Goal: Information Seeking & Learning: Learn about a topic

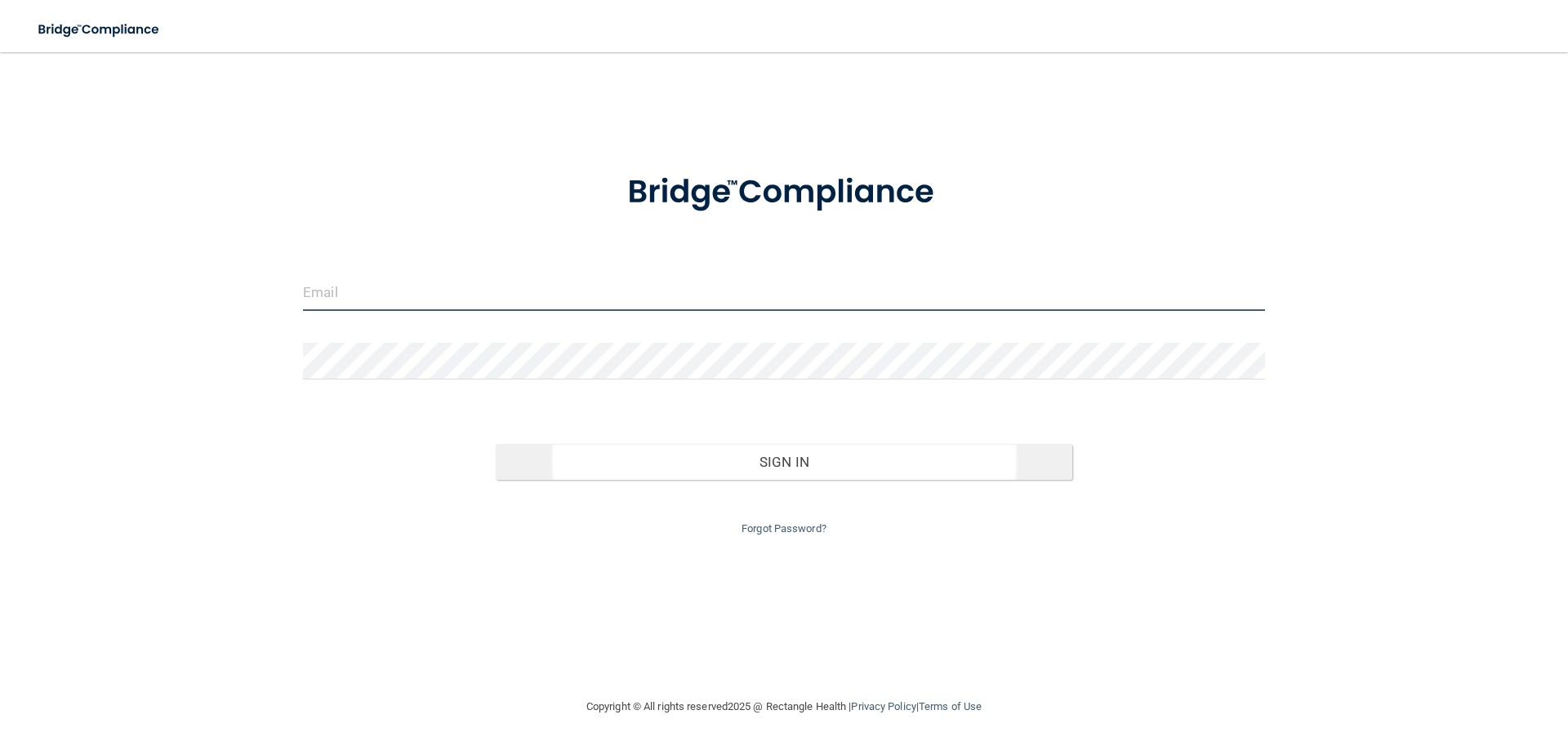
type input "[EMAIL_ADDRESS][DOMAIN_NAME]"
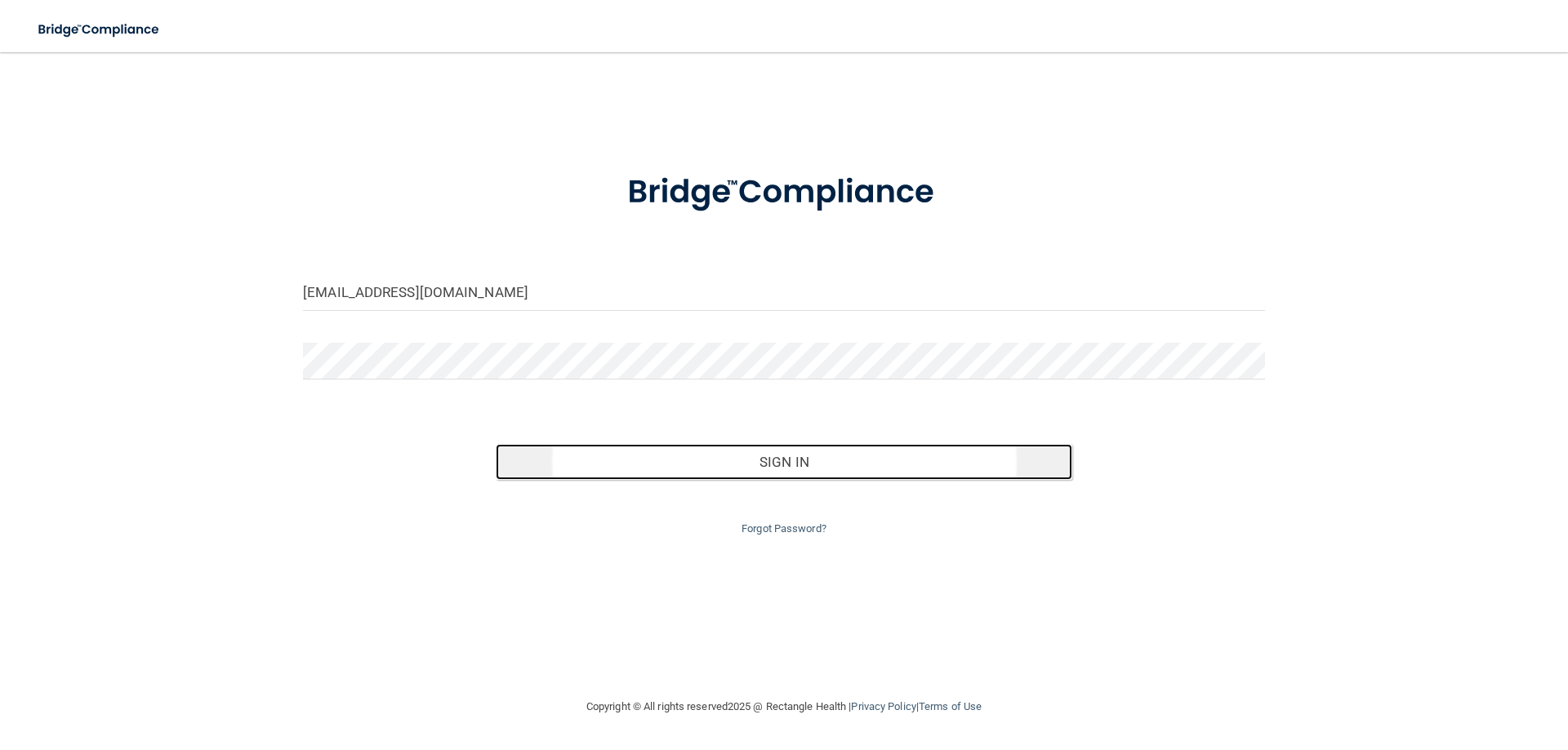
click at [751, 459] on button "Sign In" at bounding box center [784, 462] width 577 height 36
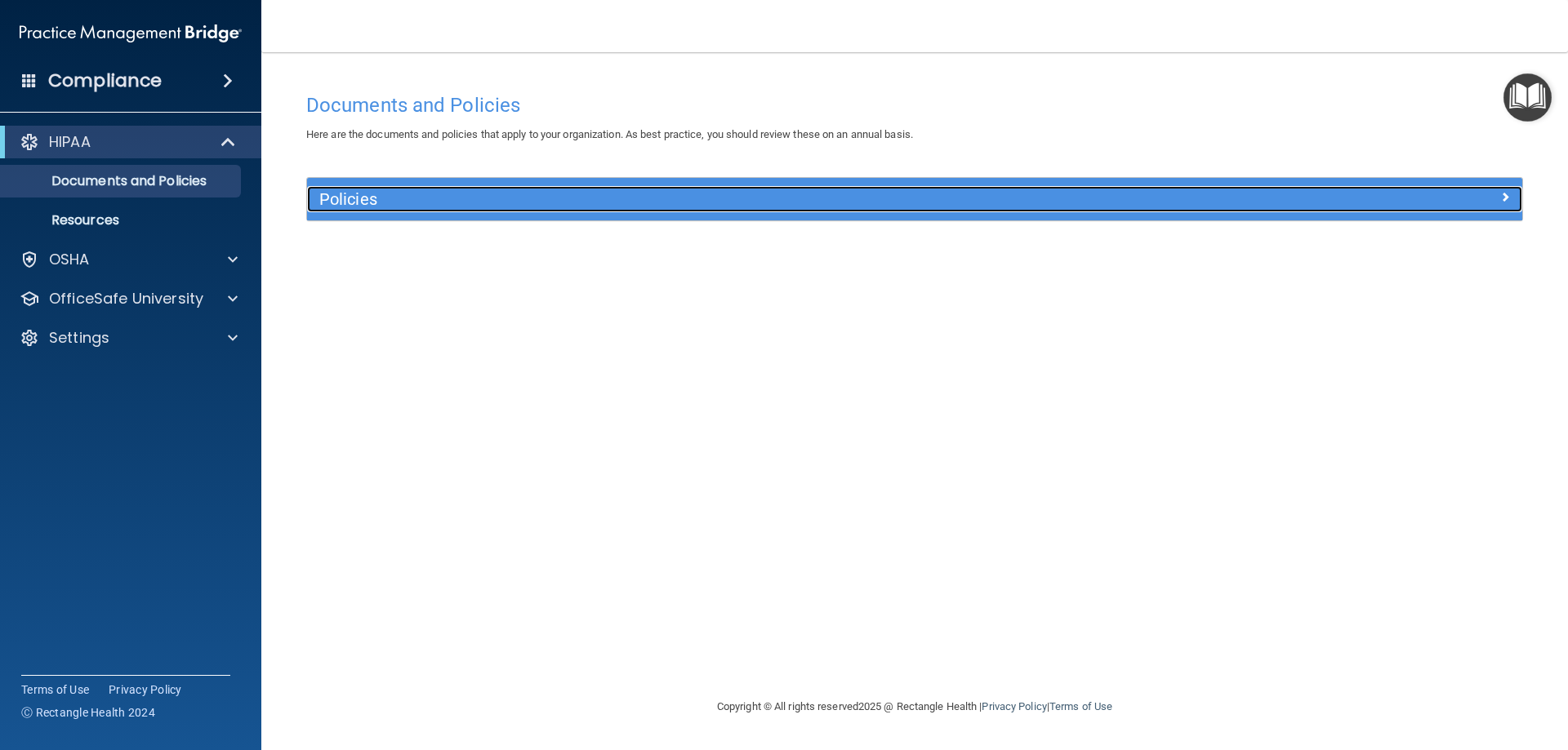
click at [871, 207] on h5 "Policies" at bounding box center [762, 199] width 887 height 18
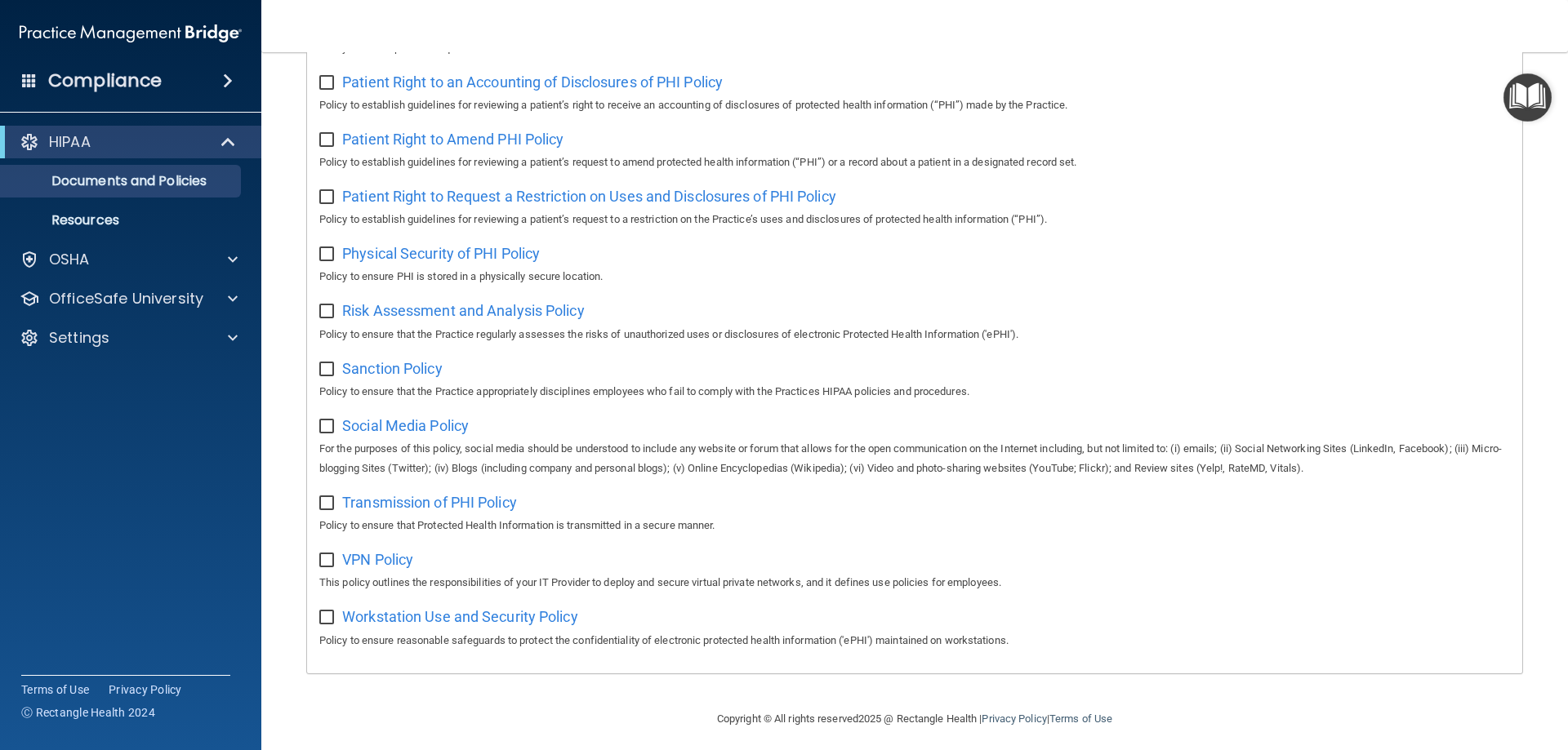
scroll to position [887, 0]
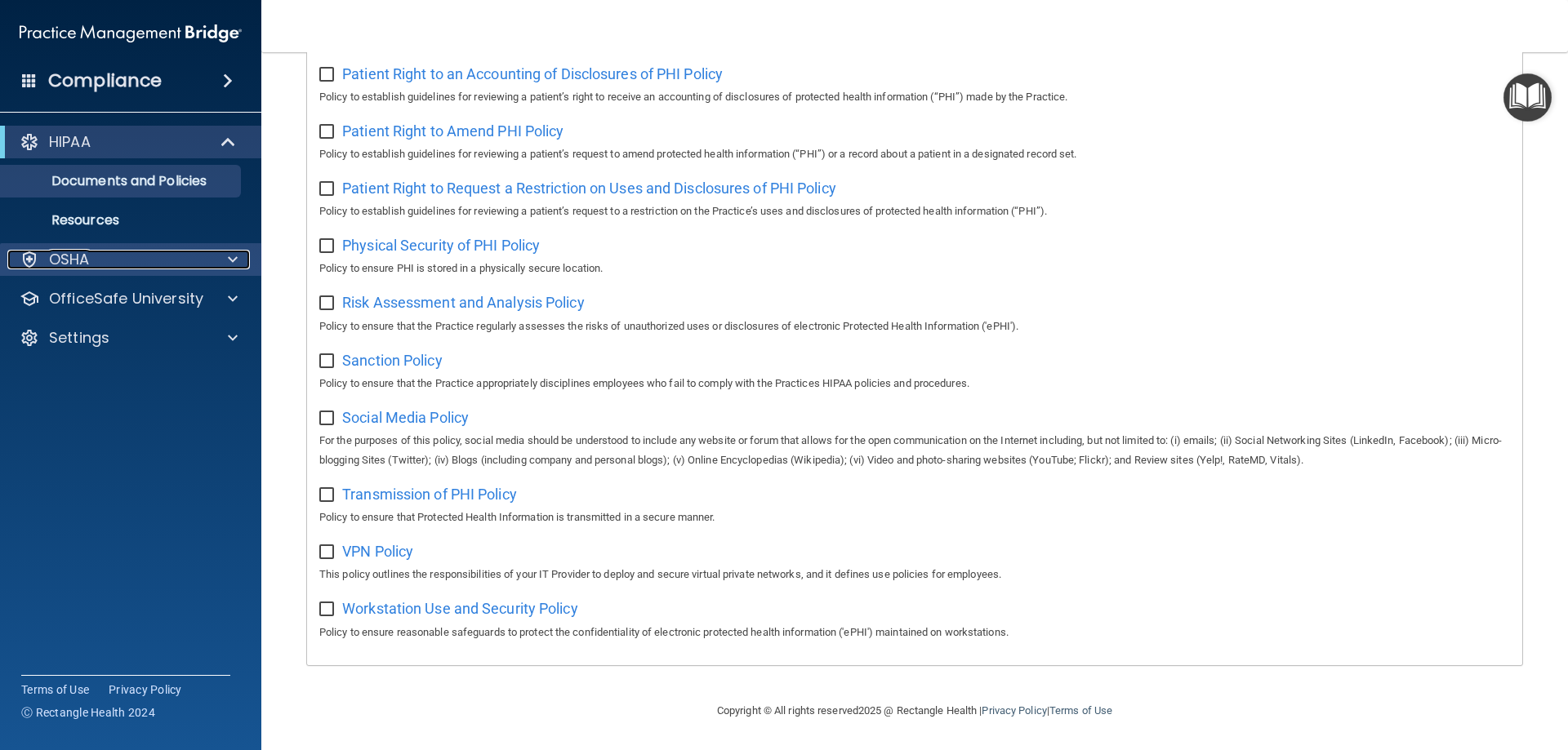
click at [148, 253] on div "OSHA" at bounding box center [108, 260] width 202 height 19
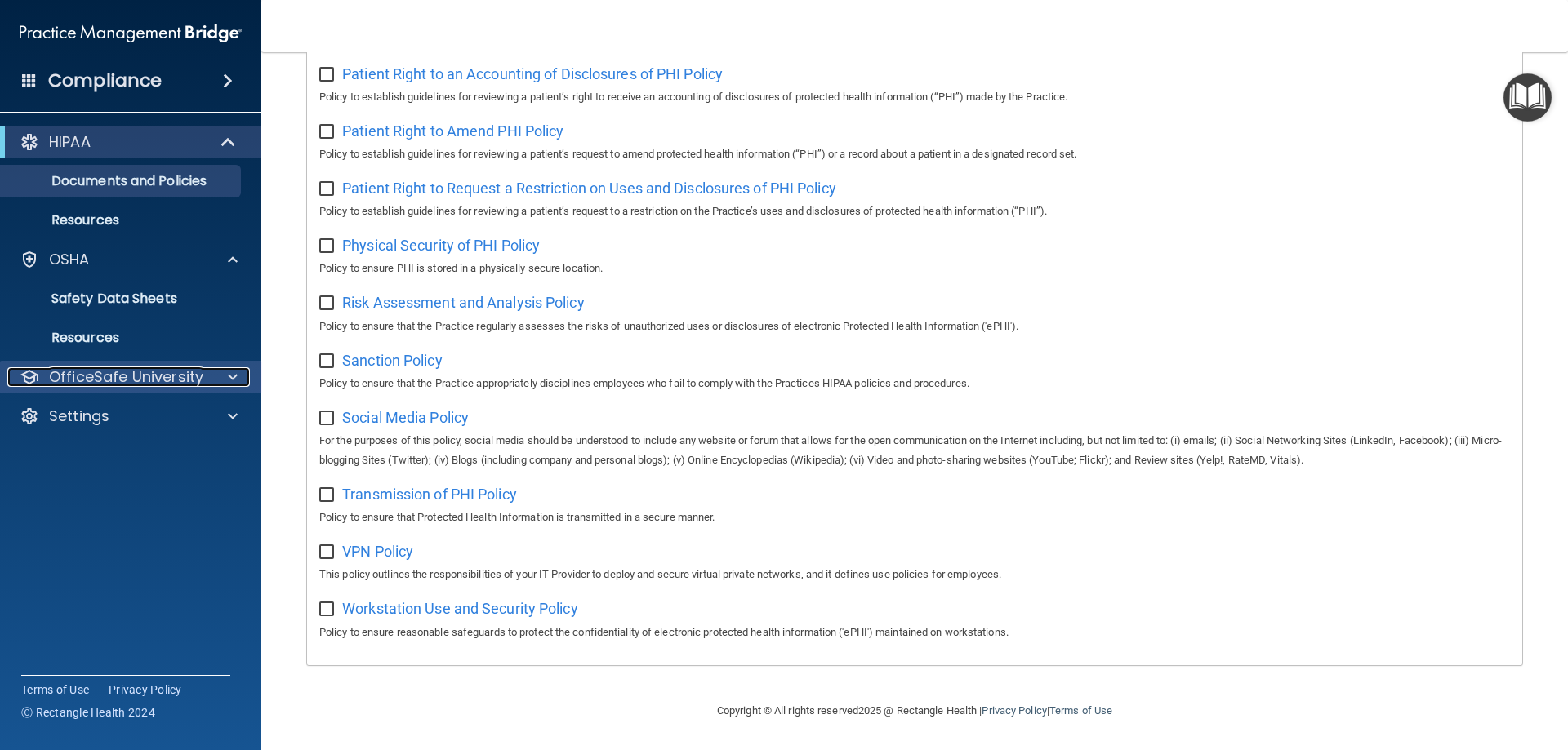
click at [174, 369] on p "OfficeSafe University" at bounding box center [126, 377] width 155 height 19
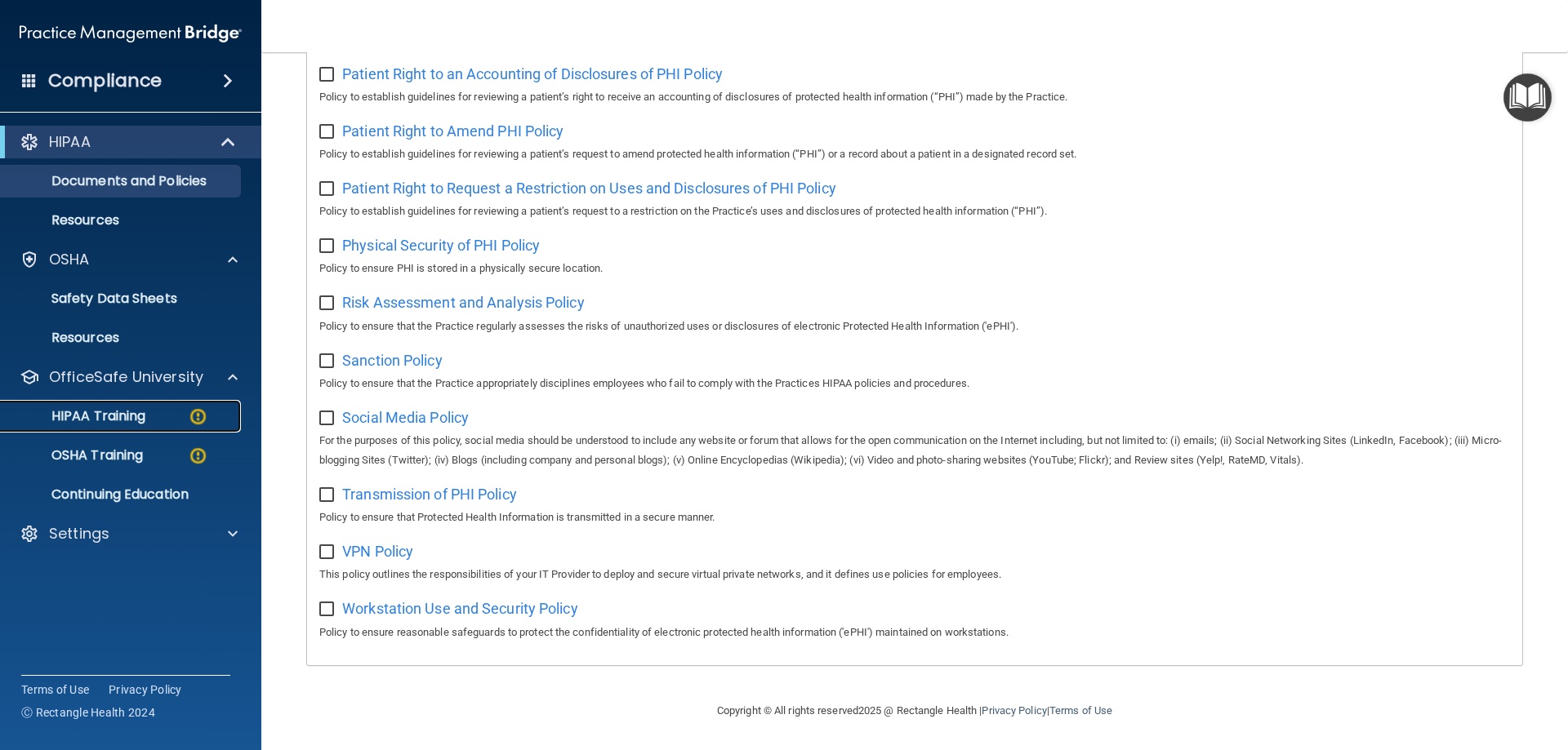
click at [122, 408] on p "HIPAA Training" at bounding box center [78, 416] width 134 height 16
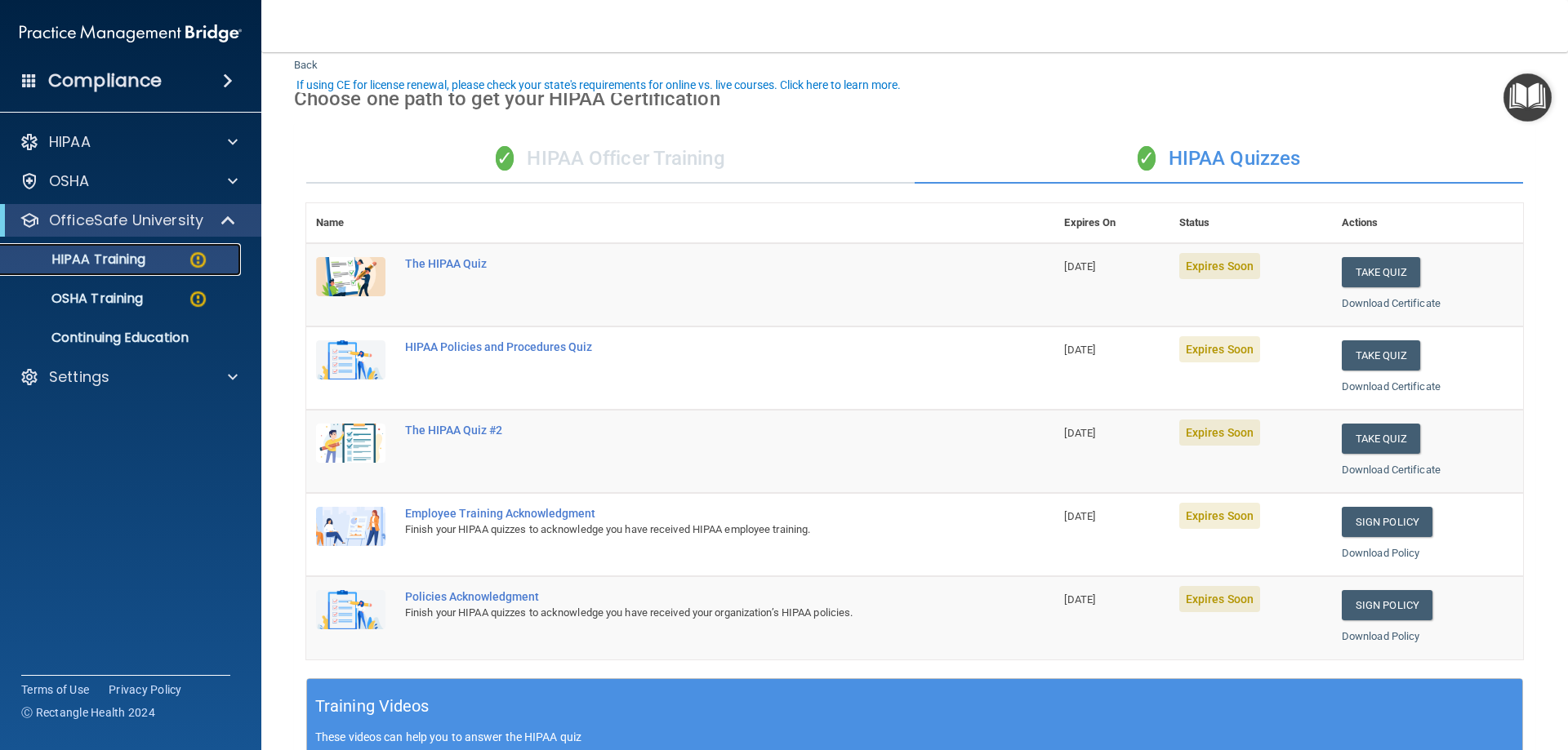
scroll to position [81, 0]
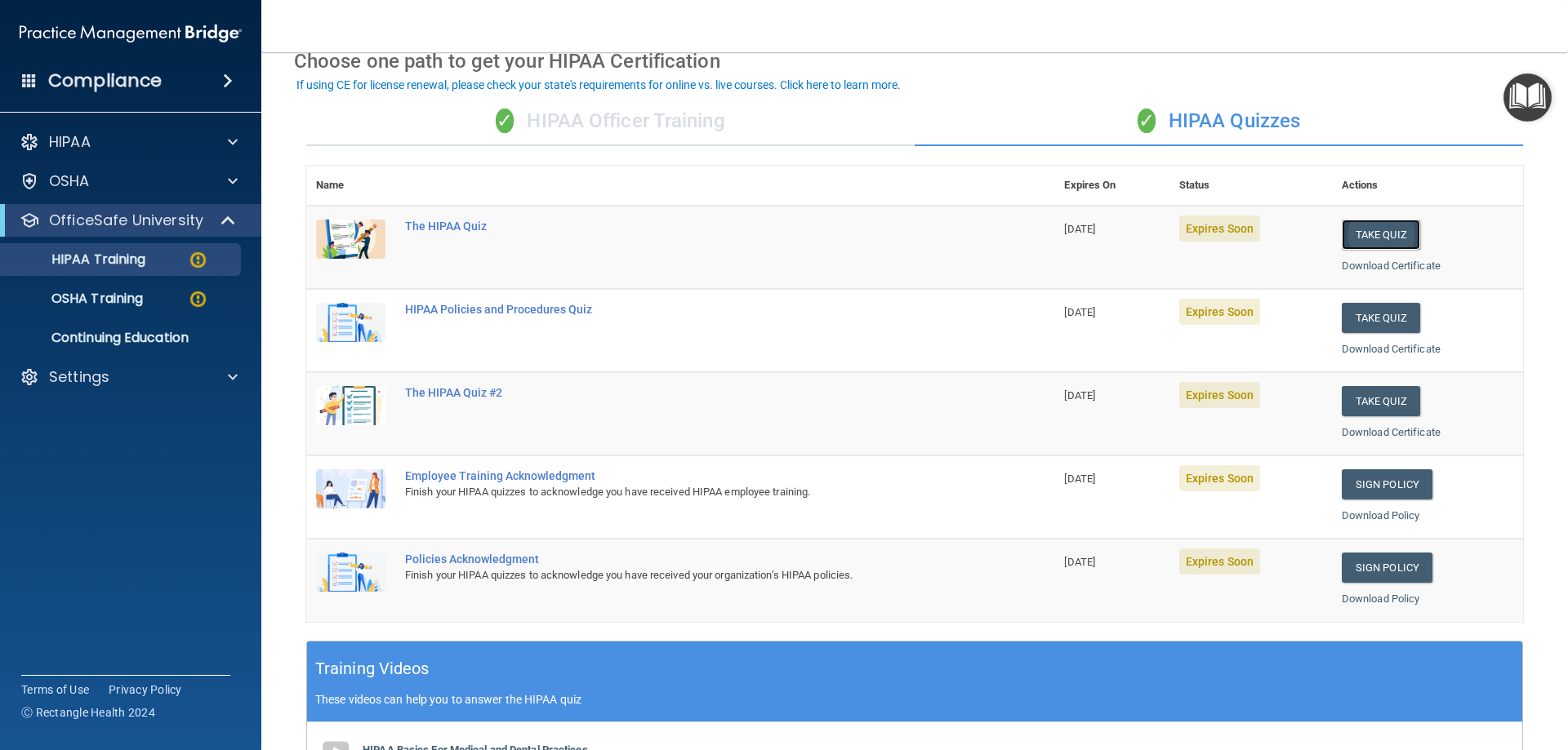
click at [1366, 233] on button "Take Quiz" at bounding box center [1381, 235] width 79 height 30
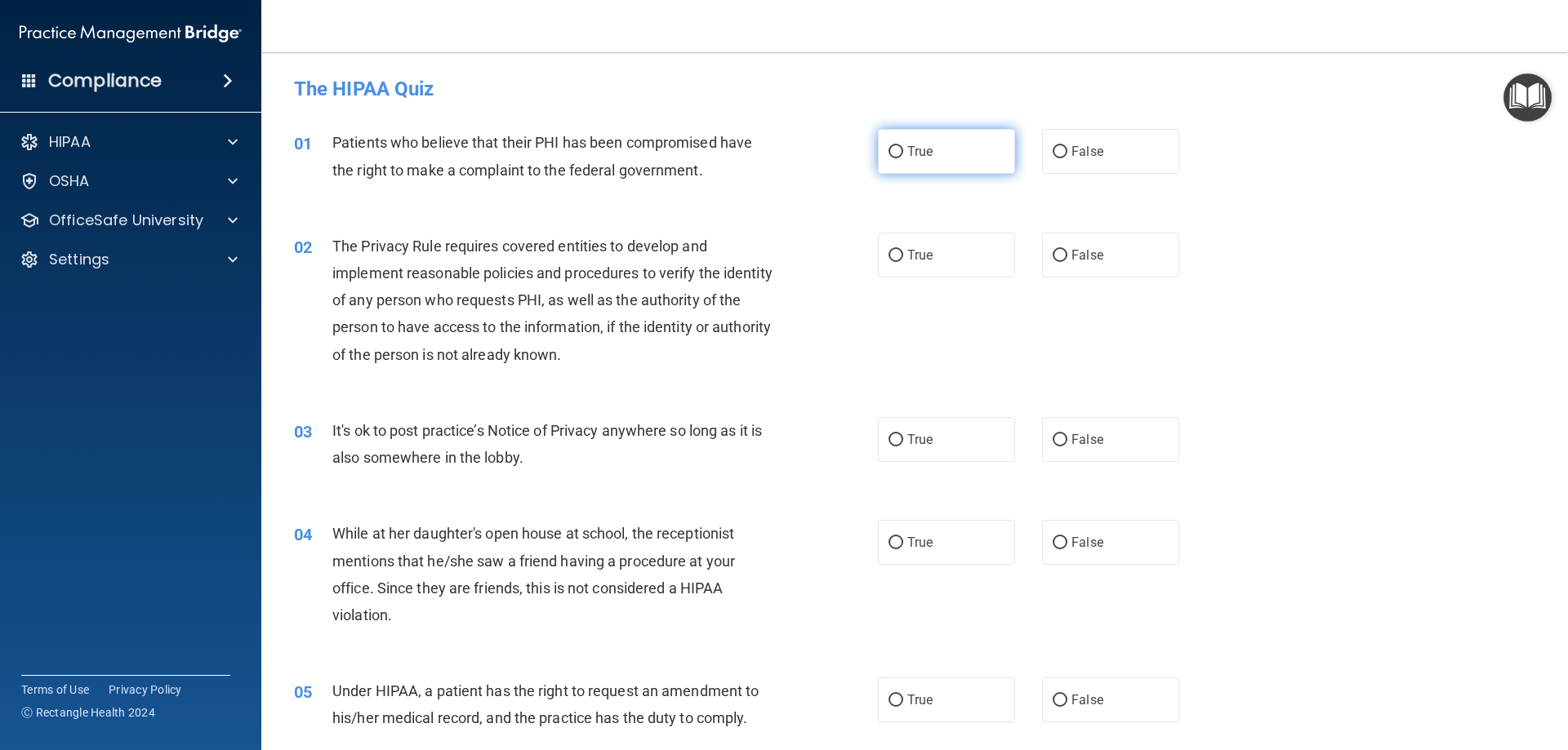
click at [888, 151] on input "True" at bounding box center [895, 152] width 15 height 12
radio input "true"
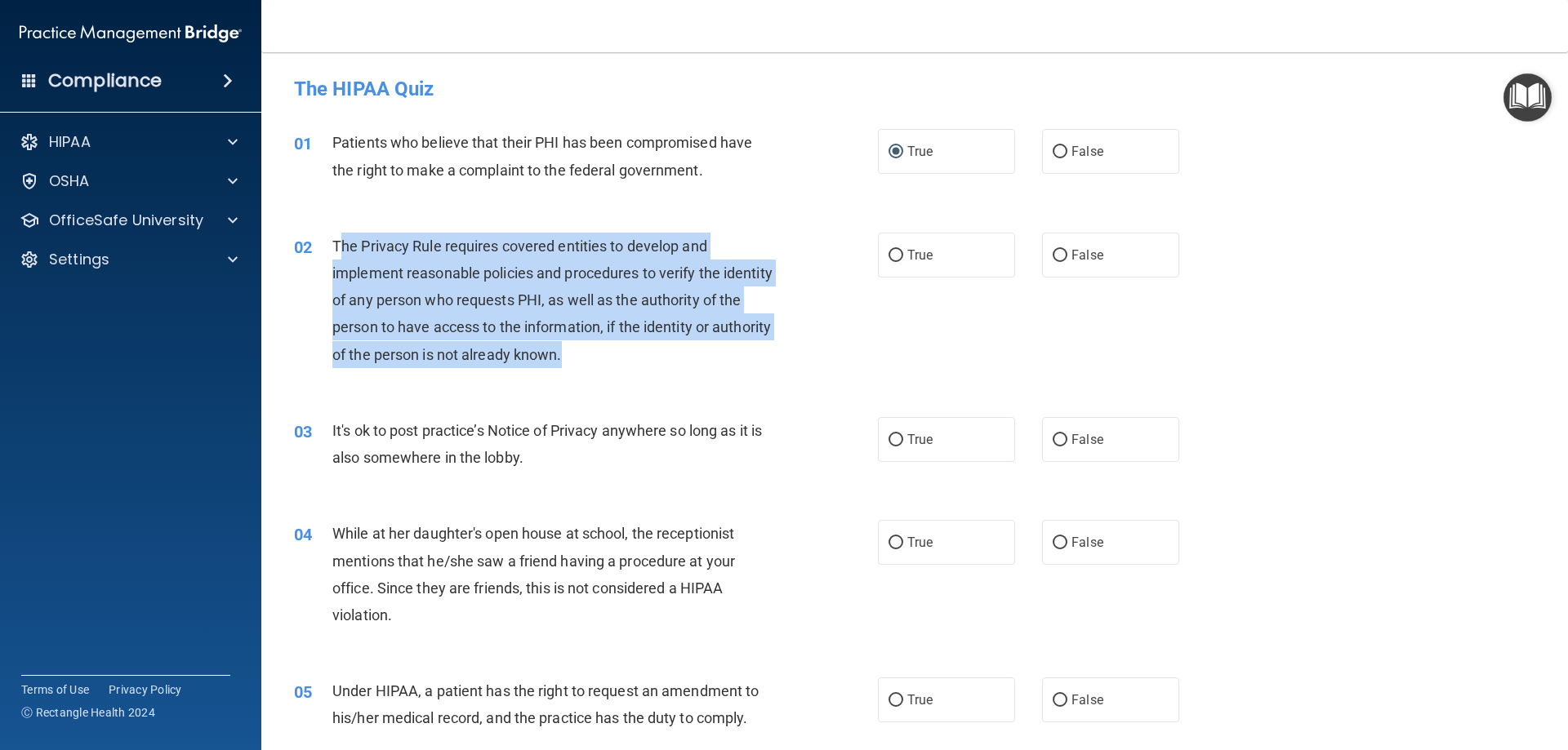
drag, startPoint x: 341, startPoint y: 246, endPoint x: 768, endPoint y: 341, distance: 437.4
click at [768, 341] on div "The Privacy Rule requires covered entities to develop and implement reasonable …" at bounding box center [560, 299] width 457 height 135
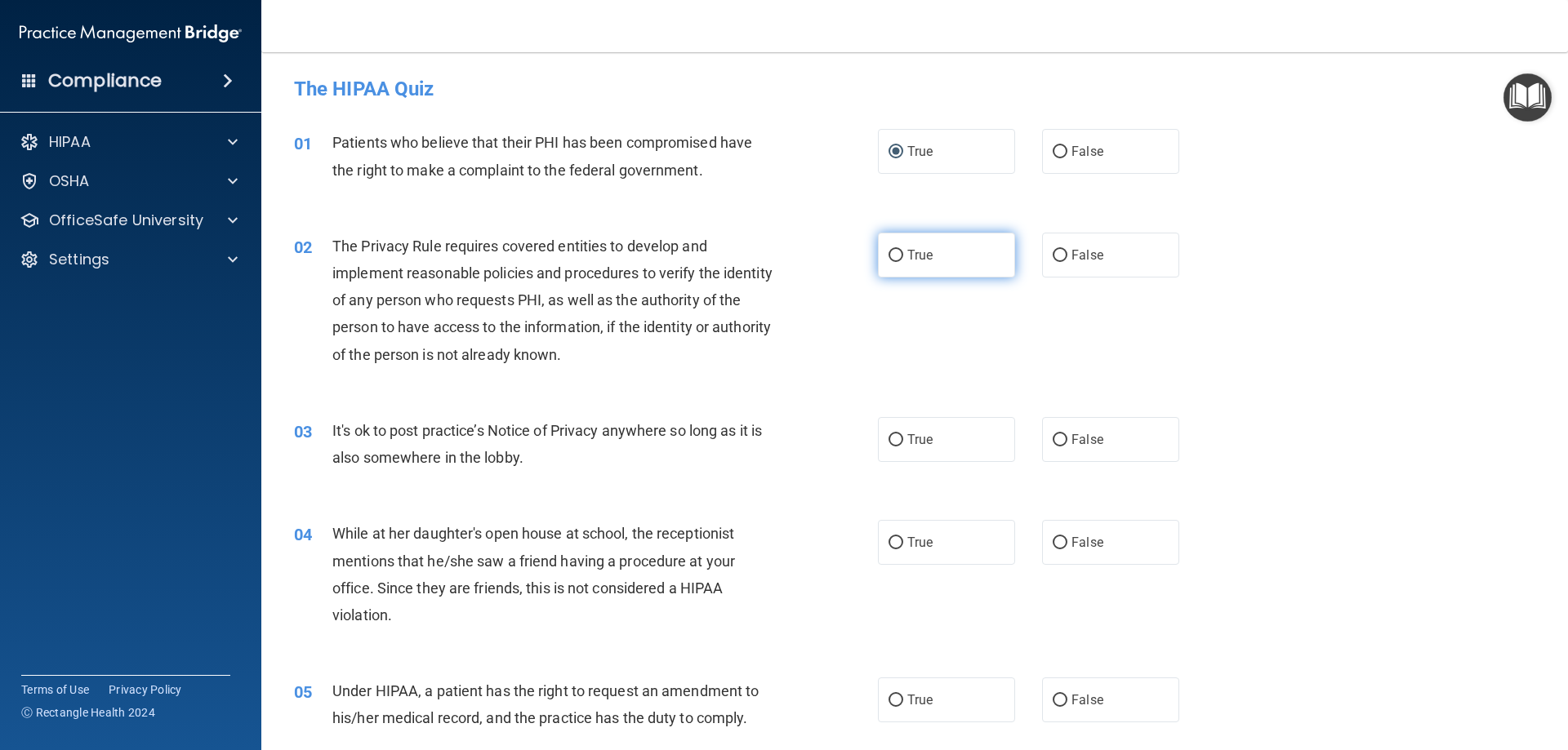
click at [910, 254] on span "True" at bounding box center [920, 255] width 26 height 16
click at [903, 254] on input "True" at bounding box center [895, 256] width 15 height 12
radio input "true"
click at [1129, 424] on label "False" at bounding box center [1110, 439] width 137 height 45
click at [1068, 435] on input "False" at bounding box center [1060, 441] width 15 height 12
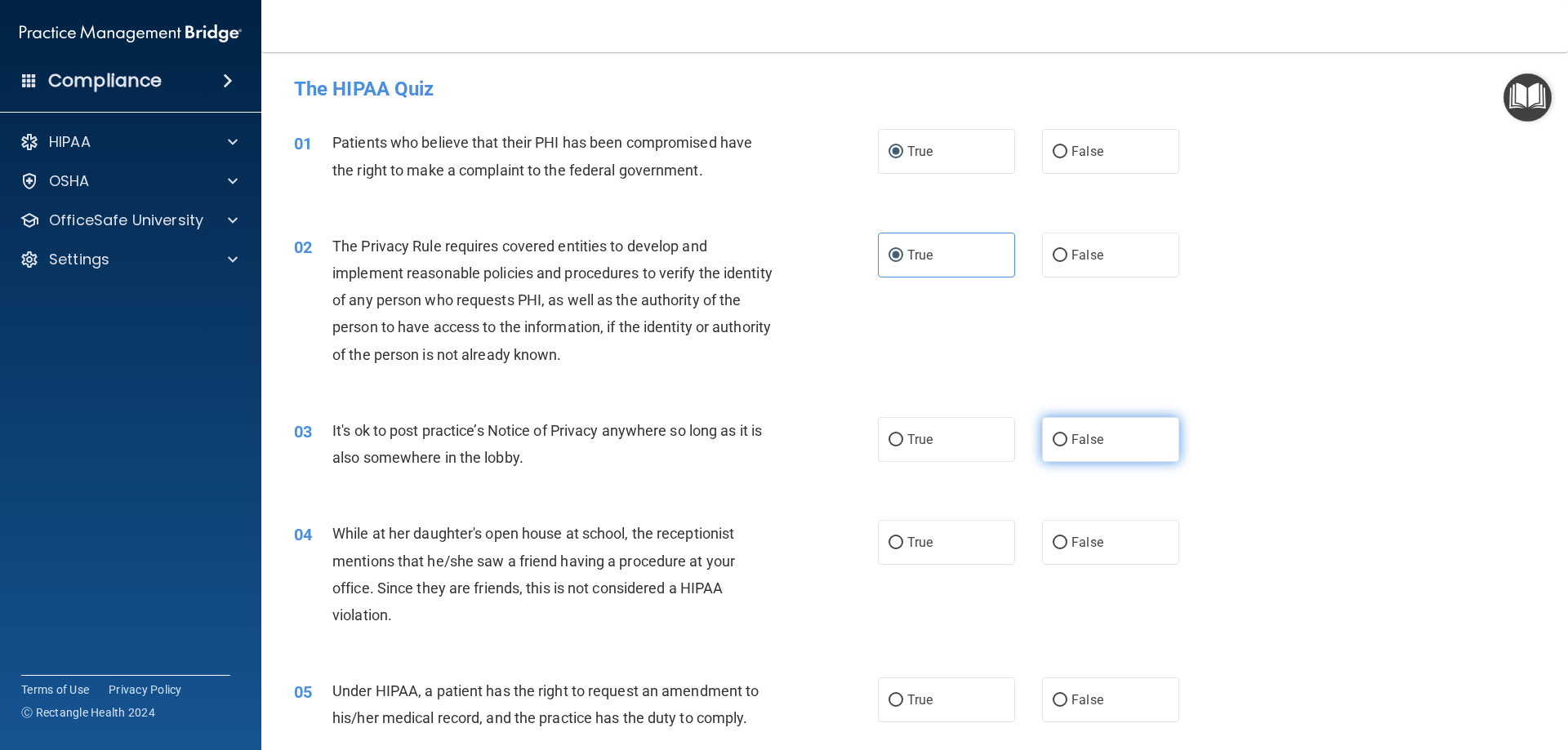
radio input "true"
click at [910, 437] on span "True" at bounding box center [920, 440] width 26 height 16
click at [903, 437] on input "True" at bounding box center [895, 441] width 15 height 12
radio input "true"
radio input "false"
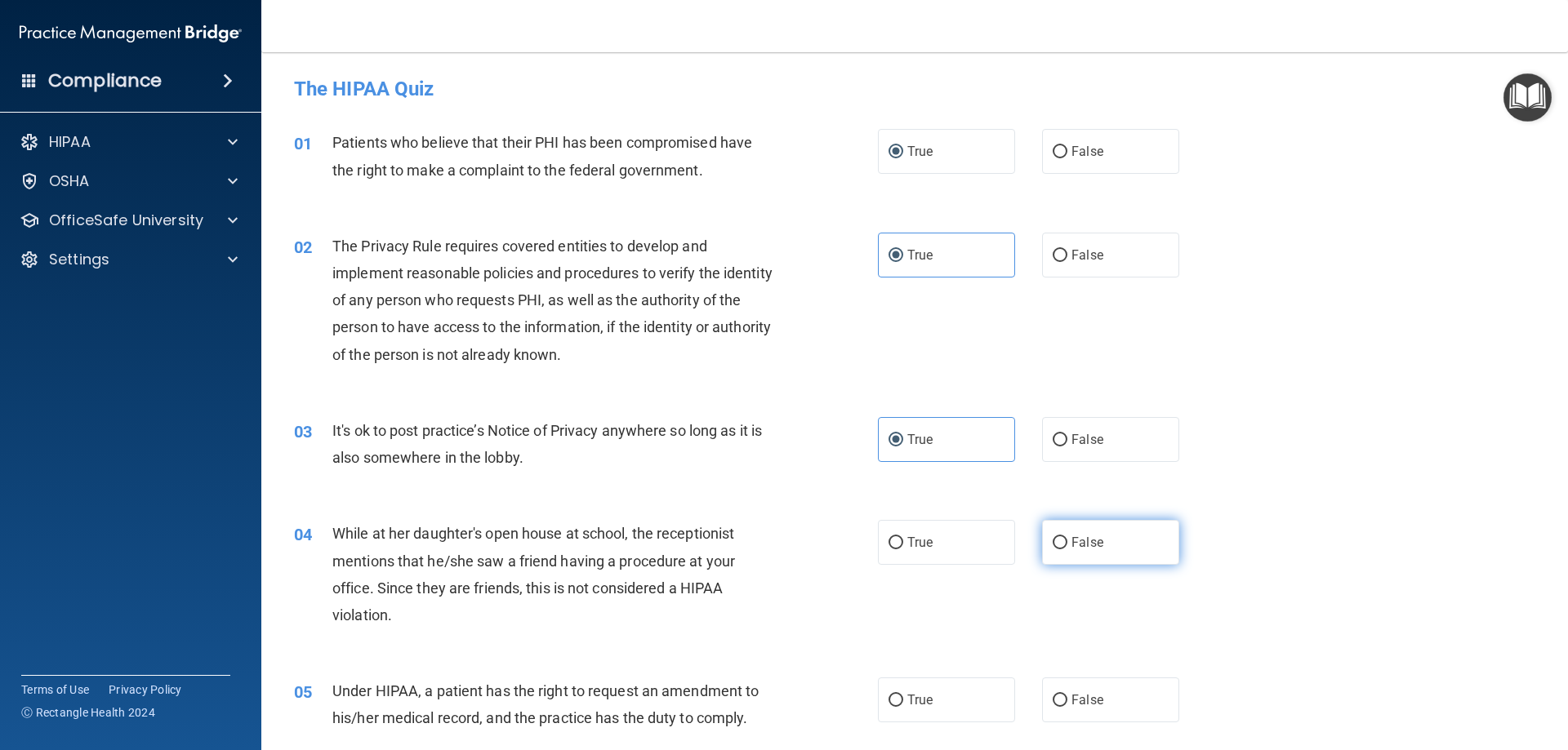
click at [1141, 553] on label "False" at bounding box center [1110, 542] width 137 height 45
click at [1068, 549] on input "False" at bounding box center [1060, 543] width 15 height 12
radio input "true"
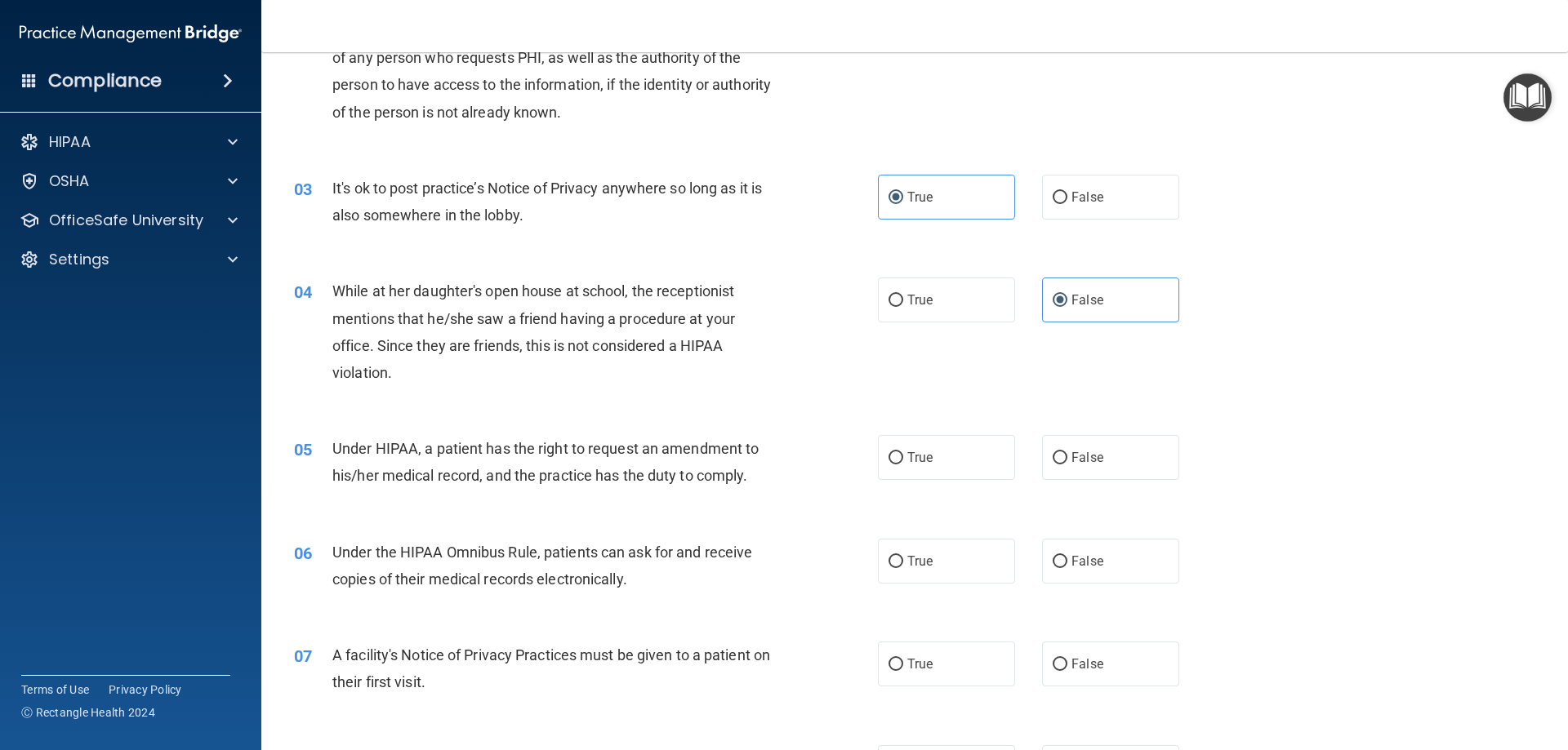
scroll to position [245, 0]
click at [901, 453] on label "True" at bounding box center [946, 455] width 137 height 45
click at [901, 453] on input "True" at bounding box center [895, 456] width 15 height 12
radio input "true"
click at [908, 553] on span "True" at bounding box center [920, 559] width 26 height 16
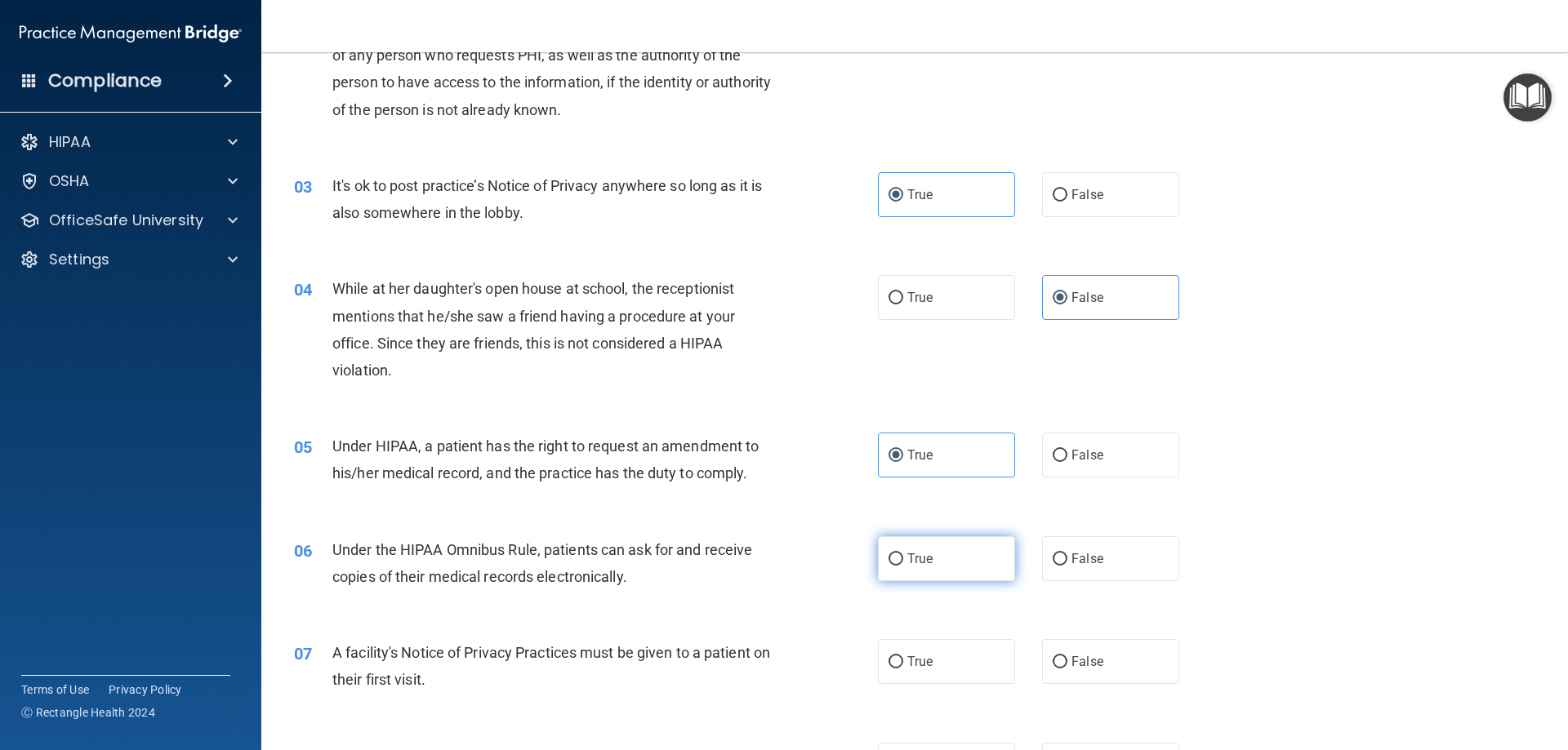
click at [903, 553] on input "True" at bounding box center [895, 559] width 15 height 12
radio input "true"
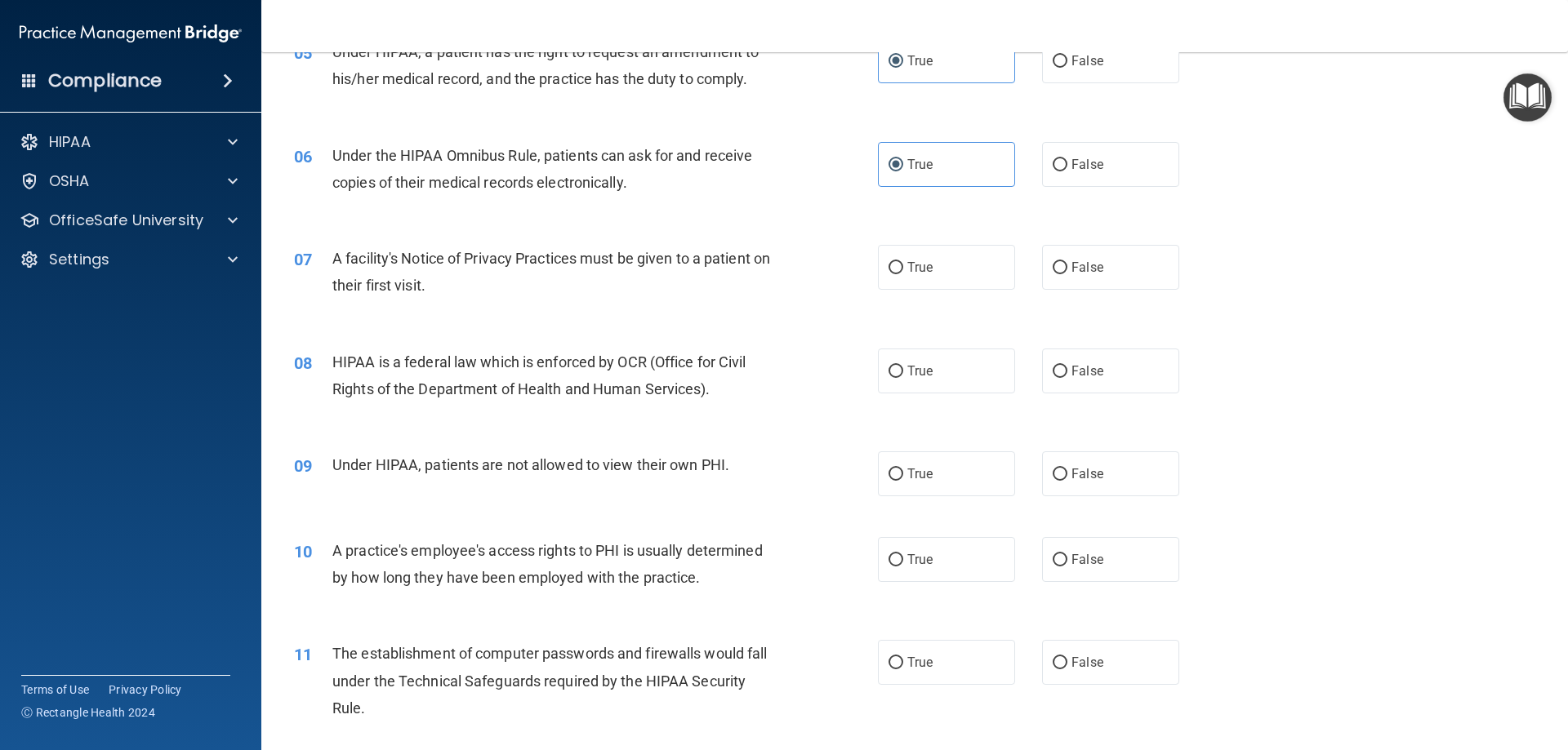
scroll to position [653, 0]
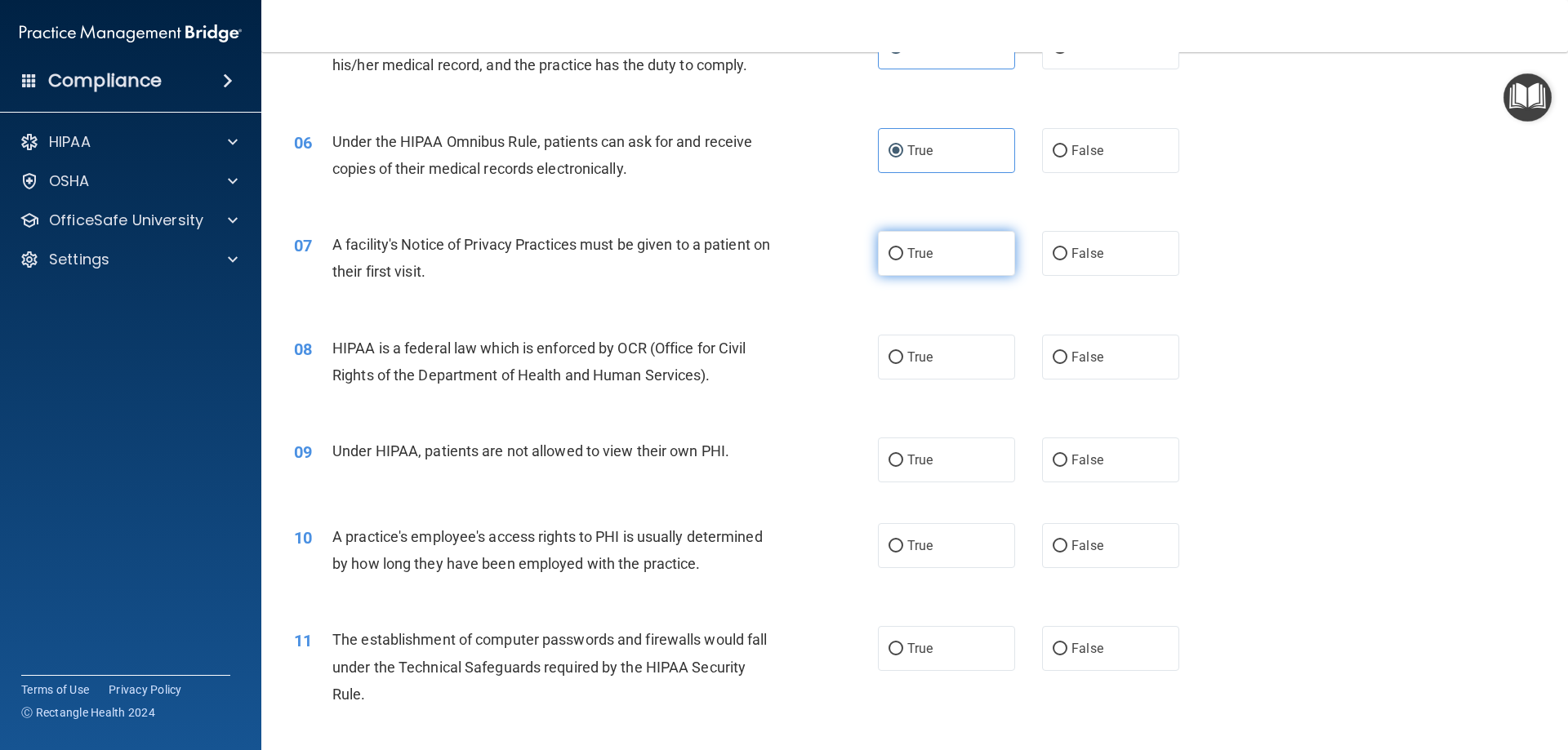
click at [930, 250] on label "True" at bounding box center [946, 253] width 137 height 45
click at [903, 250] on input "True" at bounding box center [895, 254] width 15 height 12
radio input "true"
click at [910, 351] on span "True" at bounding box center [920, 357] width 26 height 16
click at [903, 352] on input "True" at bounding box center [895, 358] width 15 height 12
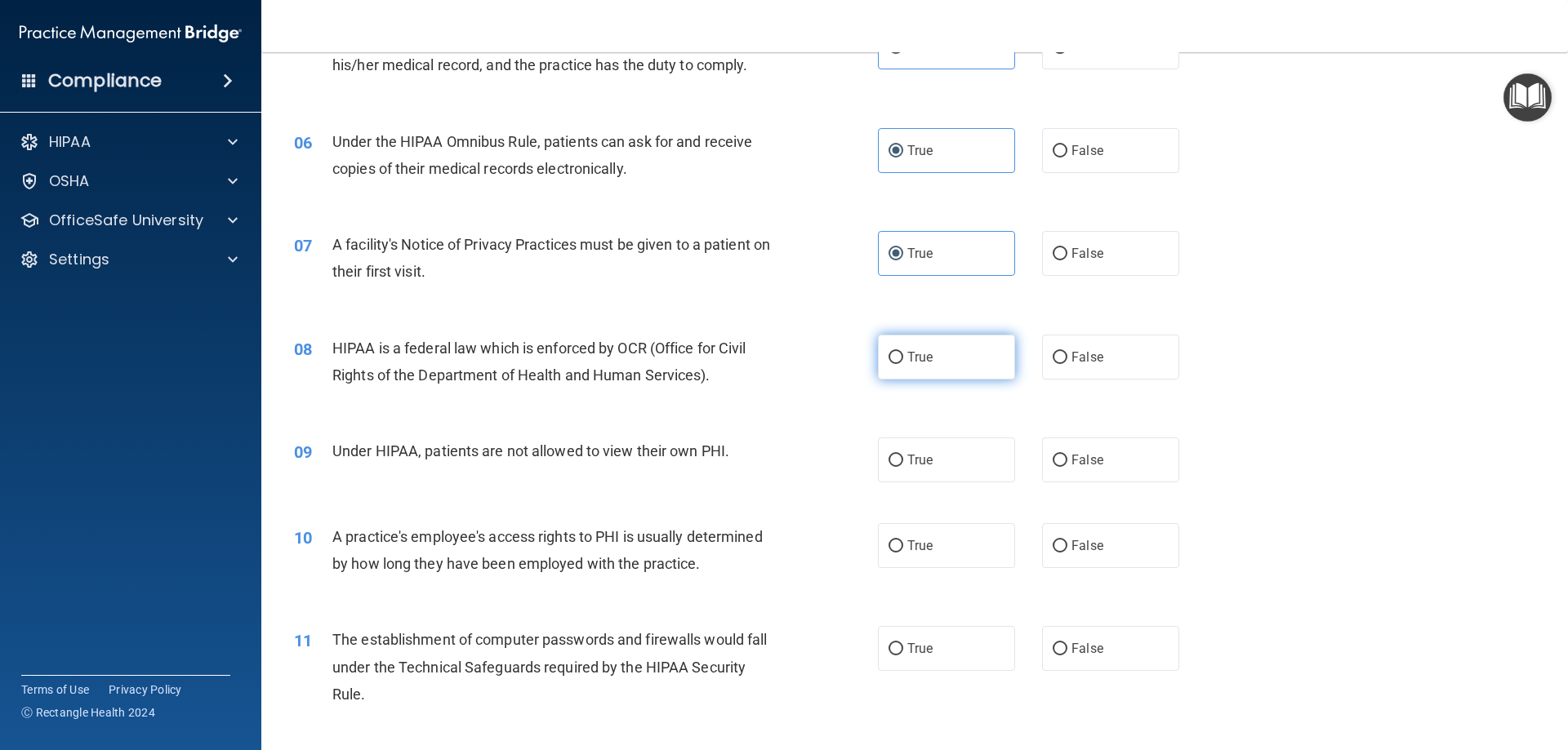
radio input "true"
click at [1080, 446] on label "False" at bounding box center [1110, 459] width 137 height 45
click at [1068, 455] on input "False" at bounding box center [1060, 461] width 15 height 12
radio input "true"
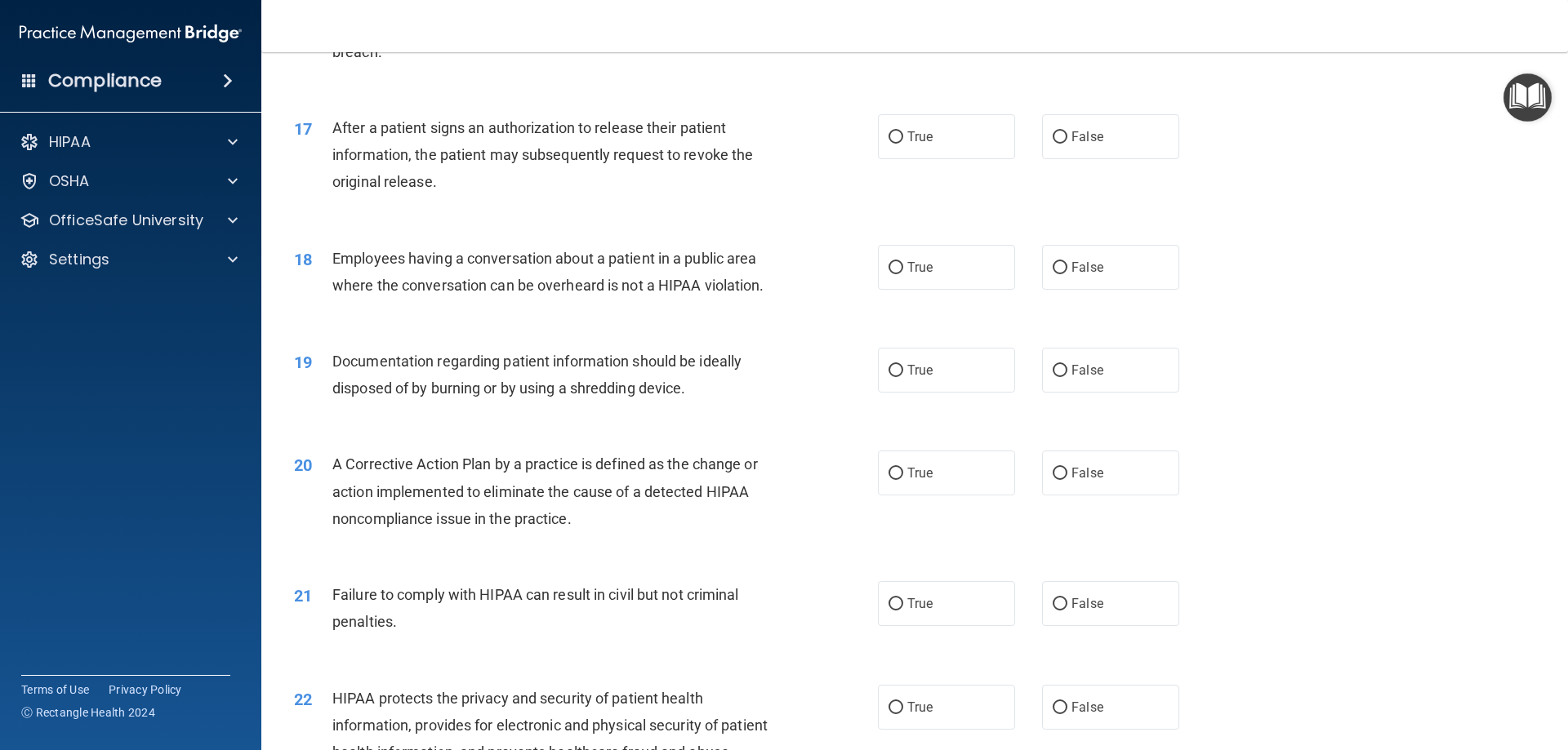
scroll to position [3113, 0]
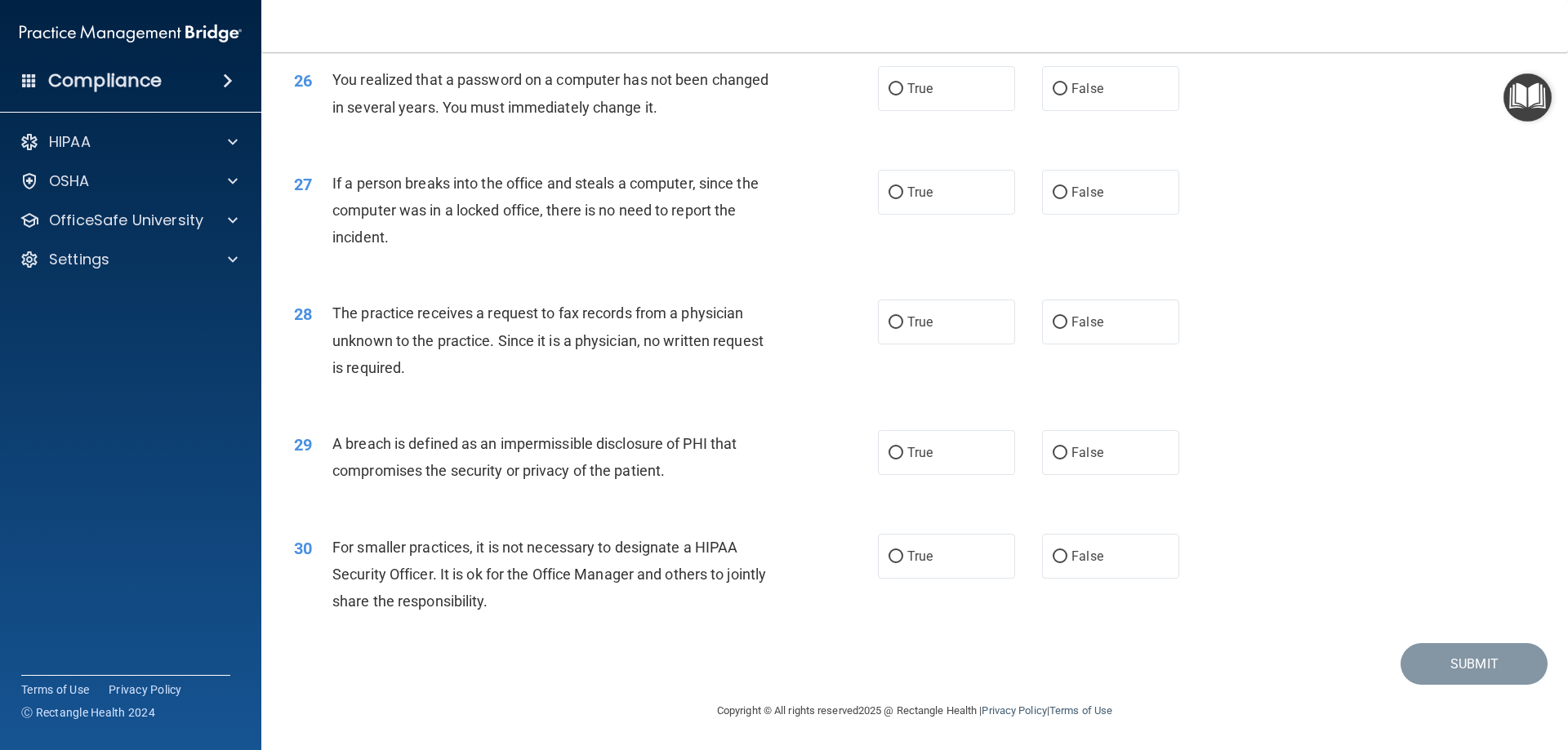
click at [1404, 329] on div "28 The practice receives a request to fax records from a physician unknown to t…" at bounding box center [915, 345] width 1266 height 131
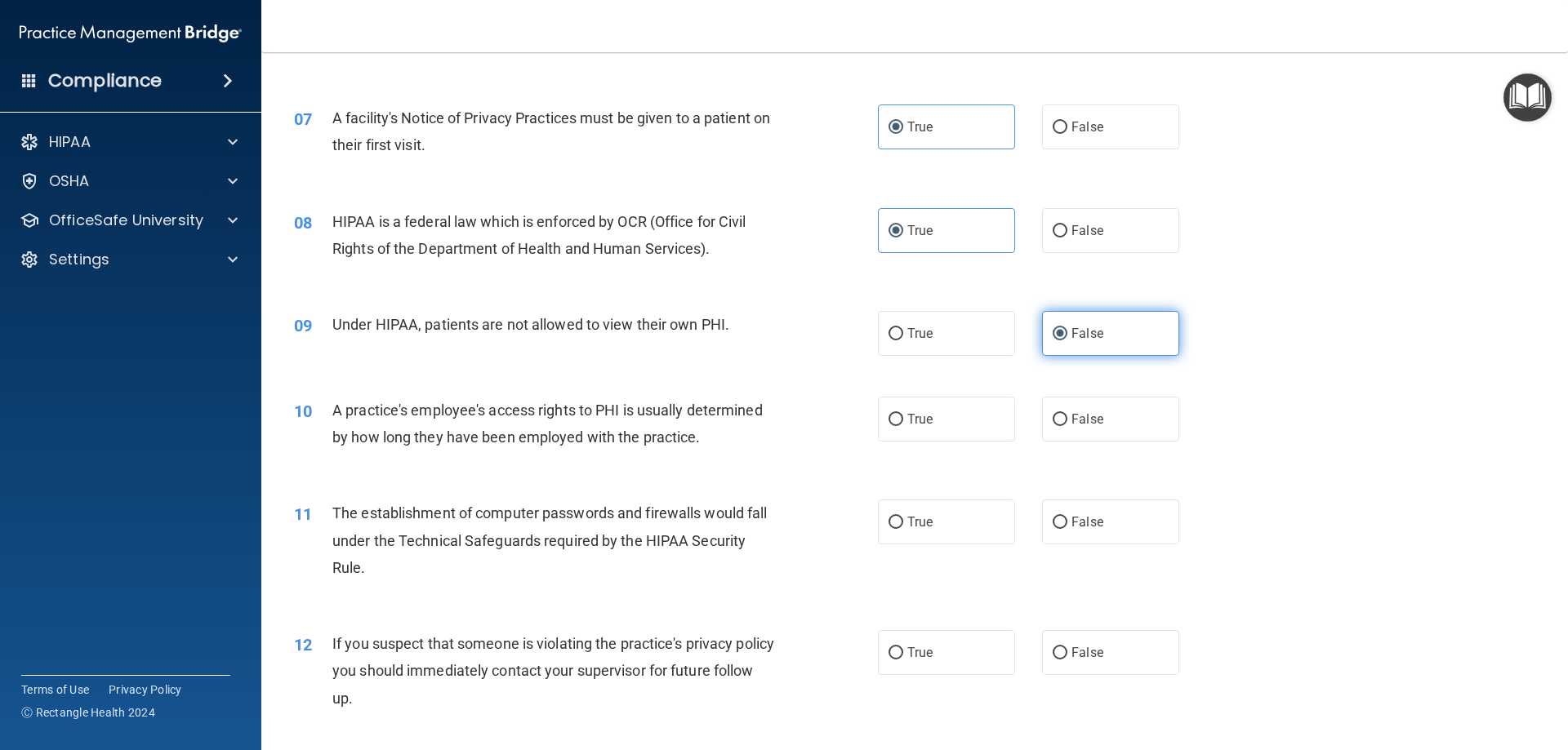
scroll to position [816, 0]
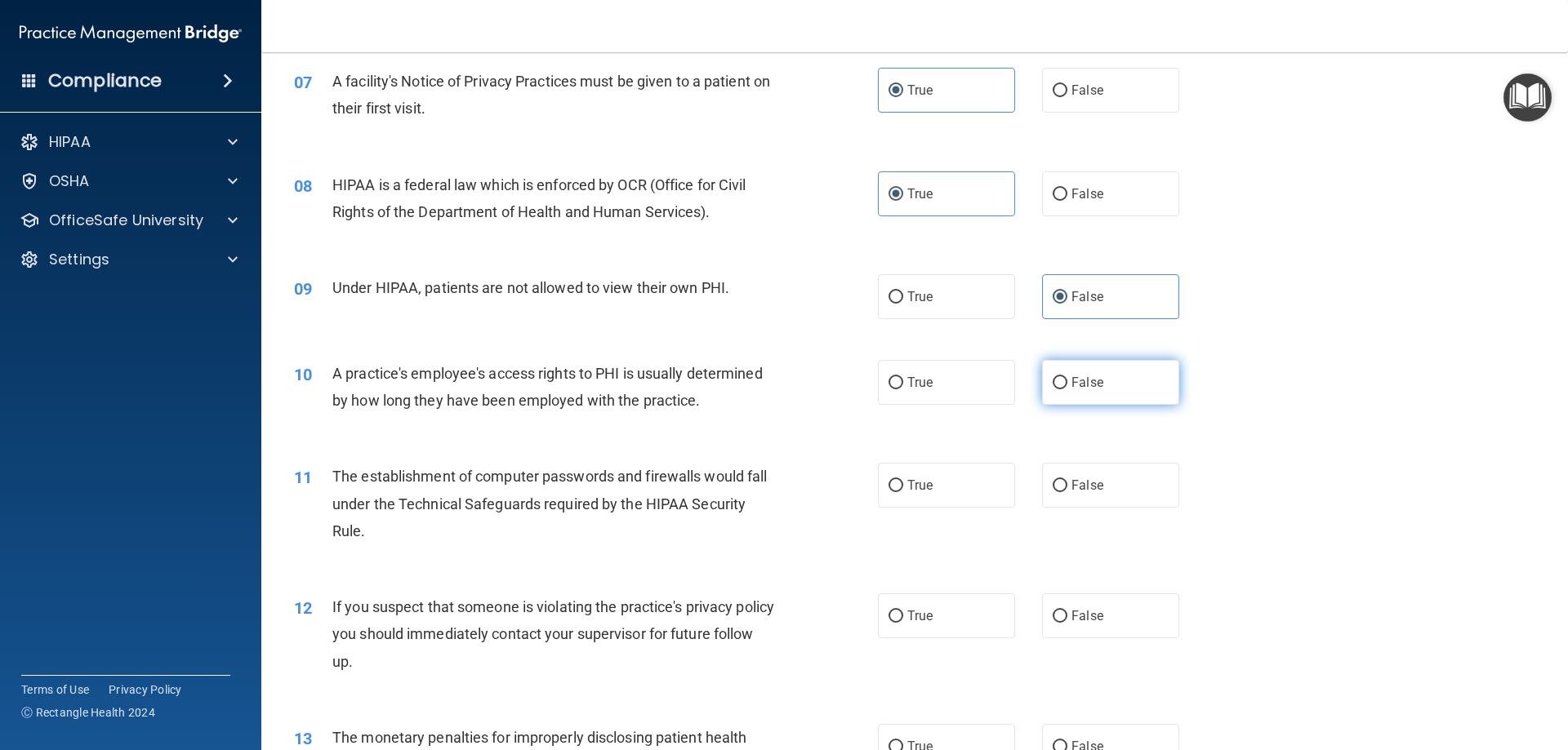
click at [1123, 384] on label "False" at bounding box center [1110, 382] width 137 height 45
click at [1068, 384] on input "False" at bounding box center [1060, 383] width 15 height 12
radio input "true"
click at [921, 387] on span "True" at bounding box center [920, 383] width 26 height 16
click at [903, 387] on input "True" at bounding box center [895, 383] width 15 height 12
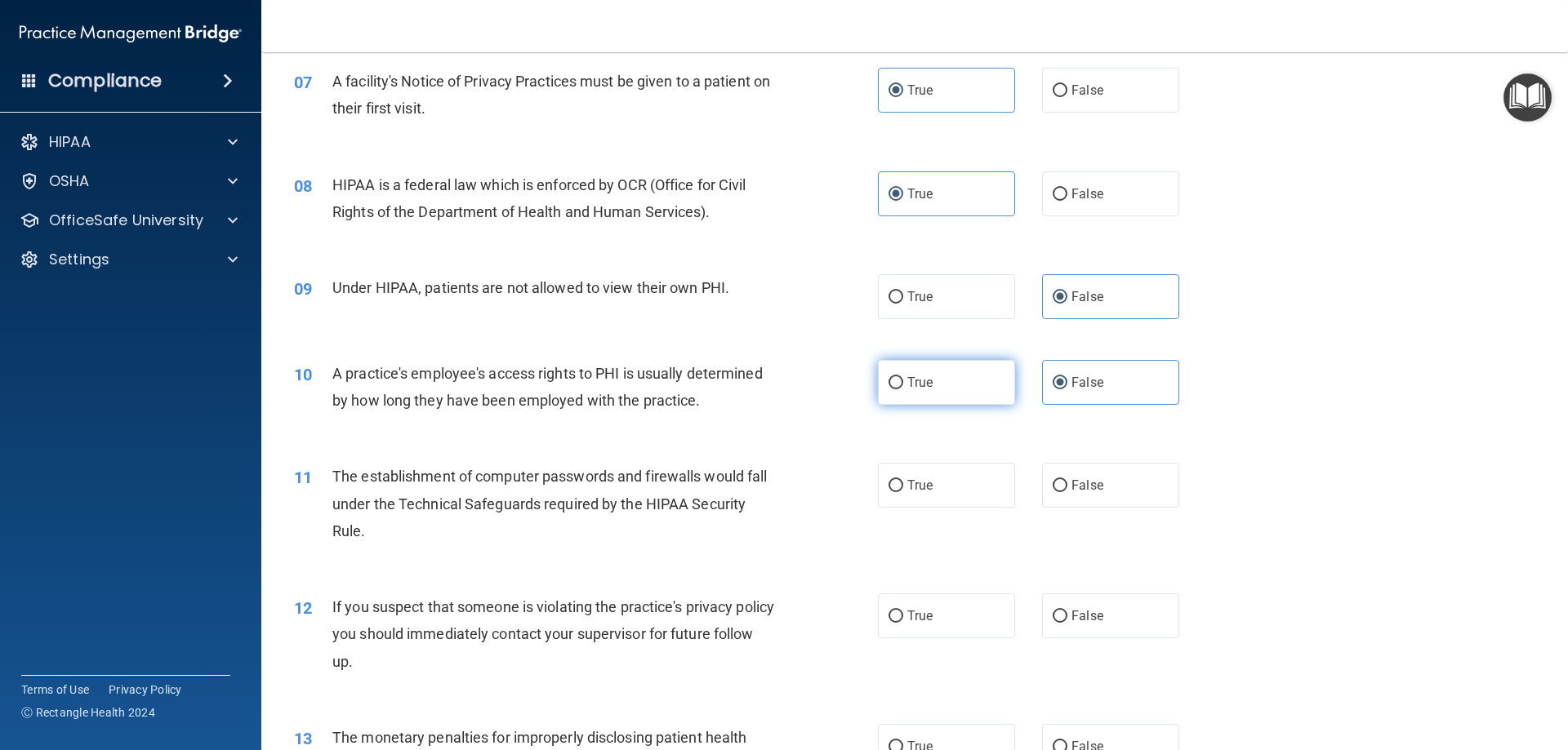
radio input "true"
radio input "false"
click at [922, 481] on span "True" at bounding box center [920, 486] width 26 height 16
click at [903, 481] on input "True" at bounding box center [895, 486] width 15 height 12
radio input "true"
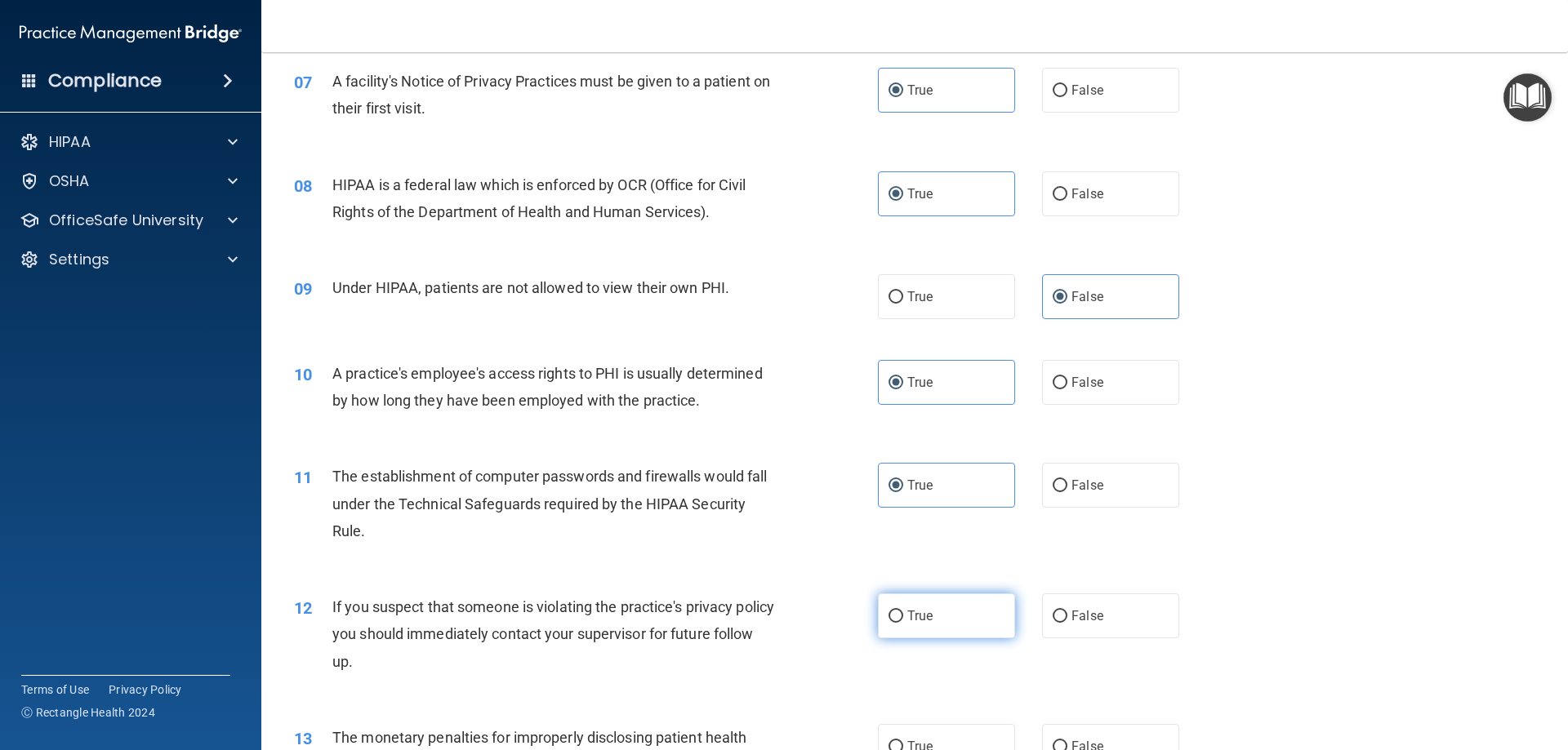
click at [919, 610] on span "True" at bounding box center [920, 616] width 26 height 16
click at [903, 610] on input "True" at bounding box center [895, 617] width 15 height 12
radio input "true"
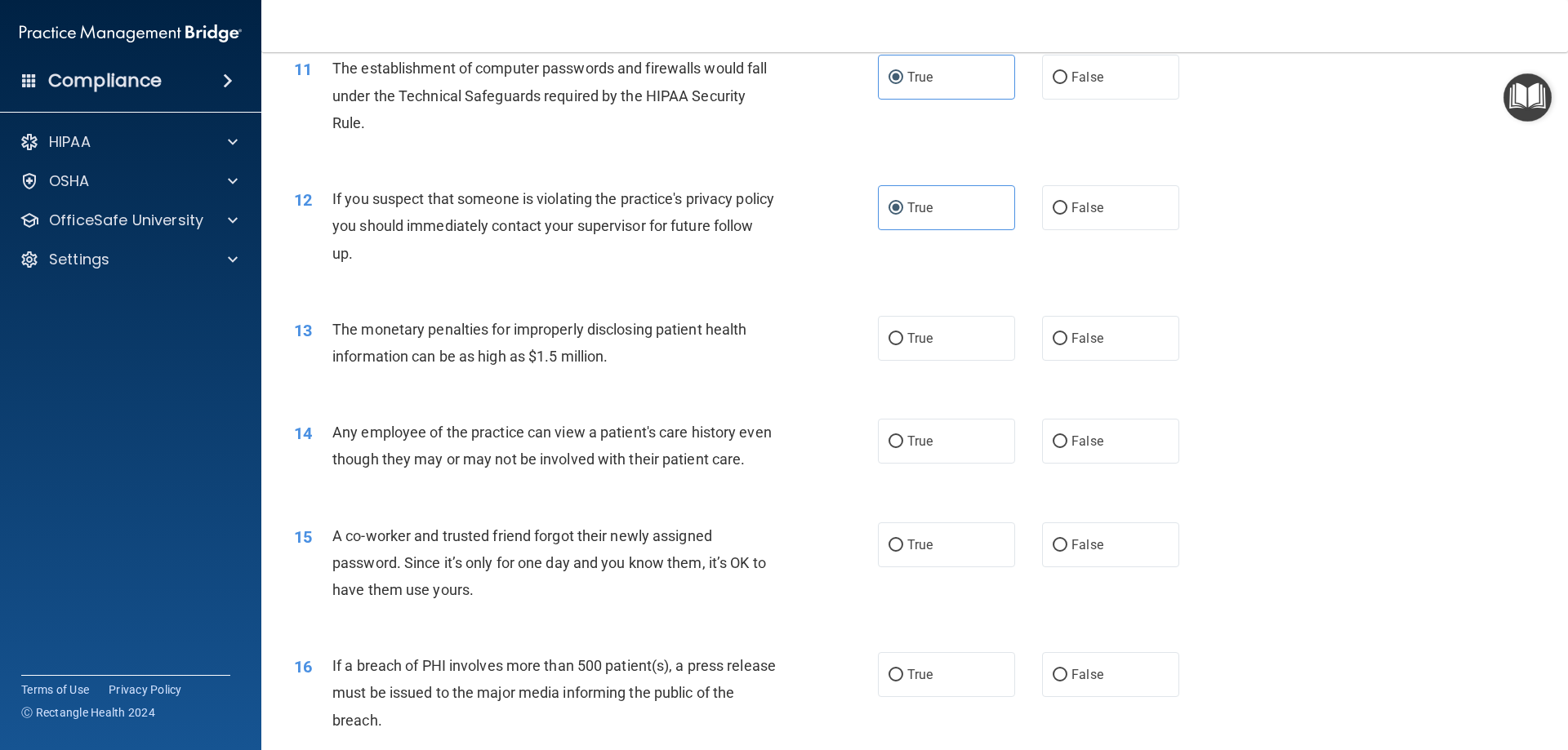
scroll to position [1388, 0]
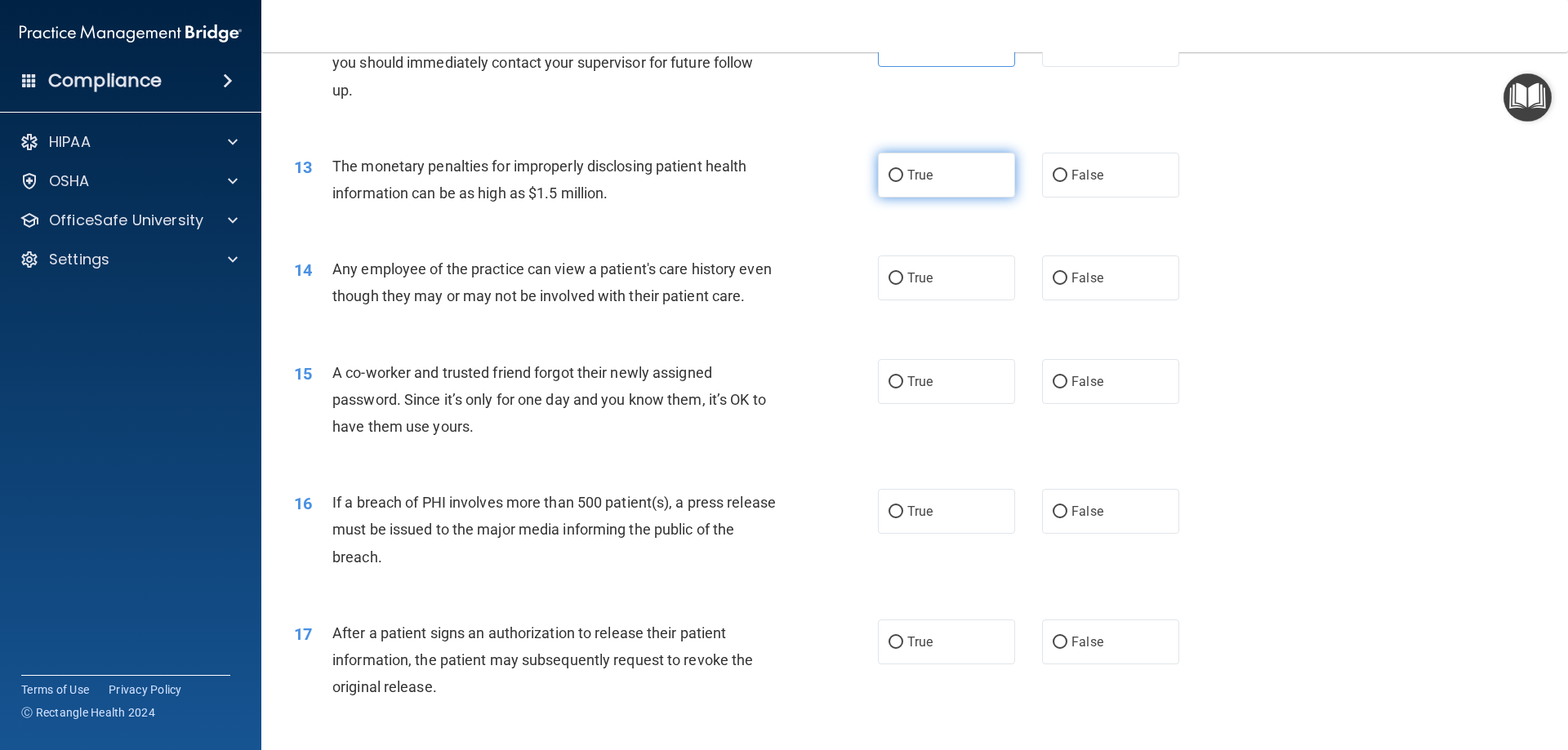
click at [923, 185] on label "True" at bounding box center [946, 175] width 137 height 45
click at [903, 182] on input "True" at bounding box center [895, 176] width 15 height 12
radio input "true"
click at [1114, 277] on label "False" at bounding box center [1110, 277] width 137 height 45
click at [1068, 277] on input "False" at bounding box center [1060, 279] width 15 height 12
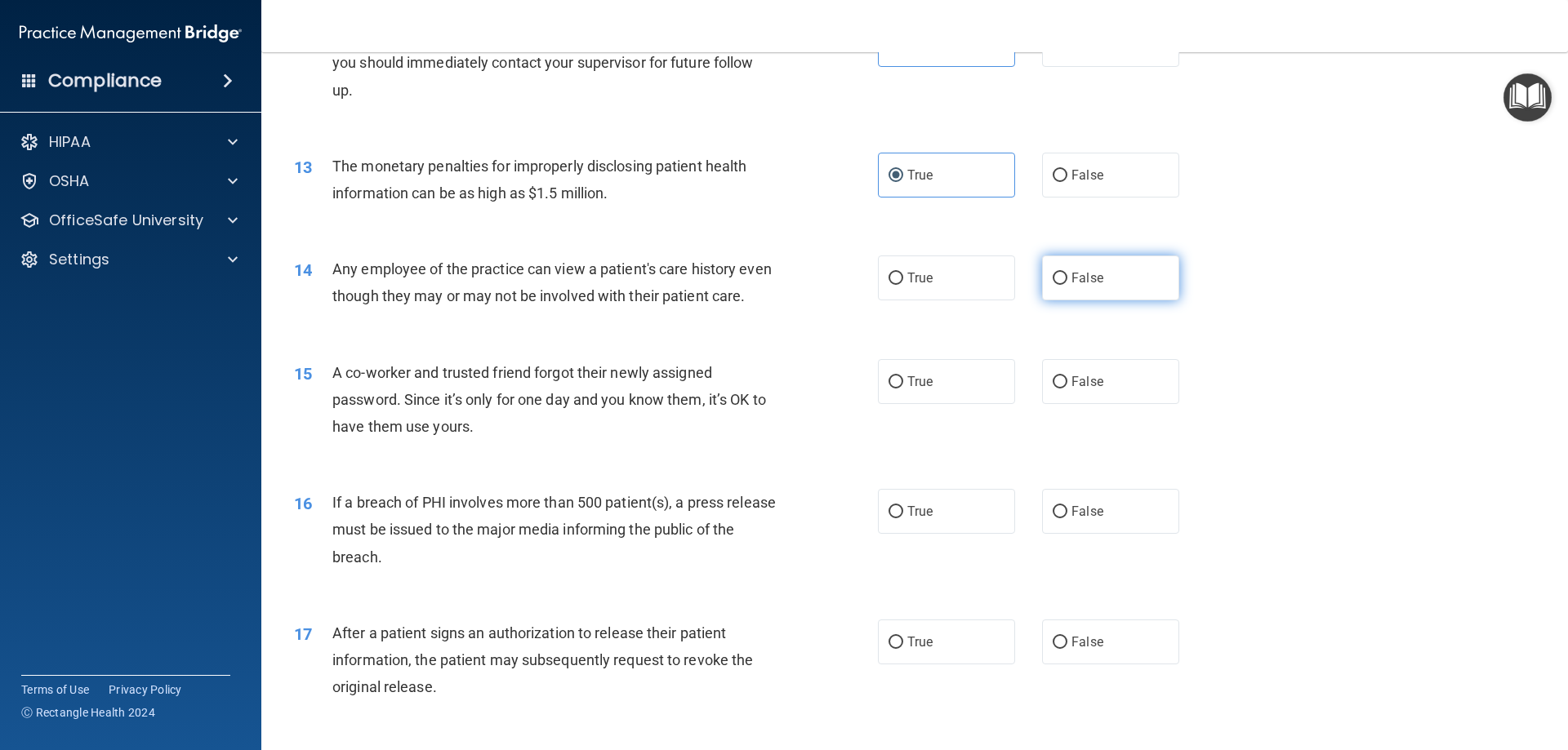
radio input "true"
click at [1132, 404] on label "False" at bounding box center [1110, 382] width 137 height 45
click at [1068, 389] on input "False" at bounding box center [1060, 383] width 15 height 12
radio input "true"
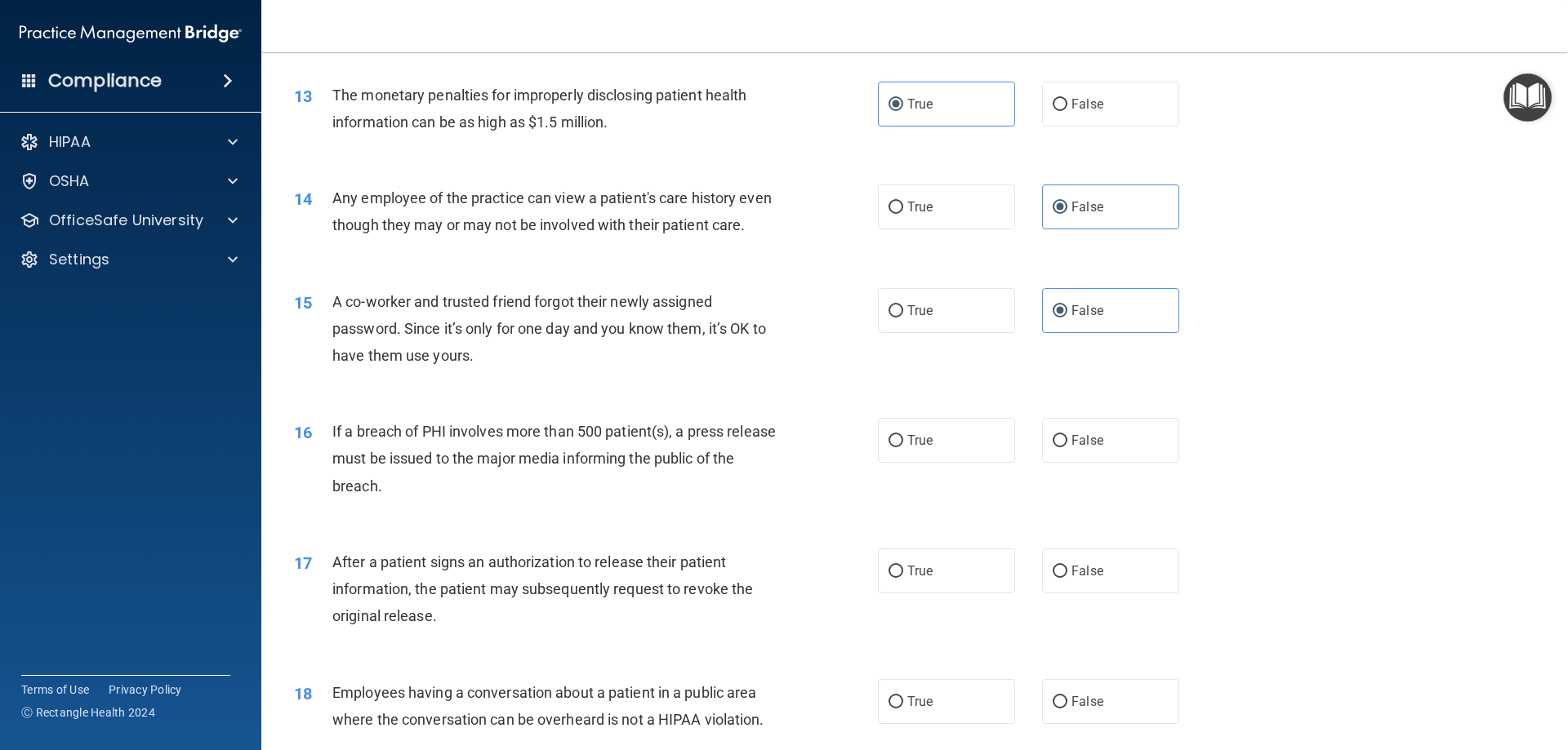
scroll to position [1551, 0]
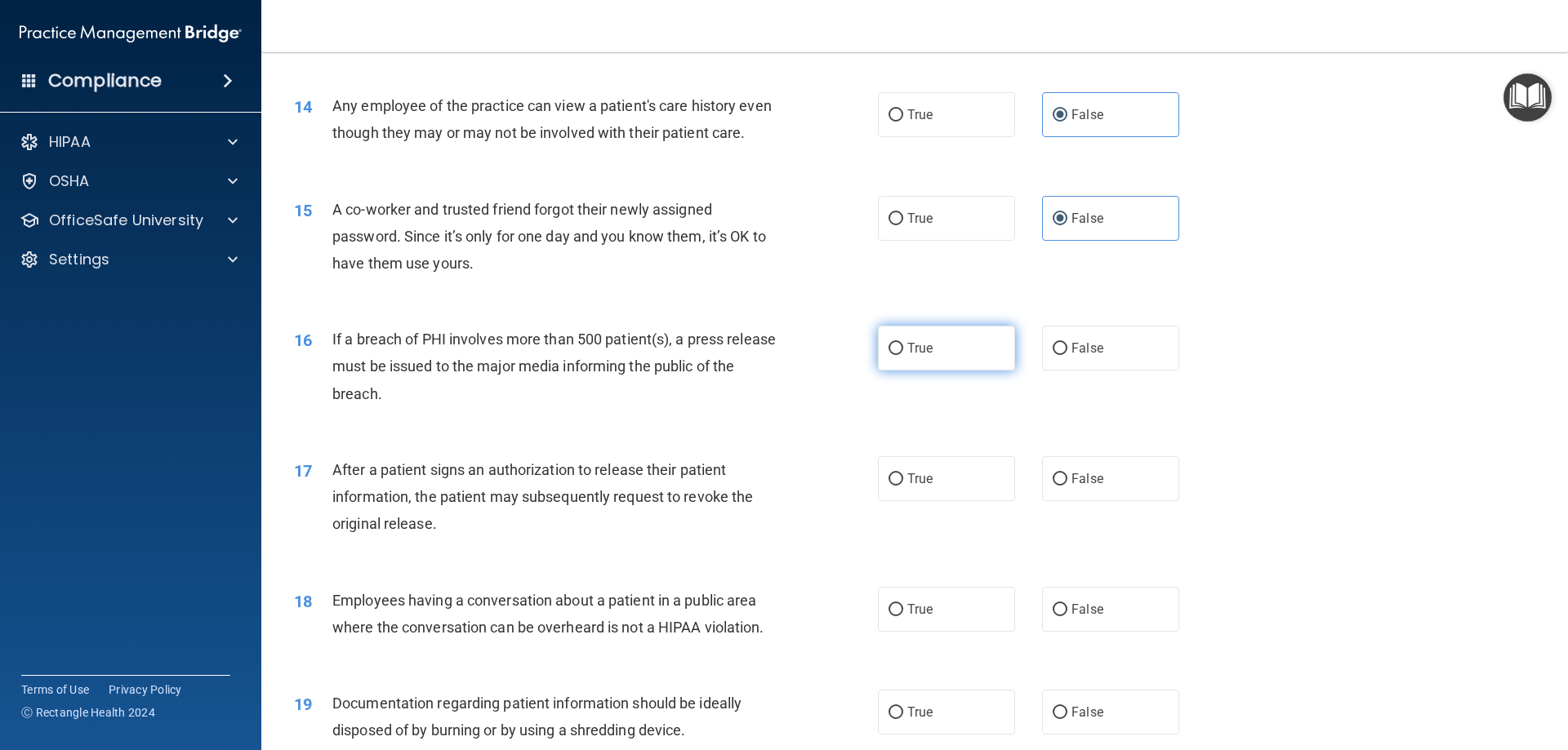
click at [893, 355] on input "True" at bounding box center [895, 349] width 15 height 12
radio input "true"
click at [924, 487] on span "True" at bounding box center [920, 479] width 26 height 16
click at [903, 486] on input "True" at bounding box center [895, 480] width 15 height 12
radio input "true"
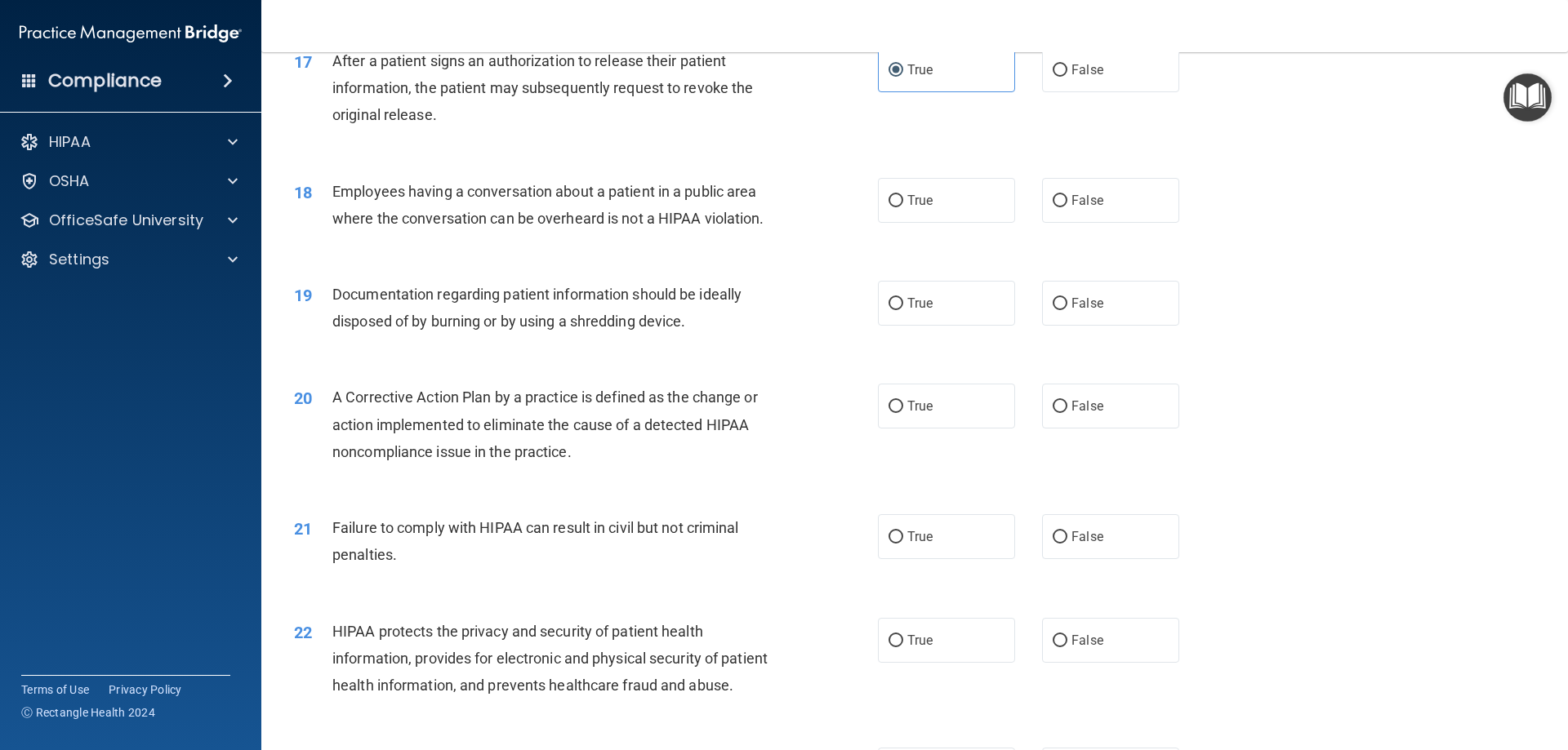
scroll to position [2041, 0]
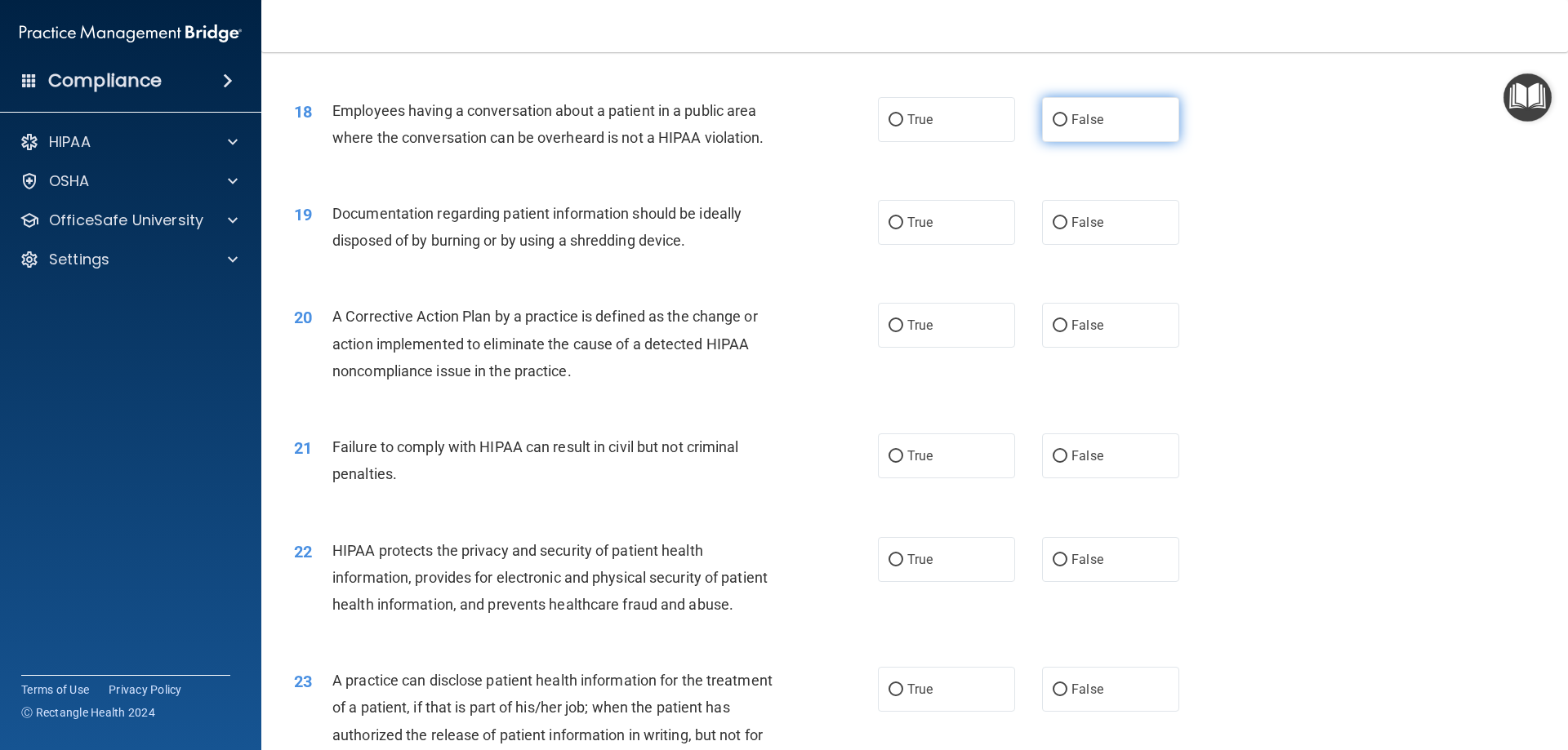
click at [1071, 127] on span "False" at bounding box center [1087, 120] width 32 height 16
click at [1068, 126] on input "False" at bounding box center [1060, 120] width 15 height 12
radio input "true"
click at [888, 230] on input "True" at bounding box center [895, 223] width 15 height 12
radio input "true"
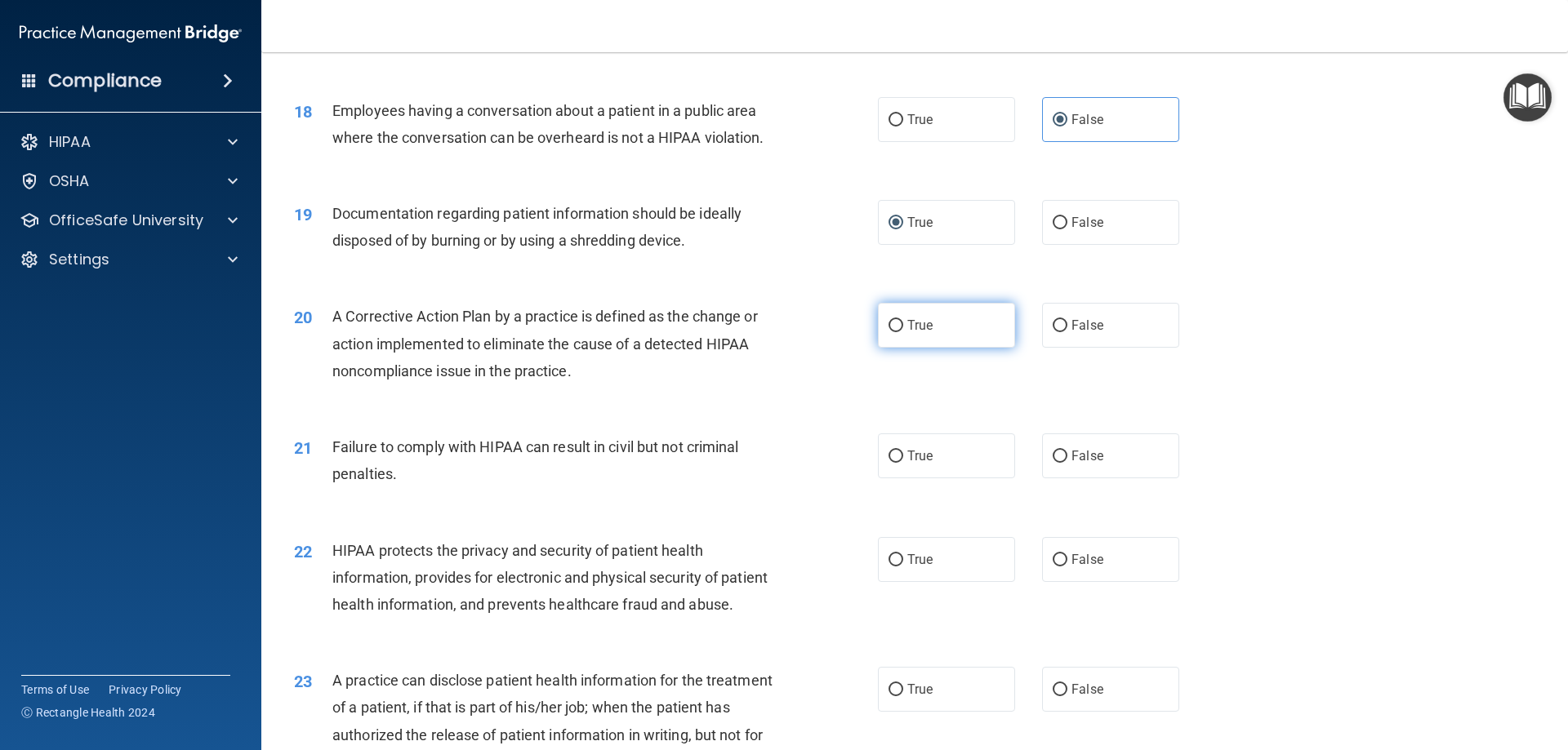
click at [918, 333] on span "True" at bounding box center [920, 325] width 26 height 16
click at [903, 332] on input "True" at bounding box center [895, 326] width 15 height 12
radio input "true"
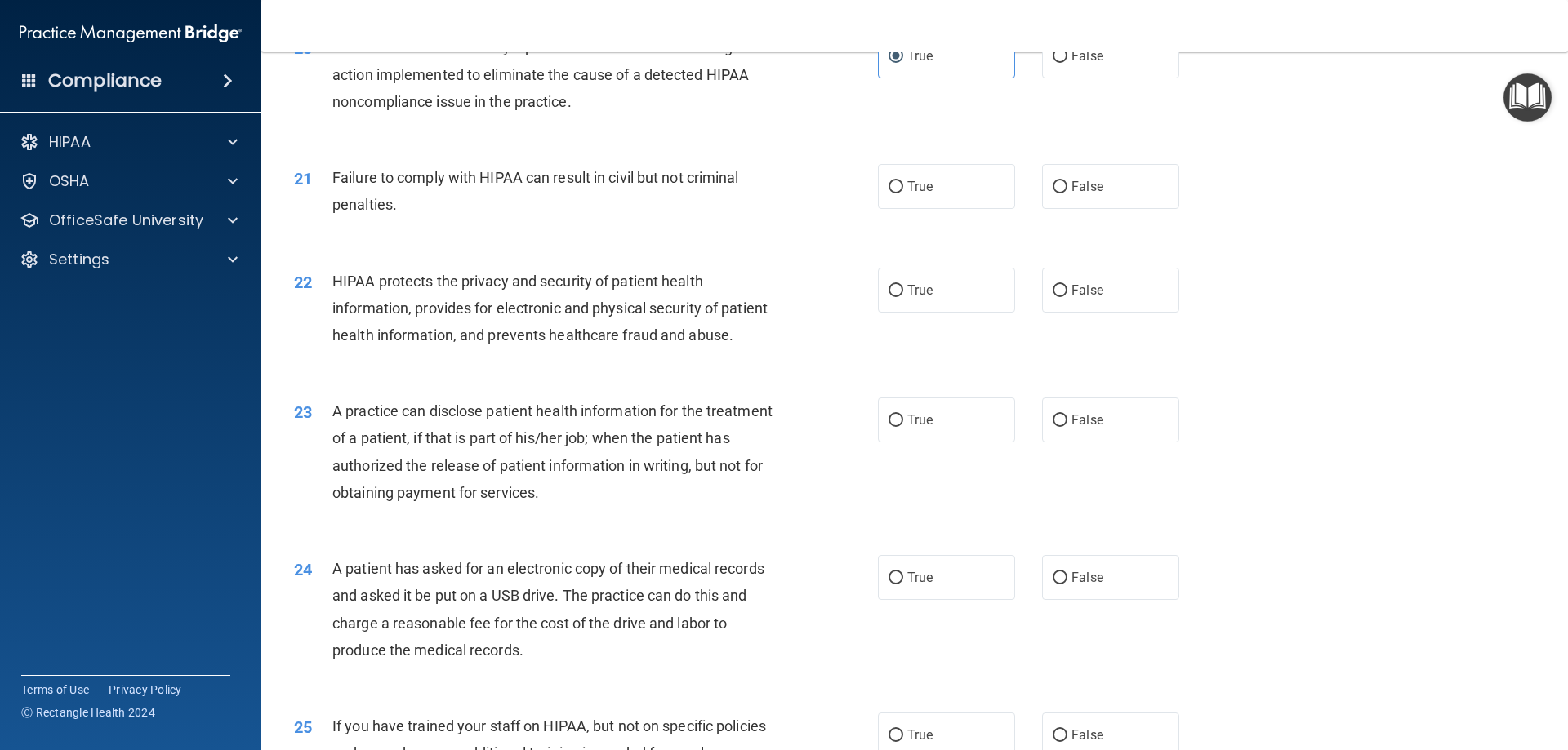
scroll to position [2367, 0]
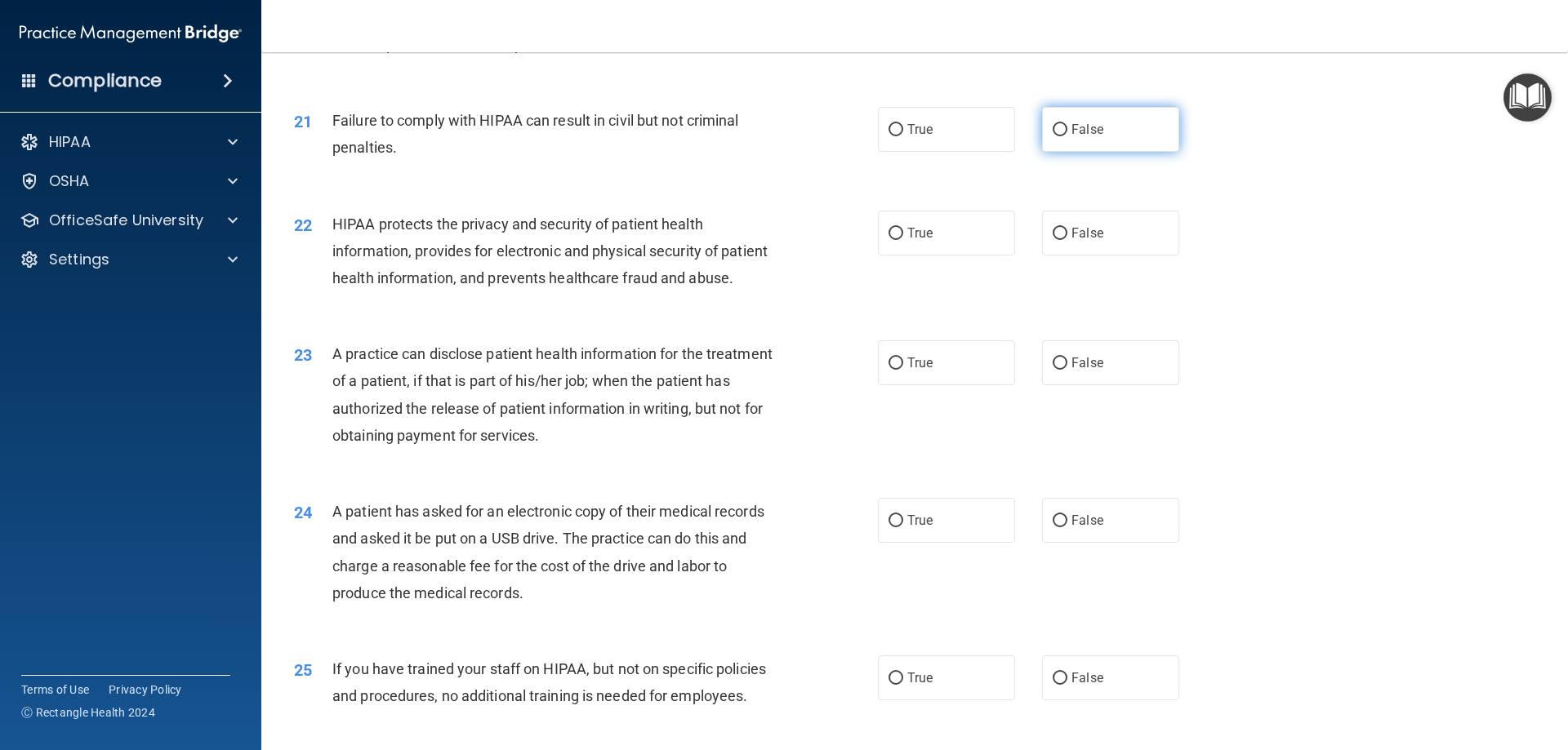
click at [1088, 137] on span "False" at bounding box center [1087, 130] width 32 height 16
click at [1068, 136] on input "False" at bounding box center [1060, 130] width 15 height 12
radio input "true"
click at [908, 241] on span "True" at bounding box center [920, 233] width 26 height 16
click at [902, 240] on input "True" at bounding box center [895, 234] width 15 height 12
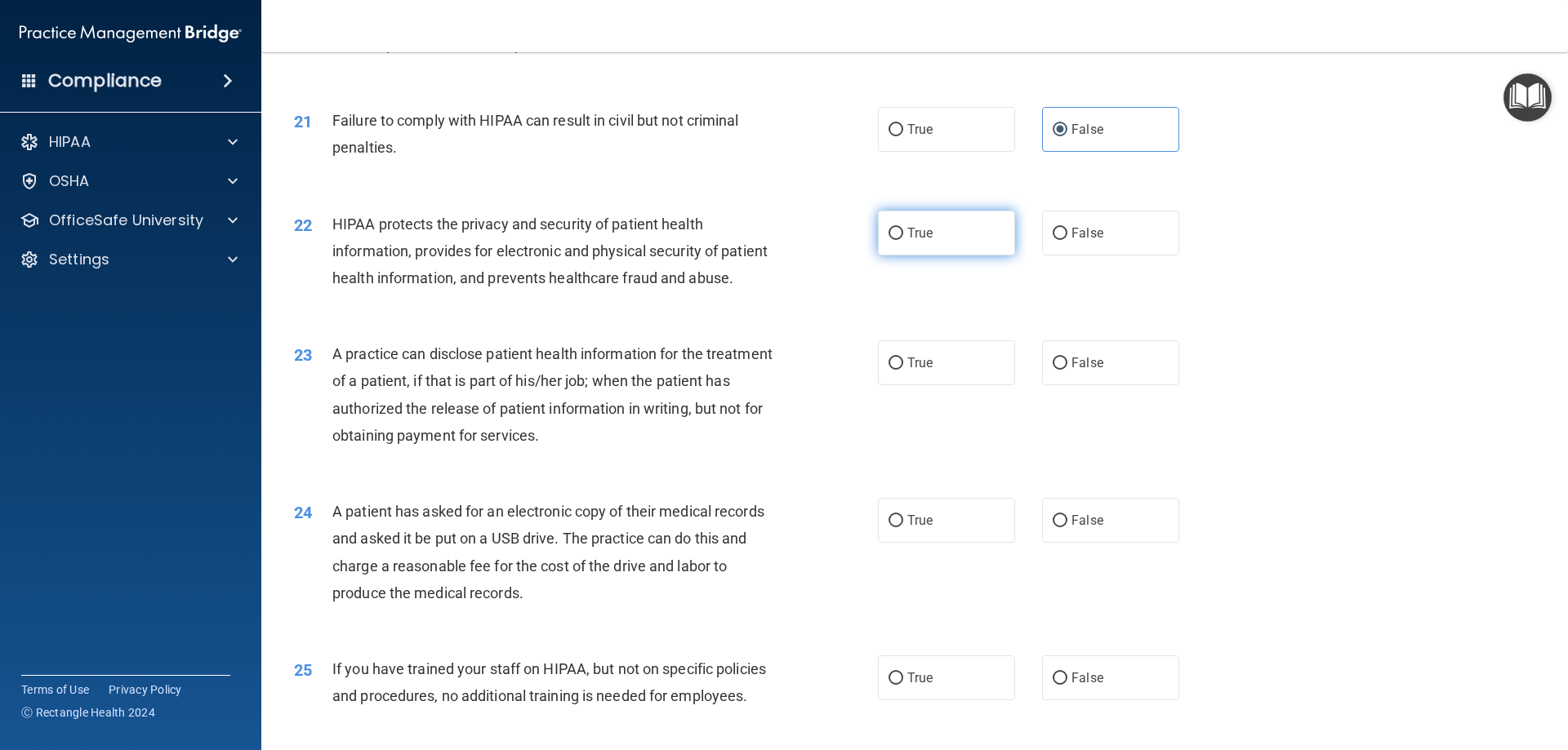
radio input "true"
click at [908, 371] on span "True" at bounding box center [920, 363] width 26 height 16
click at [903, 370] on input "True" at bounding box center [895, 364] width 15 height 12
radio input "true"
click at [909, 528] on span "True" at bounding box center [920, 520] width 26 height 16
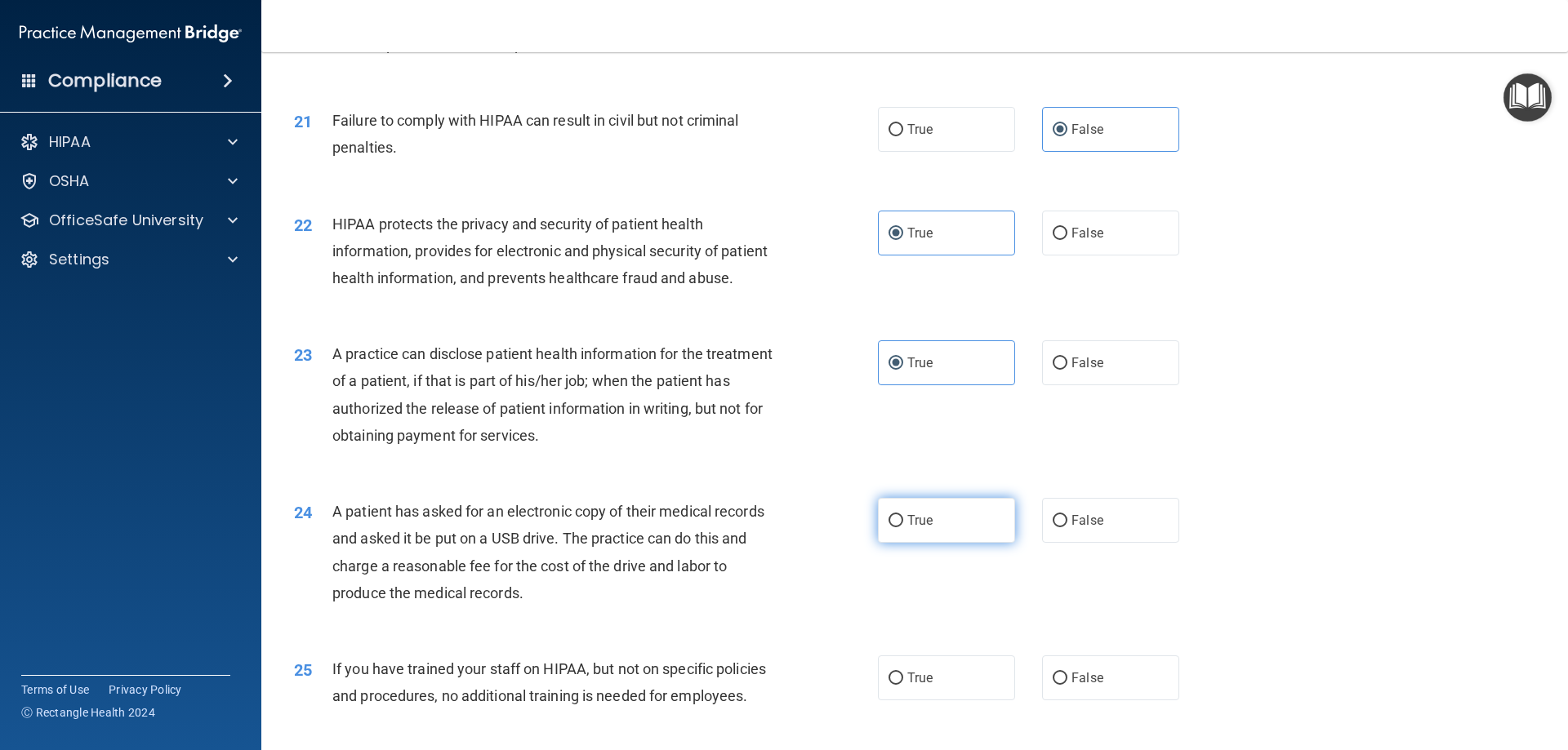
click at [903, 527] on input "True" at bounding box center [895, 521] width 15 height 12
radio input "true"
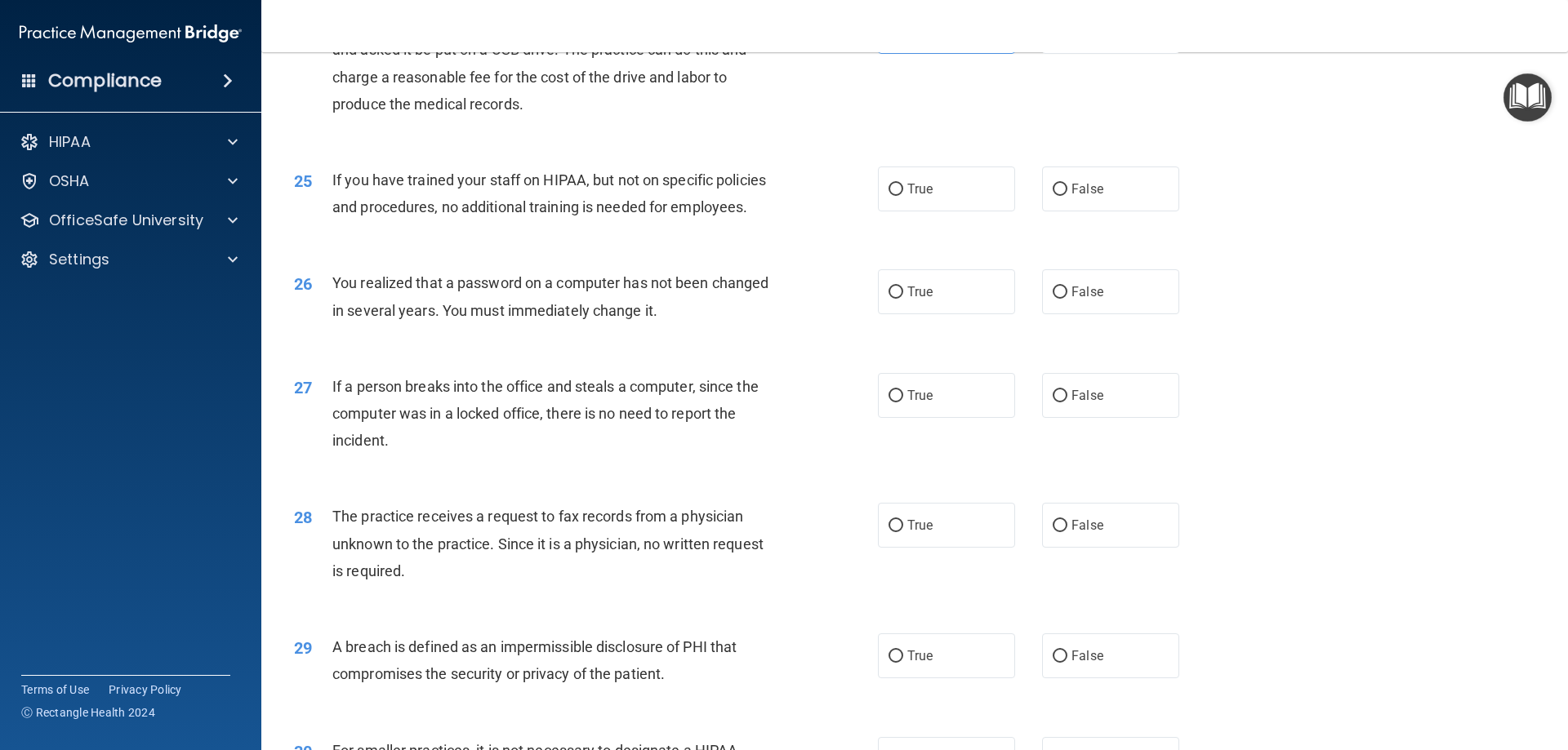
scroll to position [2857, 0]
click at [1099, 210] on label "False" at bounding box center [1110, 188] width 137 height 45
click at [1068, 195] on input "False" at bounding box center [1060, 189] width 15 height 12
radio input "true"
click at [936, 314] on label "True" at bounding box center [946, 291] width 137 height 45
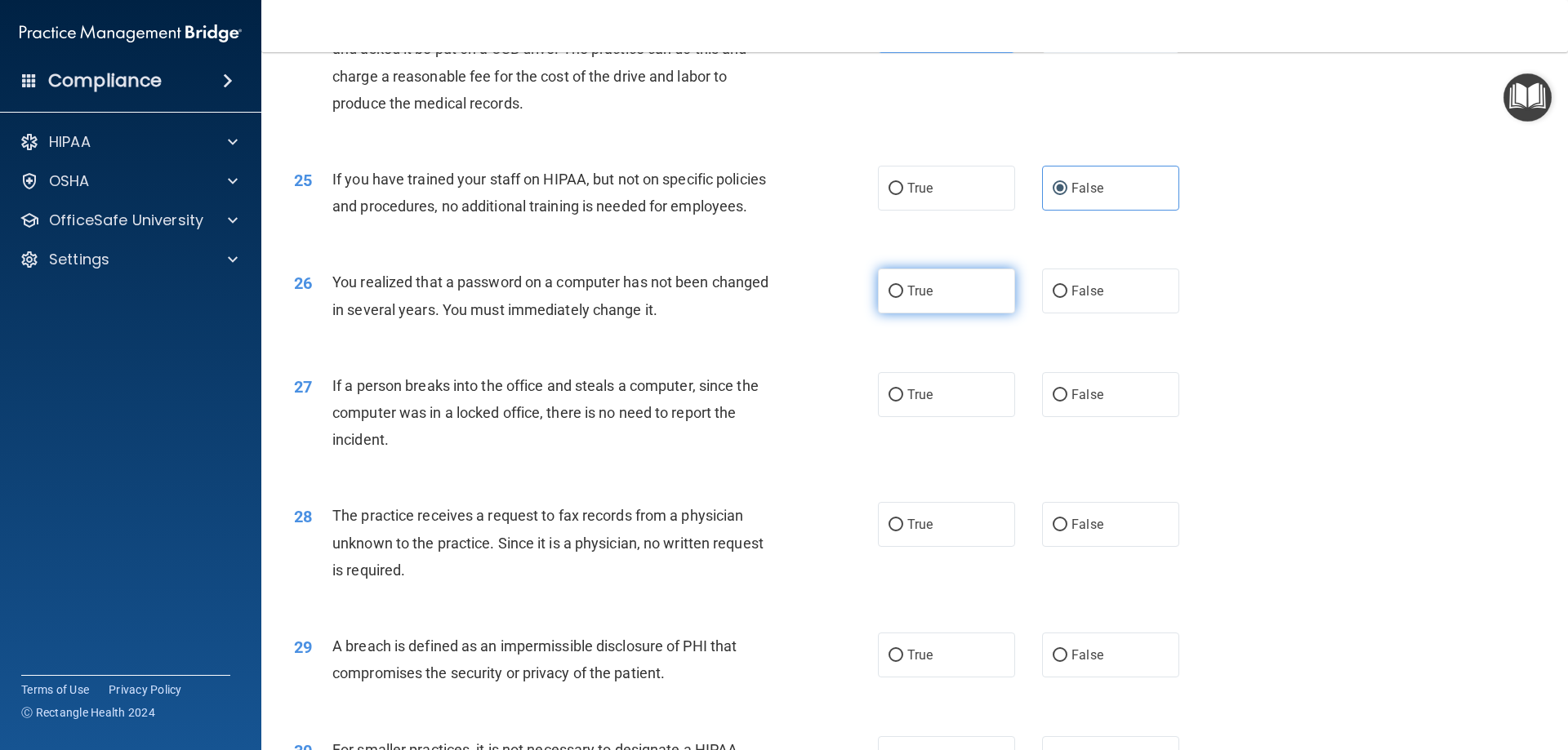
click at [903, 298] on input "True" at bounding box center [895, 292] width 15 height 12
radio input "true"
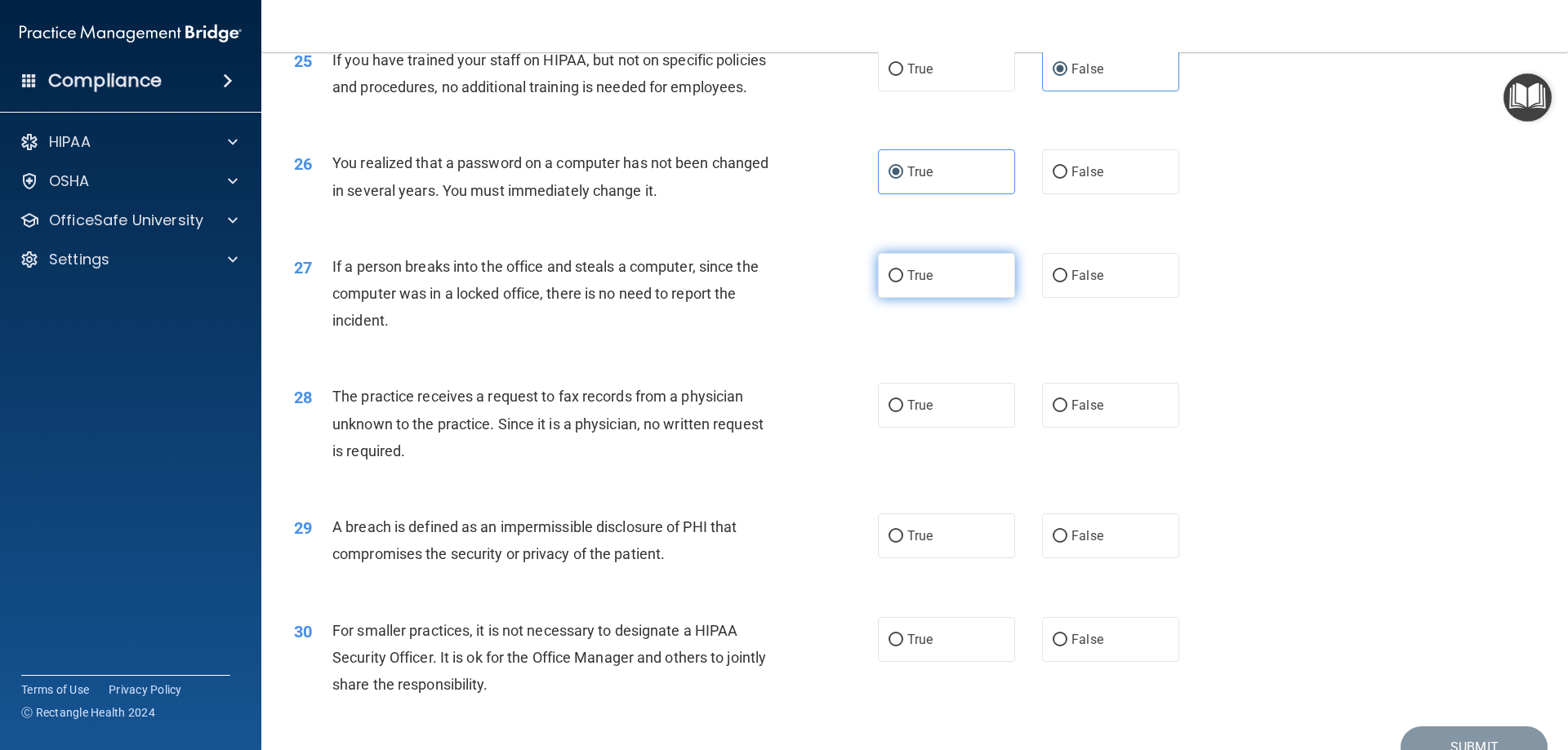
scroll to position [3020, 0]
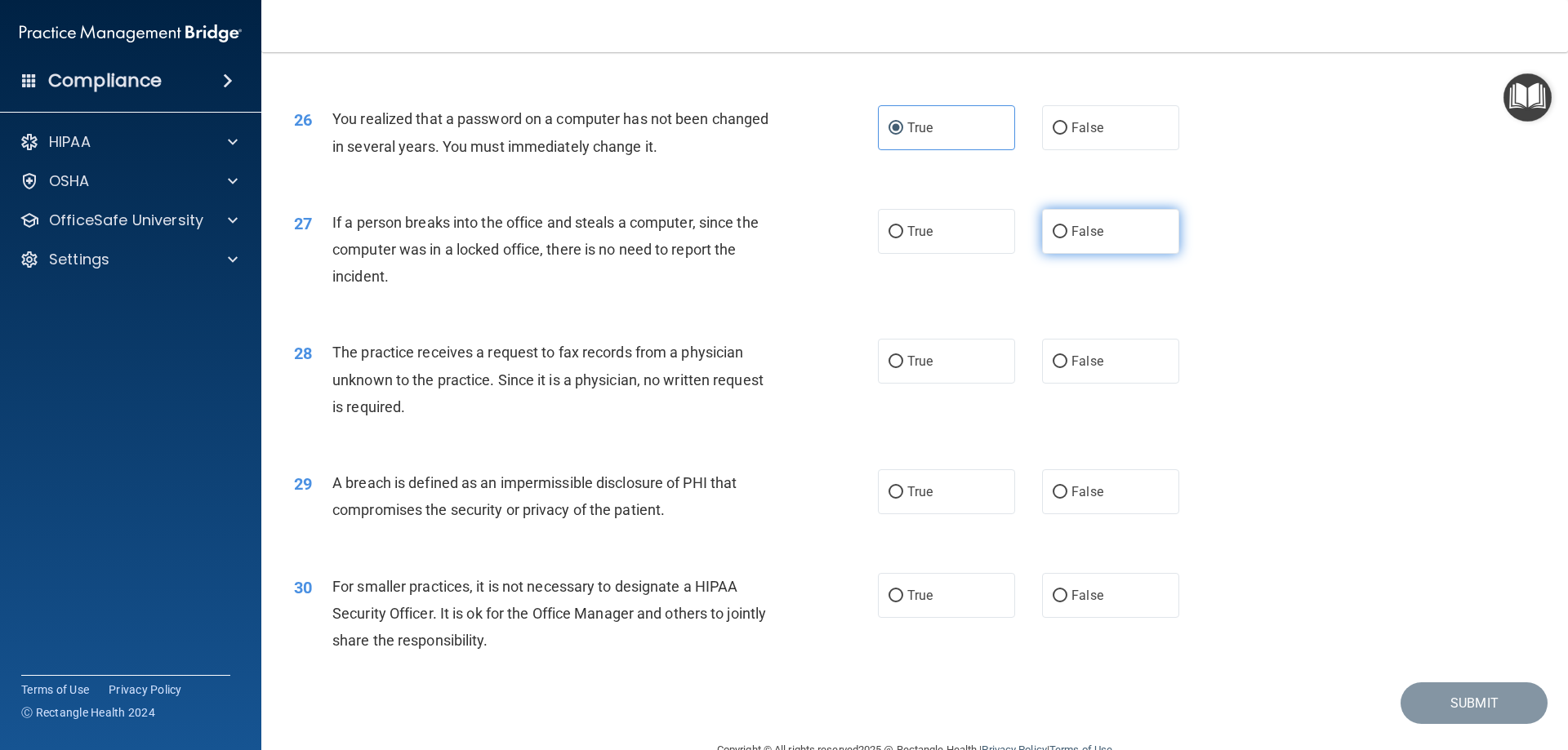
click at [1112, 254] on label "False" at bounding box center [1110, 231] width 137 height 45
click at [1068, 239] on input "False" at bounding box center [1060, 232] width 15 height 12
radio input "true"
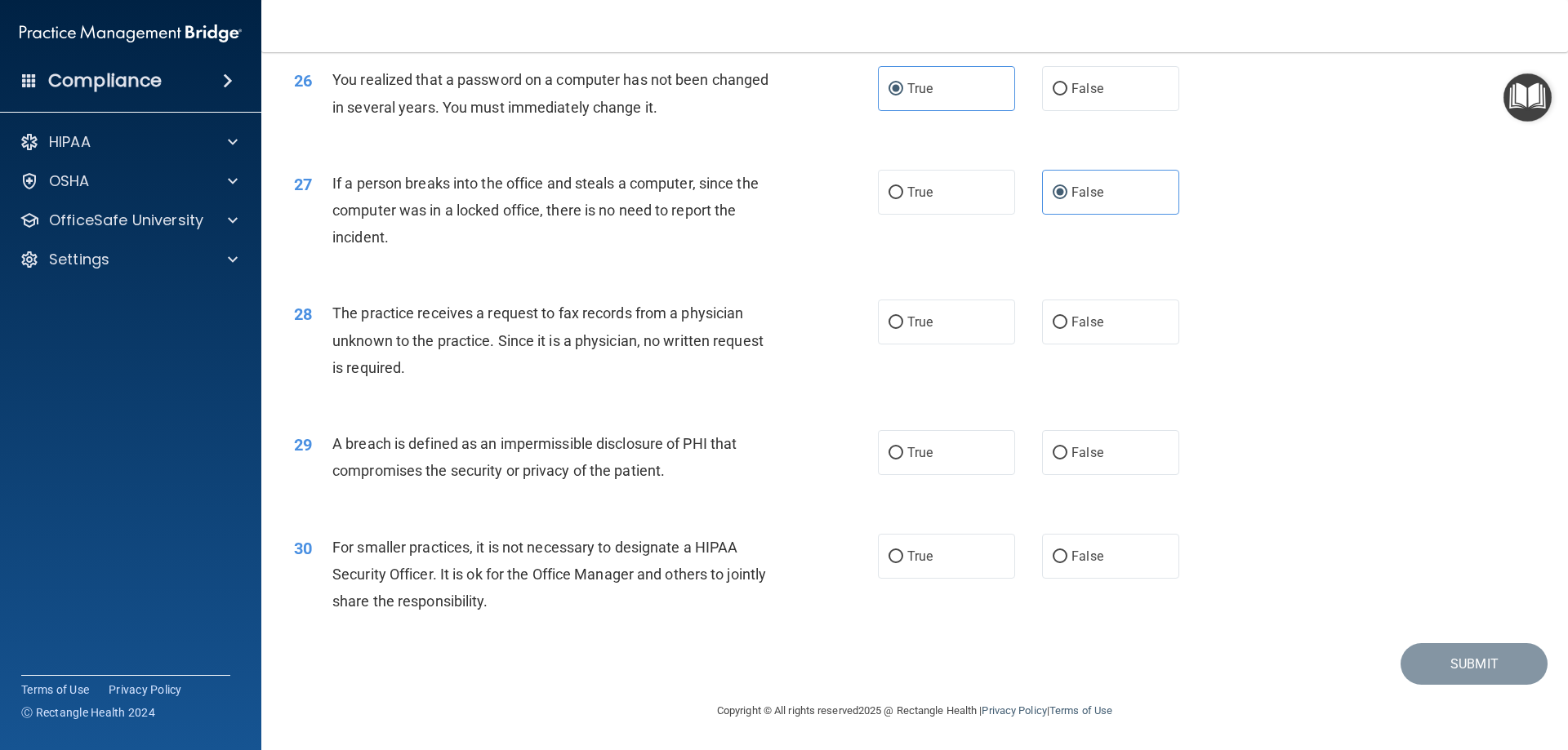
scroll to position [3113, 0]
click at [1140, 318] on label "False" at bounding box center [1110, 322] width 137 height 45
click at [1068, 318] on input "False" at bounding box center [1060, 323] width 15 height 12
radio input "true"
click at [881, 453] on label "True" at bounding box center [946, 452] width 137 height 45
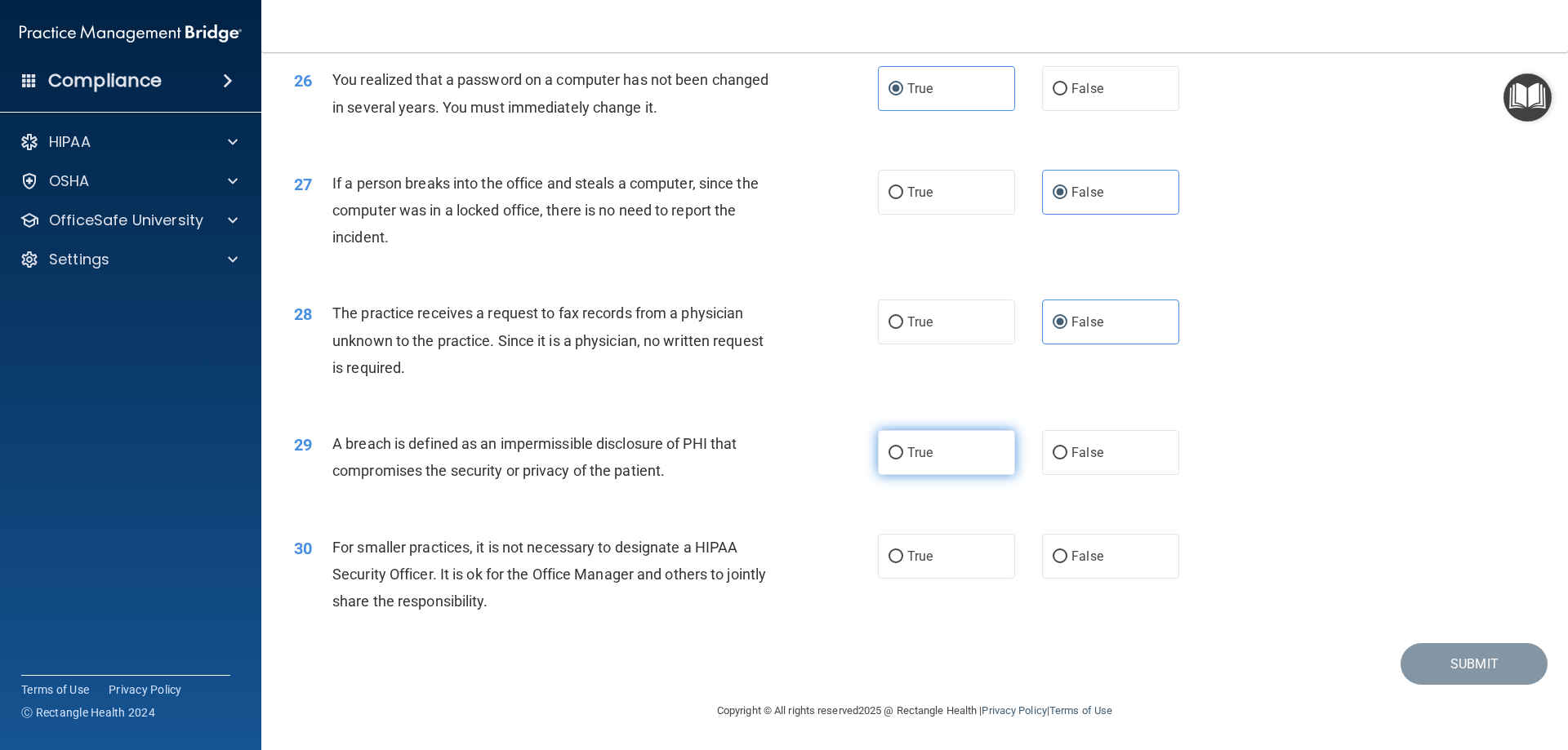
click at [888, 453] on input "True" at bounding box center [895, 453] width 15 height 12
radio input "true"
click at [1105, 565] on label "False" at bounding box center [1110, 556] width 137 height 45
click at [1068, 564] on input "False" at bounding box center [1060, 557] width 15 height 12
radio input "true"
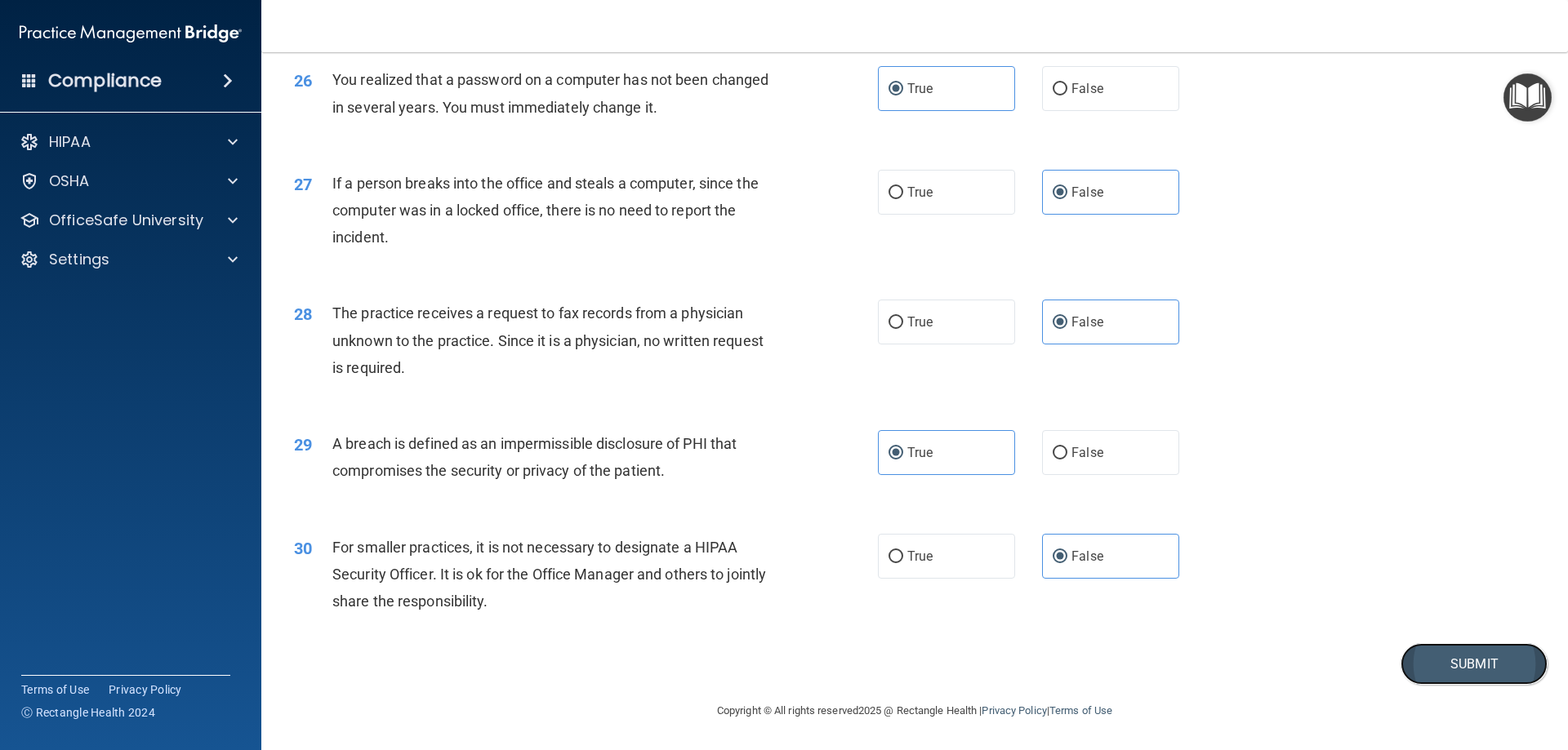
click at [1457, 663] on button "Submit" at bounding box center [1474, 663] width 147 height 42
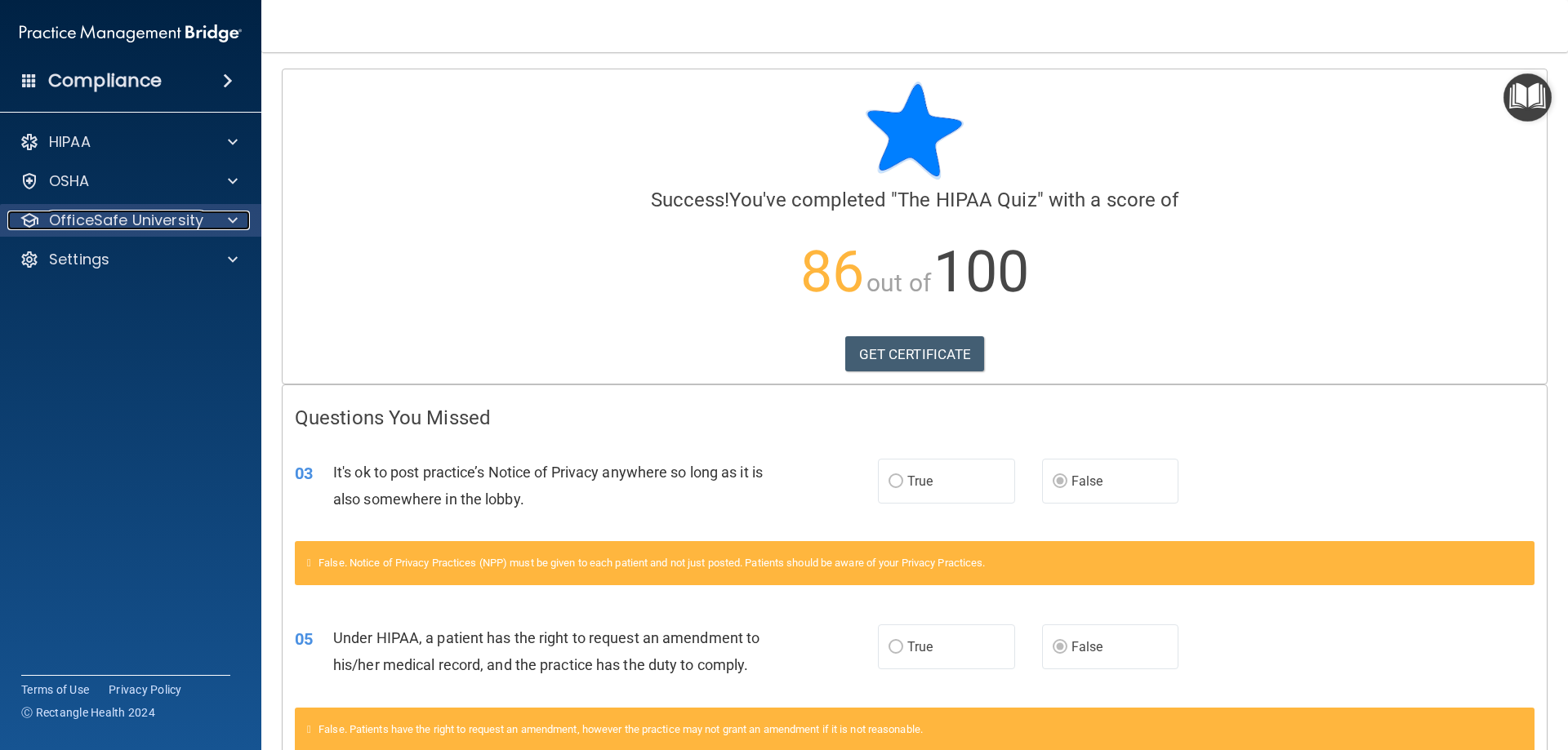
click at [104, 211] on p "OfficeSafe University" at bounding box center [126, 220] width 155 height 19
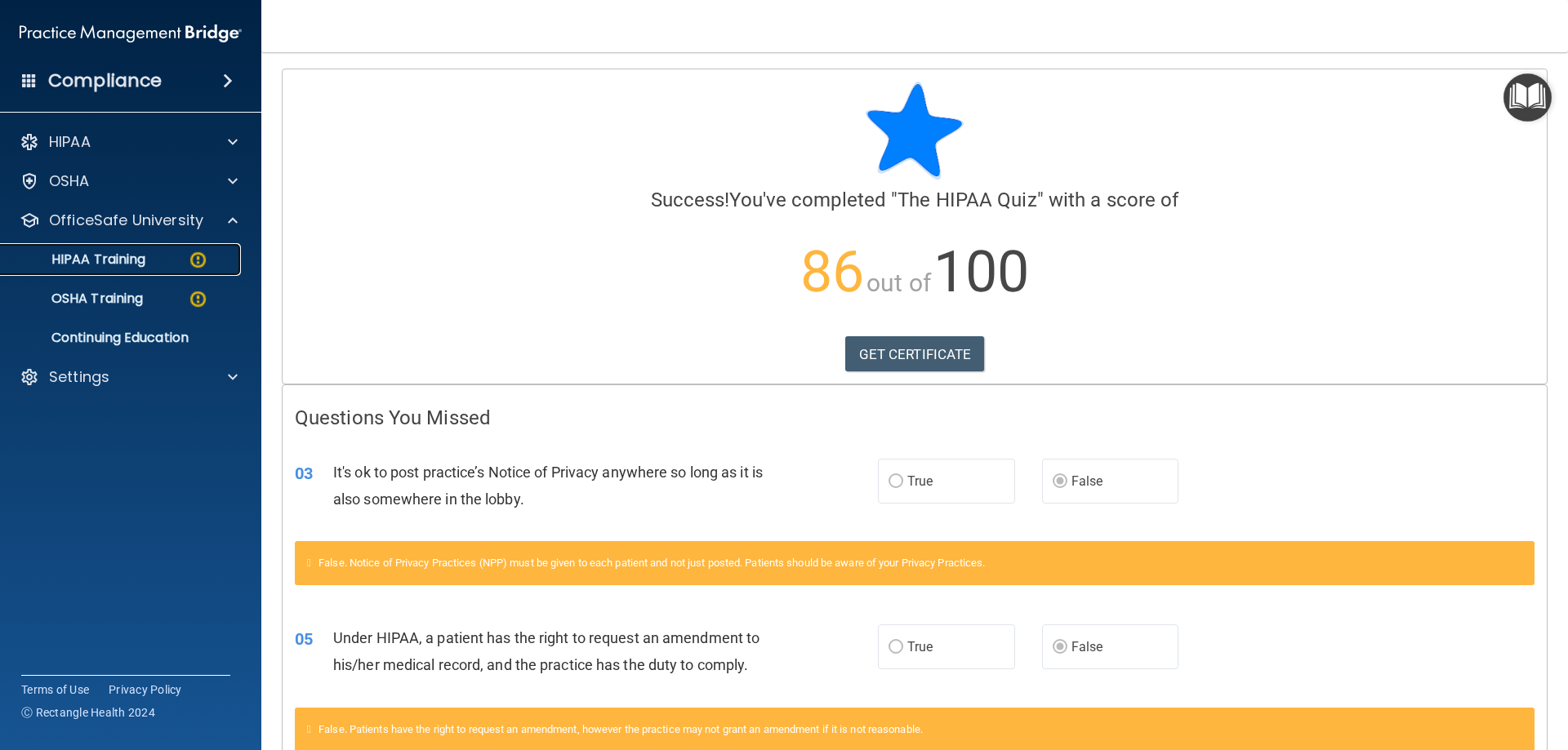
click at [139, 254] on p "HIPAA Training" at bounding box center [78, 260] width 134 height 16
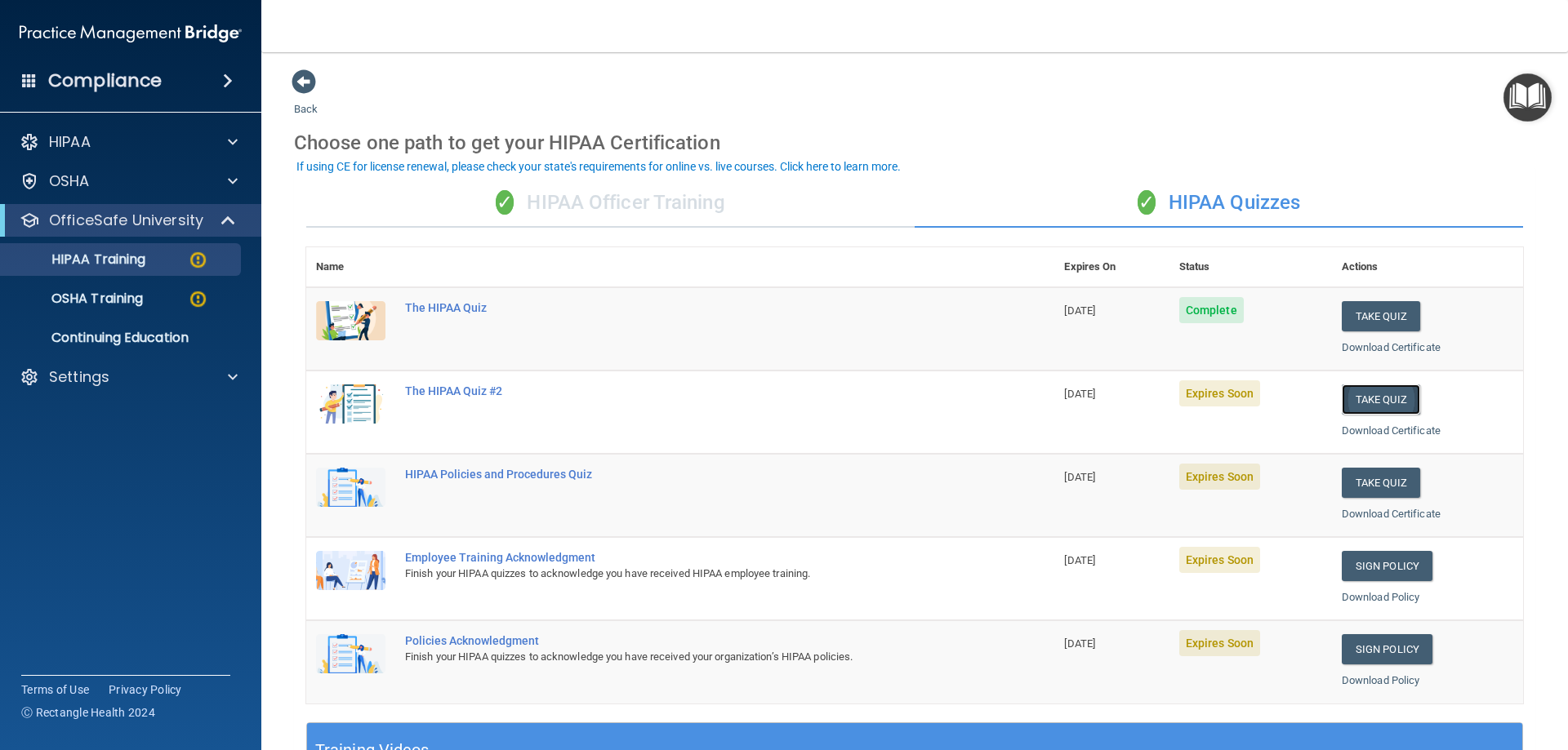
click at [1382, 398] on button "Take Quiz" at bounding box center [1381, 399] width 79 height 30
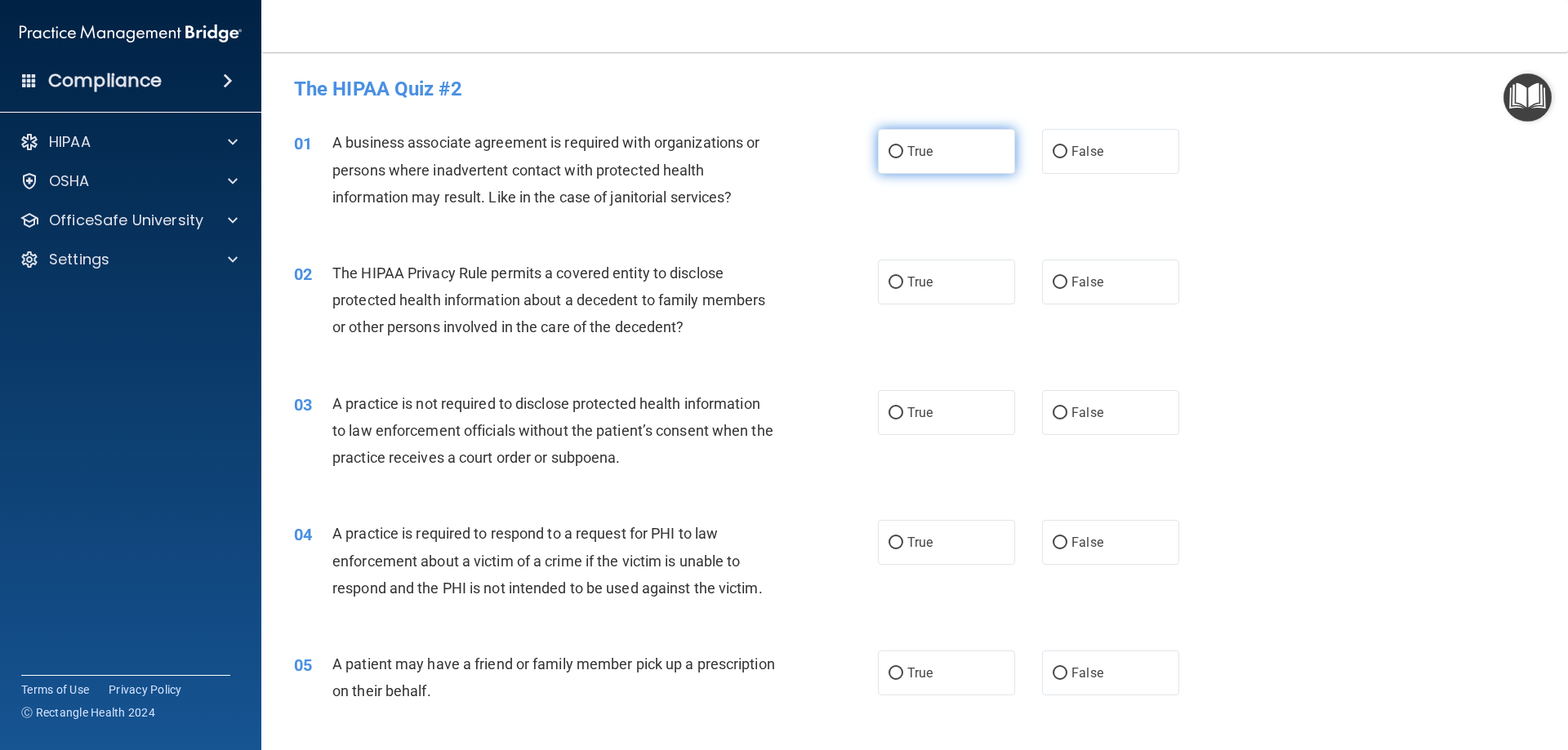
click at [919, 151] on span "True" at bounding box center [920, 152] width 26 height 16
click at [903, 151] on input "True" at bounding box center [895, 152] width 15 height 12
radio input "true"
click at [1055, 277] on input "False" at bounding box center [1060, 283] width 15 height 12
radio input "true"
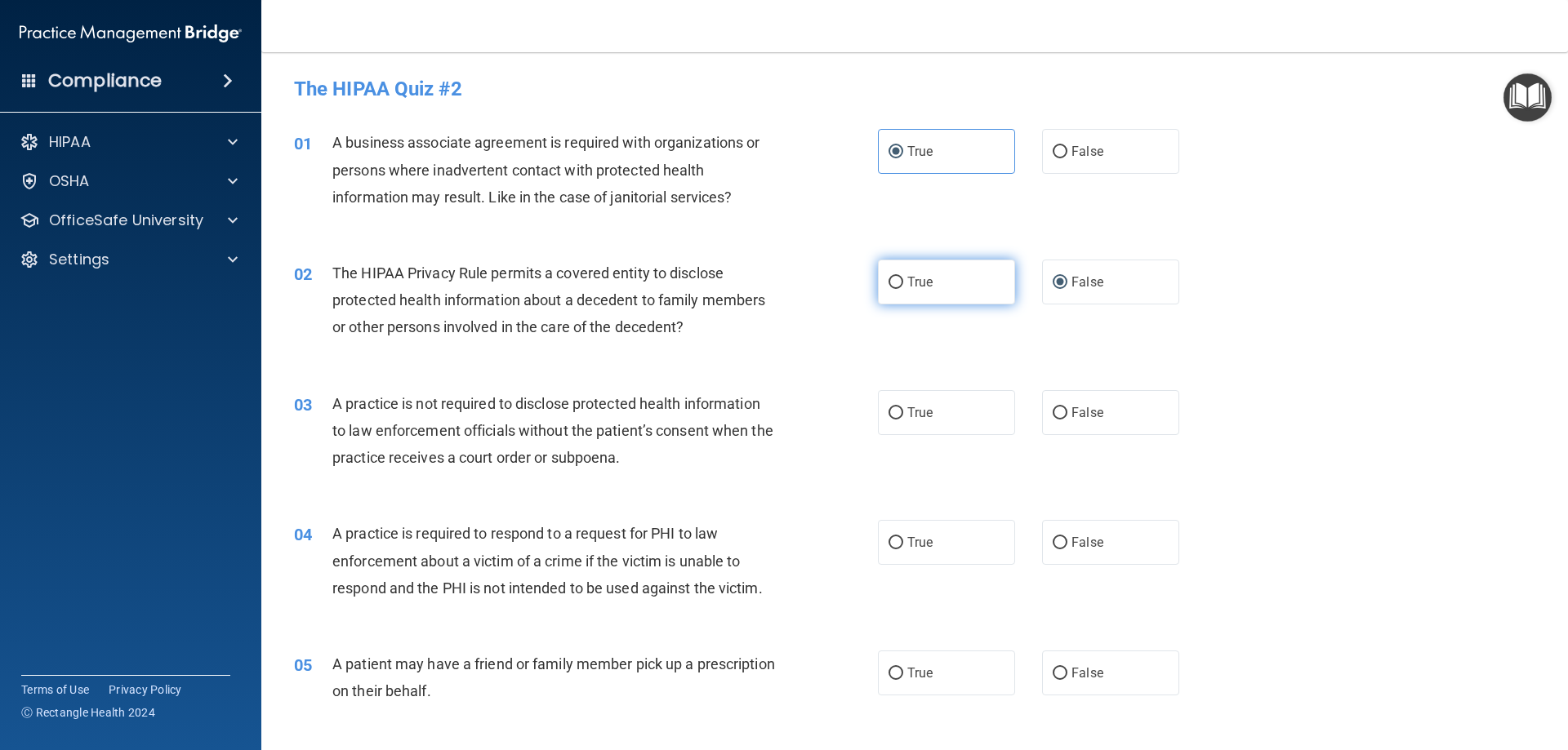
click at [912, 284] on span "True" at bounding box center [920, 282] width 26 height 16
click at [903, 284] on input "True" at bounding box center [895, 283] width 15 height 12
radio input "true"
click at [1177, 281] on div "True False" at bounding box center [1042, 282] width 329 height 45
click at [1136, 284] on label "False" at bounding box center [1110, 282] width 137 height 45
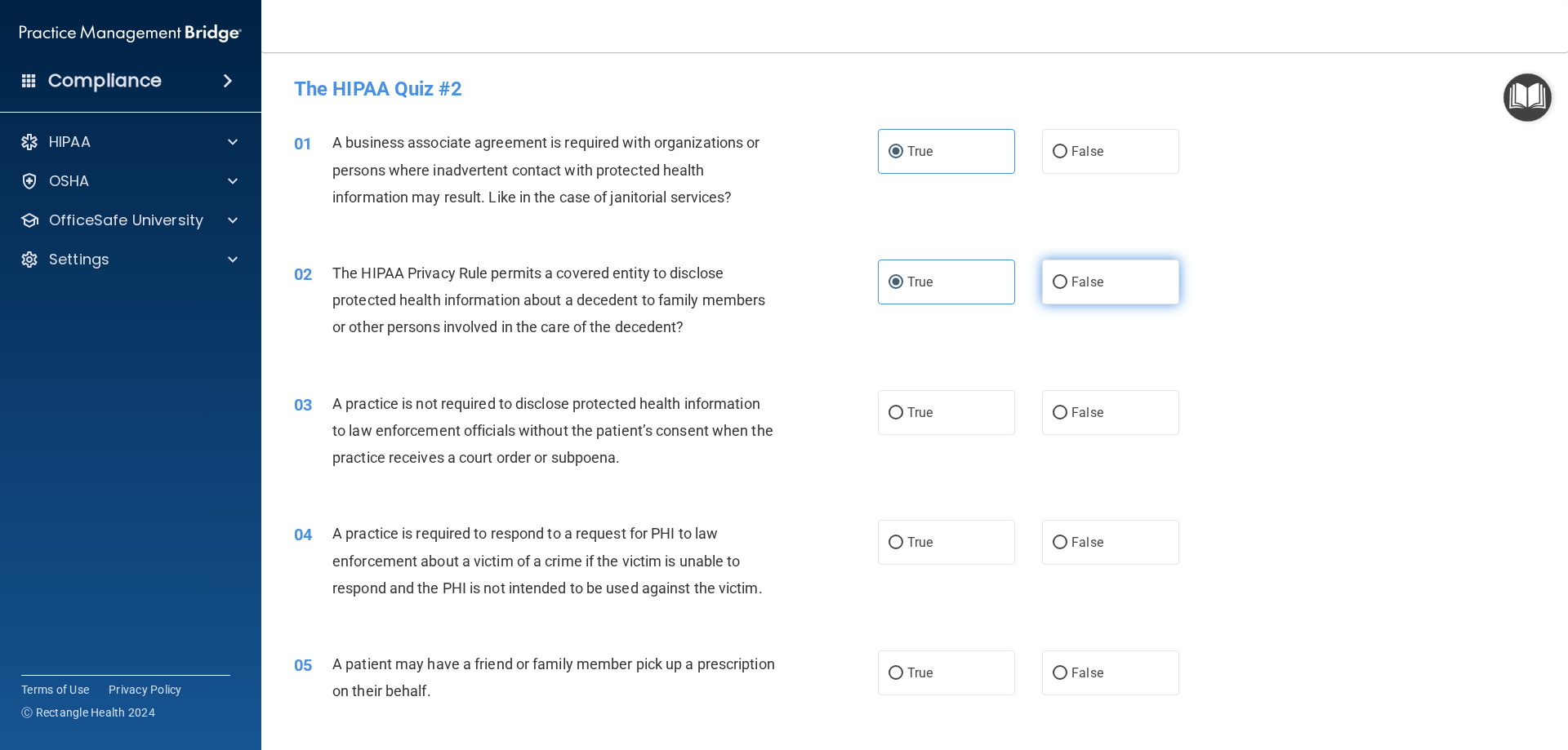
click at [1068, 284] on input "False" at bounding box center [1060, 283] width 15 height 12
radio input "true"
radio input "false"
click at [1056, 416] on input "False" at bounding box center [1060, 413] width 15 height 12
radio input "true"
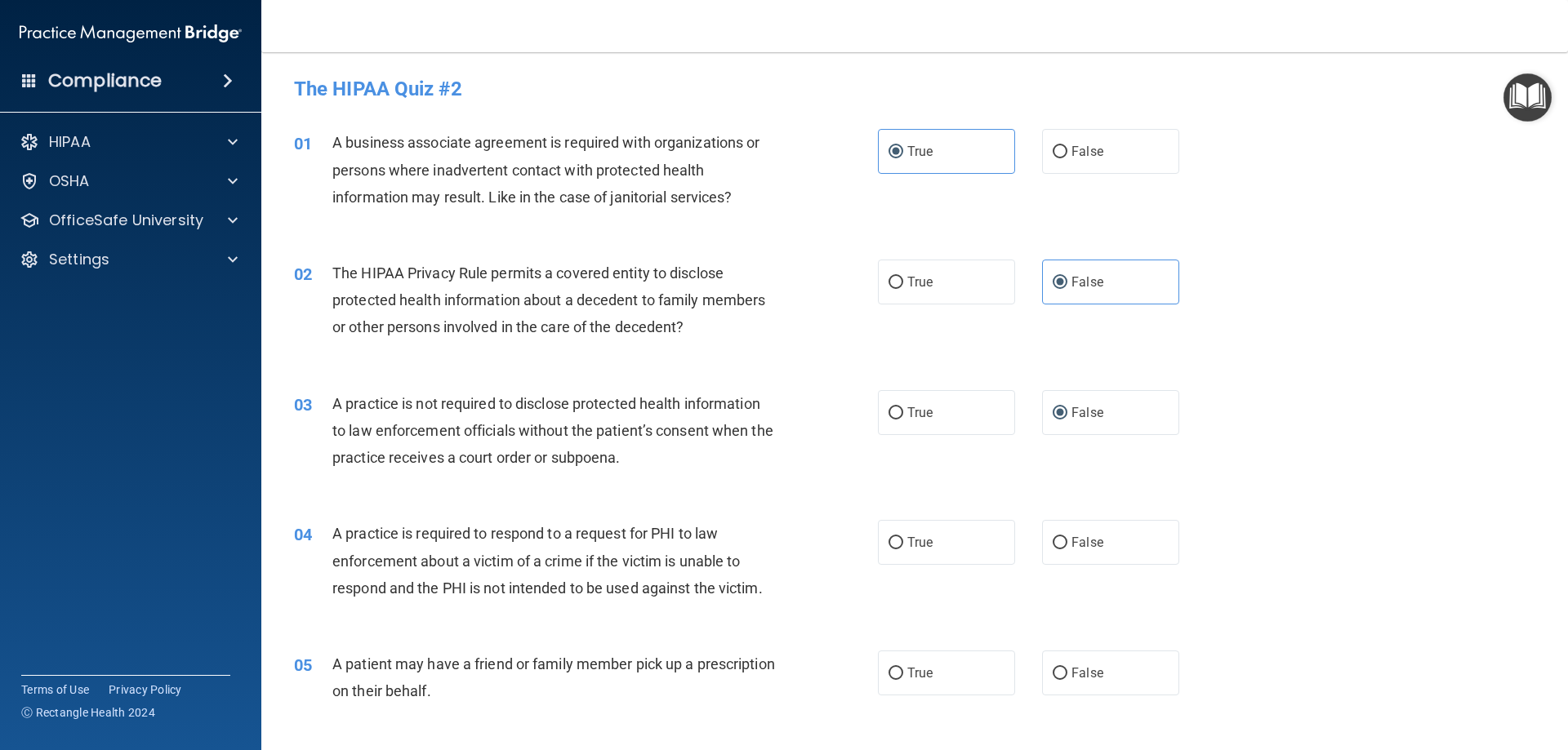
click at [1030, 550] on div "True False" at bounding box center [1042, 542] width 329 height 45
click at [1059, 542] on input "False" at bounding box center [1060, 543] width 15 height 12
radio input "true"
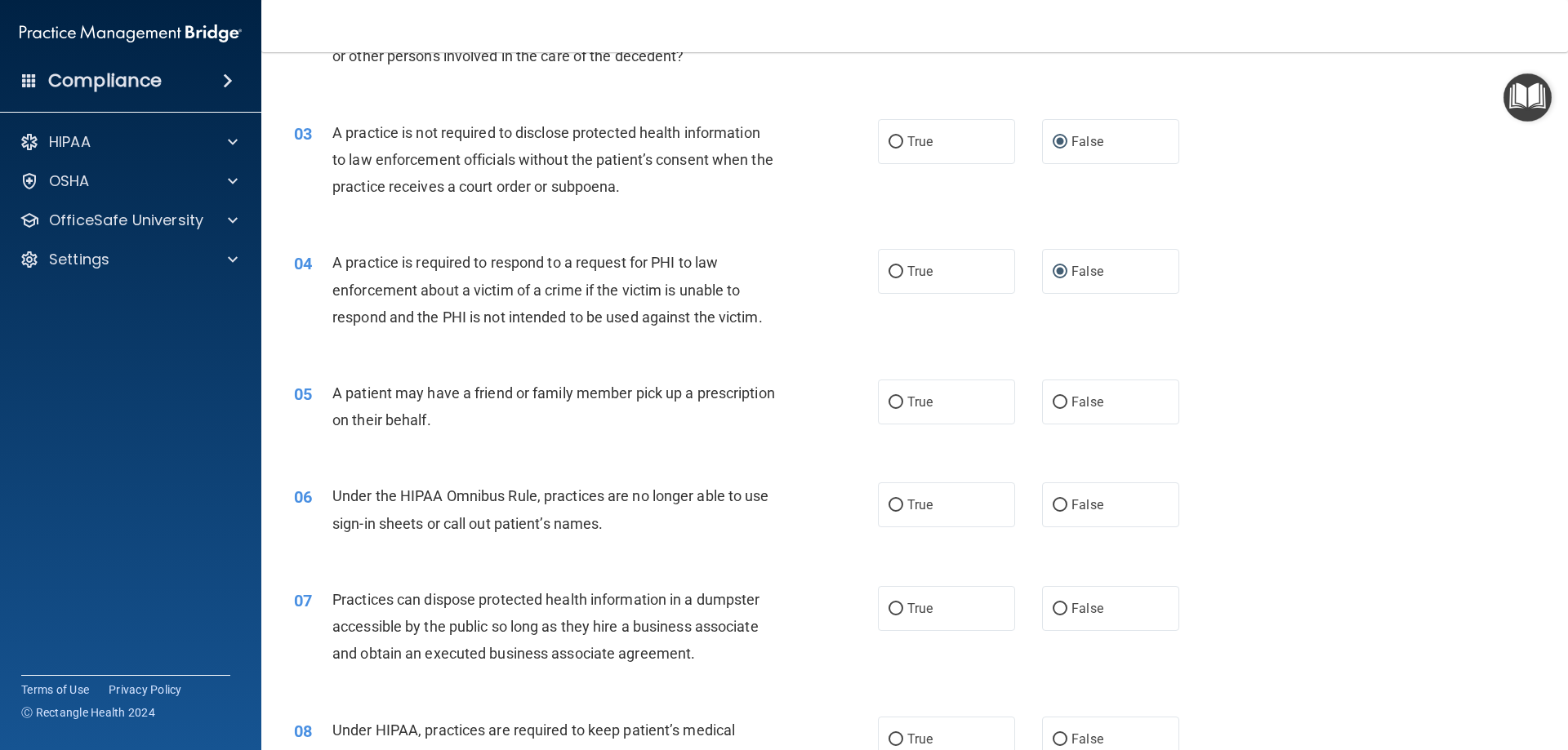
scroll to position [408, 0]
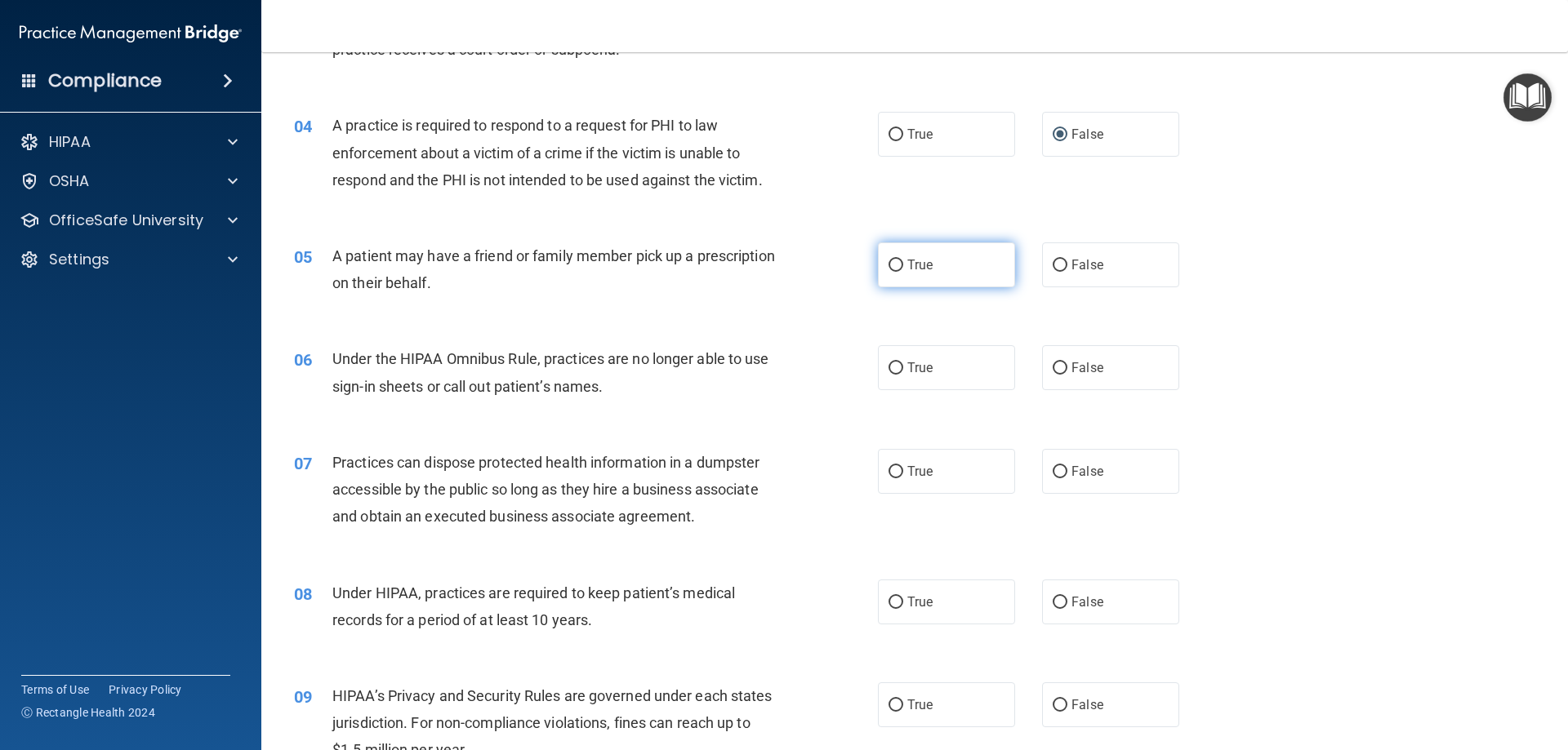
click at [945, 254] on label "True" at bounding box center [946, 264] width 137 height 45
click at [903, 260] on input "True" at bounding box center [895, 266] width 15 height 12
radio input "true"
click at [1079, 250] on label "False" at bounding box center [1110, 264] width 137 height 45
click at [1068, 260] on input "False" at bounding box center [1060, 266] width 15 height 12
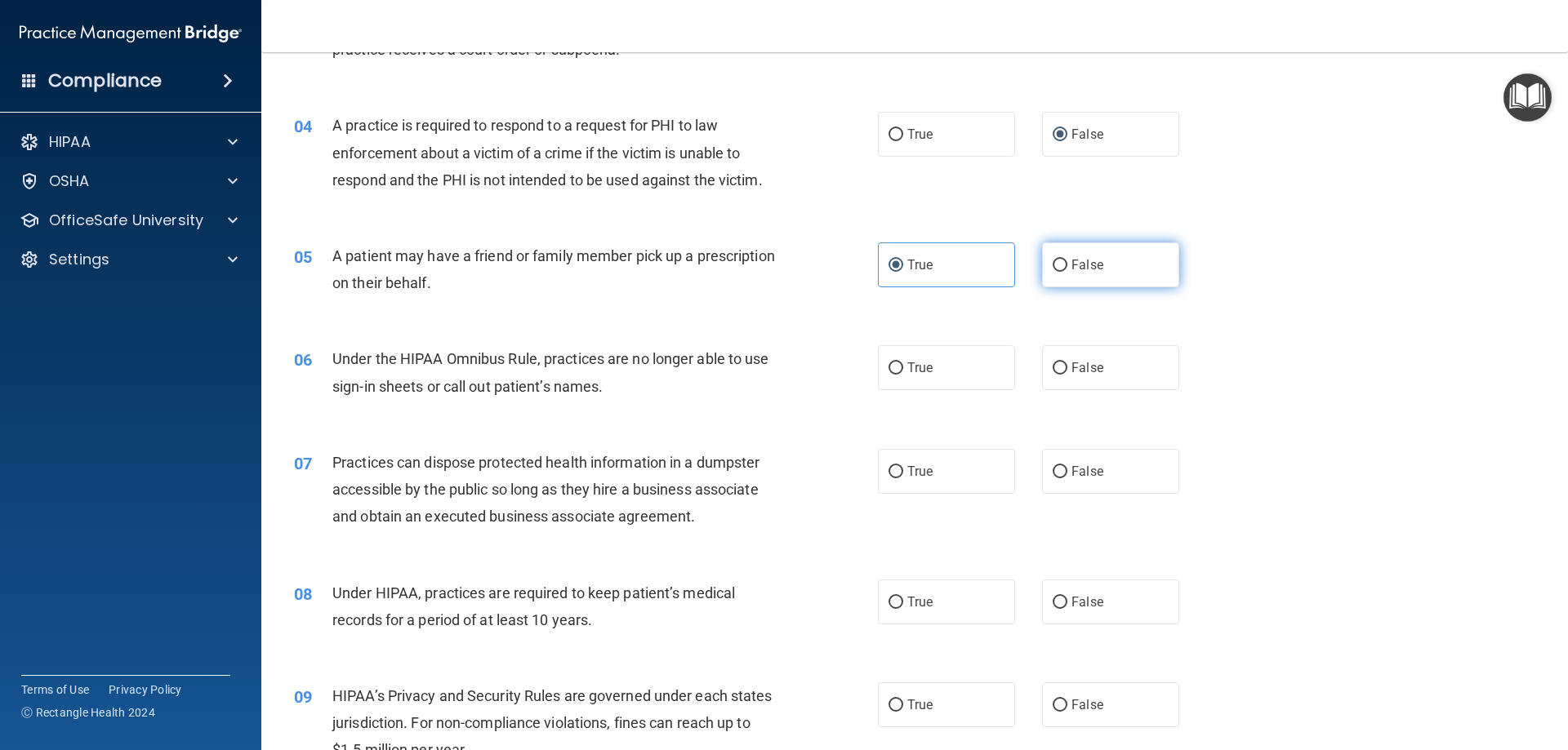
radio input "true"
radio input "false"
click at [1092, 371] on span "False" at bounding box center [1087, 367] width 32 height 16
click at [1068, 371] on input "False" at bounding box center [1060, 368] width 15 height 12
radio input "true"
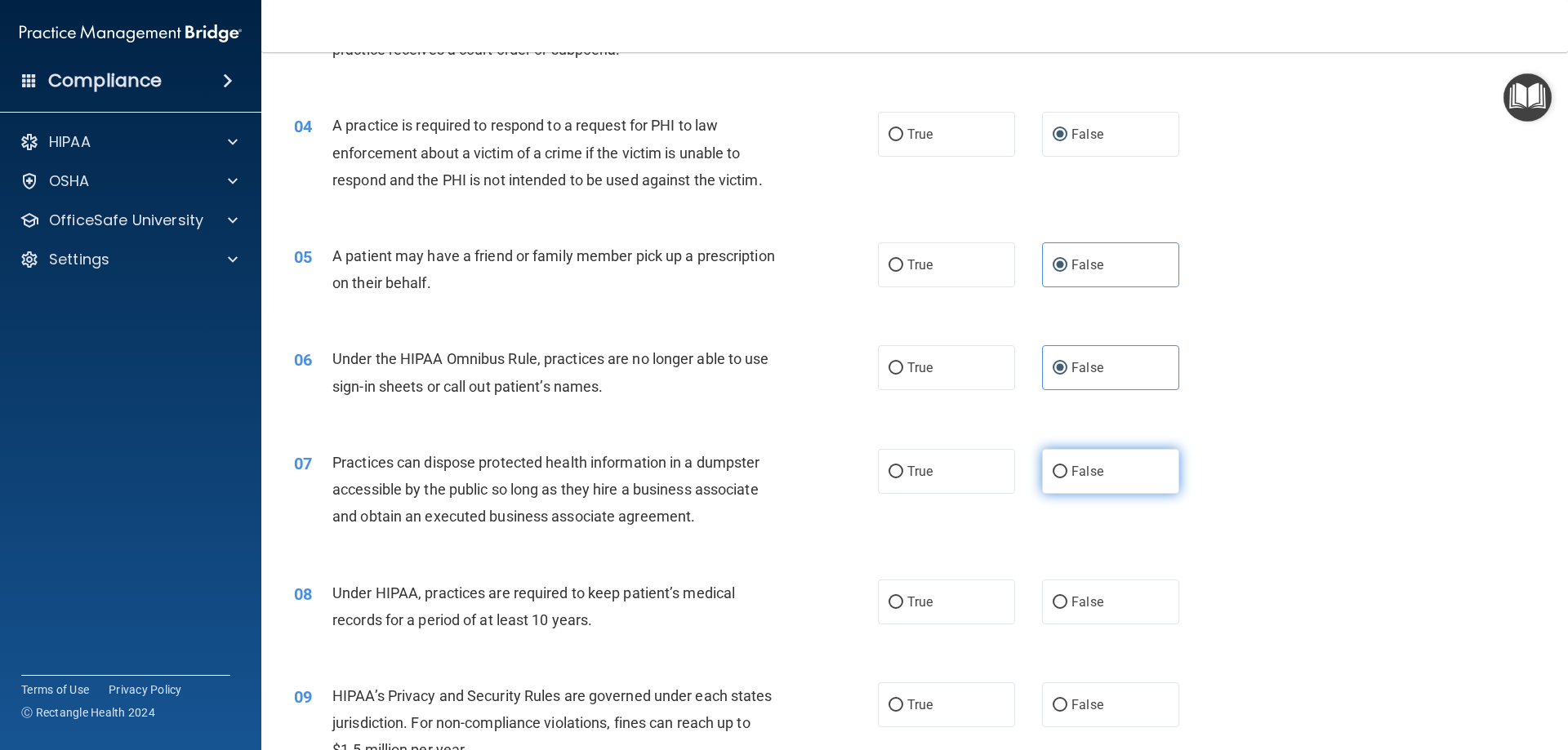
click at [1130, 465] on label "False" at bounding box center [1110, 471] width 137 height 45
click at [1068, 466] on input "False" at bounding box center [1060, 473] width 15 height 12
radio input "true"
click at [919, 605] on span "True" at bounding box center [920, 602] width 26 height 16
click at [903, 605] on input "True" at bounding box center [895, 602] width 15 height 12
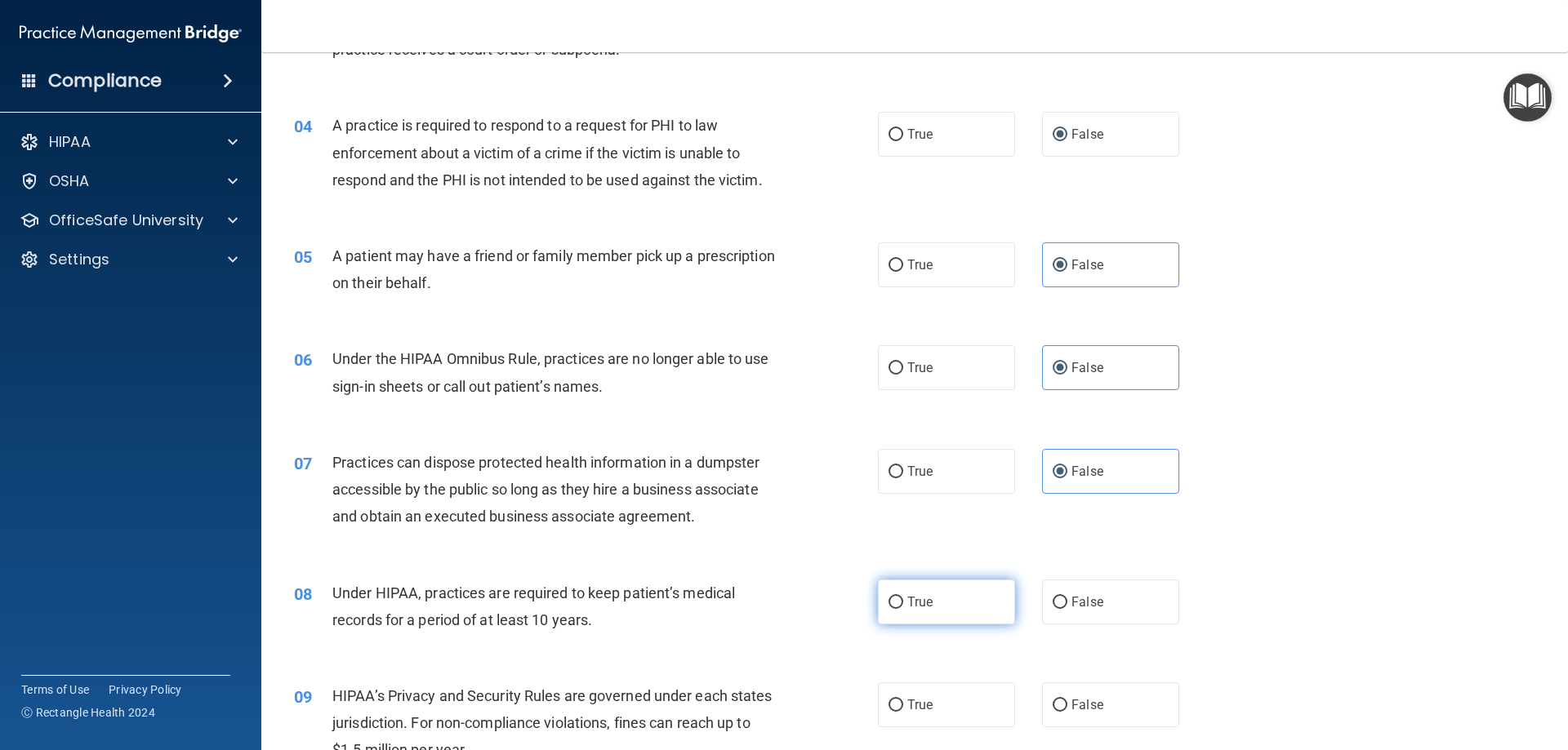
radio input "true"
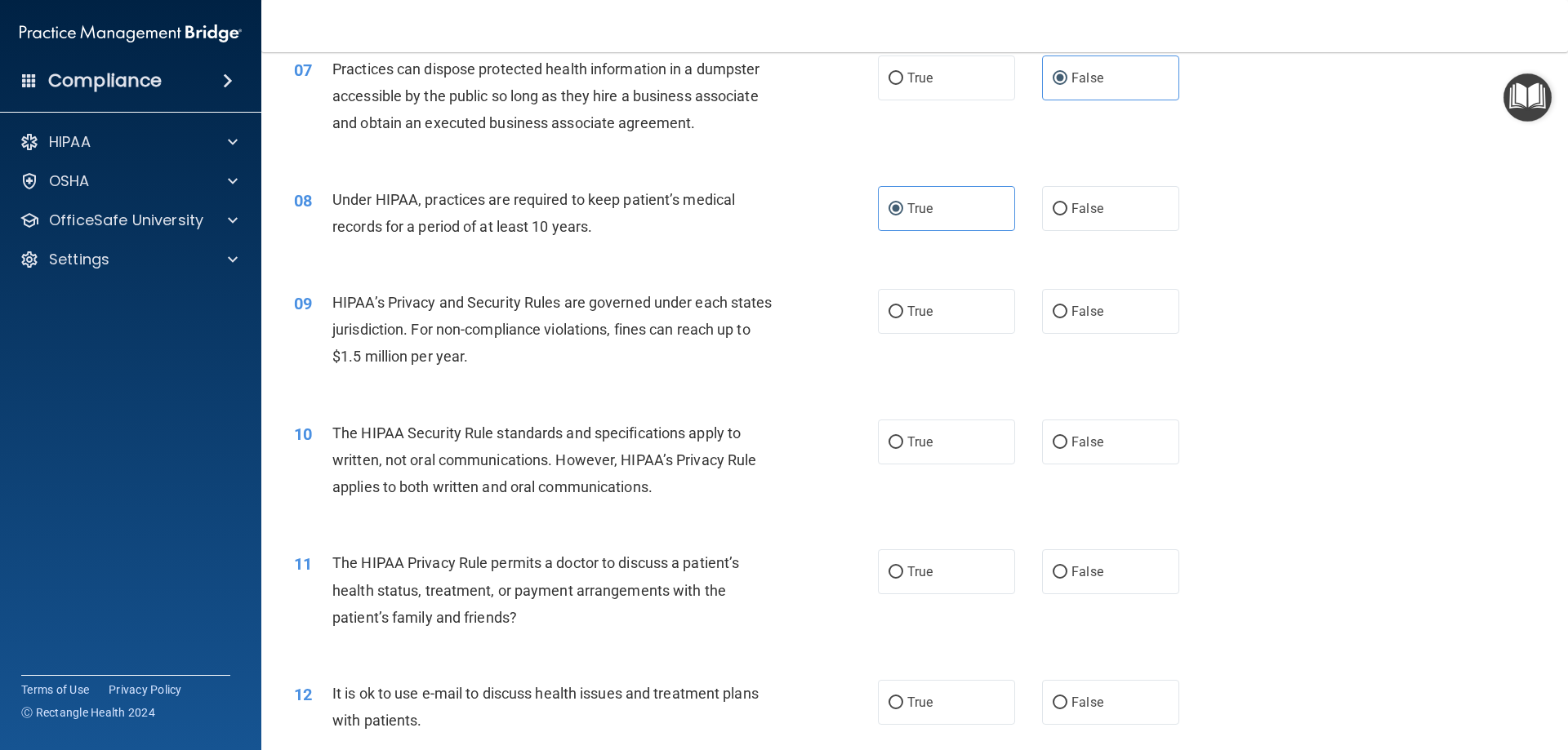
scroll to position [816, 0]
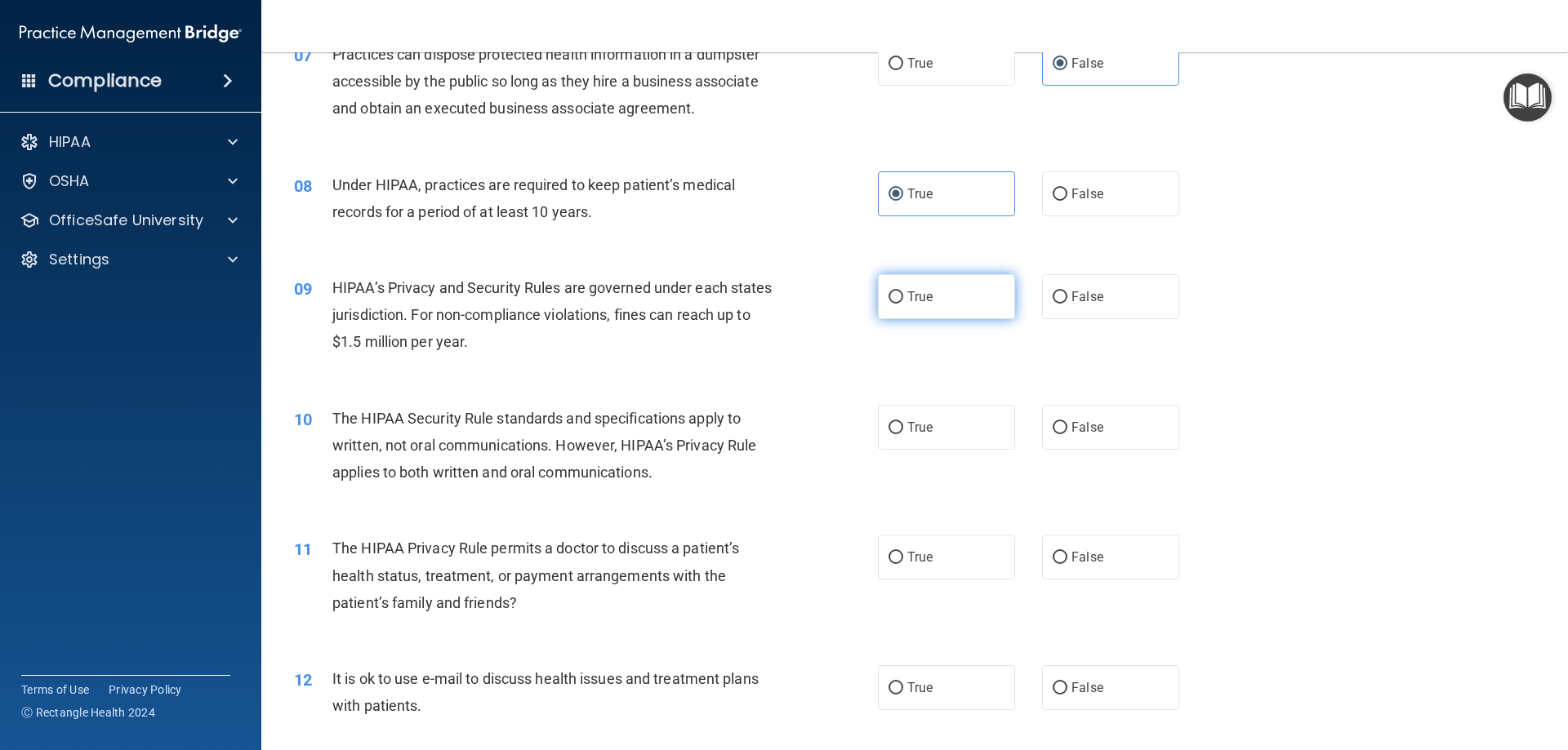
click at [925, 296] on span "True" at bounding box center [920, 297] width 26 height 16
click at [903, 296] on input "True" at bounding box center [895, 298] width 15 height 12
radio input "true"
click at [936, 428] on label "True" at bounding box center [946, 427] width 137 height 45
click at [903, 428] on input "True" at bounding box center [895, 428] width 15 height 12
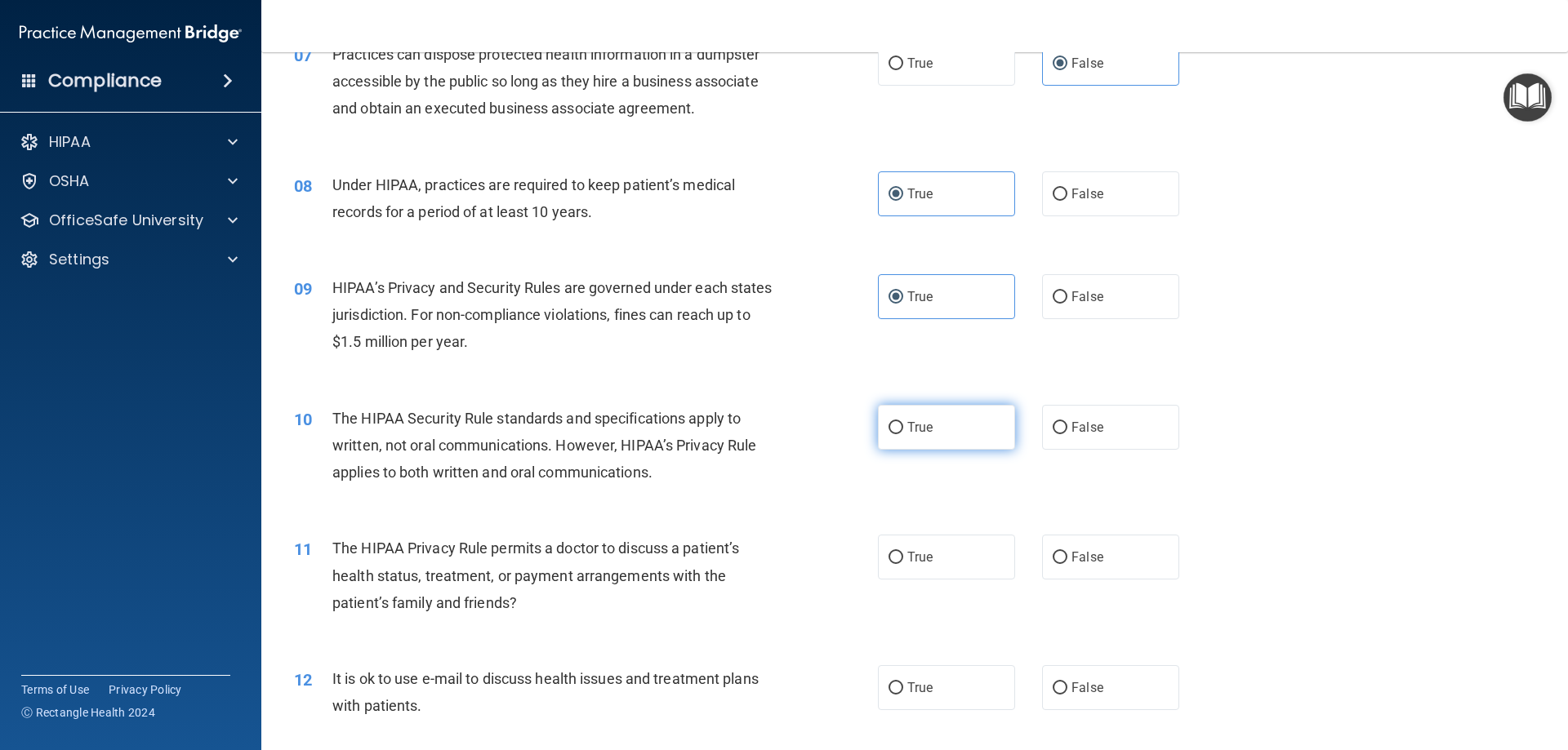
radio input "true"
click at [936, 550] on label "True" at bounding box center [946, 557] width 137 height 45
click at [903, 552] on input "True" at bounding box center [895, 558] width 15 height 12
radio input "true"
click at [1172, 677] on div "True False" at bounding box center [1042, 687] width 329 height 45
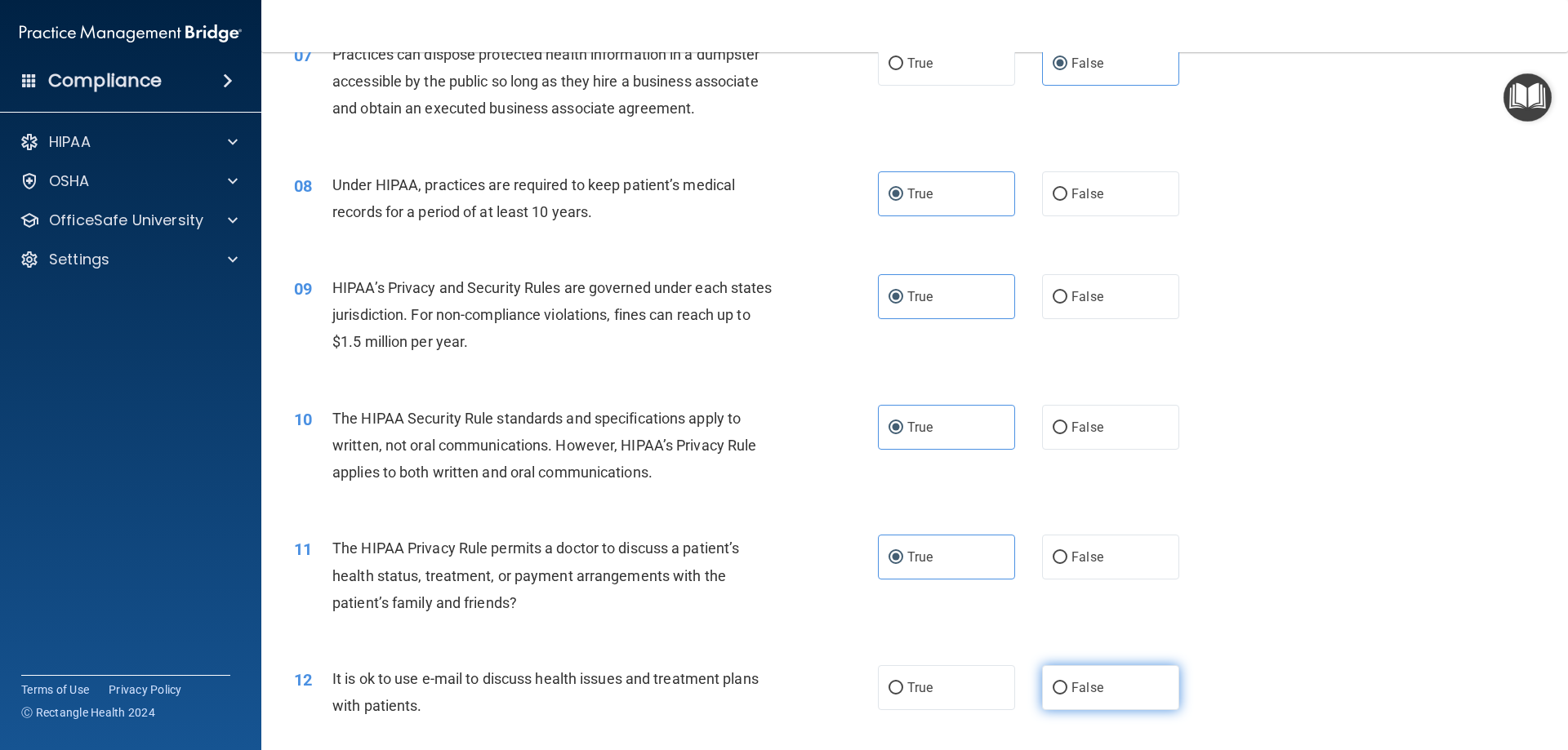
click at [1147, 689] on label "False" at bounding box center [1110, 687] width 137 height 45
click at [1068, 689] on input "False" at bounding box center [1060, 688] width 15 height 12
radio input "true"
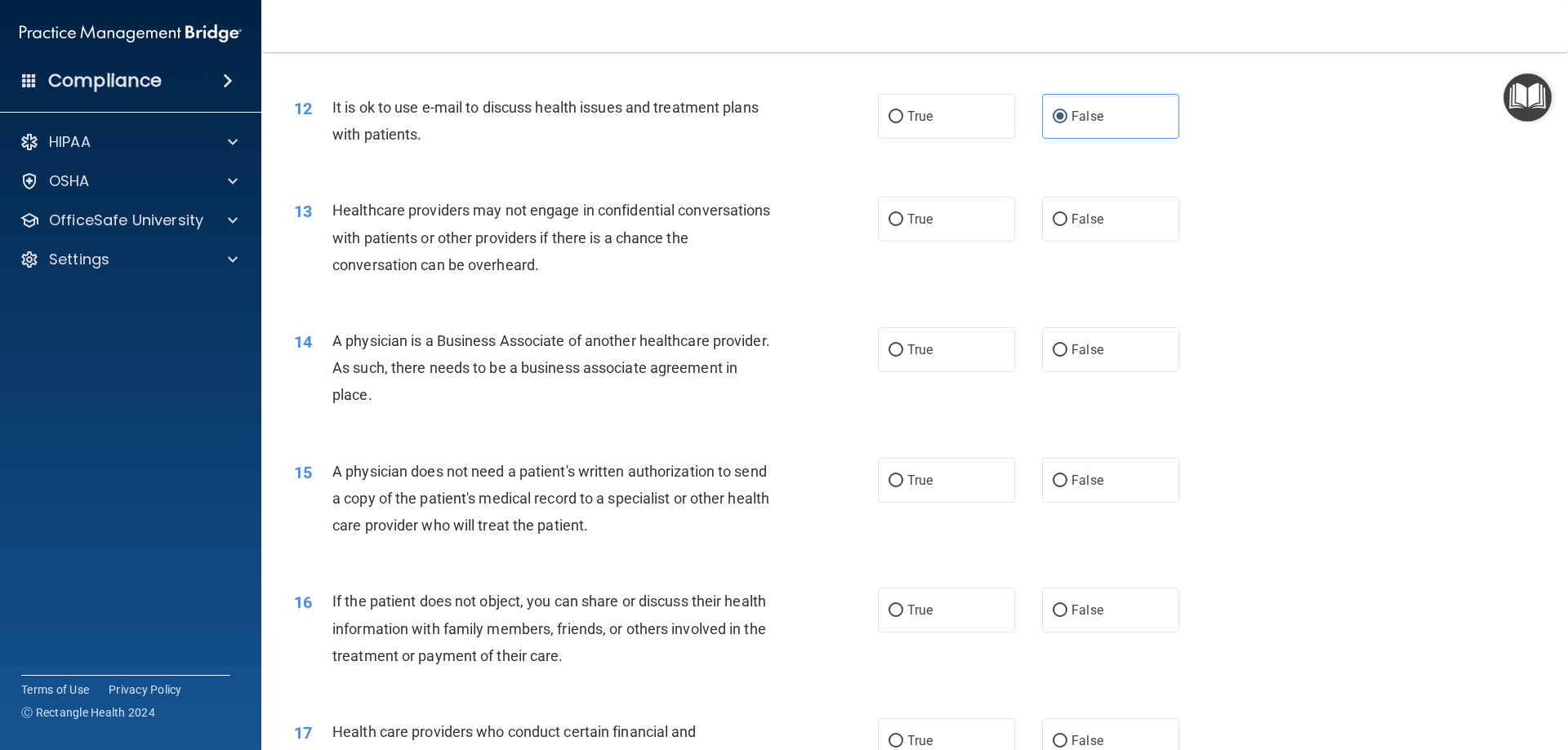
scroll to position [1469, 0]
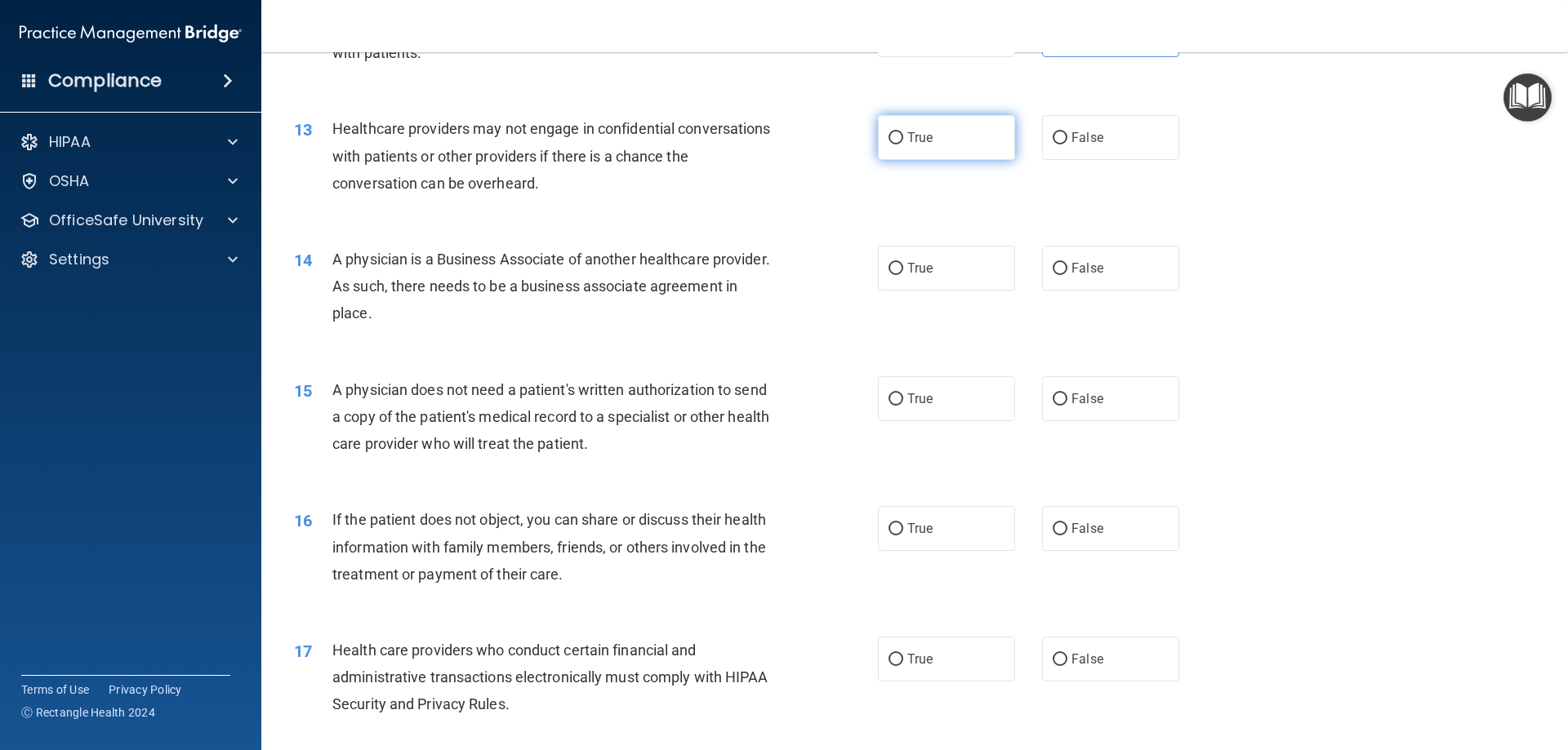
click at [915, 142] on span "True" at bounding box center [920, 138] width 26 height 16
click at [903, 142] on input "True" at bounding box center [895, 139] width 15 height 12
radio input "true"
click at [921, 254] on label "True" at bounding box center [946, 268] width 137 height 45
click at [903, 263] on input "True" at bounding box center [895, 269] width 15 height 12
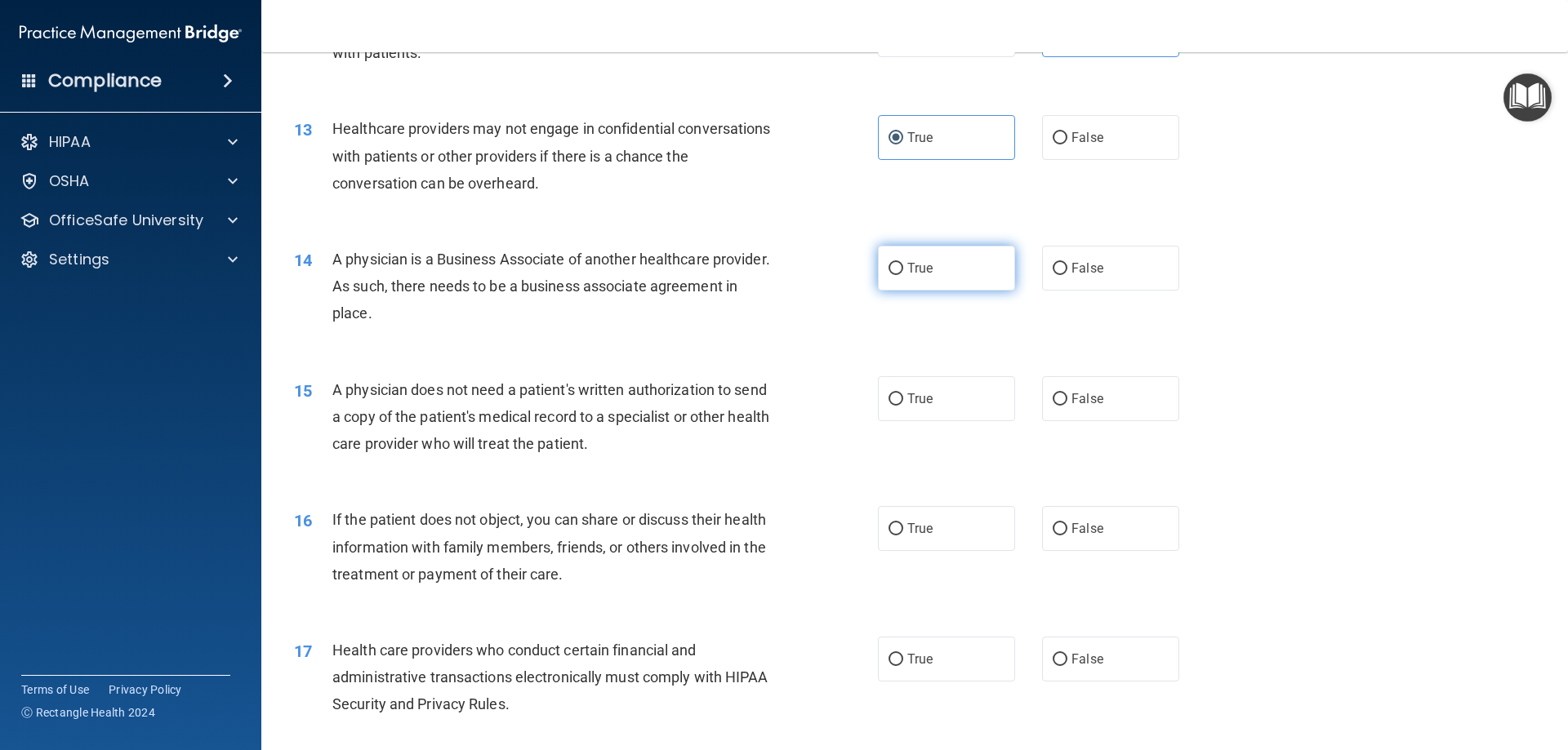
radio input "true"
click at [1071, 397] on span "False" at bounding box center [1087, 399] width 32 height 16
click at [1067, 397] on input "False" at bounding box center [1060, 399] width 15 height 12
radio input "true"
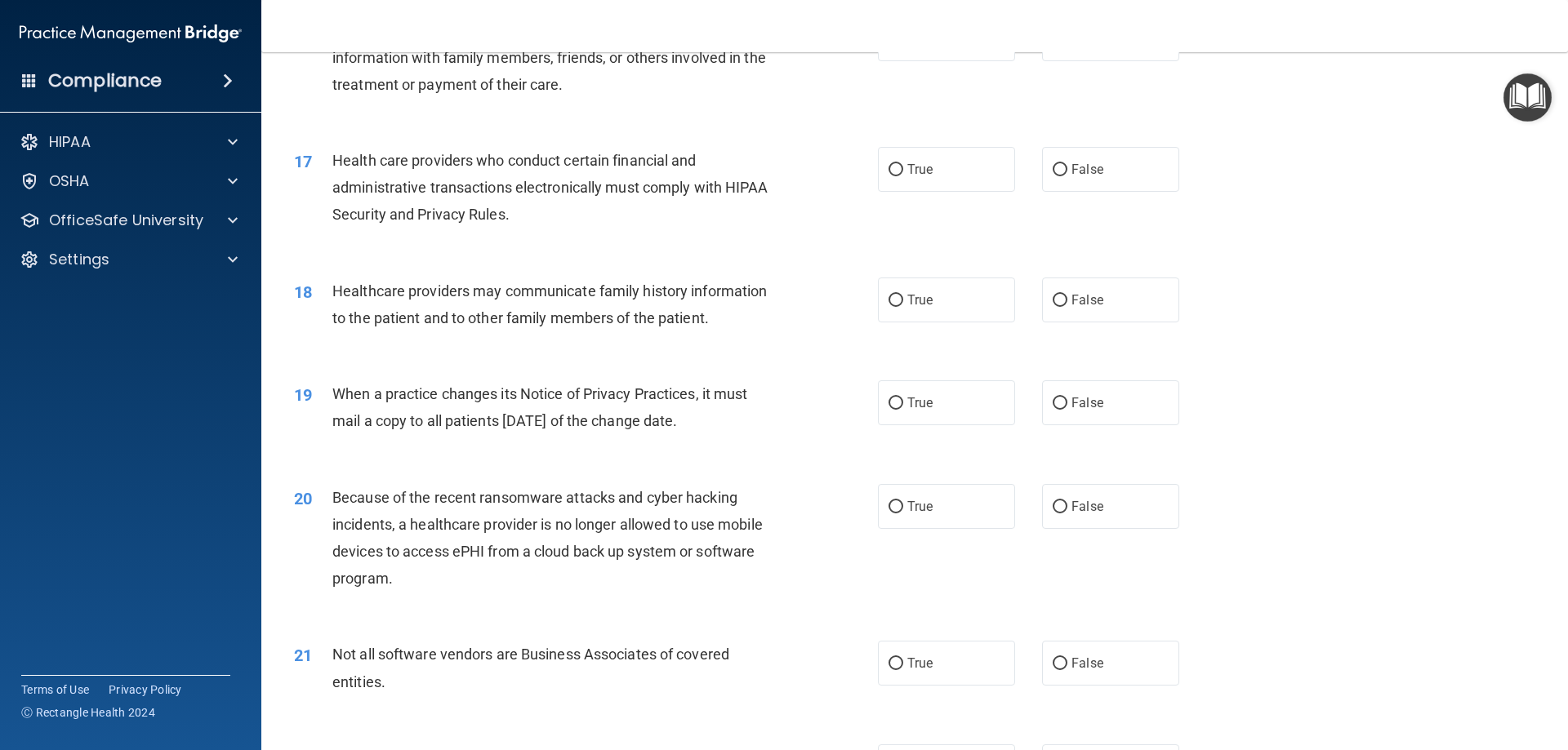
scroll to position [1877, 0]
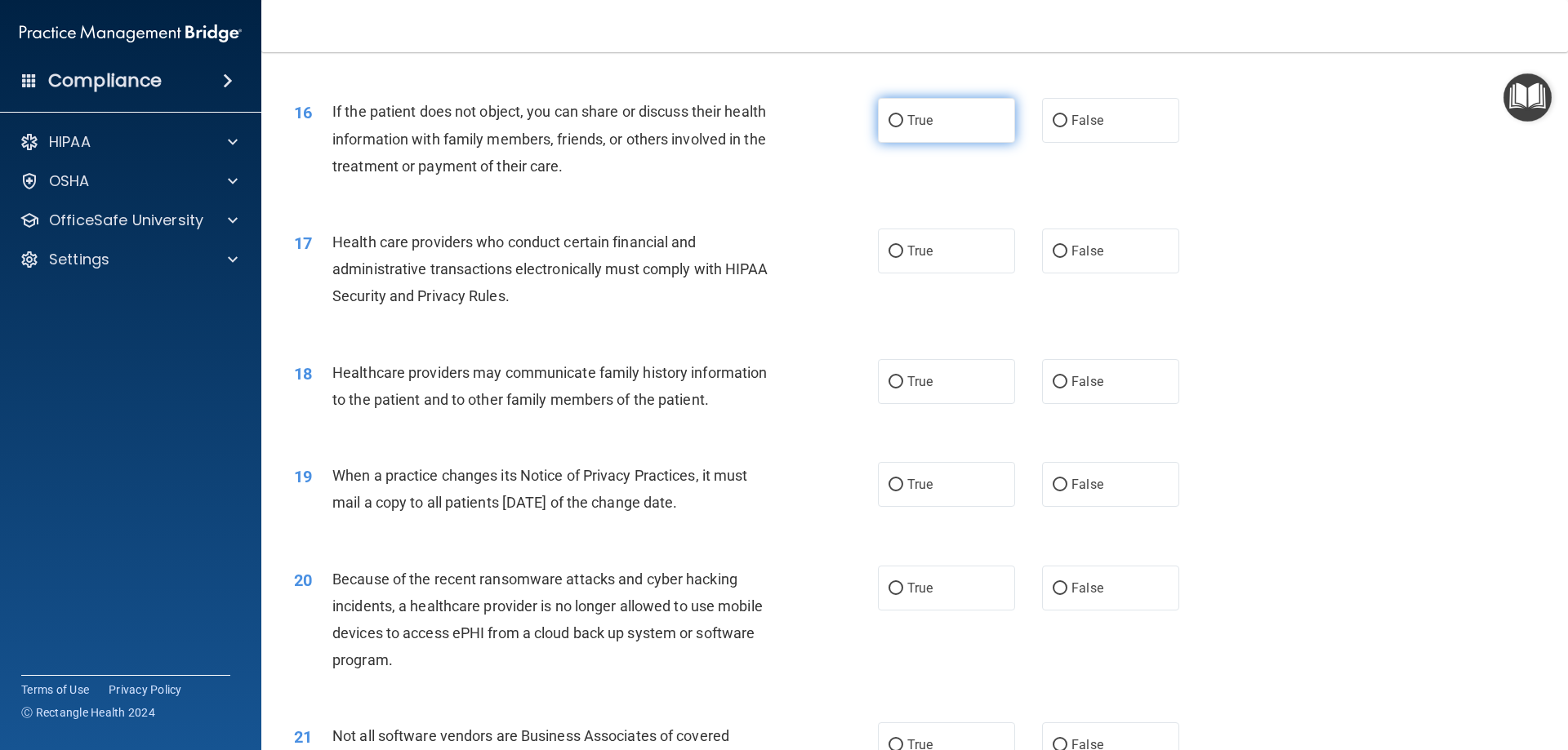
click at [930, 131] on label "True" at bounding box center [946, 120] width 137 height 45
click at [903, 127] on input "True" at bounding box center [895, 121] width 15 height 12
radio input "true"
click at [925, 251] on span "True" at bounding box center [920, 251] width 26 height 16
click at [903, 251] on input "True" at bounding box center [895, 252] width 15 height 12
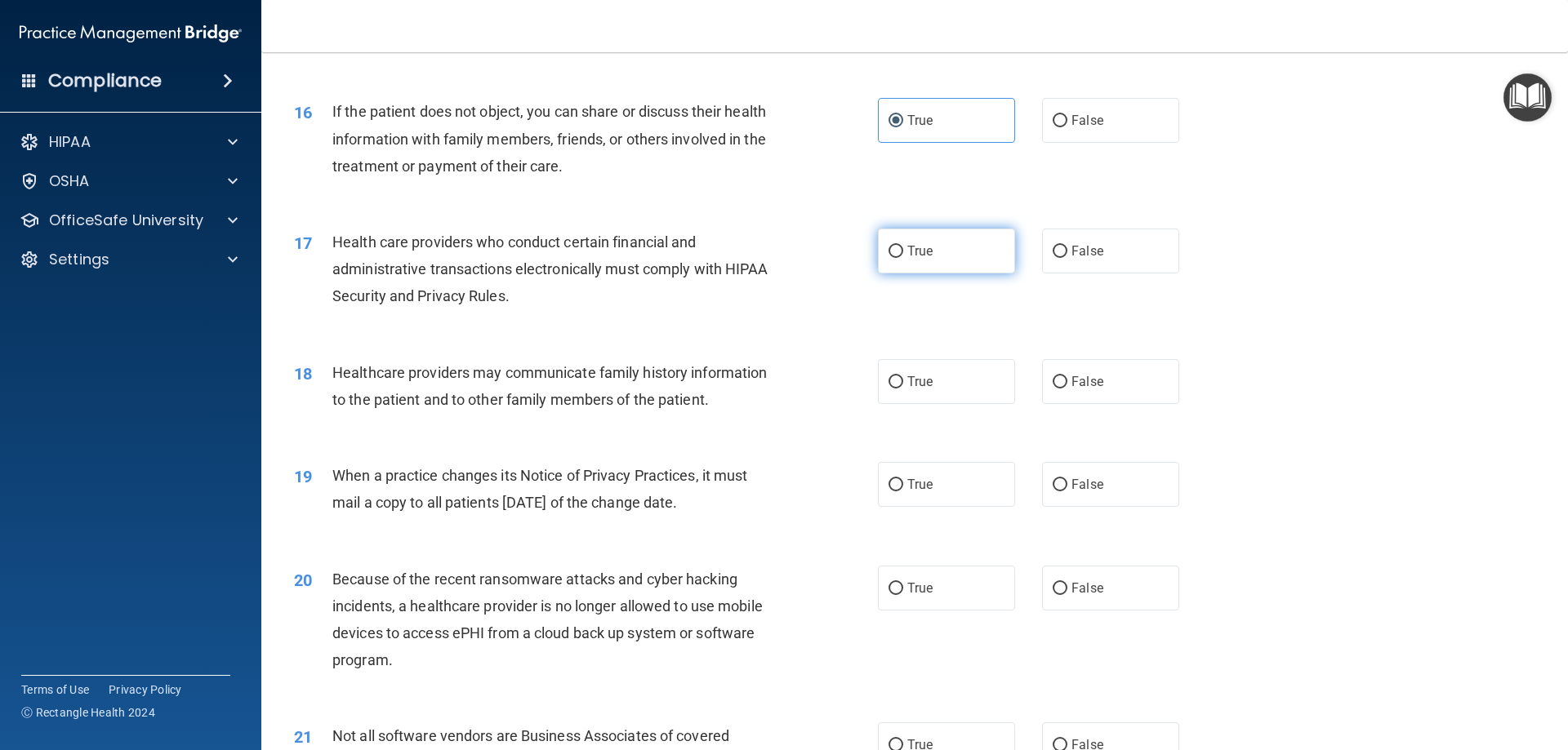
radio input "true"
click at [928, 387] on label "True" at bounding box center [946, 382] width 137 height 45
click at [903, 387] on input "True" at bounding box center [895, 383] width 15 height 12
radio input "true"
click at [870, 489] on div "19 When a practice changes its Notice of Privacy Practices, it must mail a copy…" at bounding box center [586, 493] width 633 height 62
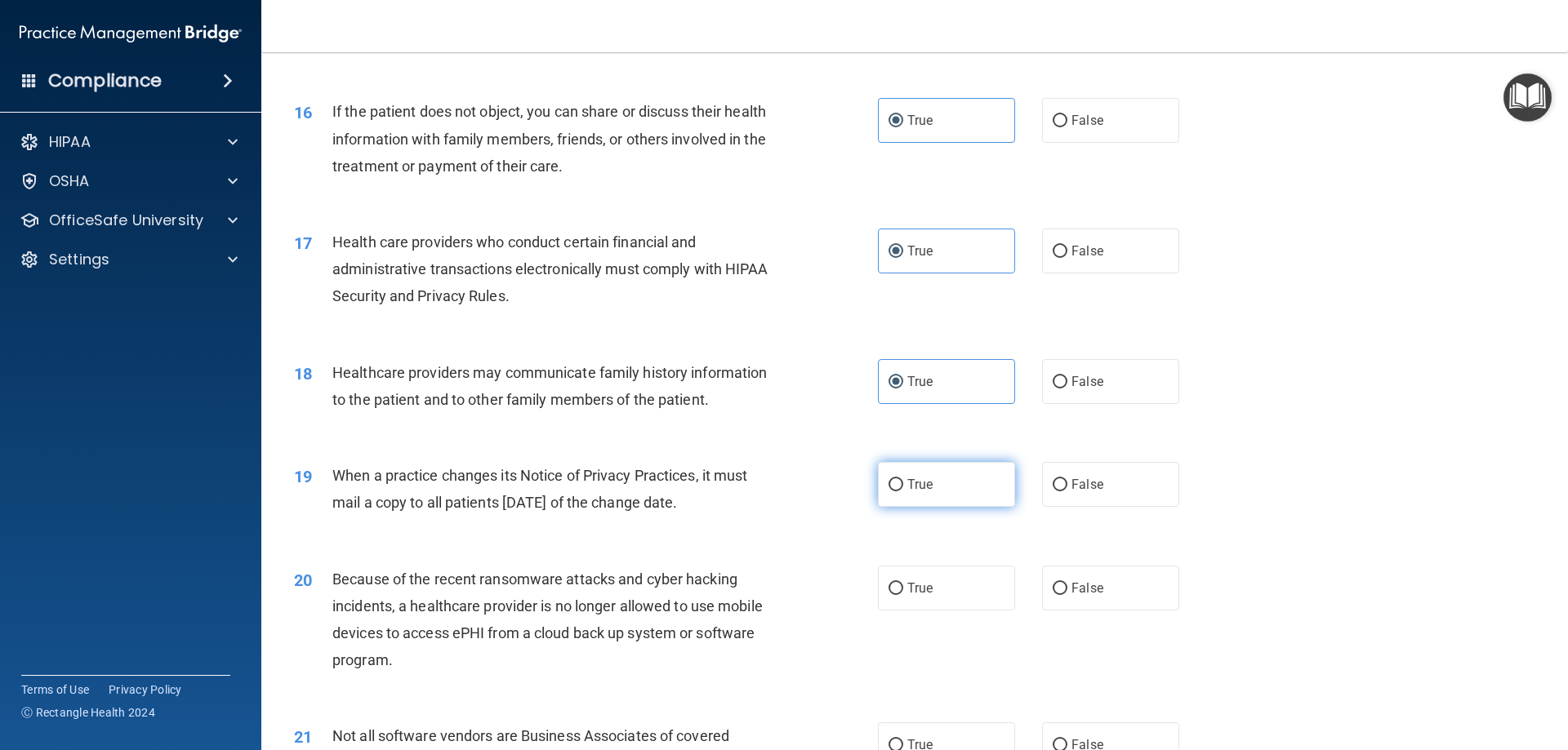
click at [894, 484] on input "True" at bounding box center [895, 485] width 15 height 12
radio input "true"
click at [908, 592] on span "True" at bounding box center [920, 588] width 26 height 16
click at [903, 592] on input "True" at bounding box center [895, 589] width 15 height 12
radio input "true"
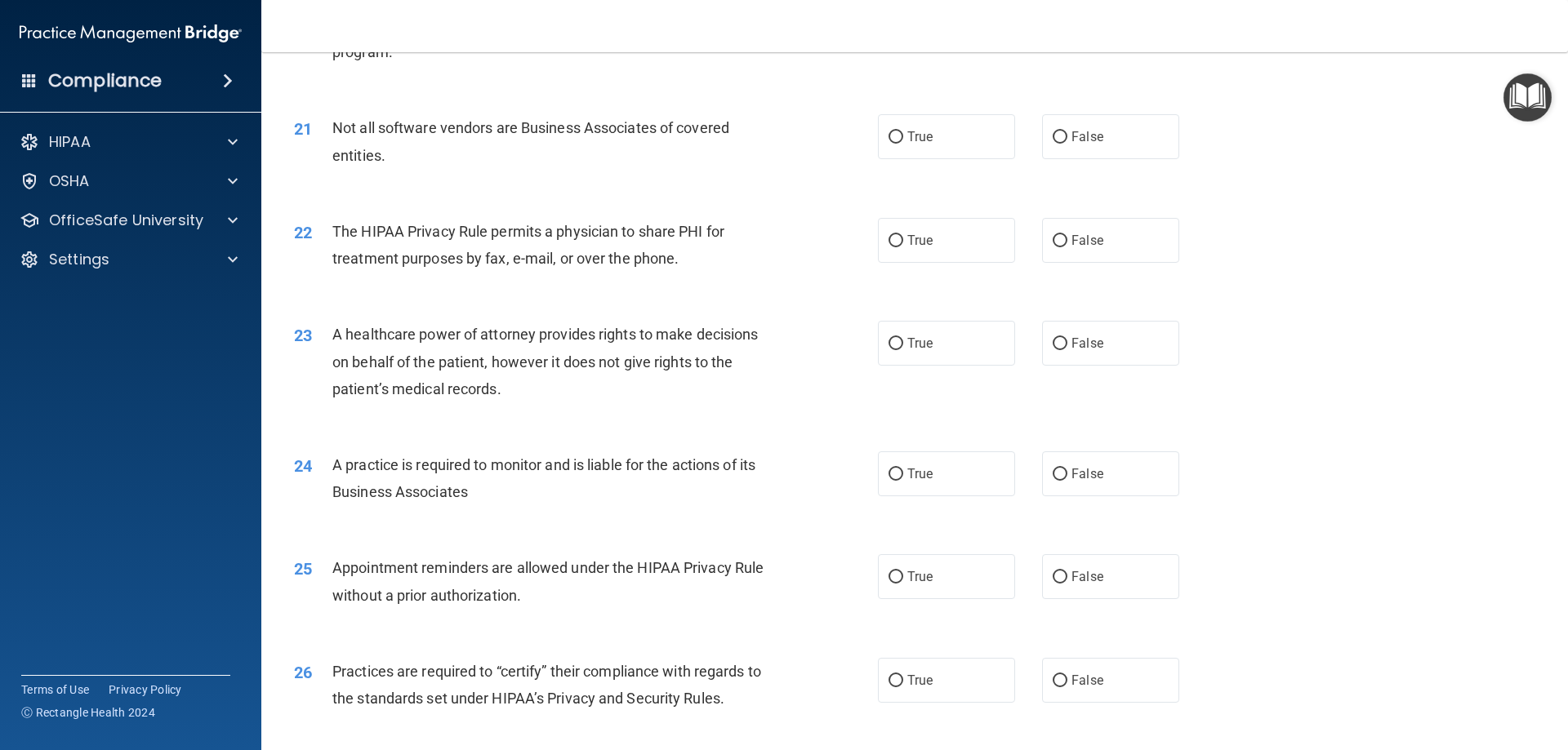
scroll to position [2530, 0]
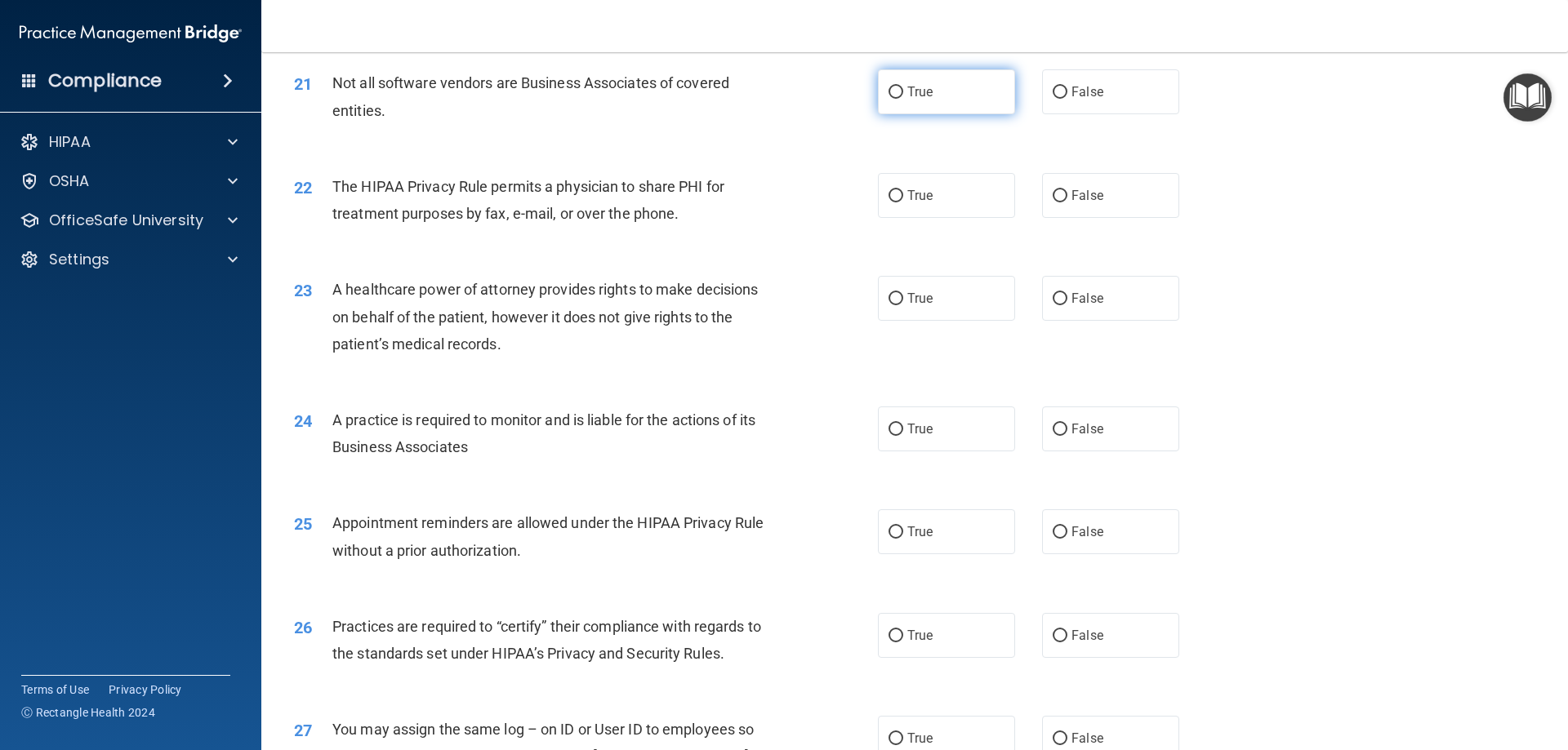
click at [897, 100] on label "True" at bounding box center [946, 92] width 137 height 45
click at [897, 99] on input "True" at bounding box center [895, 93] width 15 height 12
radio input "true"
click at [932, 199] on label "True" at bounding box center [946, 195] width 137 height 45
click at [903, 199] on input "True" at bounding box center [895, 196] width 15 height 12
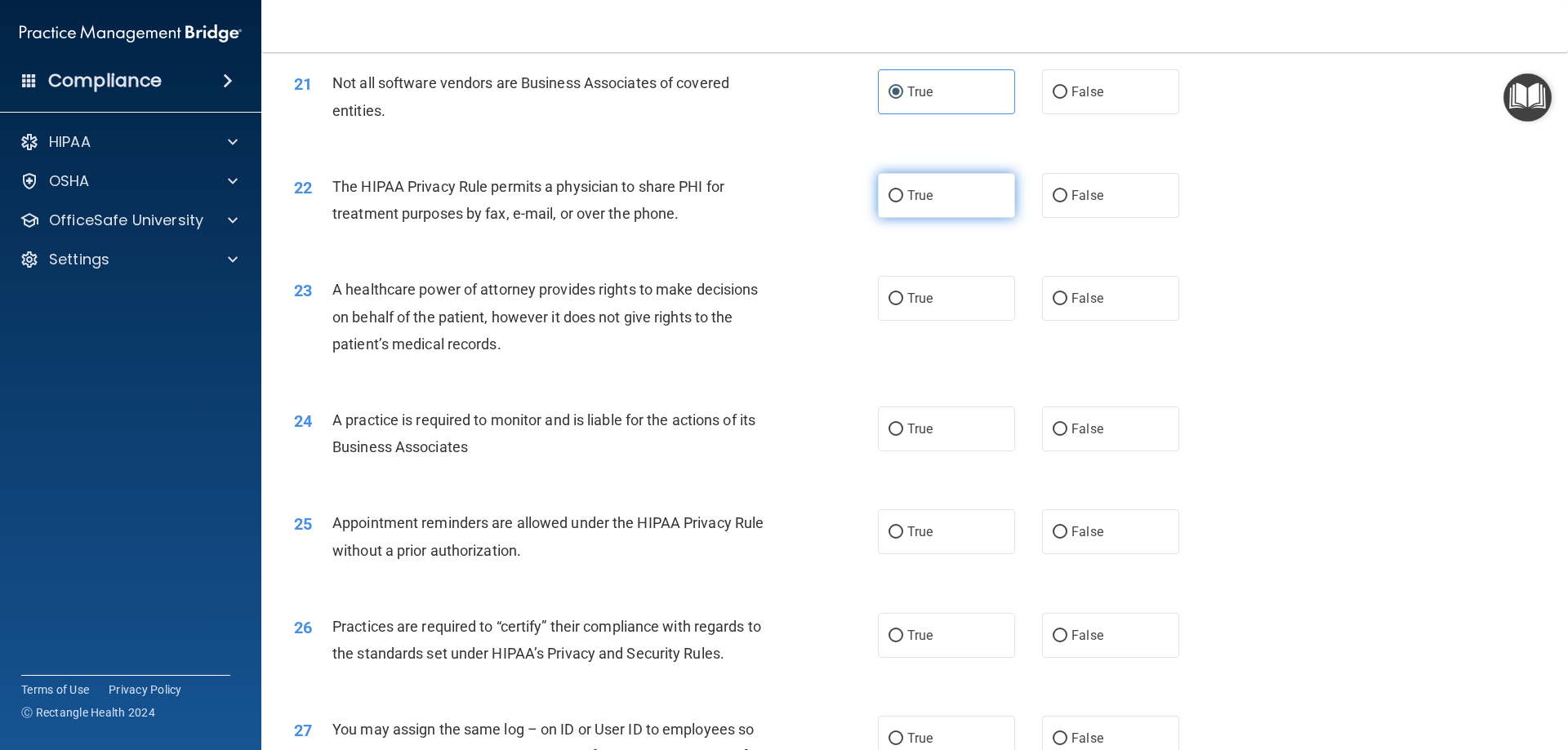
radio input "true"
click at [930, 295] on label "True" at bounding box center [946, 298] width 137 height 45
click at [903, 295] on input "True" at bounding box center [895, 299] width 15 height 12
radio input "true"
click at [917, 420] on label "True" at bounding box center [946, 428] width 137 height 45
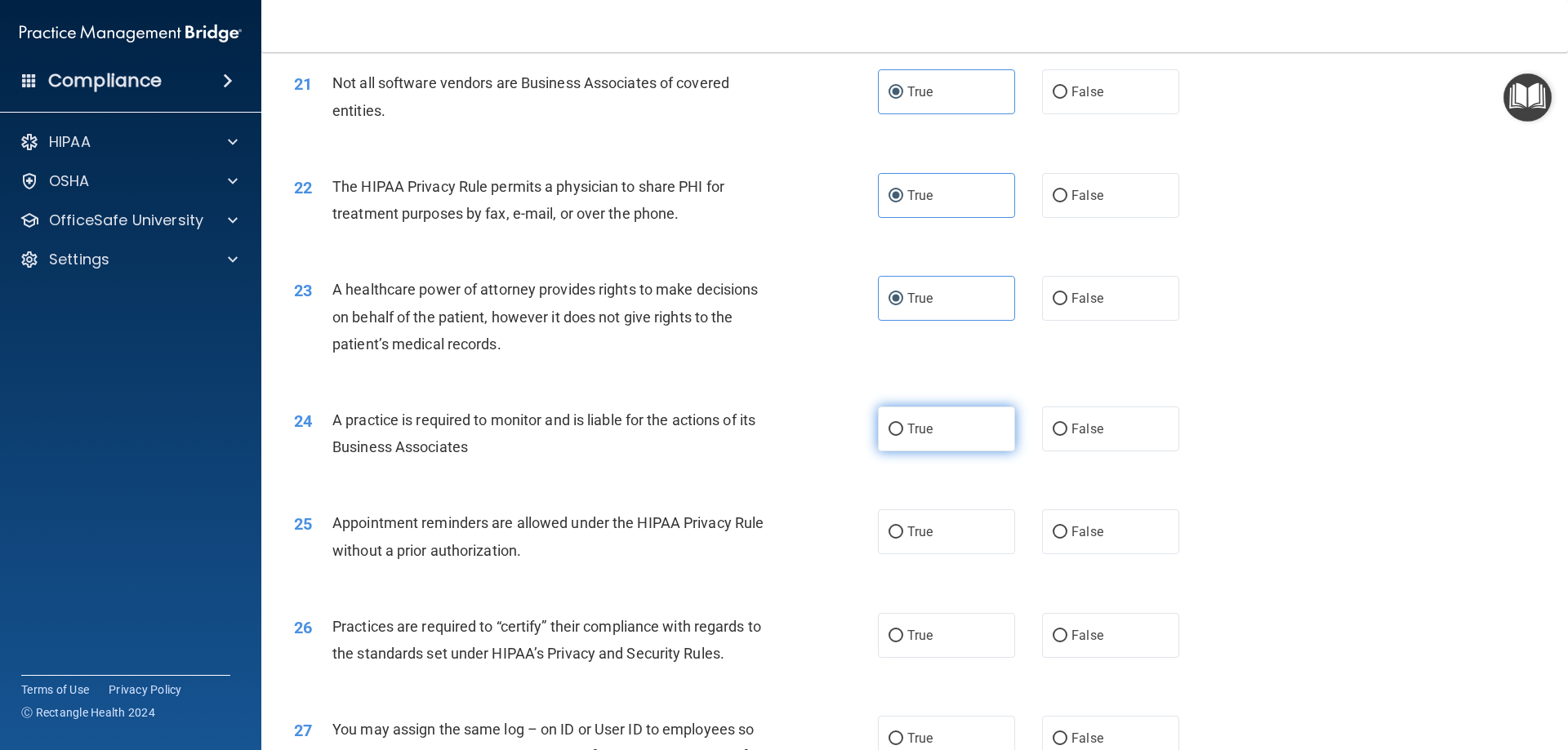
click at [903, 424] on input "True" at bounding box center [895, 430] width 15 height 12
radio input "true"
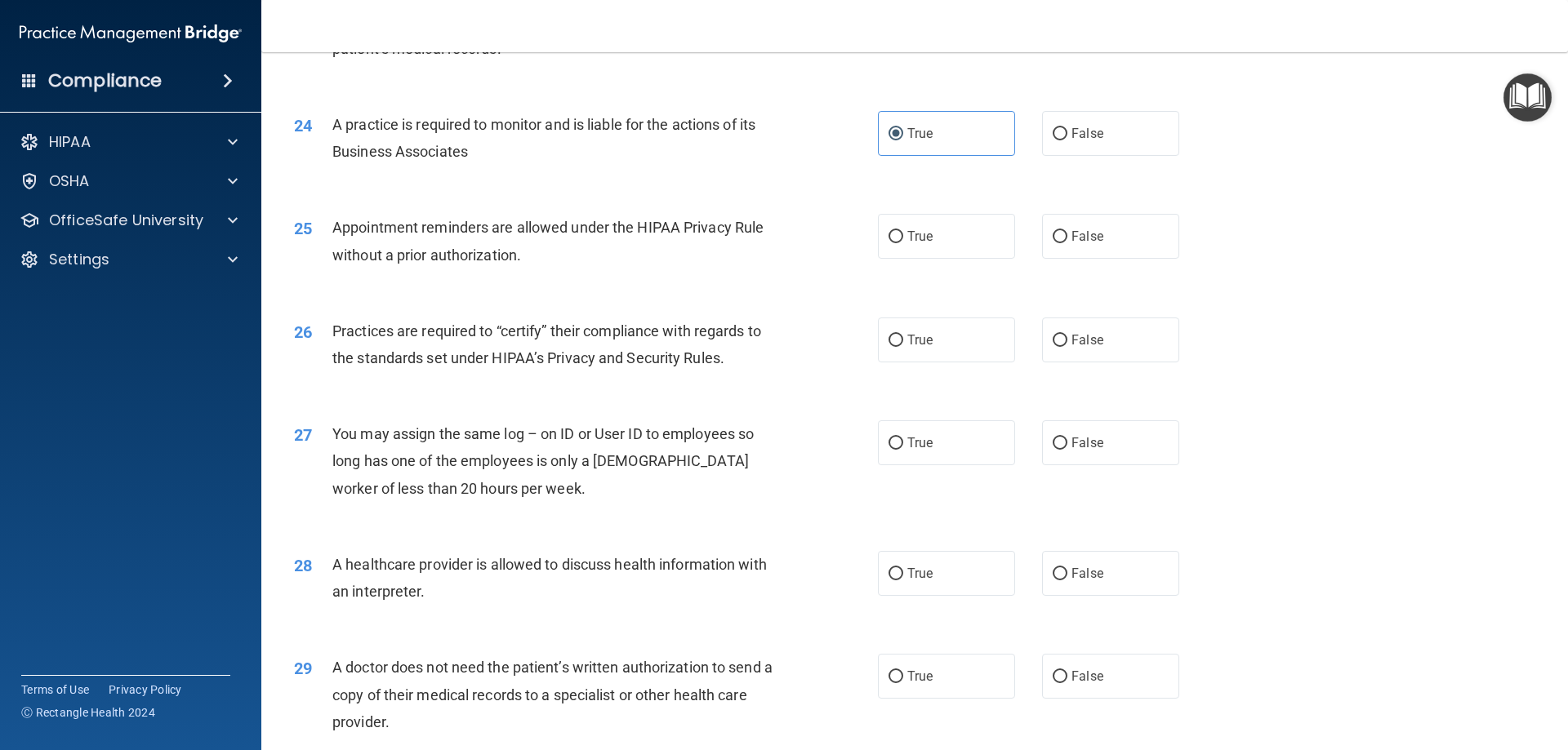
scroll to position [2938, 0]
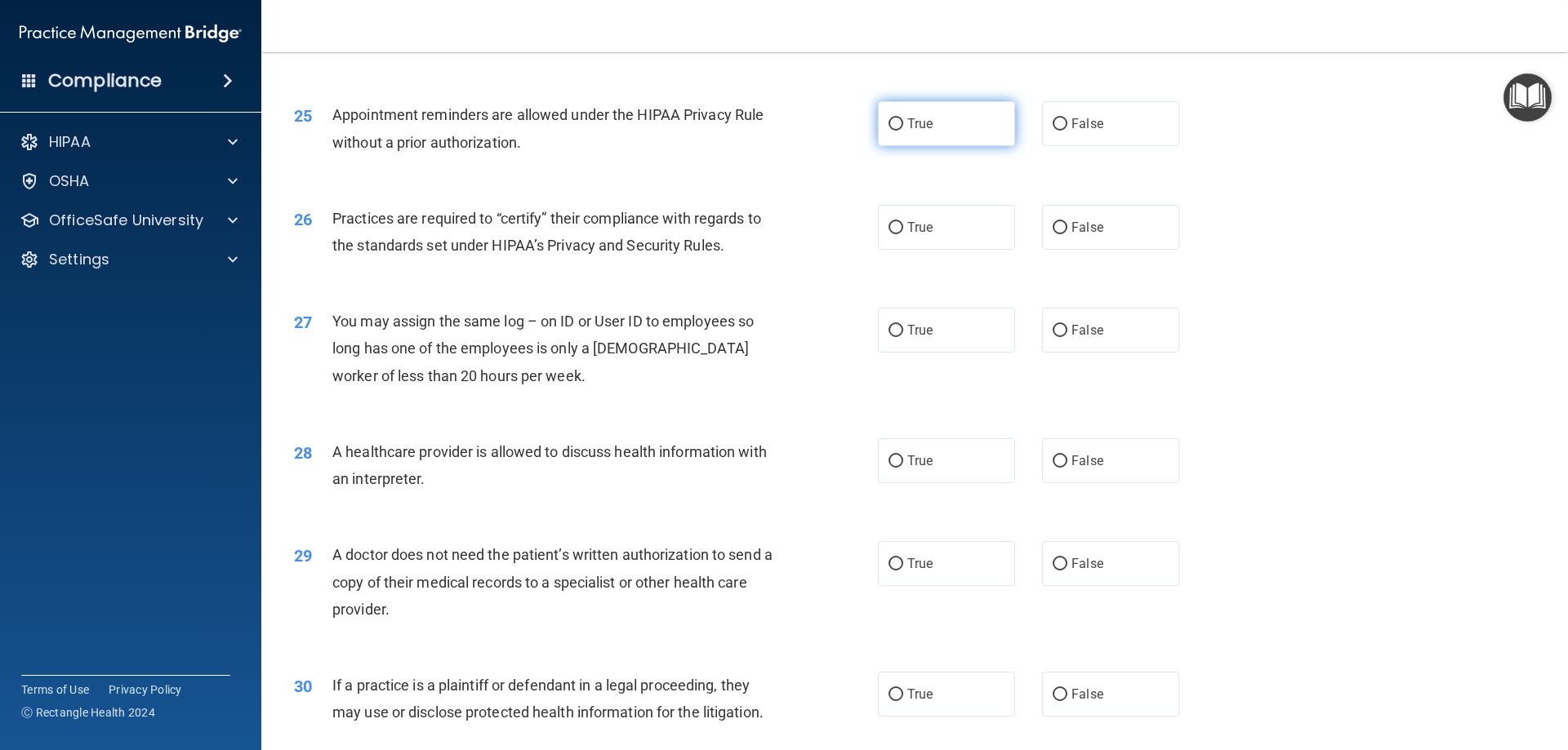
click at [908, 124] on span "True" at bounding box center [920, 124] width 26 height 16
click at [903, 124] on input "True" at bounding box center [895, 125] width 15 height 12
radio input "true"
click at [894, 222] on input "True" at bounding box center [895, 228] width 15 height 12
radio input "true"
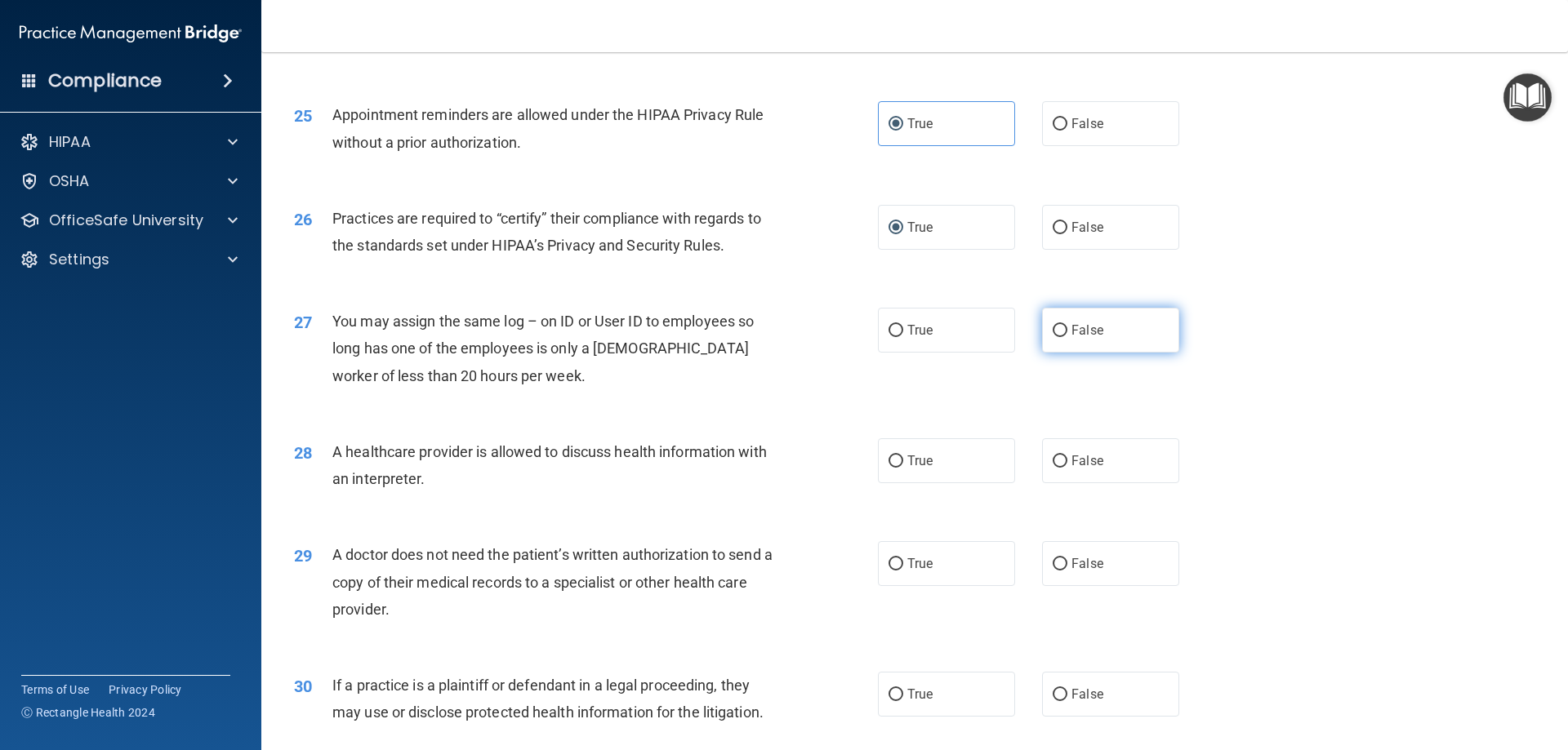
click at [1082, 335] on span "False" at bounding box center [1087, 330] width 32 height 16
click at [1068, 335] on input "False" at bounding box center [1060, 331] width 15 height 12
radio input "true"
click at [930, 467] on label "True" at bounding box center [946, 460] width 137 height 45
click at [903, 467] on input "True" at bounding box center [895, 462] width 15 height 12
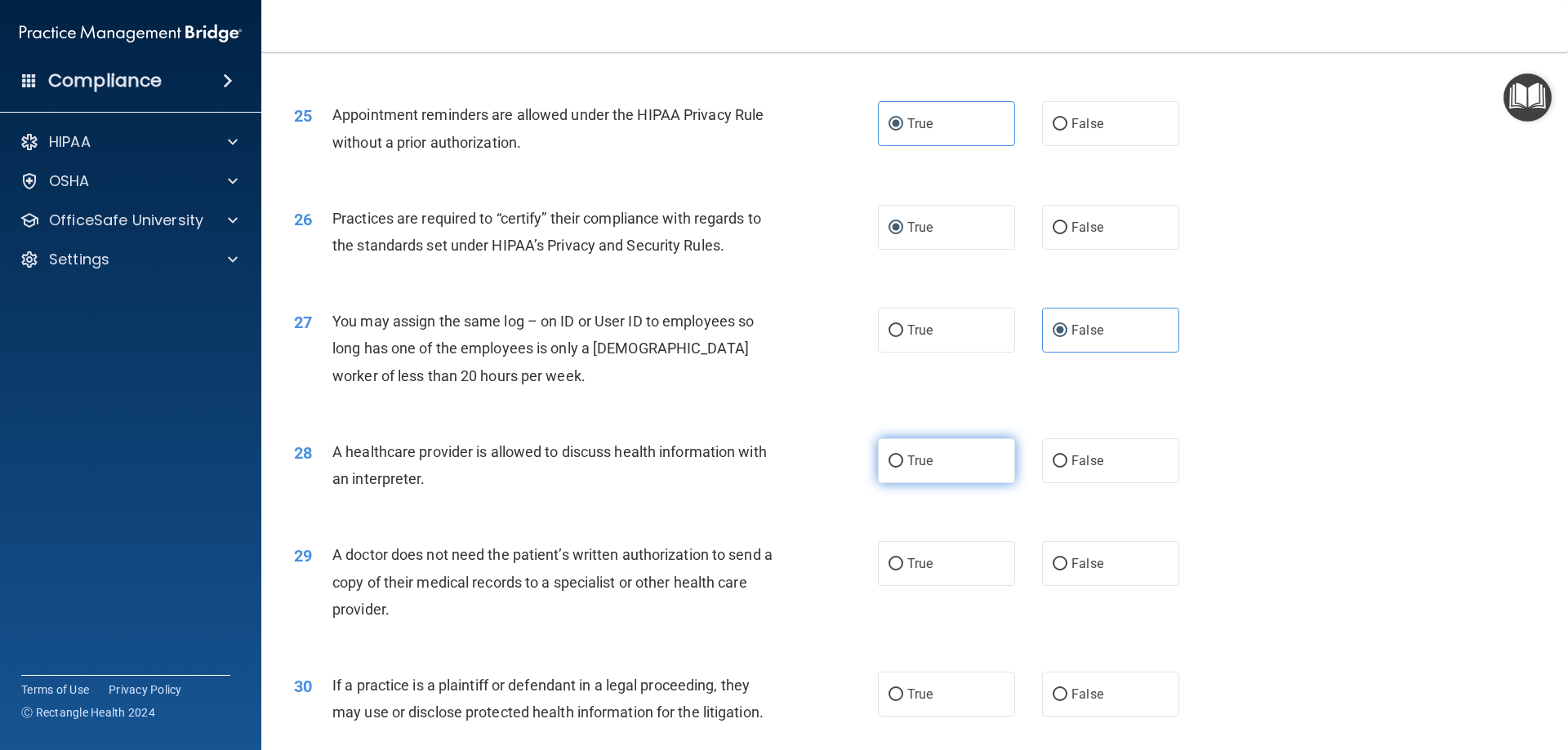
radio input "true"
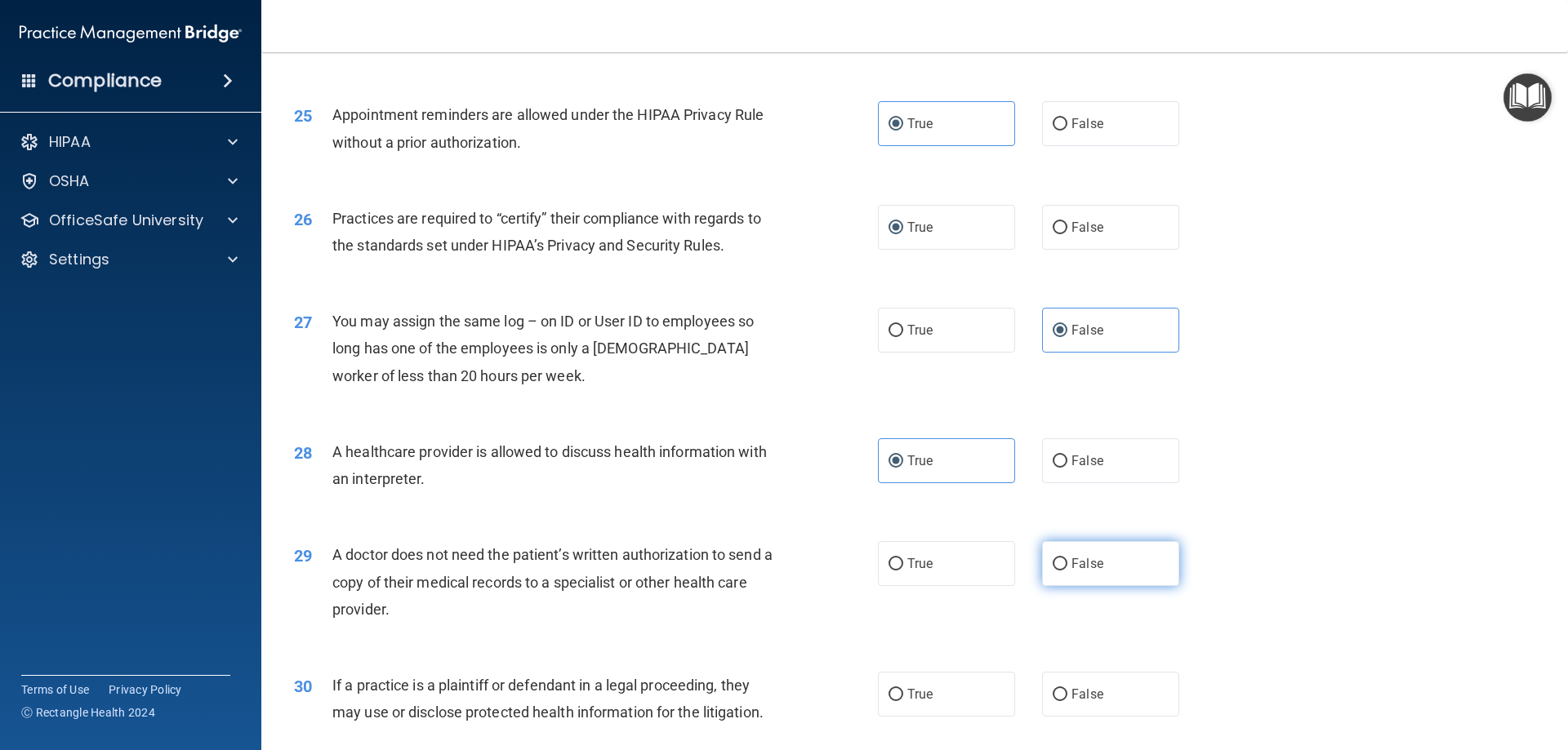
click at [1103, 568] on label "False" at bounding box center [1110, 564] width 137 height 45
click at [1068, 568] on input "False" at bounding box center [1060, 564] width 15 height 12
radio input "true"
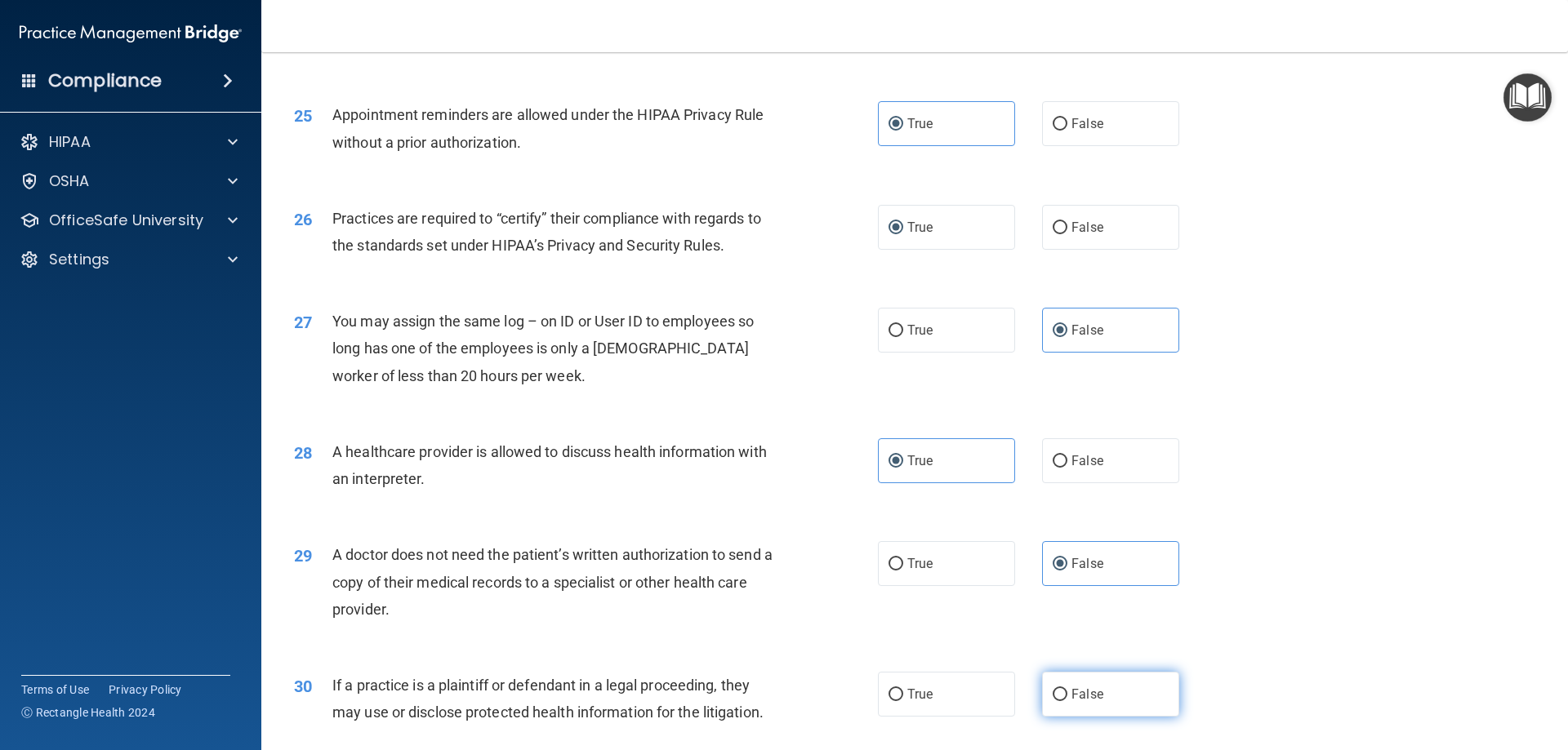
click at [1042, 699] on label "False" at bounding box center [1110, 693] width 137 height 45
click at [1053, 699] on input "False" at bounding box center [1060, 695] width 15 height 12
radio input "true"
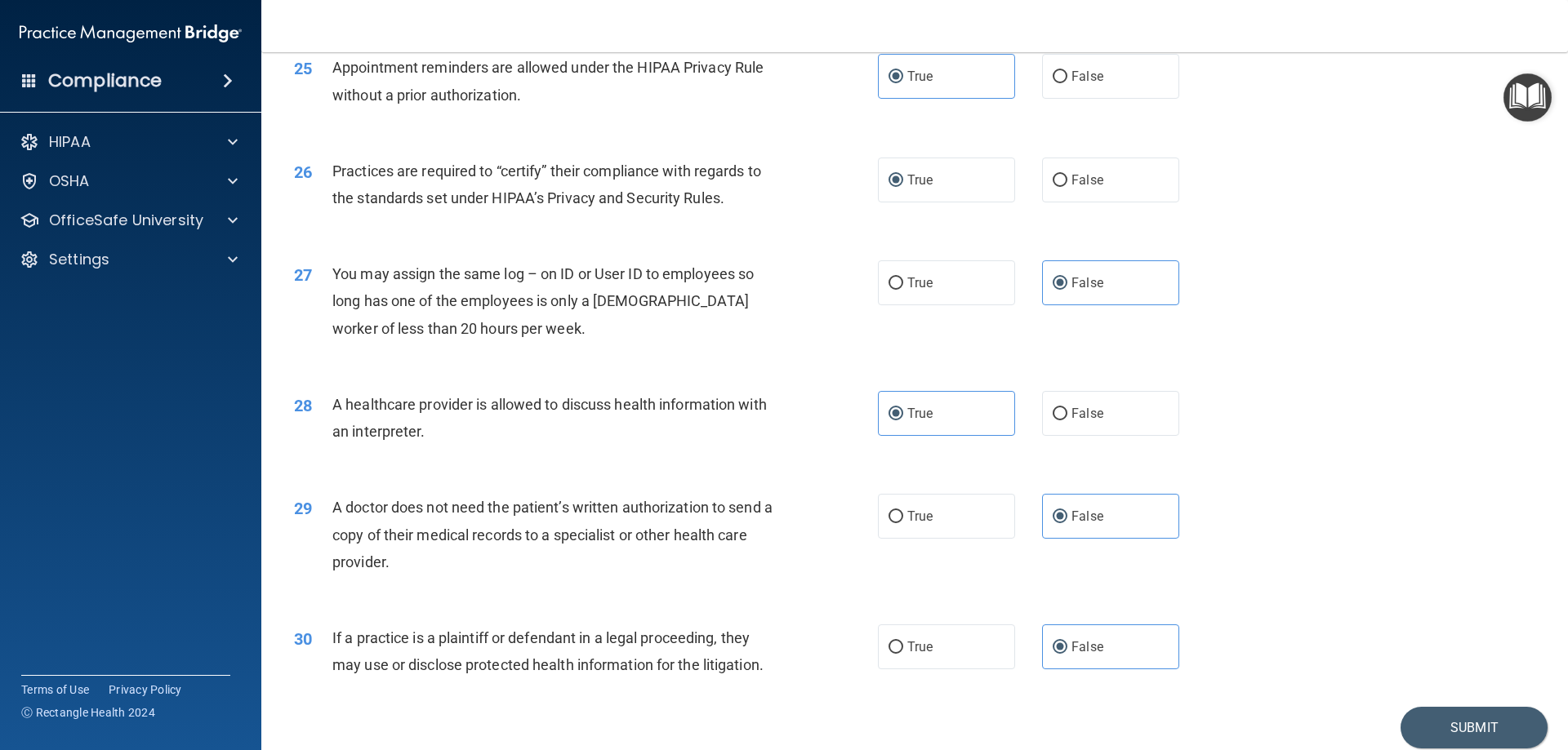
scroll to position [3049, 0]
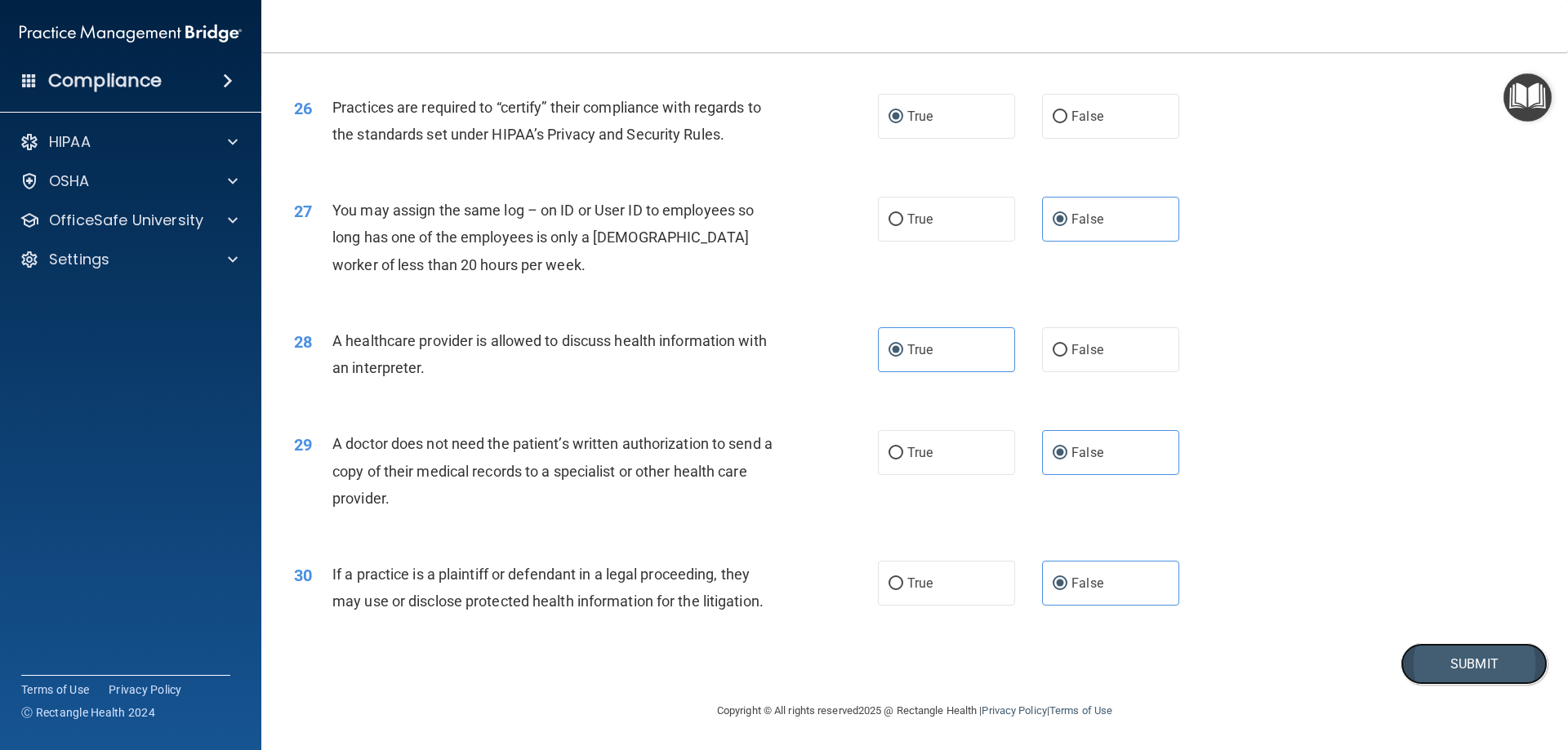
click at [1425, 659] on button "Submit" at bounding box center [1474, 663] width 147 height 42
click at [1467, 659] on button "Submit" at bounding box center [1474, 663] width 147 height 42
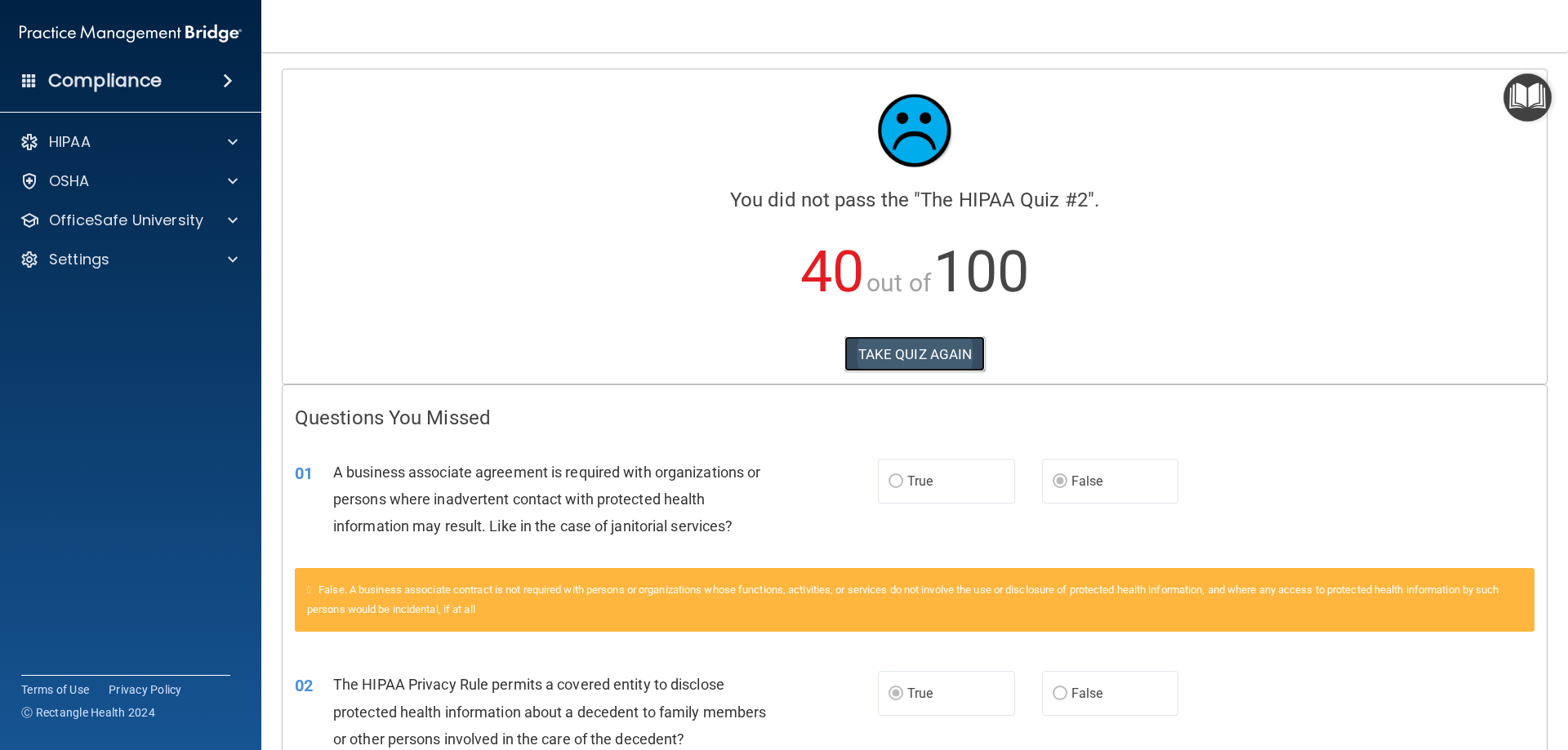
click at [937, 343] on button "TAKE QUIZ AGAIN" at bounding box center [915, 354] width 141 height 36
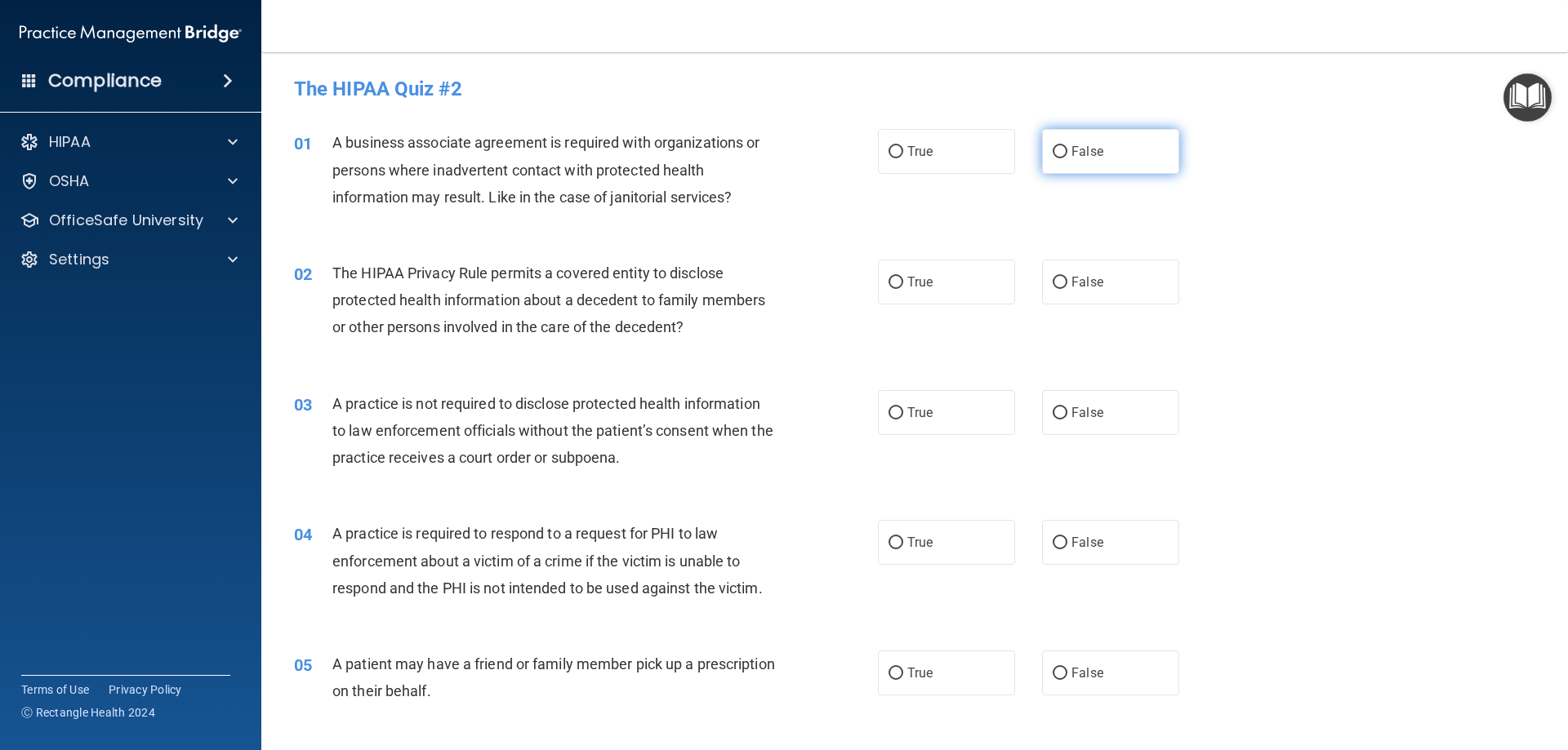
click at [1071, 154] on span "False" at bounding box center [1087, 152] width 32 height 16
click at [1066, 154] on input "False" at bounding box center [1060, 152] width 15 height 12
radio input "true"
click at [971, 274] on label "True" at bounding box center [946, 282] width 137 height 45
click at [903, 277] on input "True" at bounding box center [895, 283] width 15 height 12
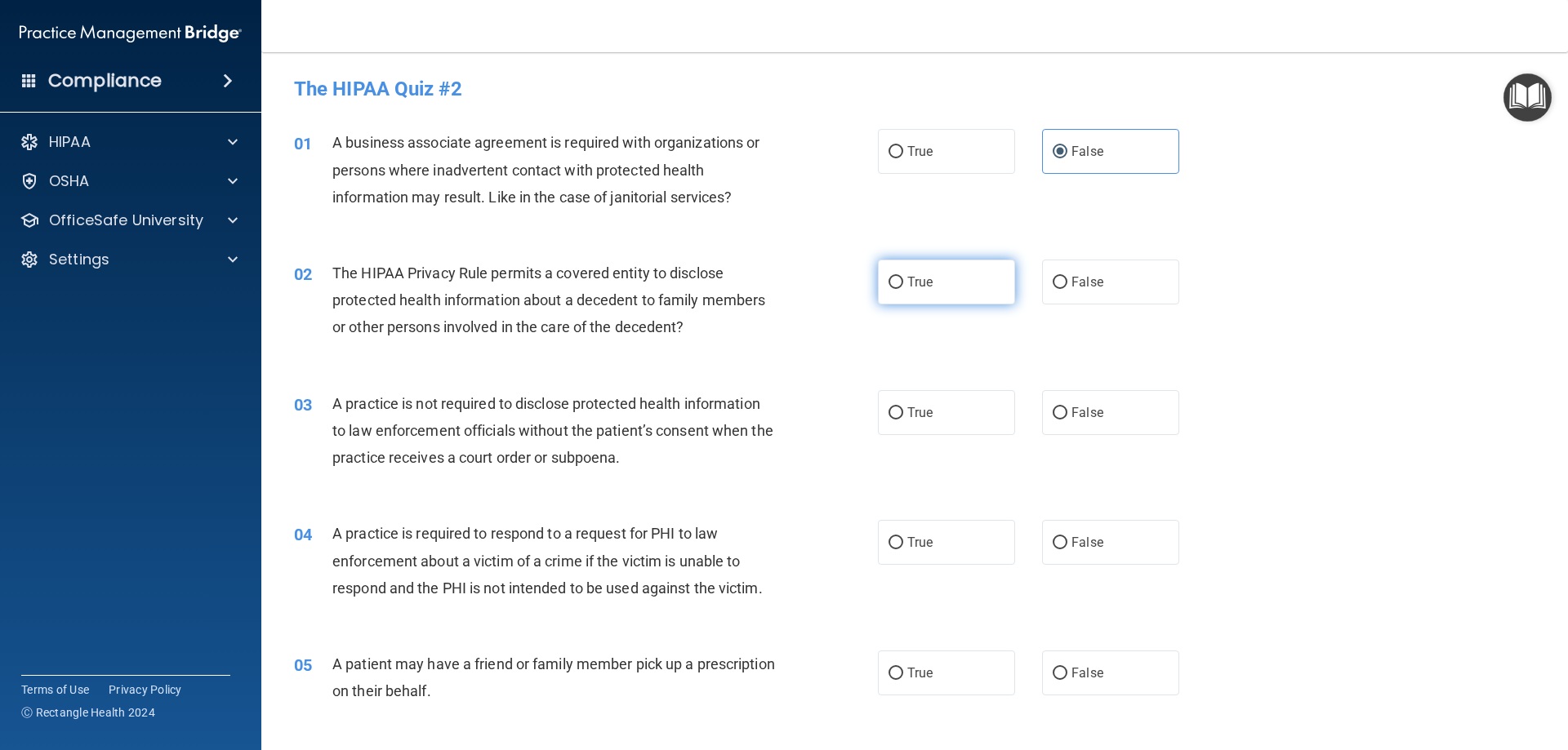
radio input "true"
click at [1070, 403] on label "False" at bounding box center [1110, 413] width 137 height 45
click at [1068, 407] on input "False" at bounding box center [1060, 413] width 15 height 12
radio input "true"
click at [928, 541] on label "True" at bounding box center [946, 542] width 137 height 45
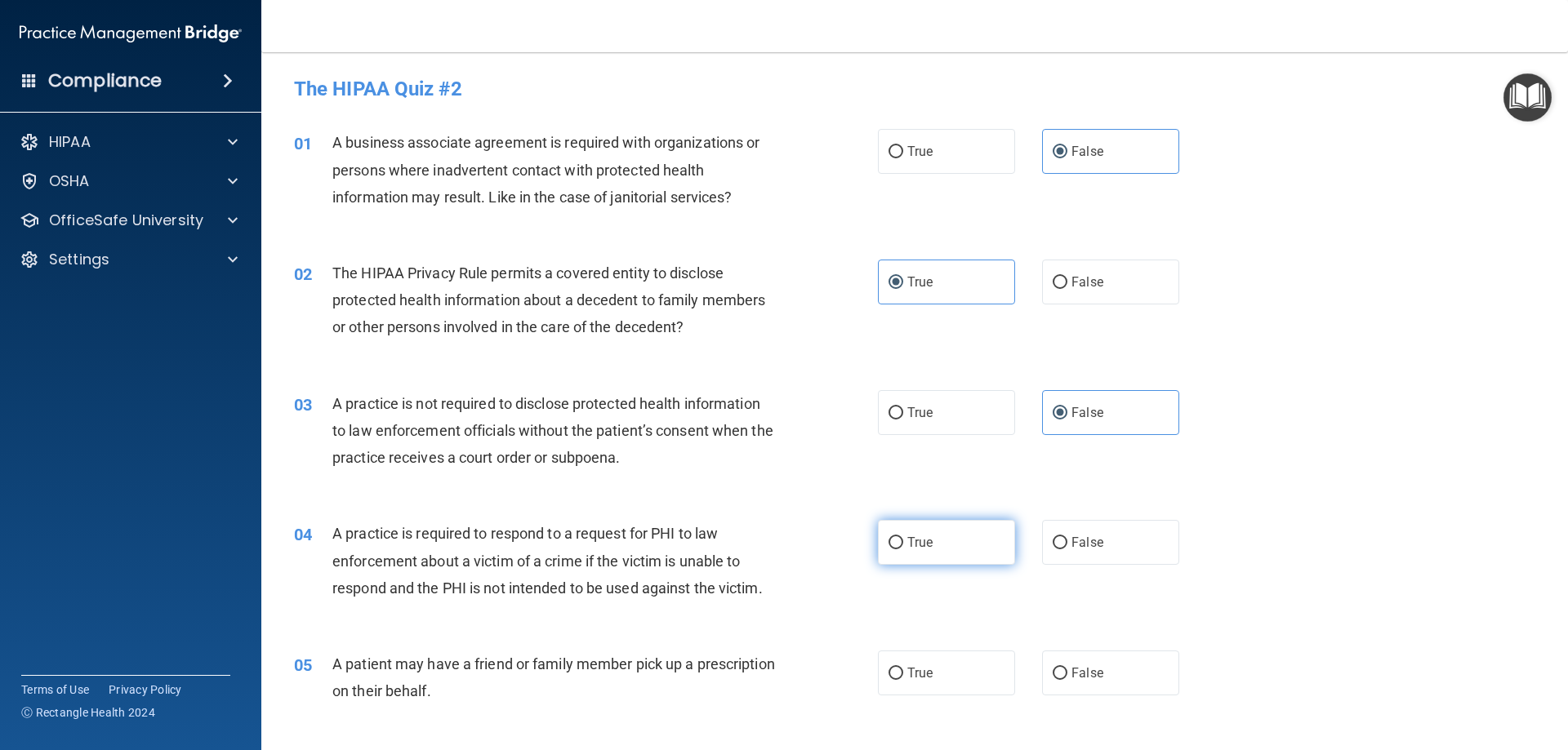
click at [903, 541] on input "True" at bounding box center [895, 543] width 15 height 12
radio input "true"
click at [936, 662] on label "True" at bounding box center [946, 672] width 137 height 45
click at [903, 668] on input "True" at bounding box center [895, 674] width 15 height 12
radio input "true"
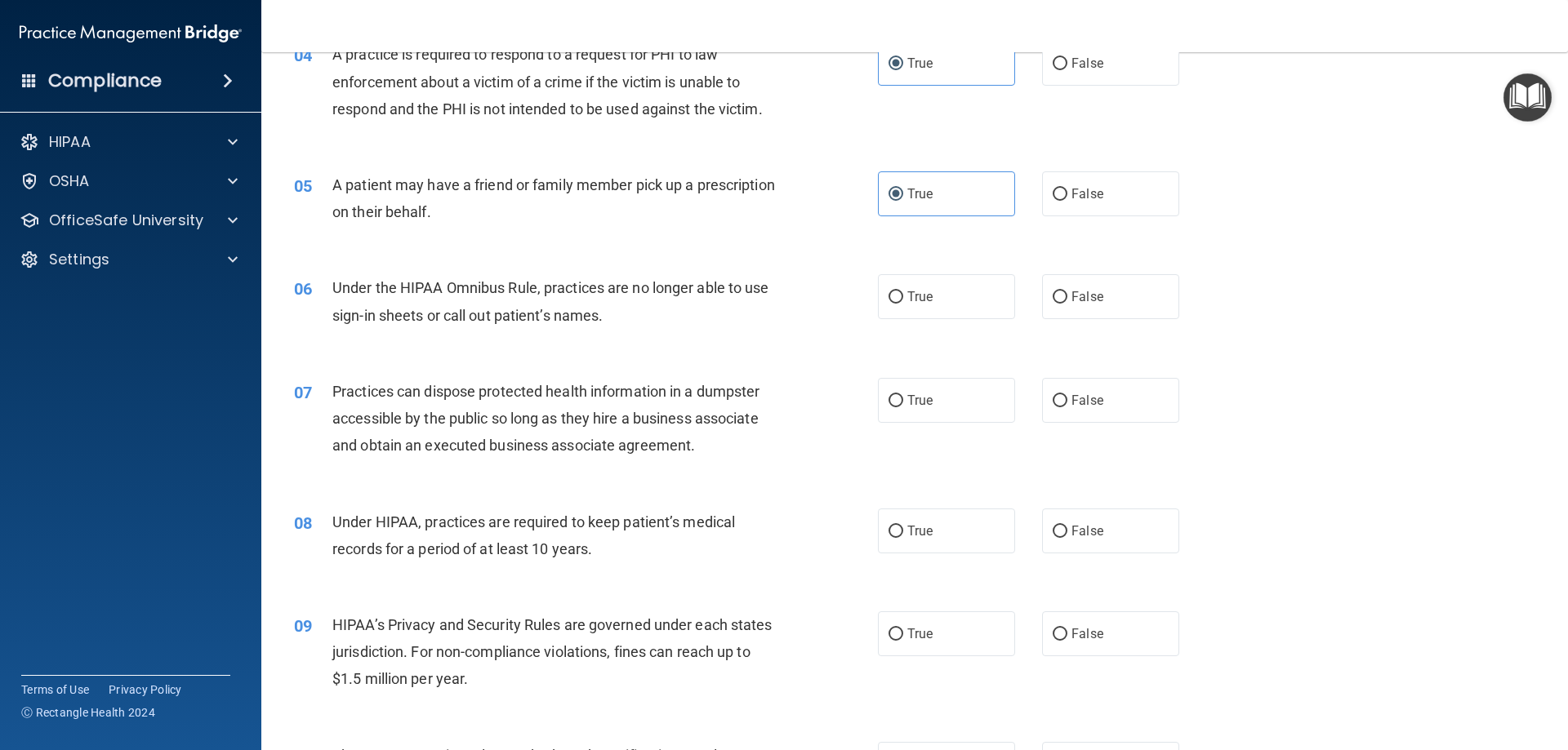
scroll to position [489, 0]
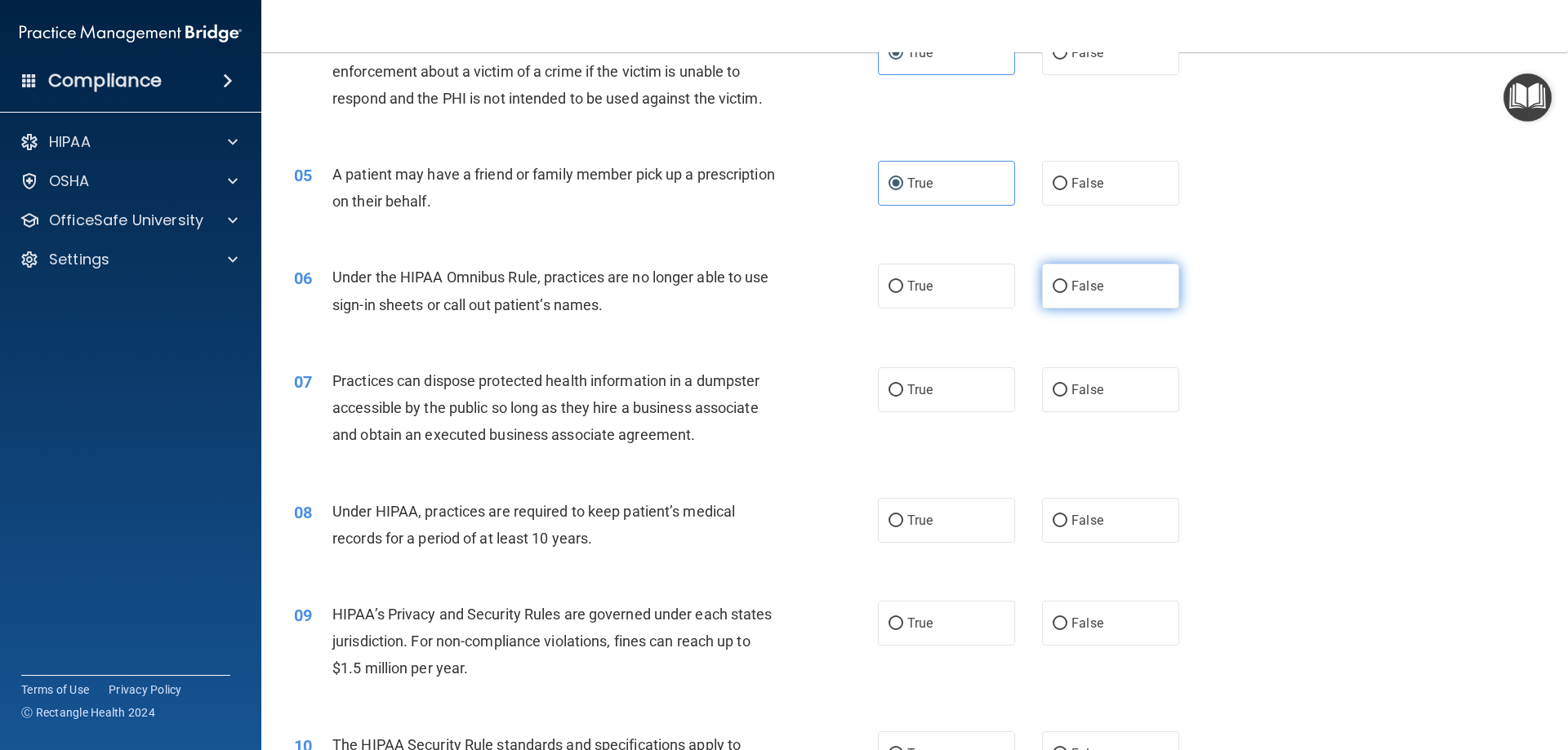
drag, startPoint x: 1055, startPoint y: 264, endPoint x: 1059, endPoint y: 299, distance: 35.2
click at [1055, 269] on label "False" at bounding box center [1110, 285] width 137 height 45
click at [1055, 281] on input "False" at bounding box center [1060, 287] width 15 height 12
radio input "true"
click at [1073, 395] on span "False" at bounding box center [1087, 390] width 32 height 16
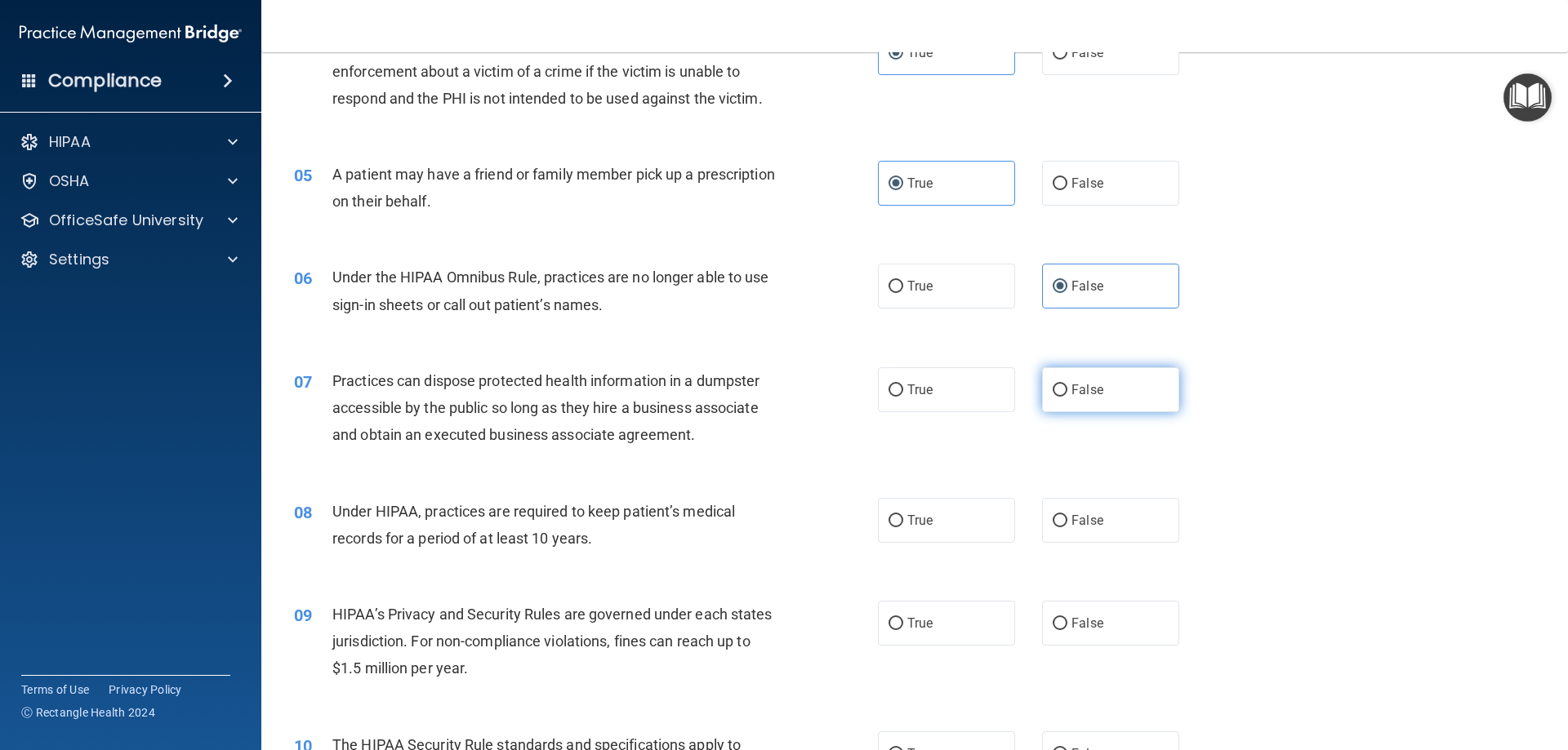
click at [1068, 395] on input "False" at bounding box center [1060, 390] width 15 height 12
radio input "true"
click at [1099, 534] on label "False" at bounding box center [1110, 520] width 137 height 45
click at [1068, 527] on input "False" at bounding box center [1060, 521] width 15 height 12
radio input "true"
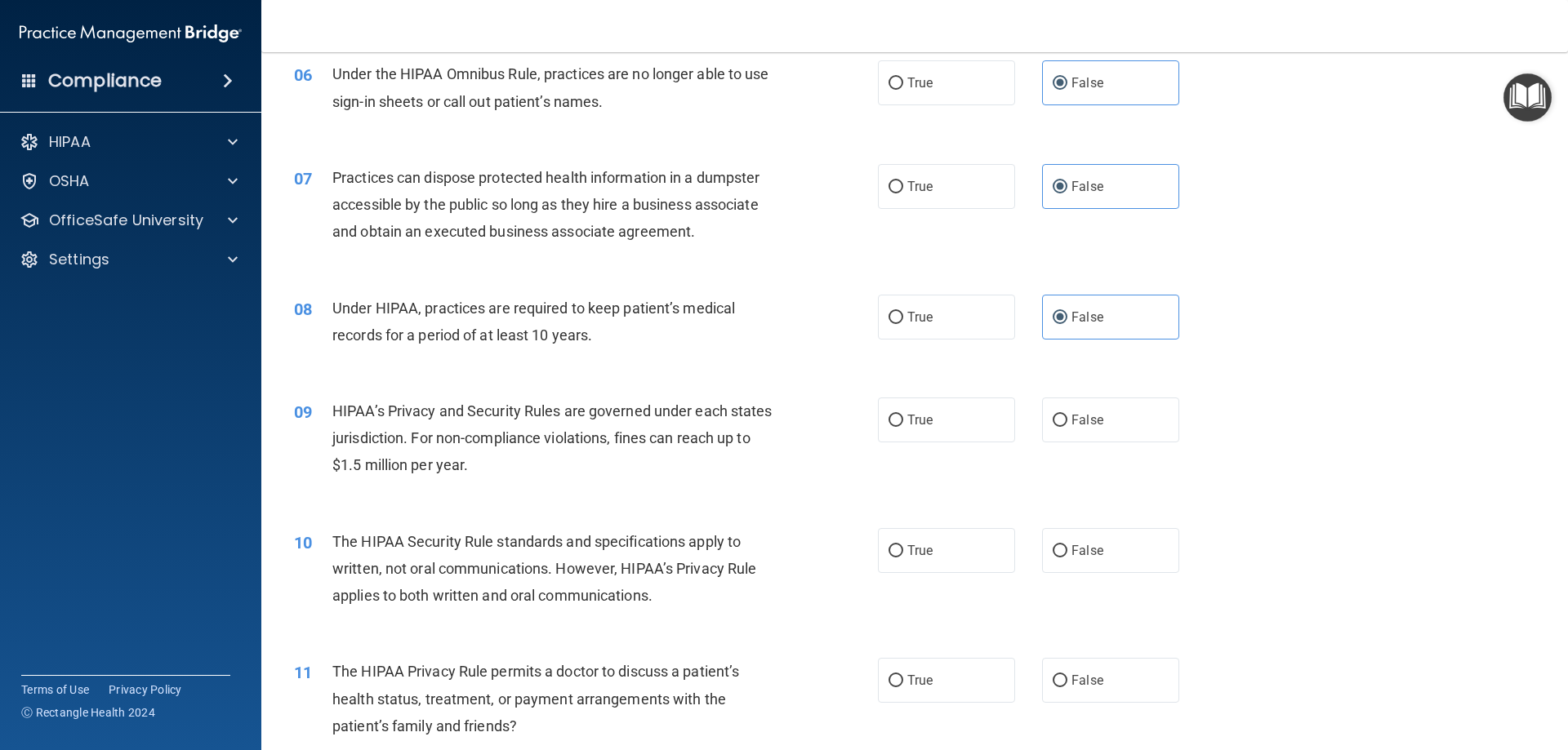
scroll to position [735, 0]
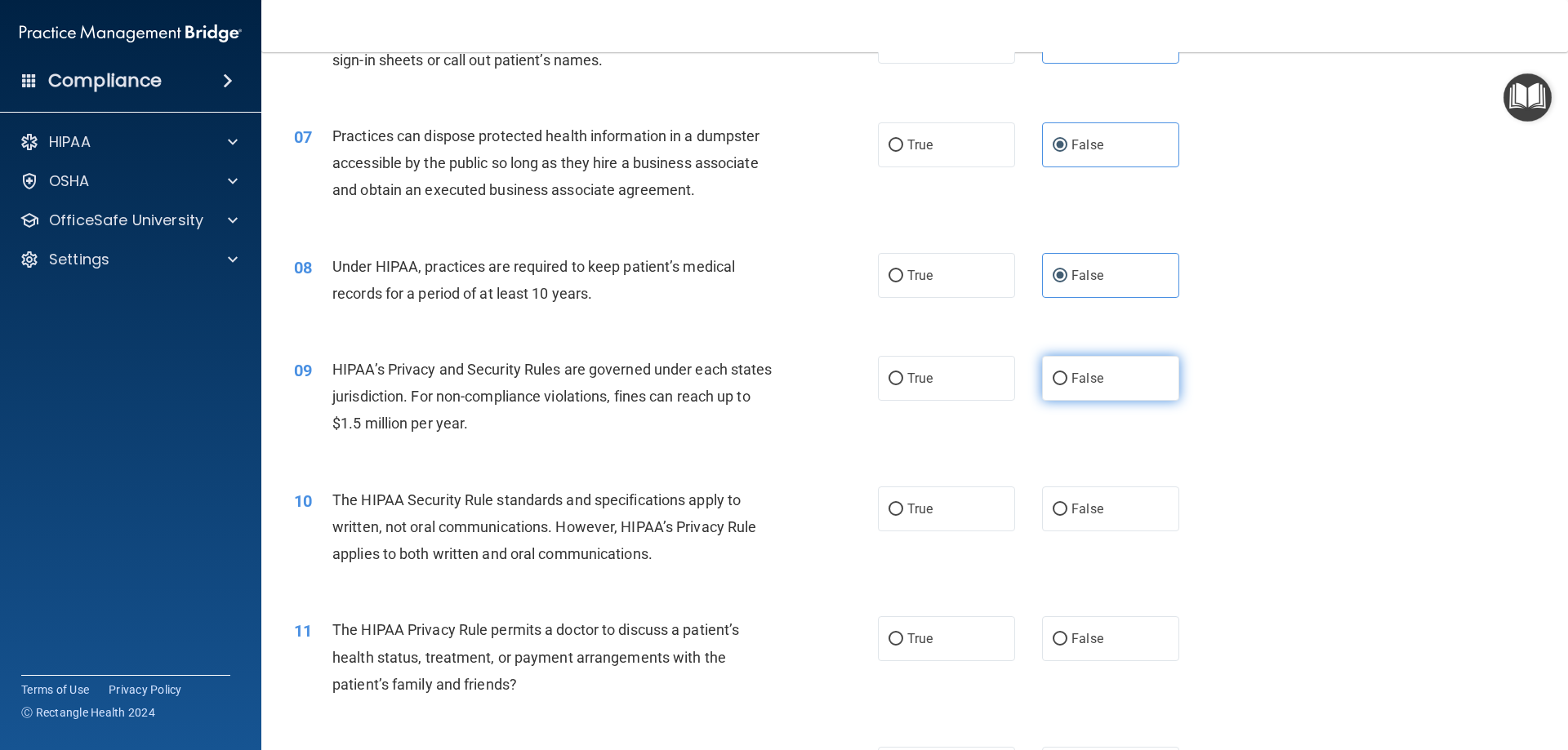
click at [1098, 368] on label "False" at bounding box center [1110, 378] width 137 height 45
click at [1068, 373] on input "False" at bounding box center [1060, 379] width 15 height 12
radio input "true"
click at [970, 499] on label "True" at bounding box center [946, 509] width 137 height 45
click at [903, 504] on input "True" at bounding box center [895, 510] width 15 height 12
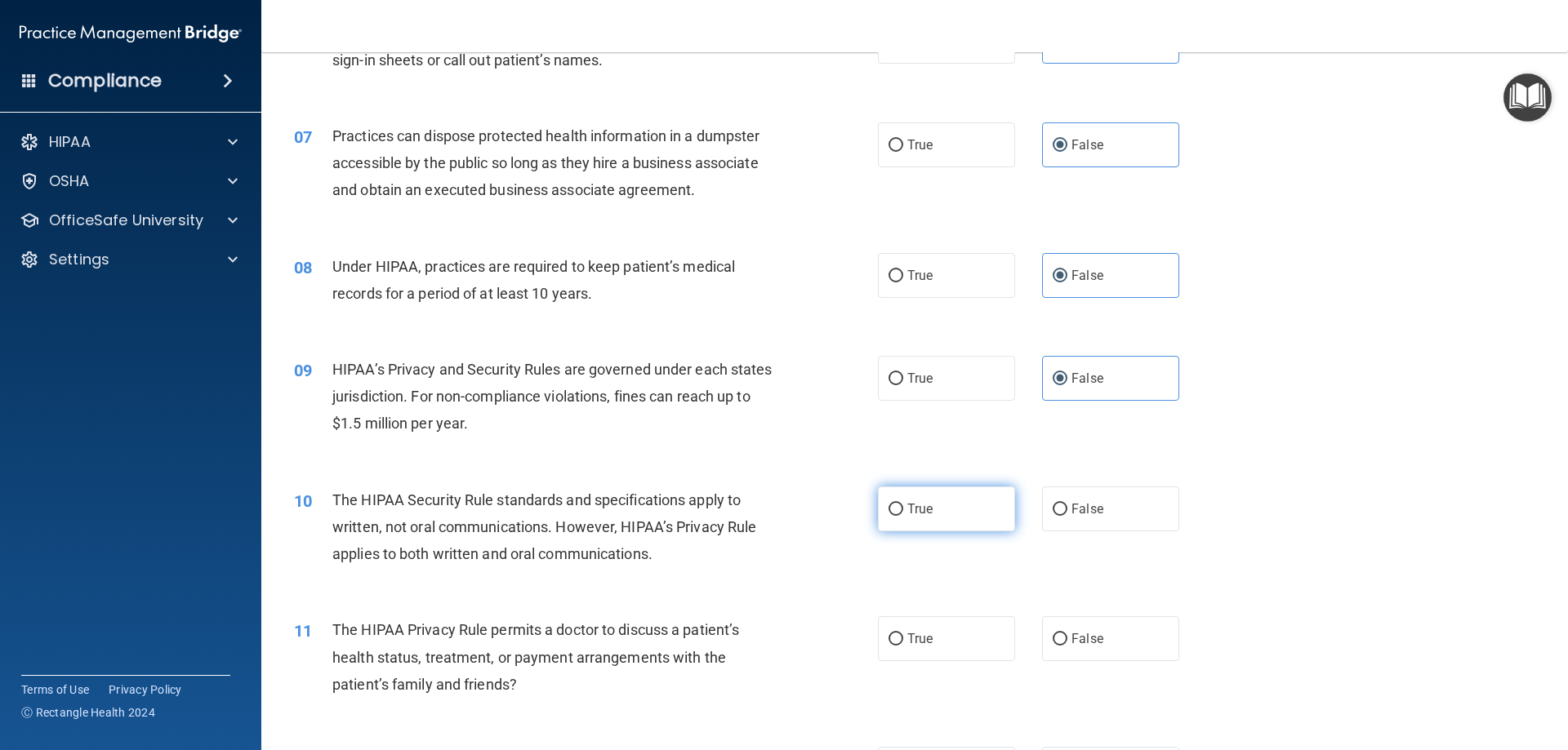
radio input "true"
click at [940, 640] on label "True" at bounding box center [946, 639] width 137 height 45
click at [903, 640] on input "True" at bounding box center [895, 640] width 15 height 12
radio input "true"
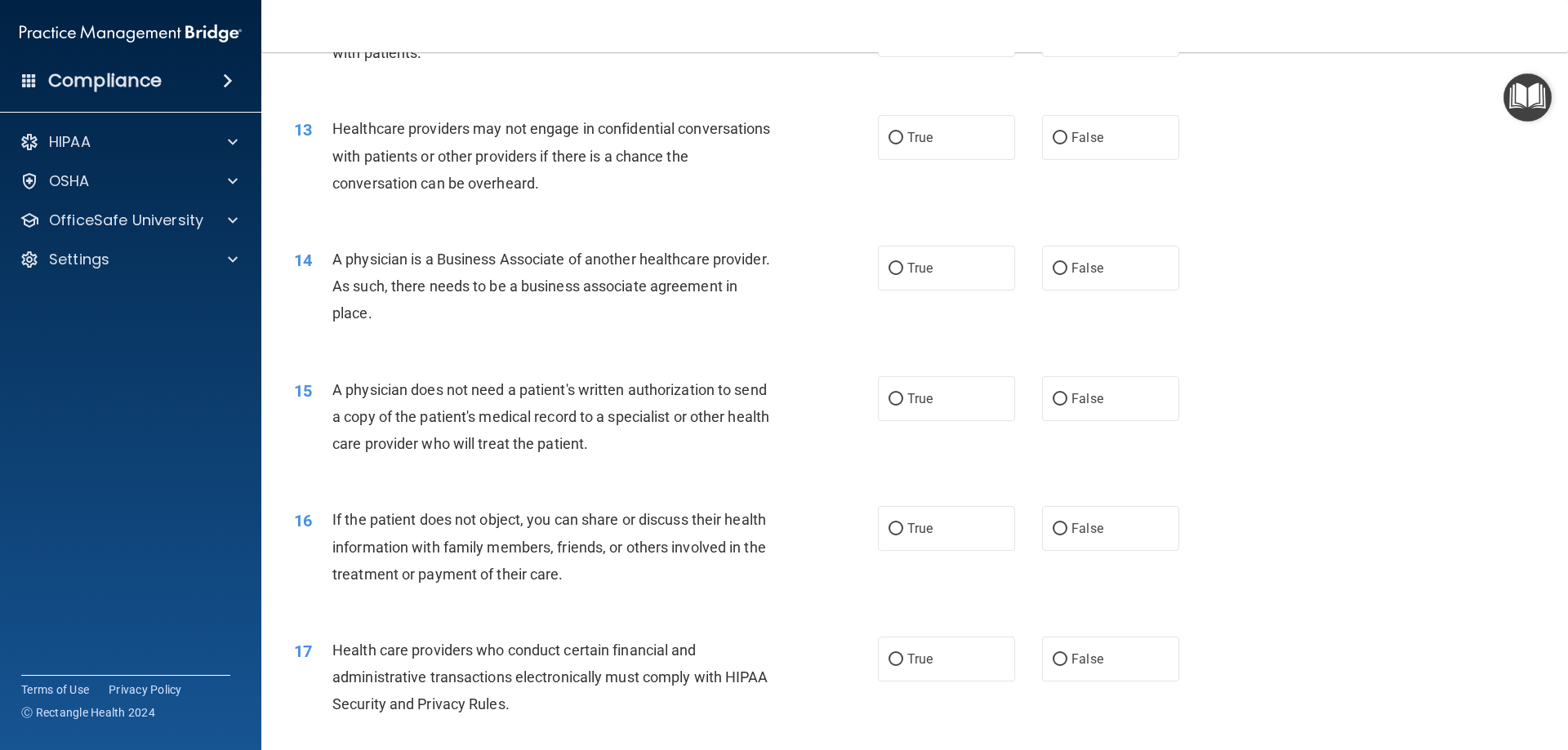
scroll to position [1388, 0]
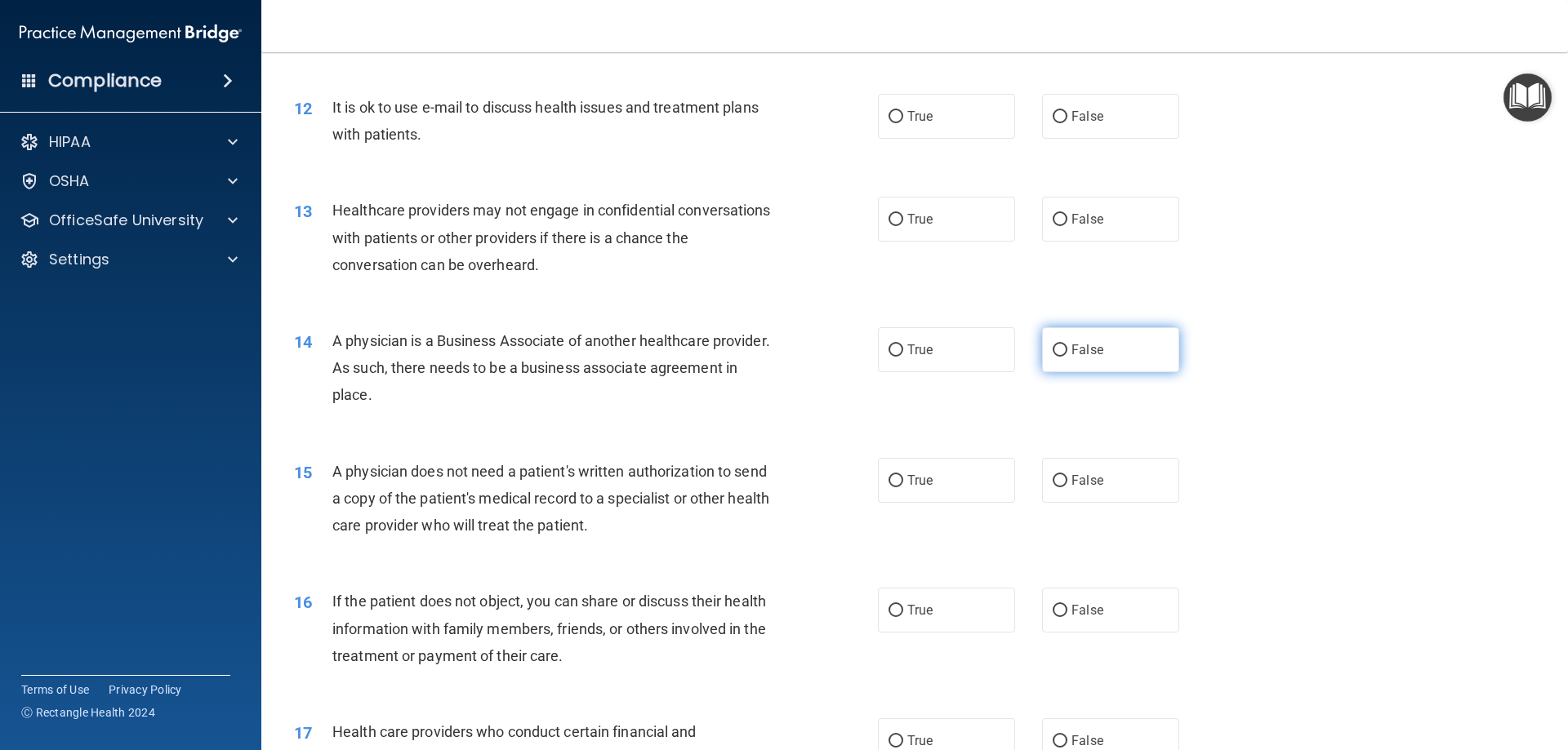
click at [1078, 340] on label "False" at bounding box center [1110, 350] width 137 height 45
click at [1068, 345] on input "False" at bounding box center [1060, 351] width 15 height 12
radio input "true"
click at [956, 116] on label "True" at bounding box center [946, 116] width 137 height 45
click at [903, 116] on input "True" at bounding box center [895, 117] width 15 height 12
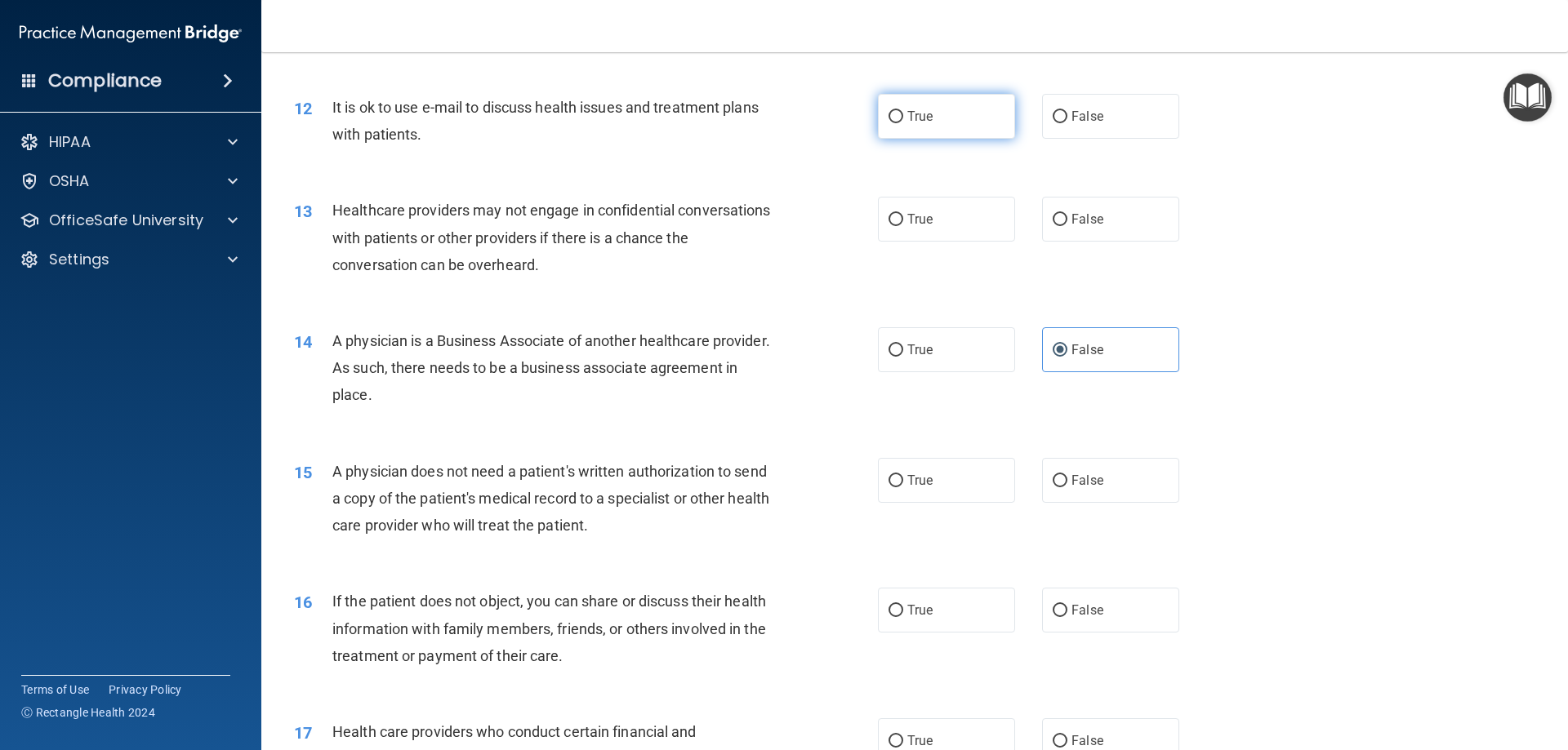
radio input "true"
click at [1077, 230] on label "False" at bounding box center [1110, 219] width 137 height 45
click at [1068, 226] on input "False" at bounding box center [1060, 220] width 15 height 12
radio input "true"
click at [956, 483] on label "True" at bounding box center [946, 480] width 137 height 45
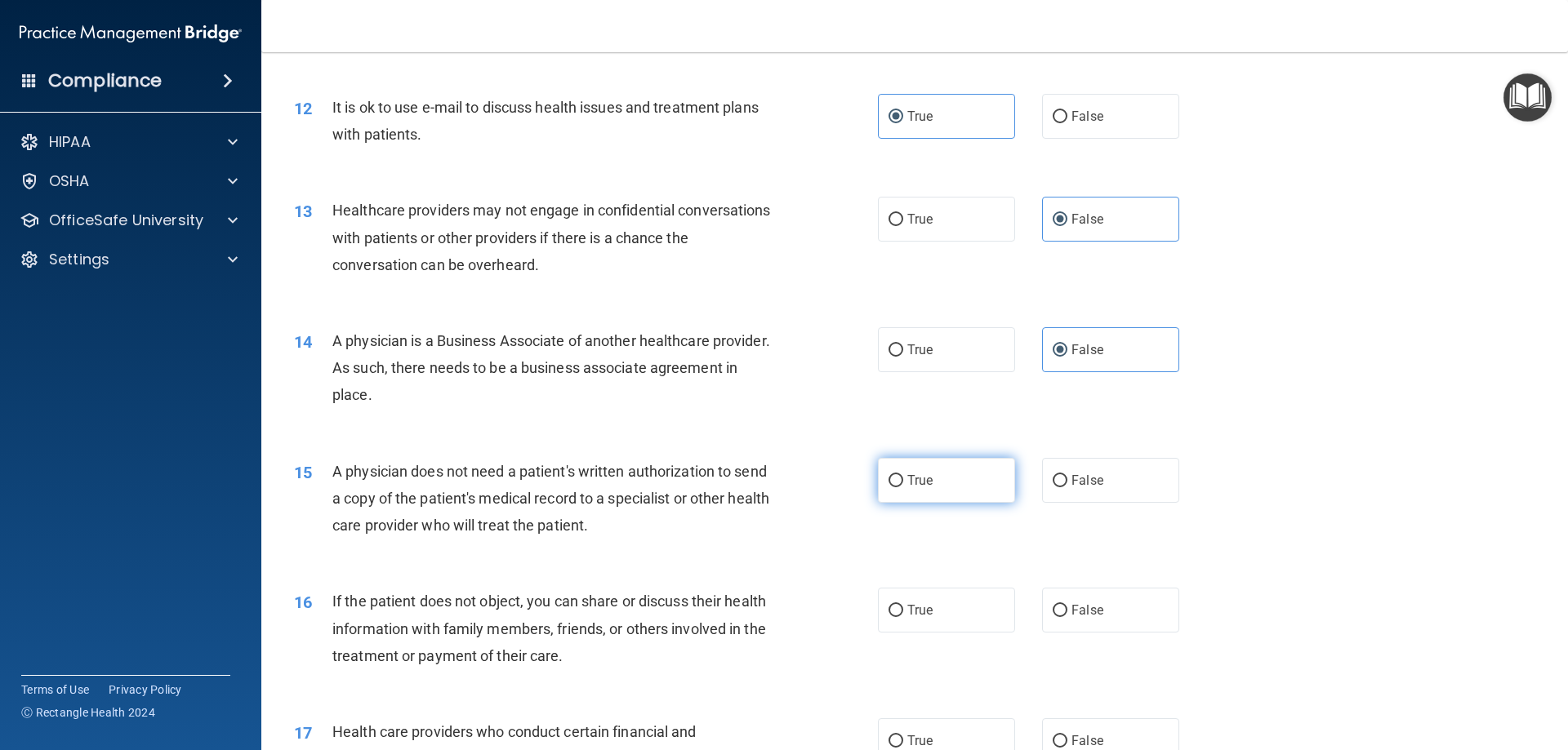
click at [903, 483] on input "True" at bounding box center [895, 481] width 15 height 12
radio input "true"
click at [932, 611] on label "True" at bounding box center [946, 610] width 137 height 45
click at [903, 611] on input "True" at bounding box center [895, 611] width 15 height 12
radio input "true"
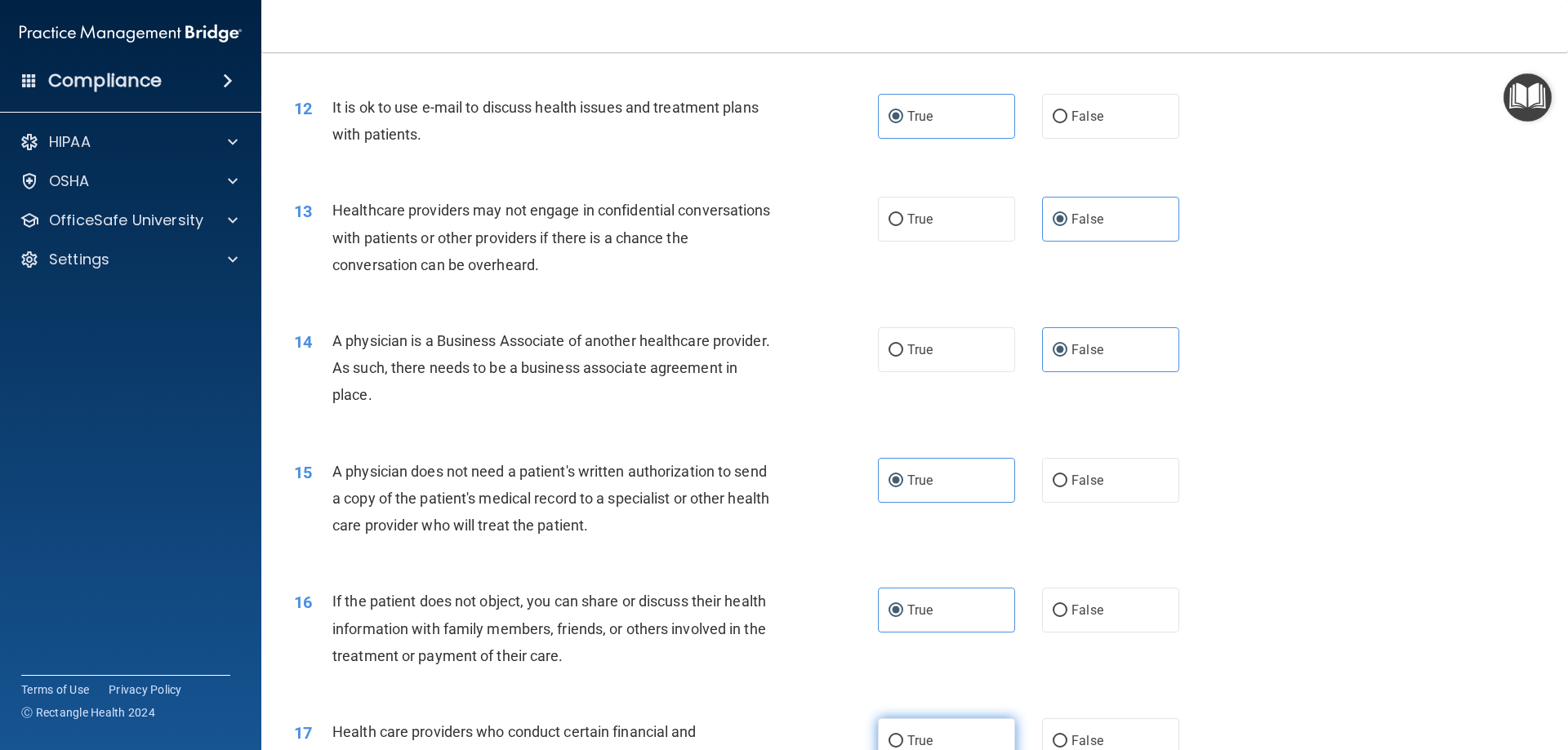
click at [935, 742] on label "True" at bounding box center [946, 740] width 137 height 45
click at [903, 742] on input "True" at bounding box center [895, 742] width 15 height 12
radio input "true"
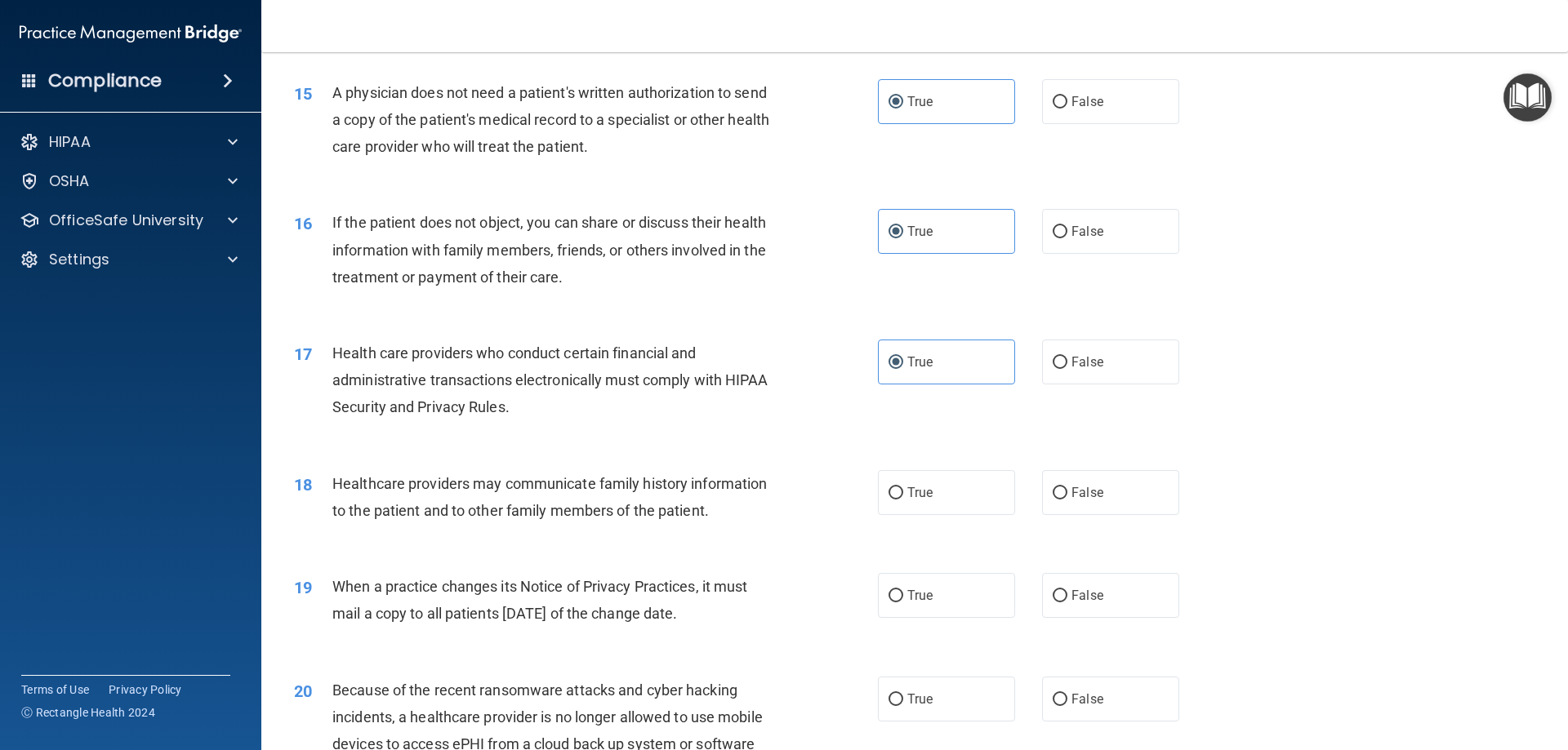
scroll to position [1796, 0]
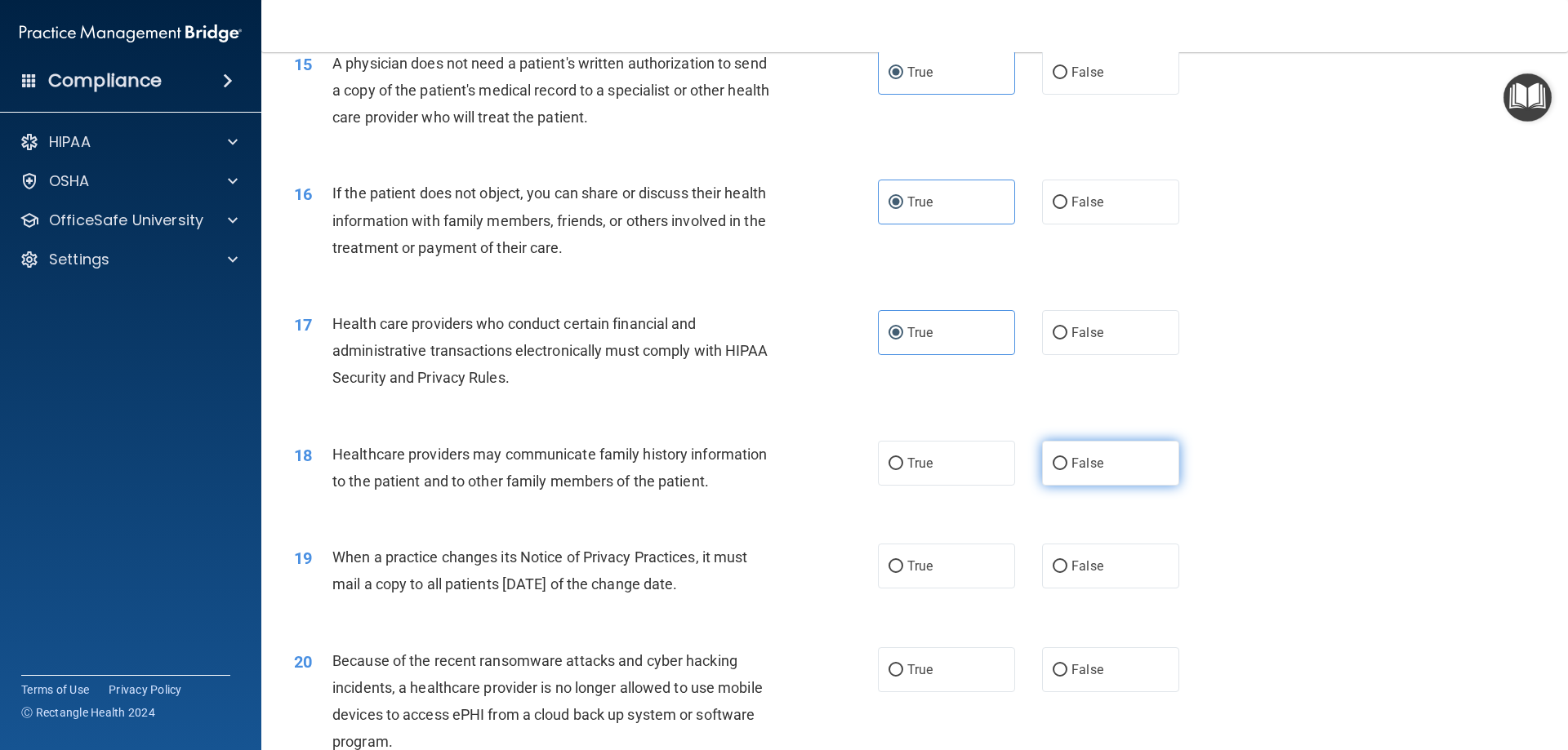
click at [1107, 451] on label "False" at bounding box center [1110, 463] width 137 height 45
click at [1068, 458] on input "False" at bounding box center [1060, 464] width 15 height 12
radio input "true"
click at [1100, 563] on label "False" at bounding box center [1110, 565] width 137 height 45
click at [1068, 563] on input "False" at bounding box center [1060, 567] width 15 height 12
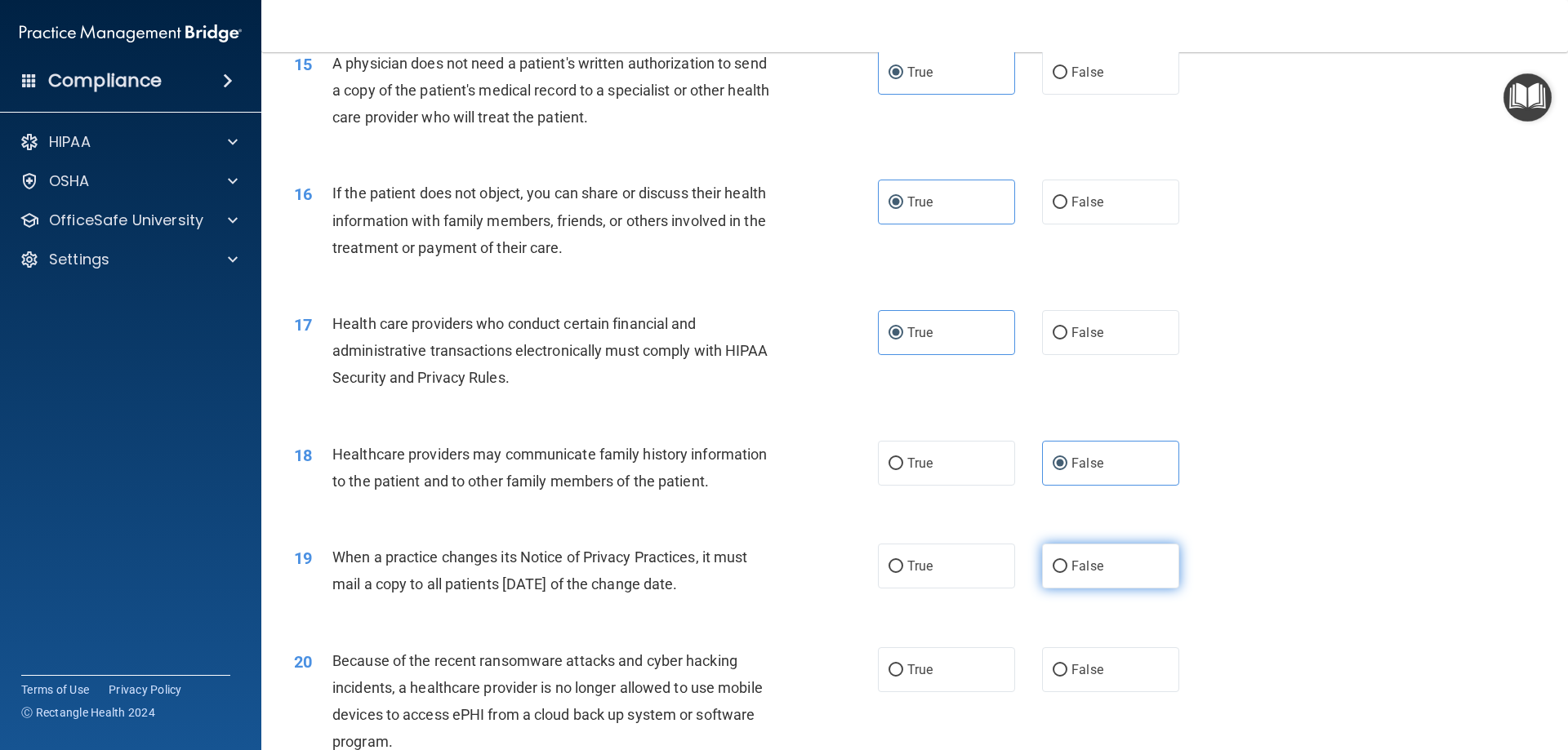
radio input "true"
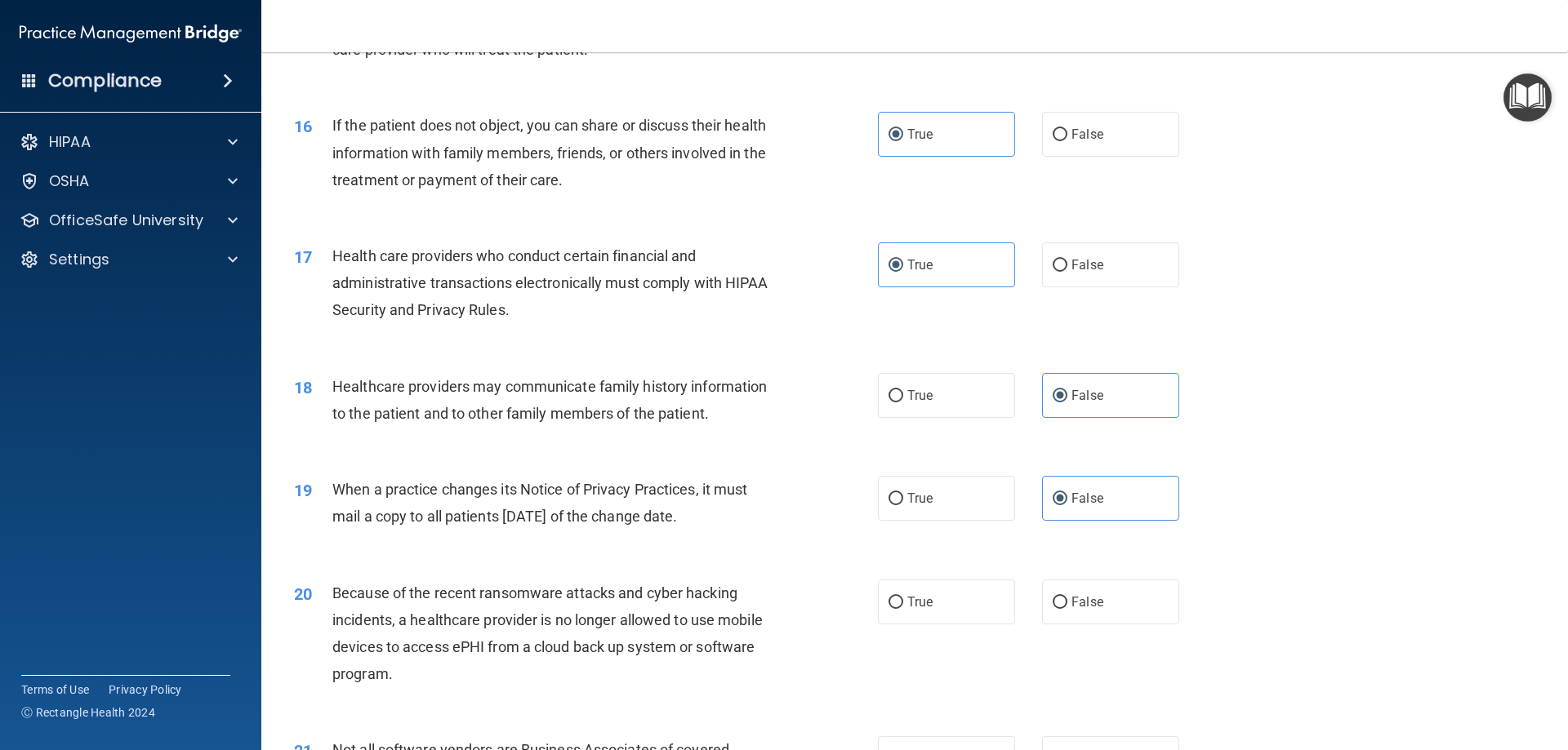
scroll to position [1959, 0]
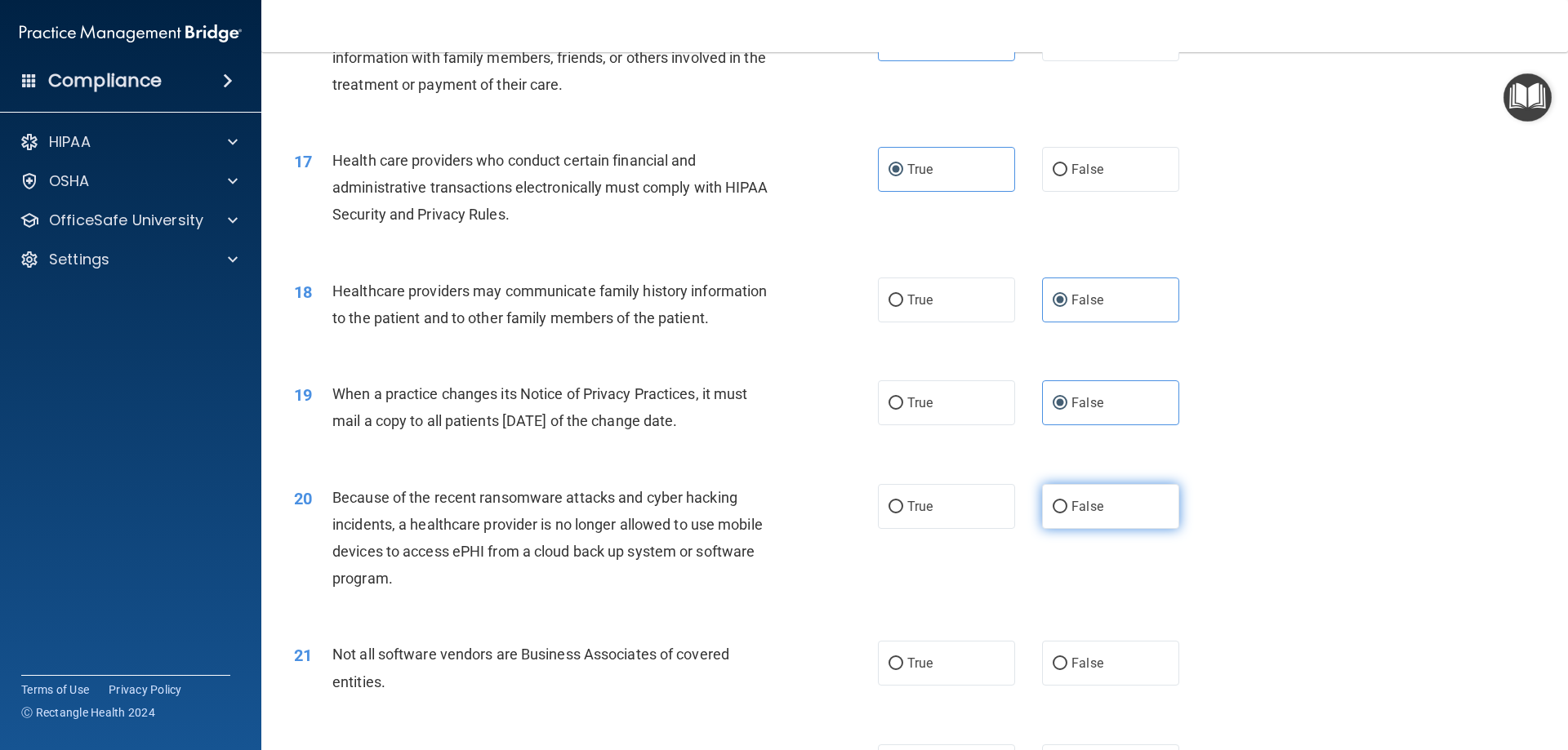
click at [1109, 496] on label "False" at bounding box center [1110, 506] width 137 height 45
click at [1068, 501] on input "False" at bounding box center [1060, 507] width 15 height 12
radio input "true"
click at [955, 664] on label "True" at bounding box center [946, 663] width 137 height 45
click at [903, 664] on input "True" at bounding box center [895, 664] width 15 height 12
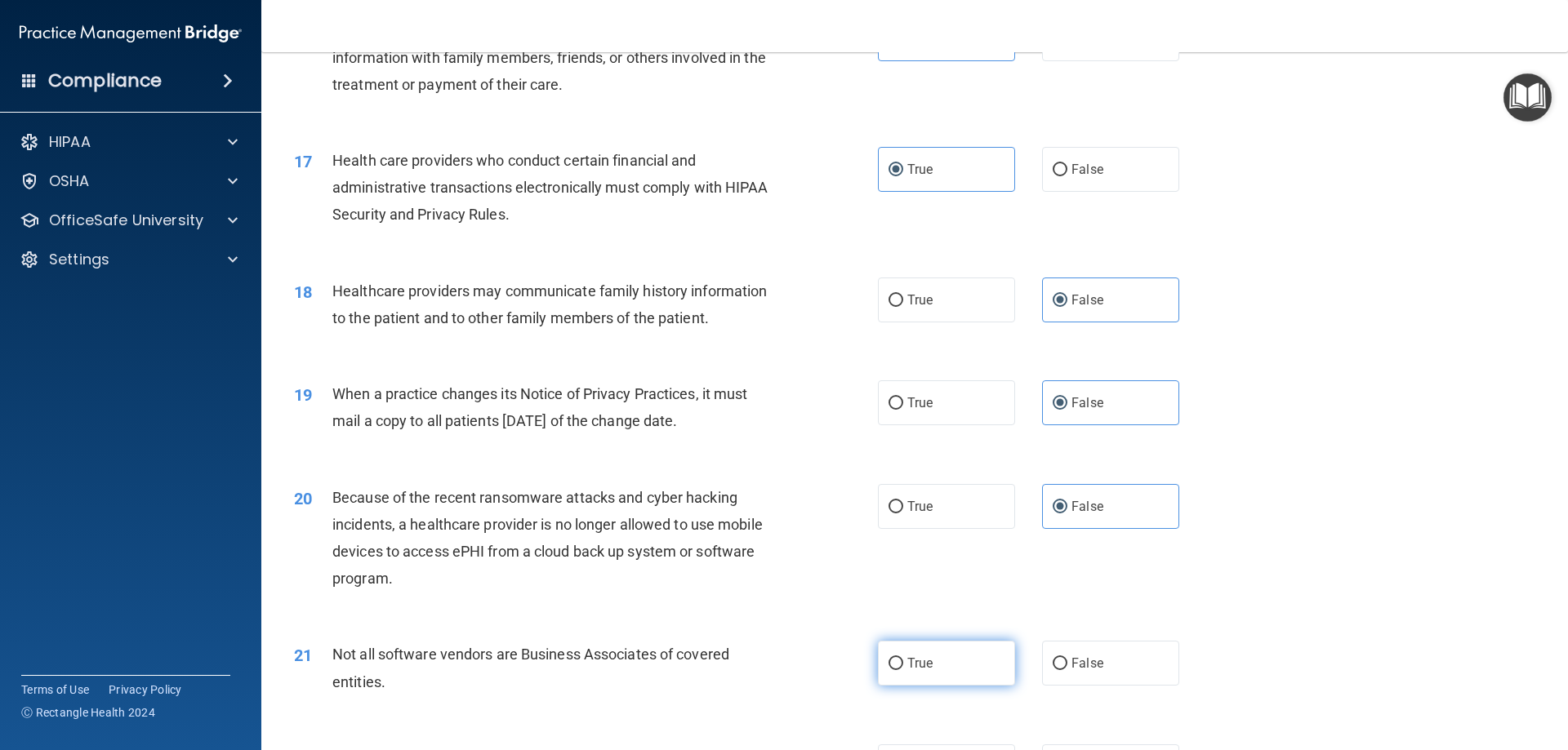
radio input "true"
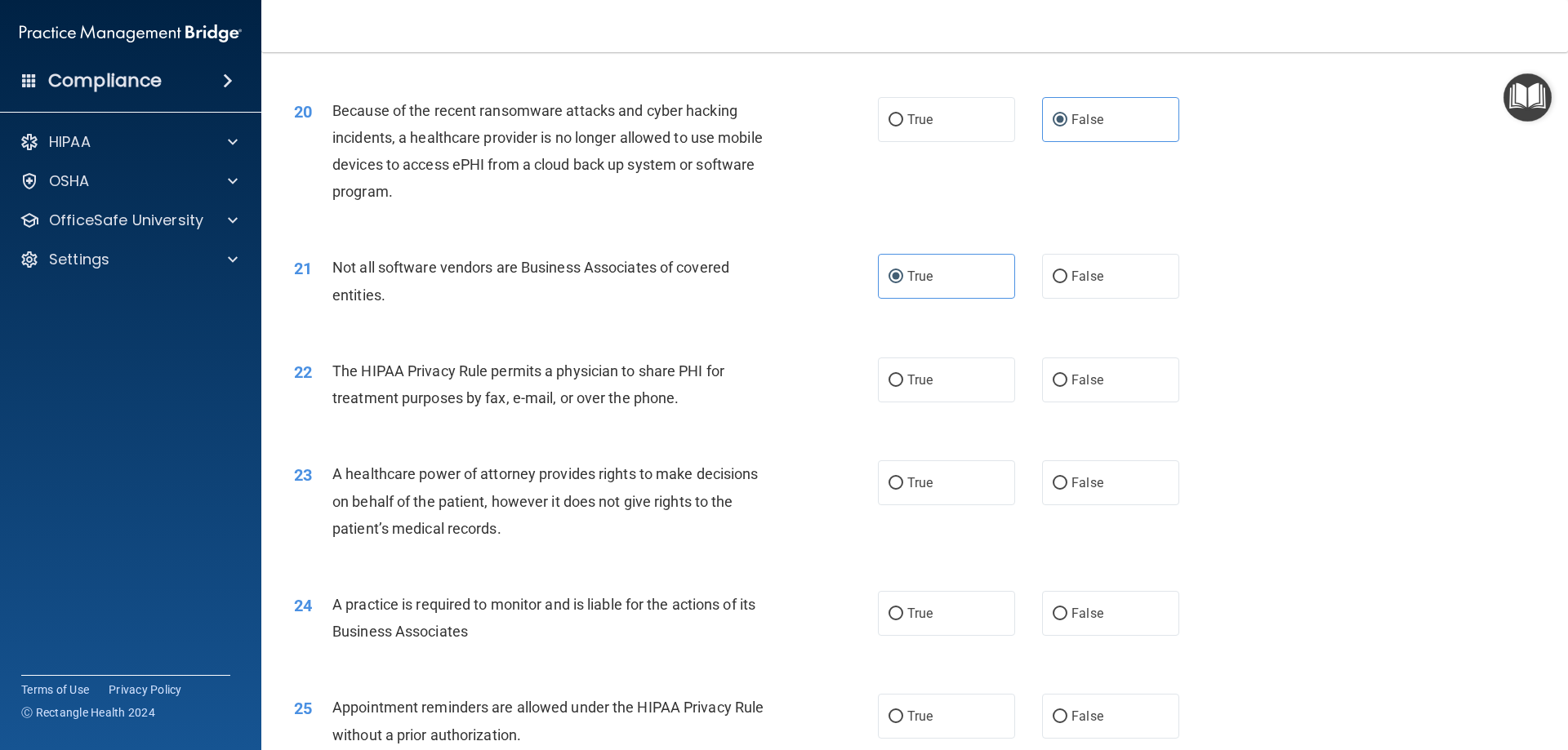
scroll to position [2367, 0]
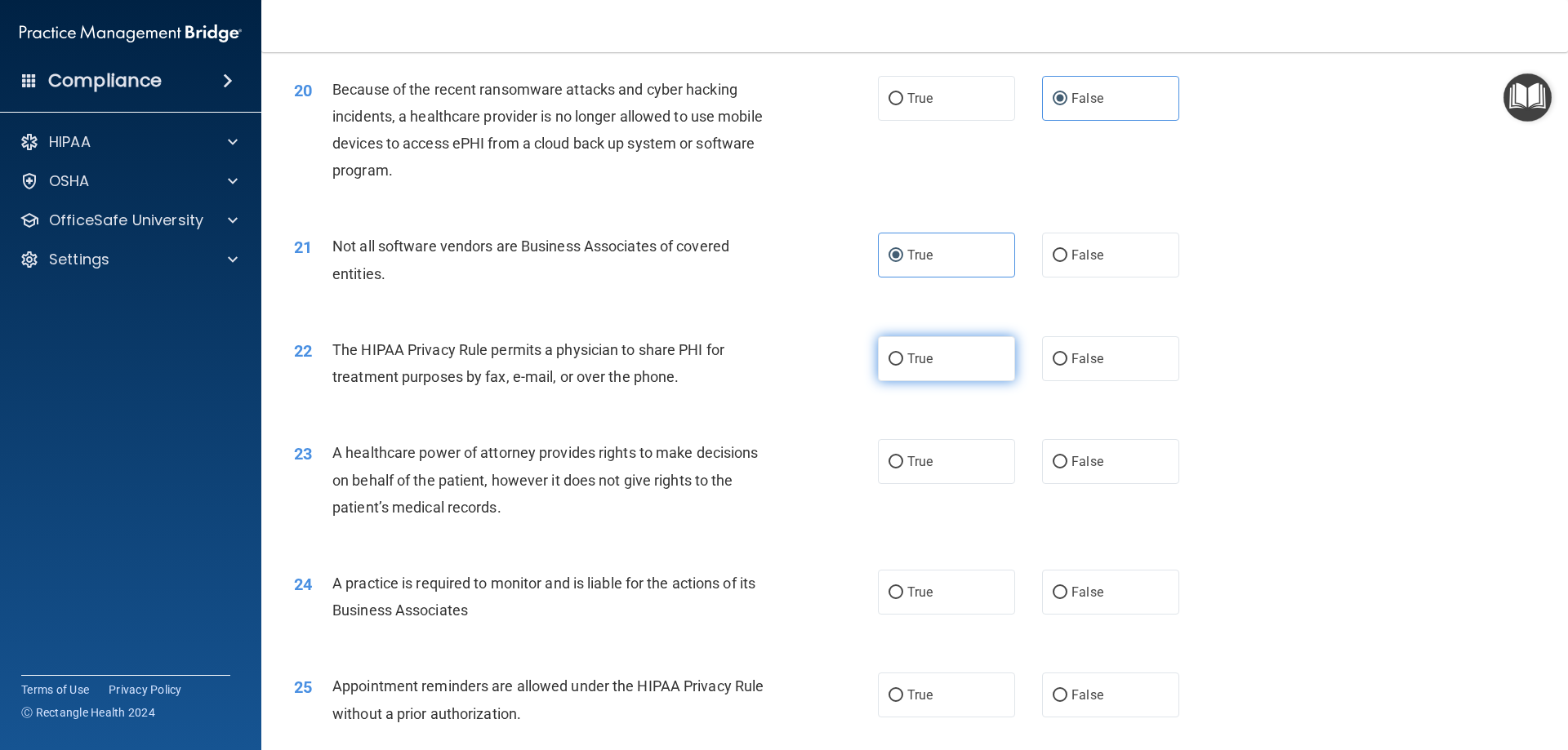
click at [878, 348] on label "True" at bounding box center [946, 359] width 137 height 45
click at [888, 353] on input "True" at bounding box center [895, 360] width 15 height 12
radio input "true"
click at [1123, 472] on label "False" at bounding box center [1110, 461] width 137 height 45
click at [1068, 468] on input "False" at bounding box center [1060, 463] width 15 height 12
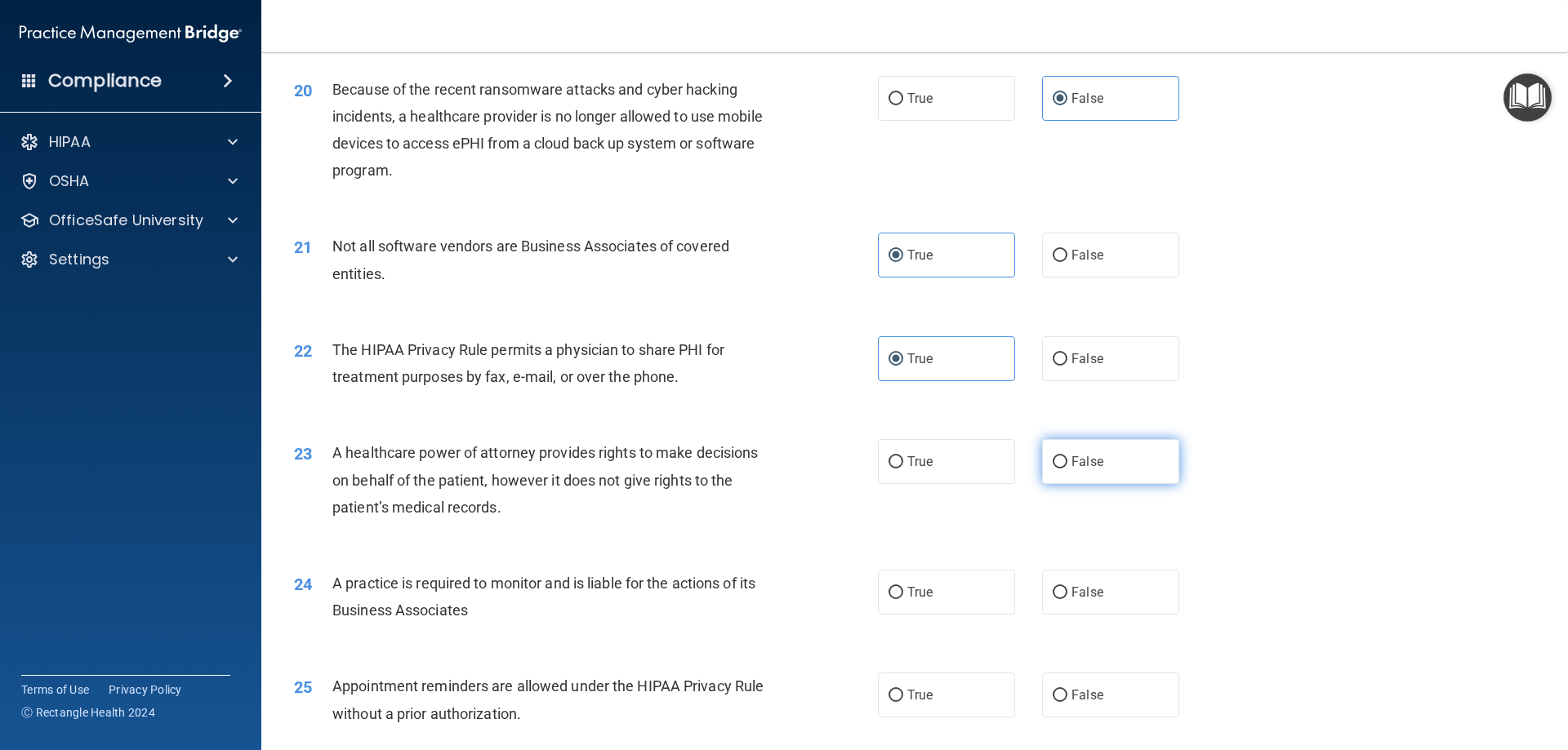
radio input "true"
click at [1104, 592] on label "False" at bounding box center [1110, 592] width 137 height 45
click at [1068, 592] on input "False" at bounding box center [1060, 593] width 15 height 12
radio input "true"
click at [918, 686] on label "True" at bounding box center [946, 694] width 137 height 45
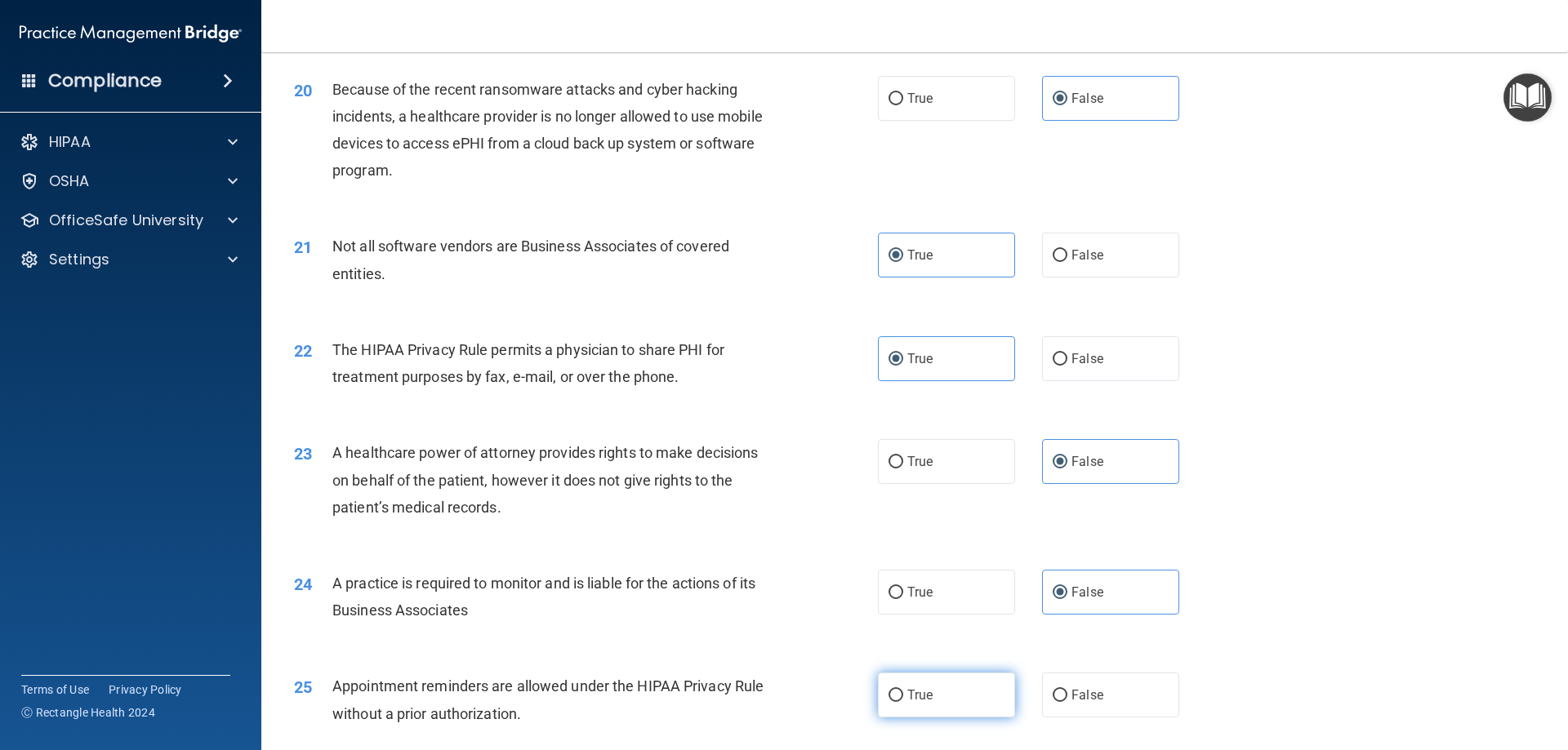
click at [903, 690] on input "True" at bounding box center [895, 696] width 15 height 12
radio input "true"
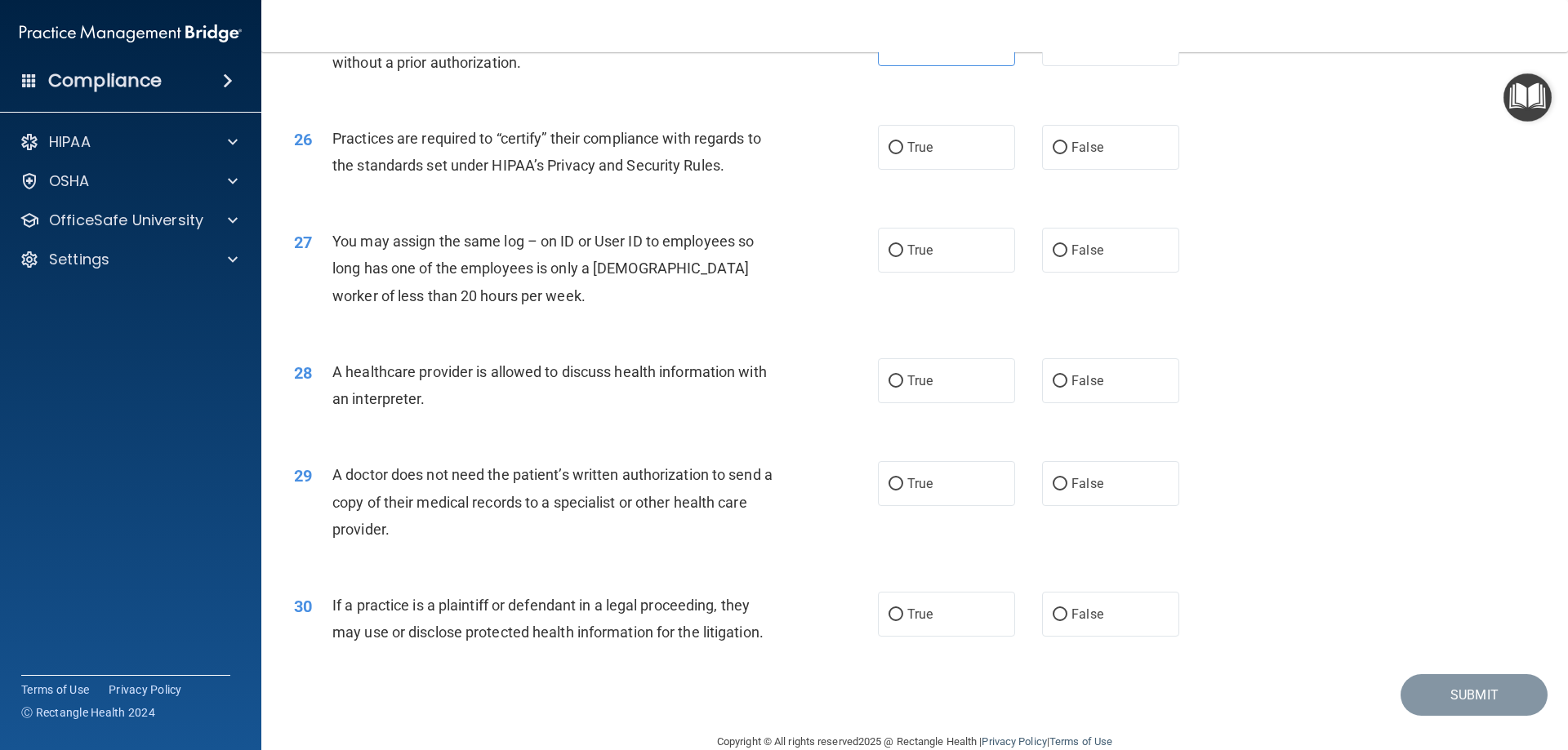
scroll to position [3020, 0]
click at [1123, 155] on label "False" at bounding box center [1110, 146] width 137 height 45
click at [1068, 153] on input "False" at bounding box center [1060, 147] width 15 height 12
radio input "true"
click at [1119, 237] on label "False" at bounding box center [1110, 248] width 137 height 45
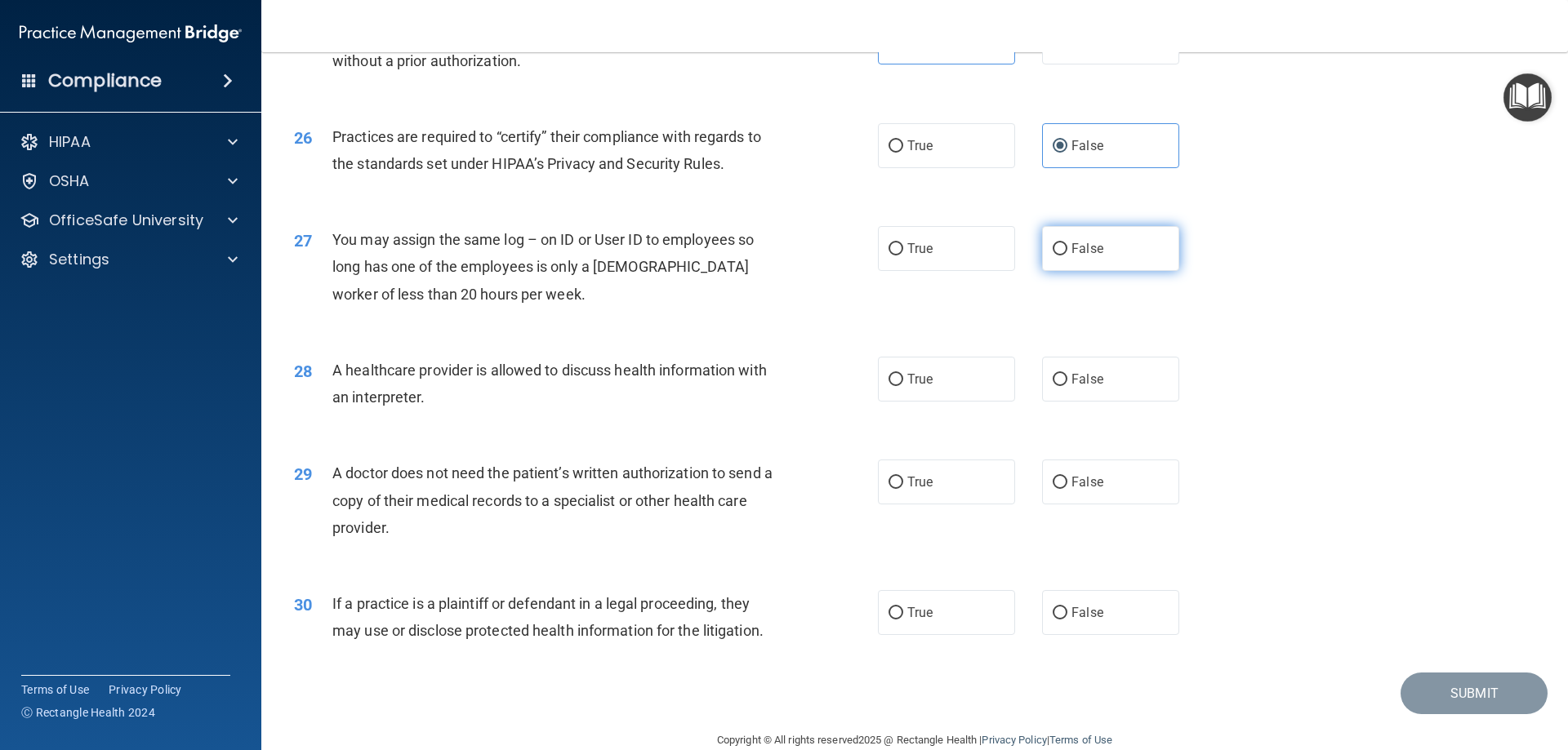
click at [1068, 243] on input "False" at bounding box center [1060, 249] width 15 height 12
radio input "true"
click at [938, 389] on label "True" at bounding box center [946, 379] width 137 height 45
click at [903, 386] on input "True" at bounding box center [895, 380] width 15 height 12
radio input "true"
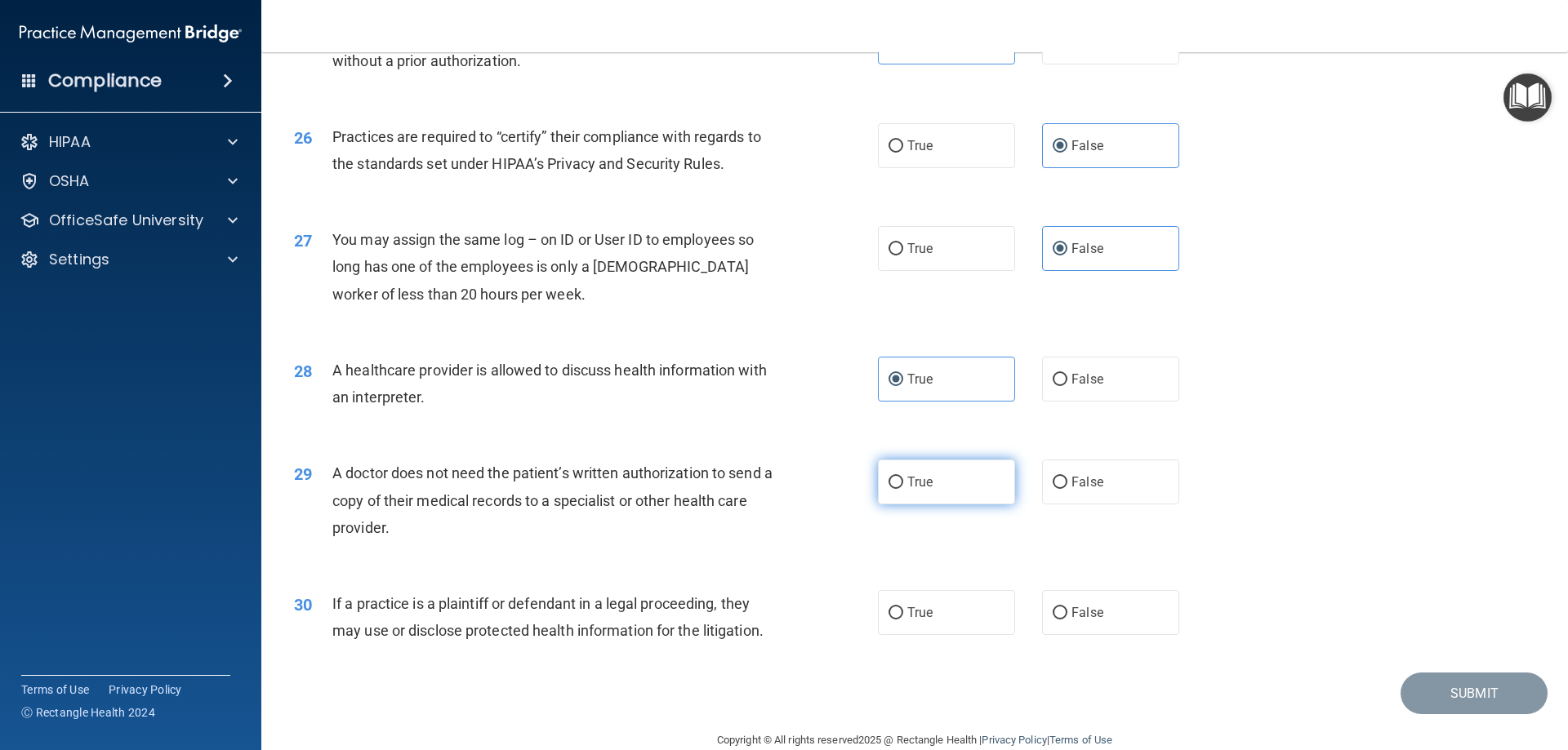
click at [938, 485] on label "True" at bounding box center [946, 481] width 137 height 45
click at [903, 485] on input "True" at bounding box center [895, 483] width 15 height 12
radio input "true"
click at [937, 610] on label "True" at bounding box center [946, 612] width 137 height 45
click at [903, 610] on input "True" at bounding box center [895, 613] width 15 height 12
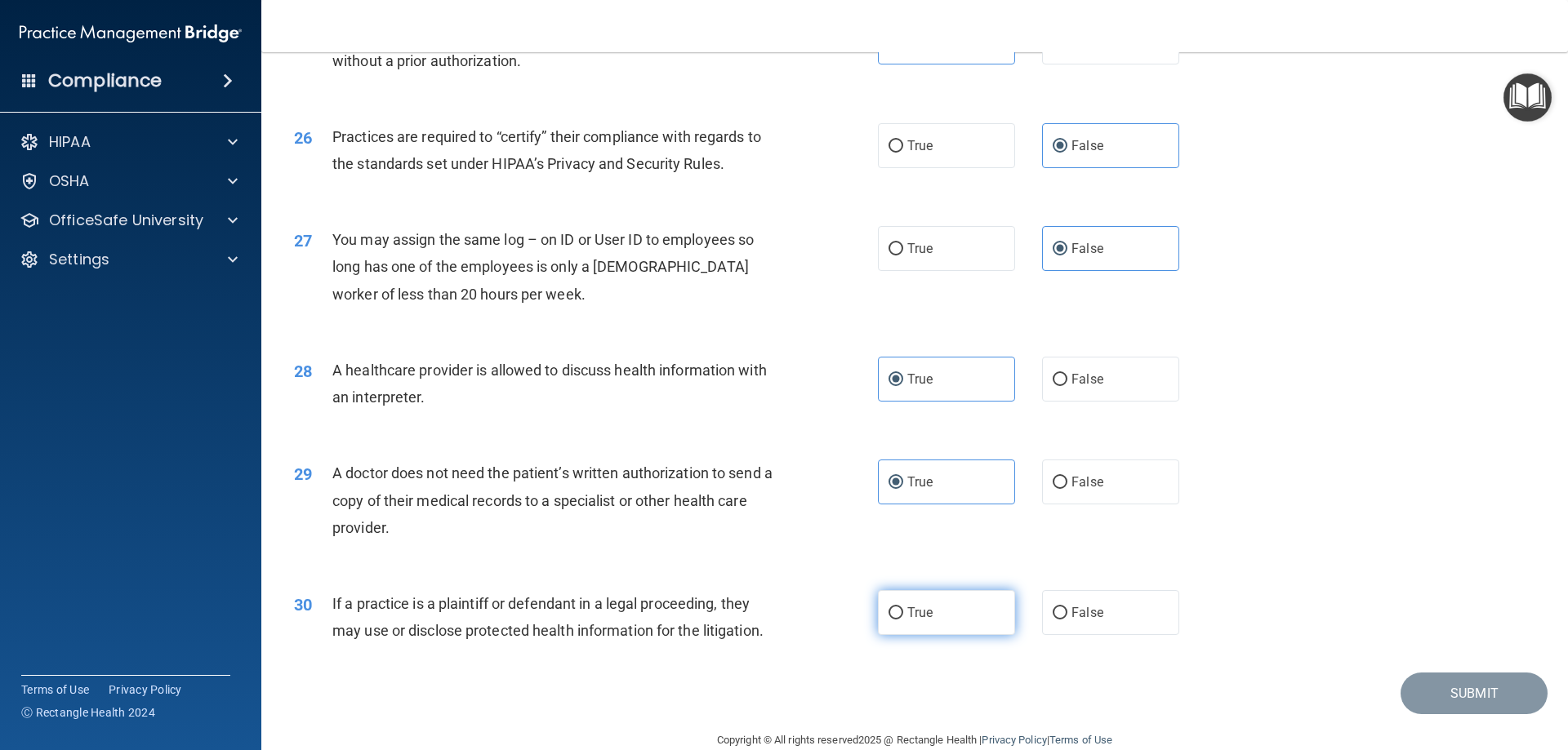
radio input "true"
click at [1423, 686] on button "Submit" at bounding box center [1474, 693] width 147 height 42
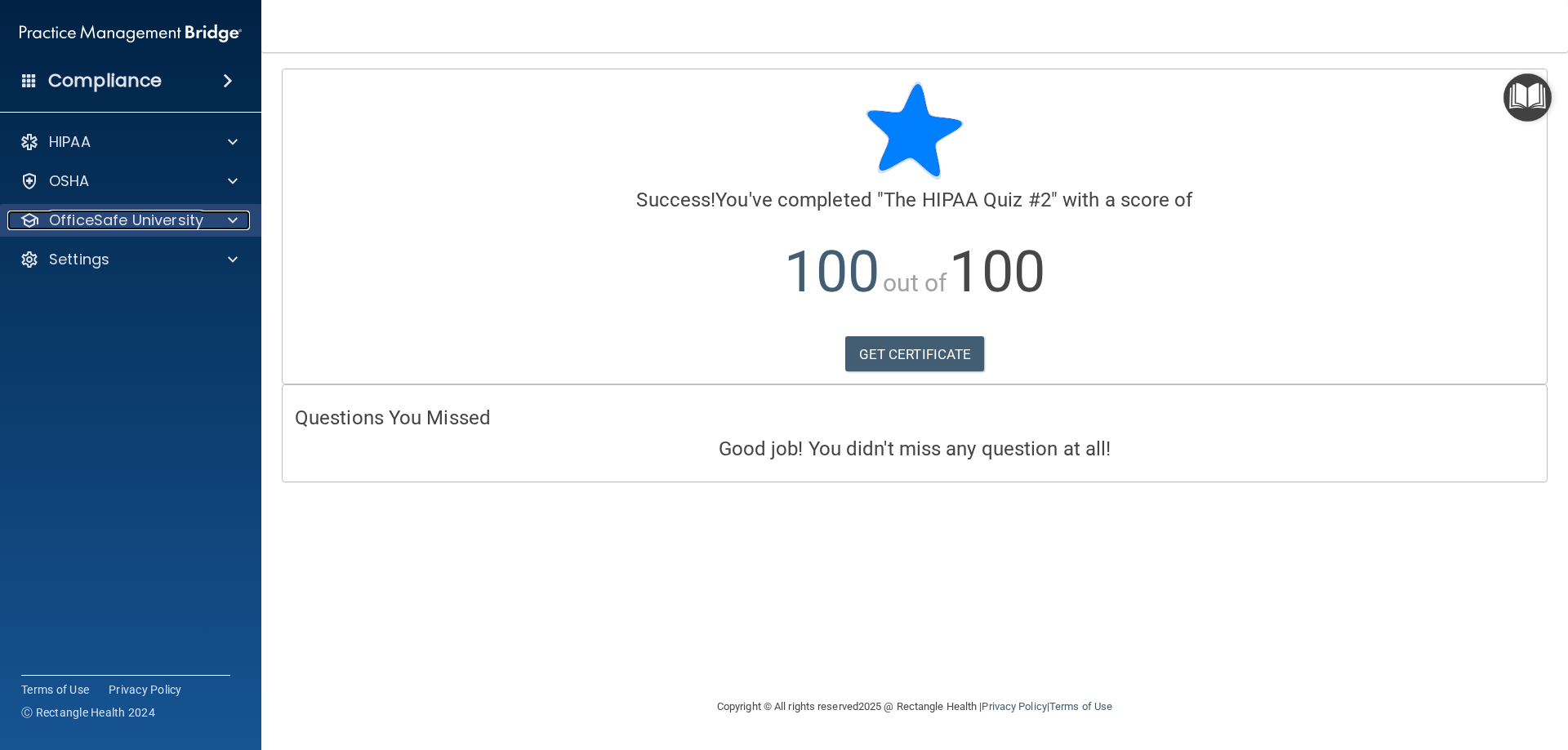
click at [126, 220] on p "OfficeSafe University" at bounding box center [126, 220] width 155 height 19
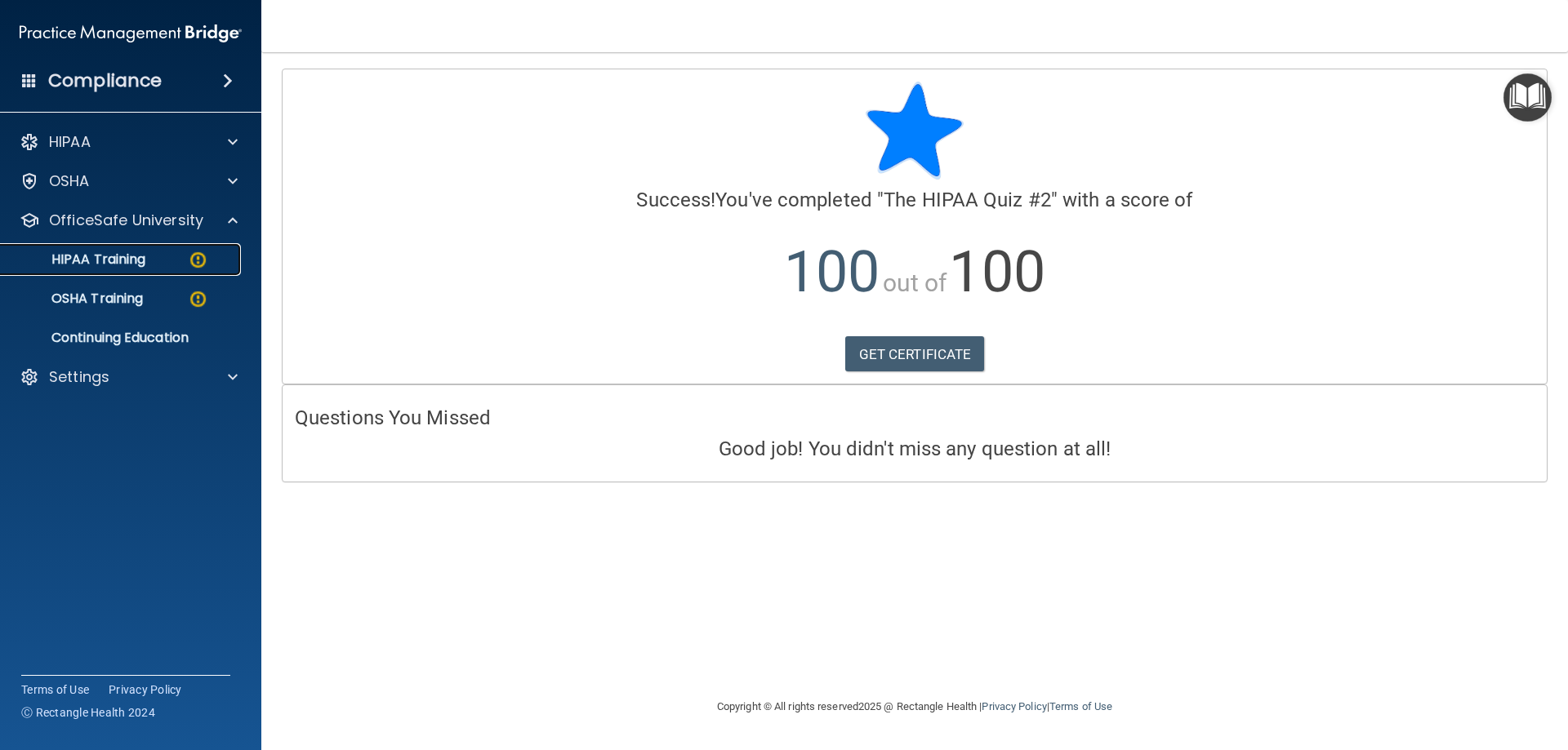
click at [145, 263] on p "HIPAA Training" at bounding box center [78, 260] width 134 height 16
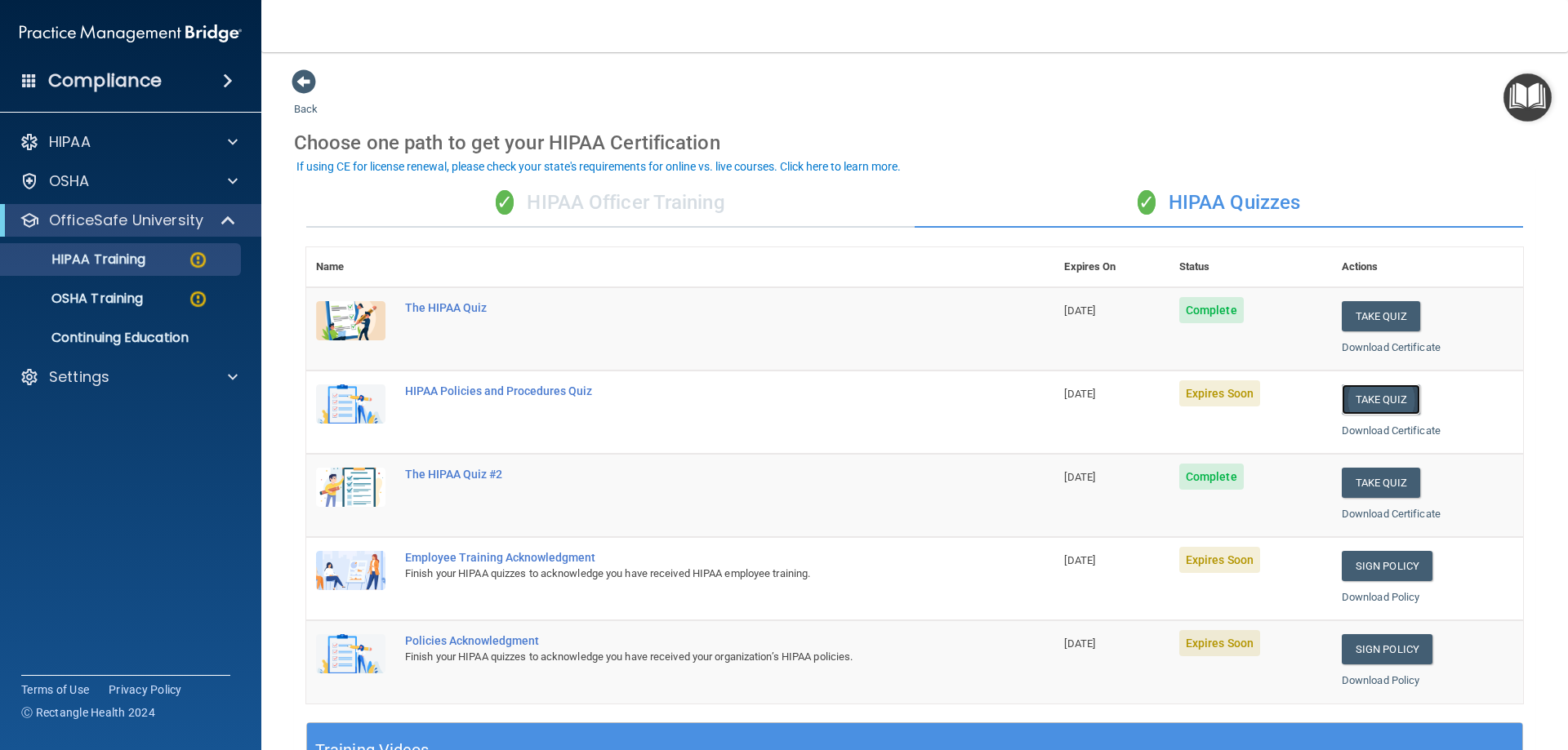
click at [1388, 401] on button "Take Quiz" at bounding box center [1381, 399] width 79 height 30
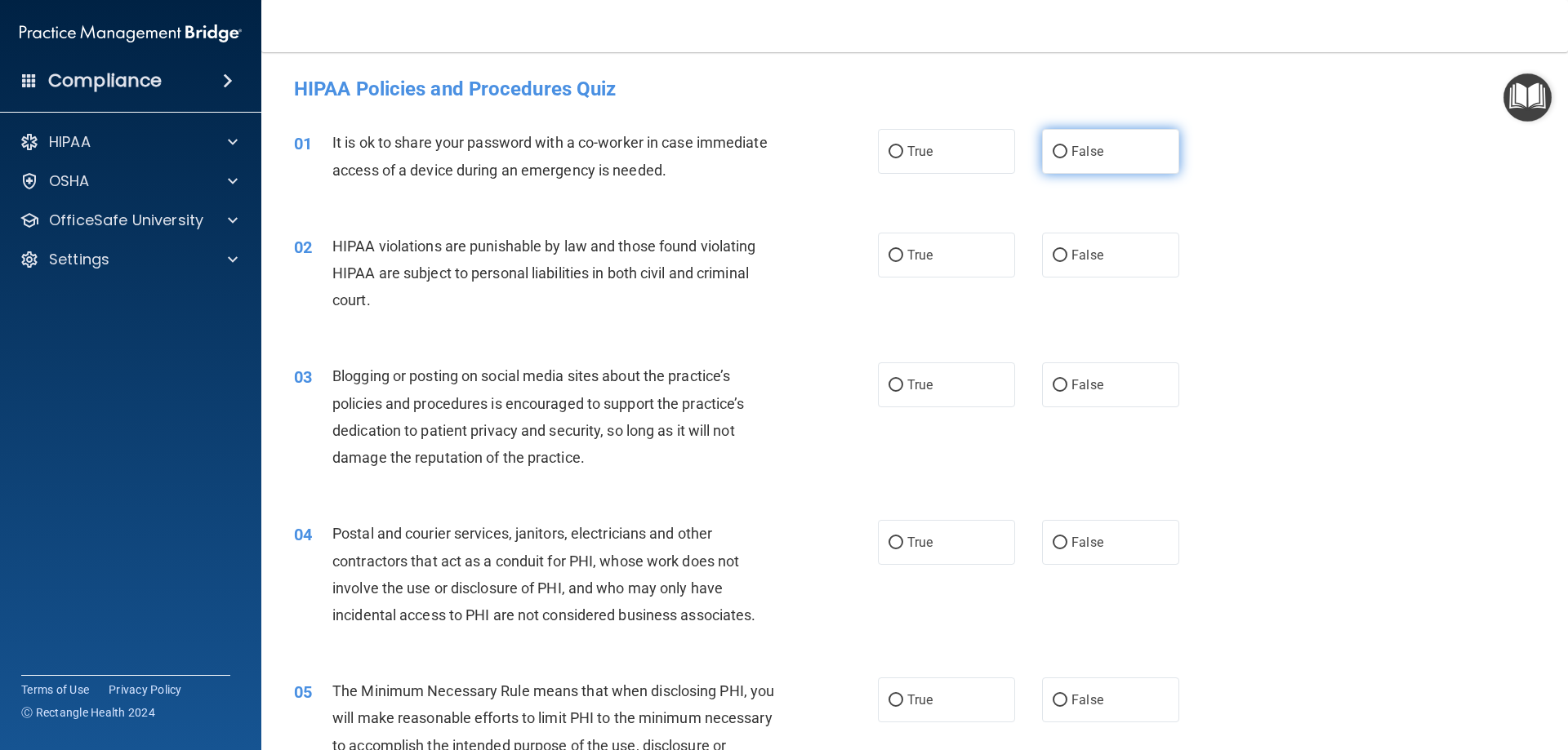
click at [1092, 155] on span "False" at bounding box center [1087, 152] width 32 height 16
click at [1068, 155] on input "False" at bounding box center [1060, 152] width 15 height 12
radio input "true"
click at [951, 255] on label "True" at bounding box center [946, 254] width 137 height 45
click at [903, 255] on input "True" at bounding box center [895, 256] width 15 height 12
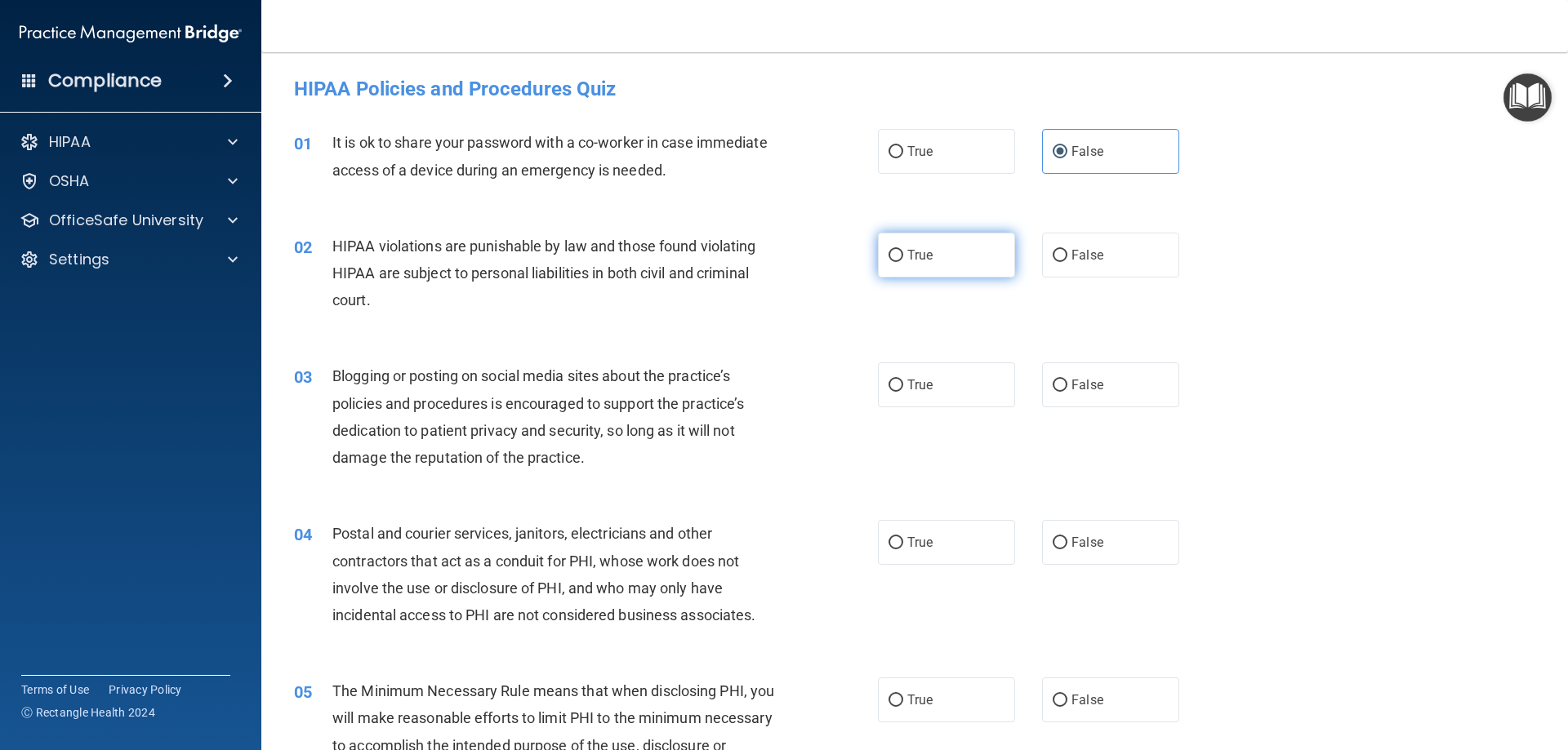
radio input "true"
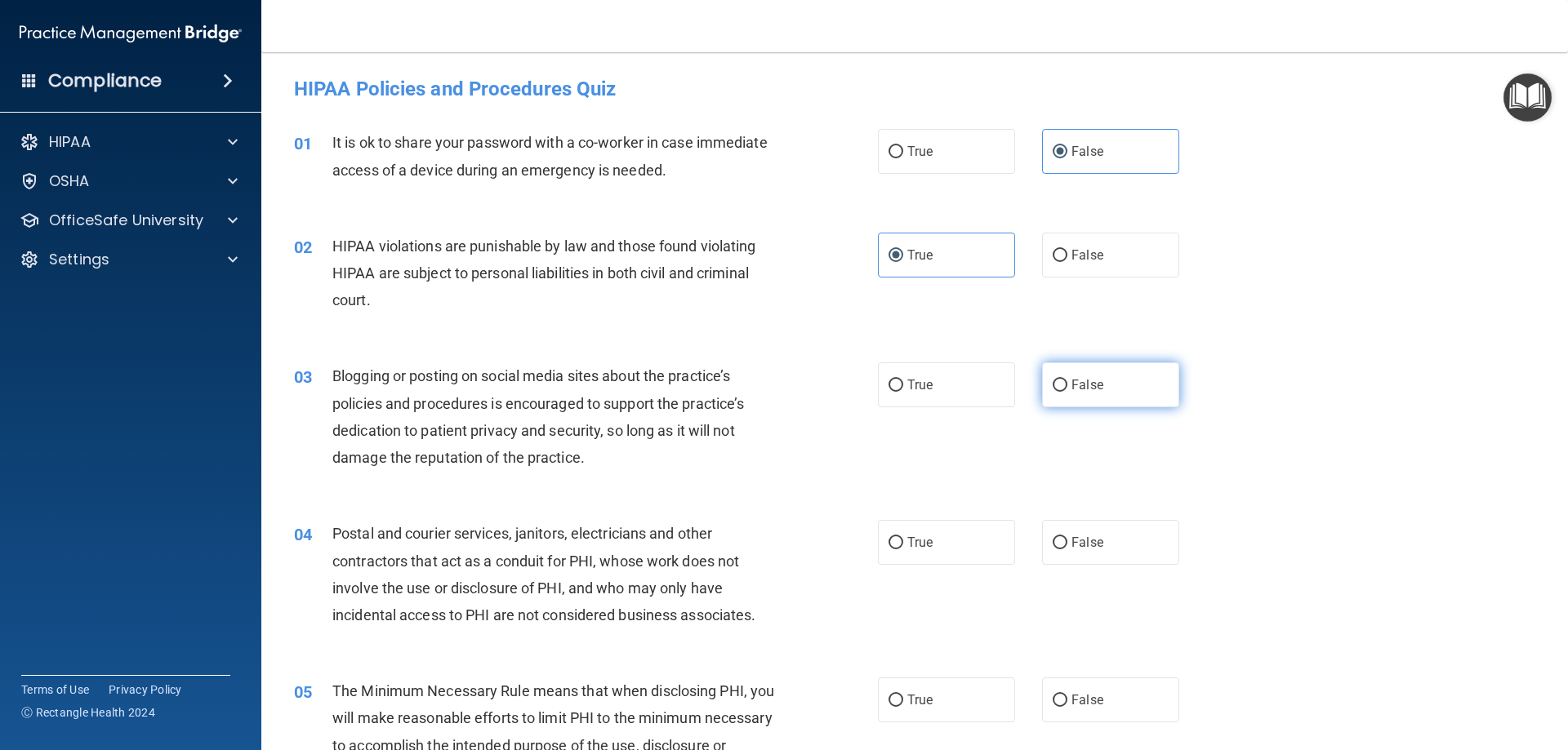
click at [1055, 387] on input "False" at bounding box center [1060, 386] width 15 height 12
radio input "true"
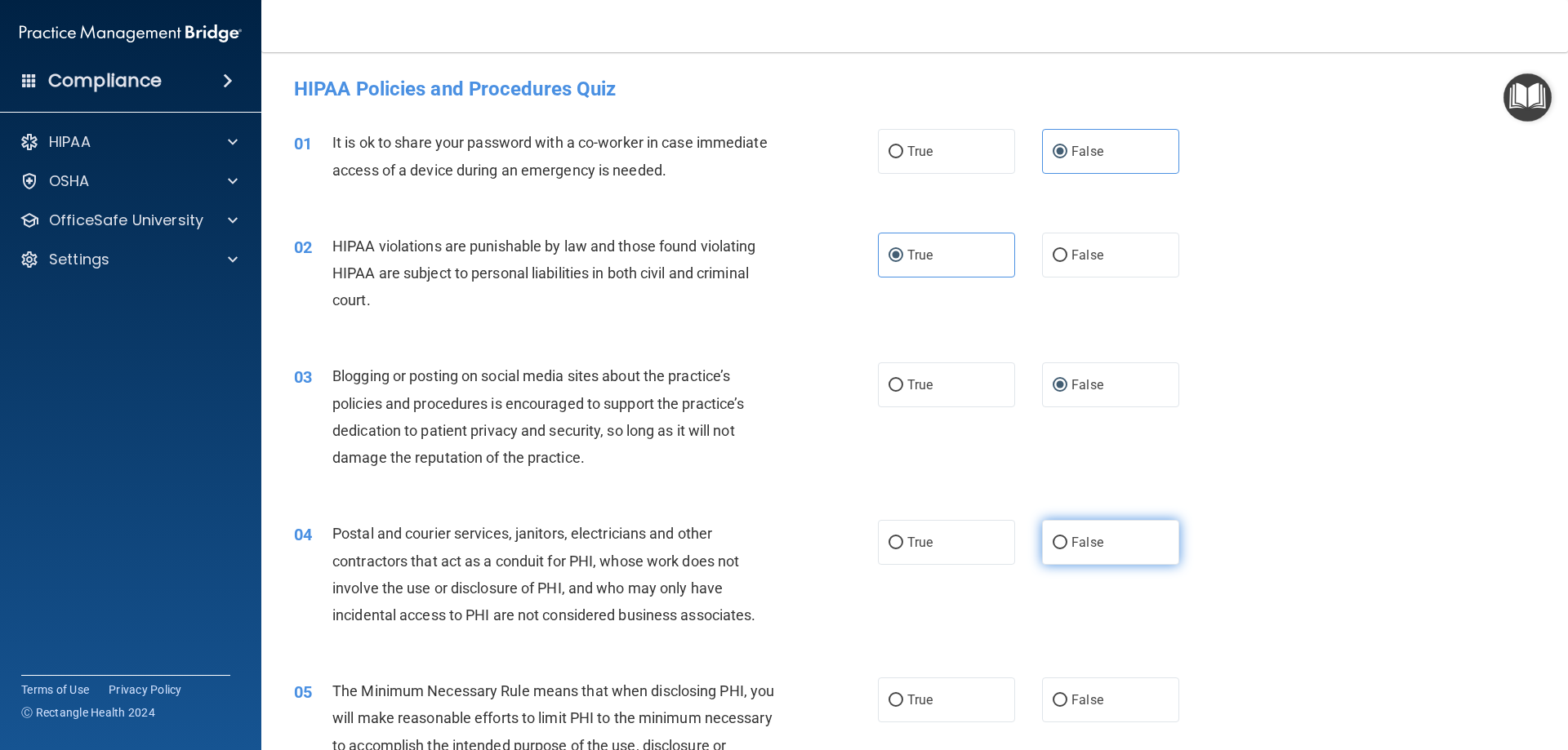
click at [1125, 541] on label "False" at bounding box center [1110, 542] width 137 height 45
click at [1068, 541] on input "False" at bounding box center [1060, 543] width 15 height 12
radio input "true"
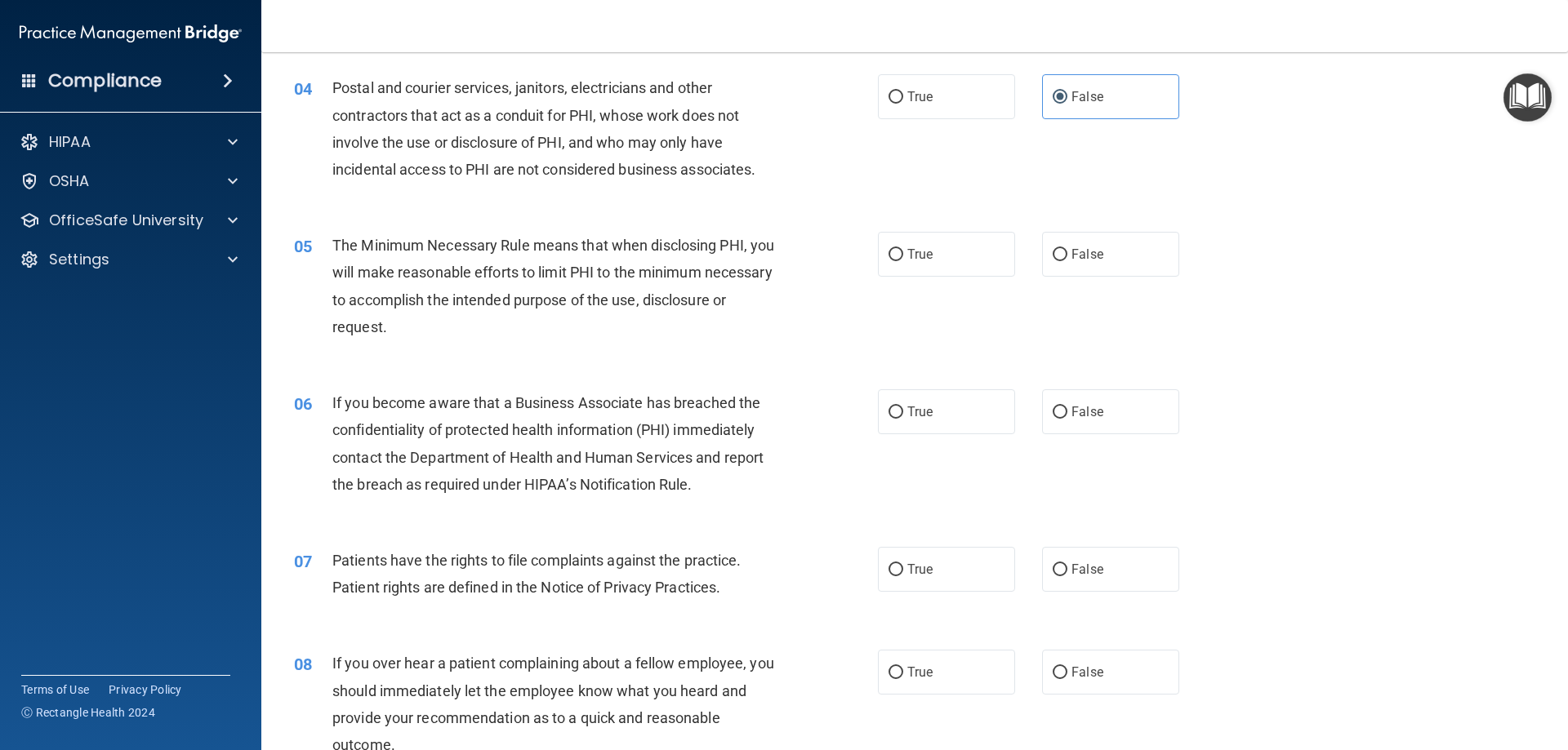
scroll to position [489, 0]
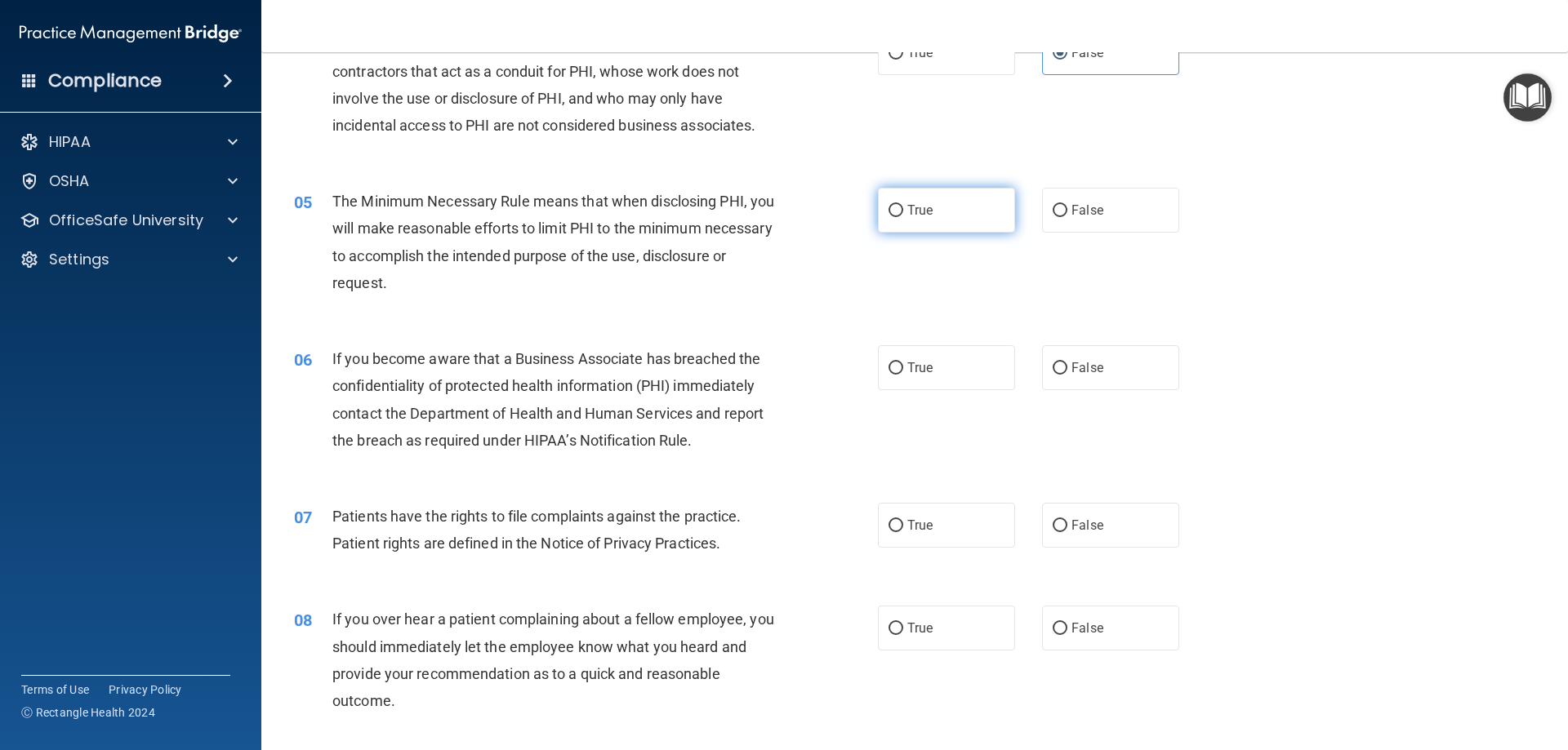
click at [896, 217] on input "True" at bounding box center [895, 211] width 15 height 12
radio input "true"
click at [915, 364] on span "True" at bounding box center [920, 367] width 26 height 16
click at [903, 364] on input "True" at bounding box center [895, 368] width 15 height 12
radio input "true"
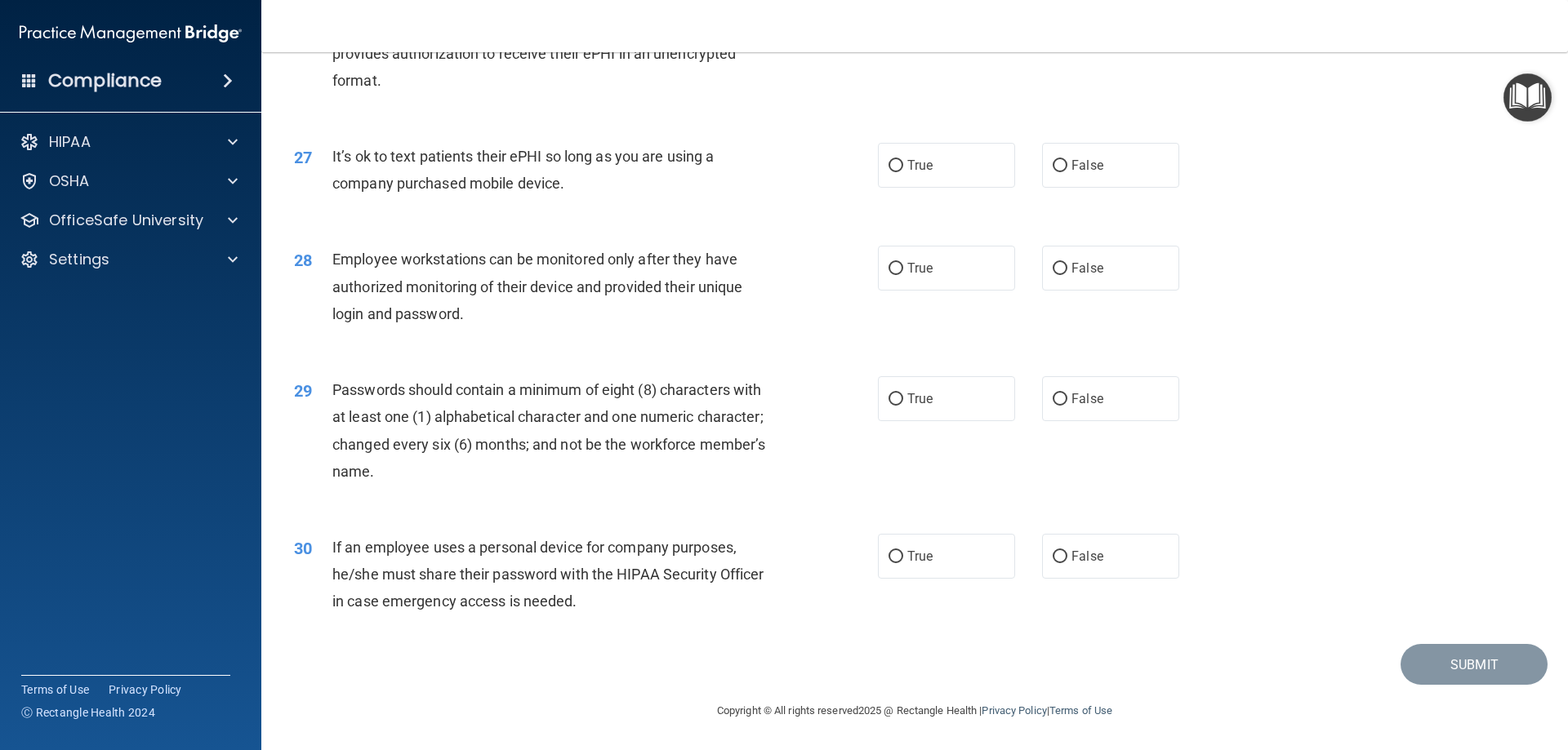
scroll to position [3266, 0]
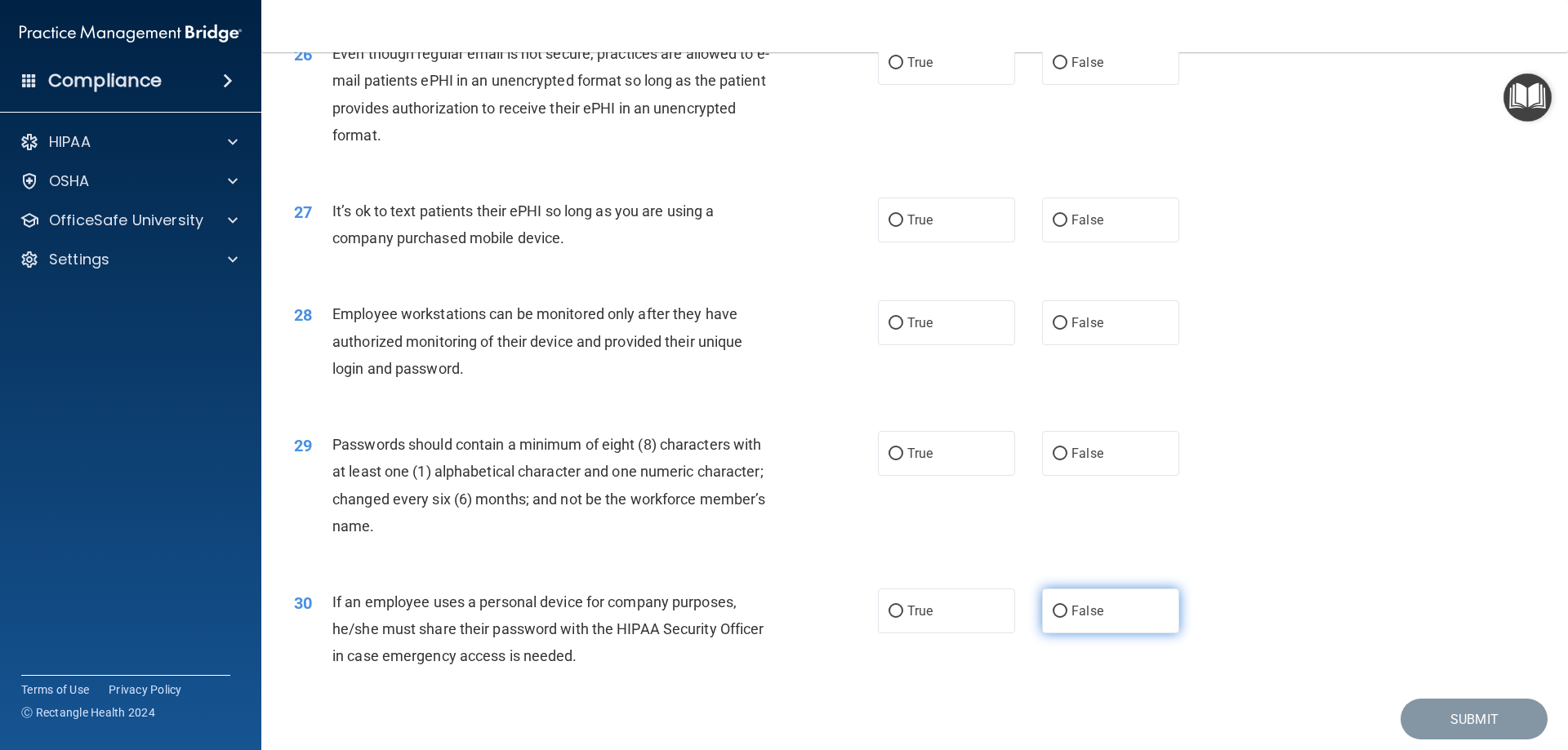
click at [1091, 618] on span "False" at bounding box center [1087, 611] width 32 height 16
click at [1068, 617] on input "False" at bounding box center [1060, 612] width 15 height 12
radio input "true"
click at [940, 476] on label "True" at bounding box center [946, 453] width 137 height 45
click at [903, 460] on input "True" at bounding box center [895, 454] width 15 height 12
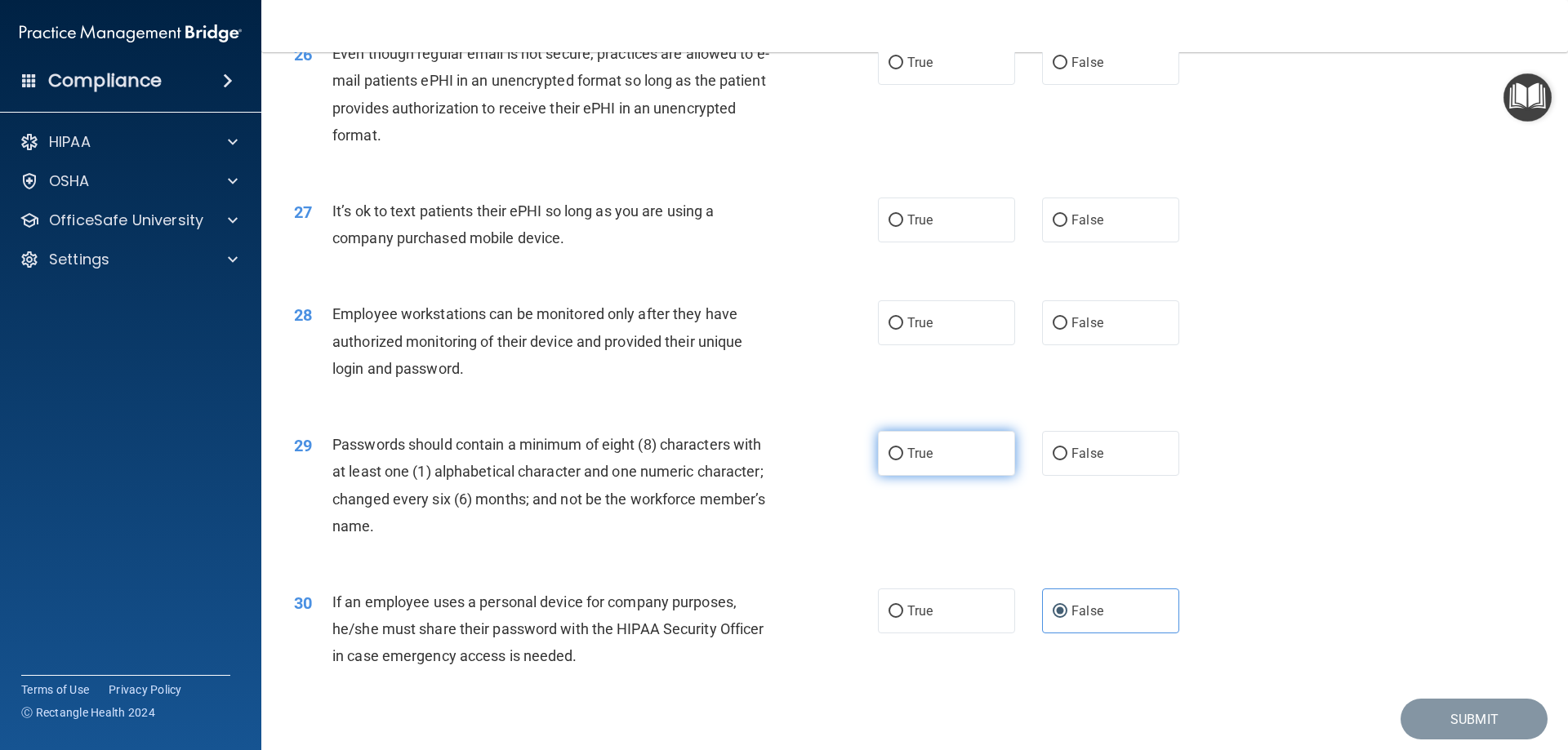
radio input "true"
click at [1076, 330] on span "False" at bounding box center [1087, 323] width 32 height 16
click at [1068, 330] on input "False" at bounding box center [1060, 323] width 15 height 12
radio input "true"
click at [1137, 242] on label "False" at bounding box center [1110, 220] width 137 height 45
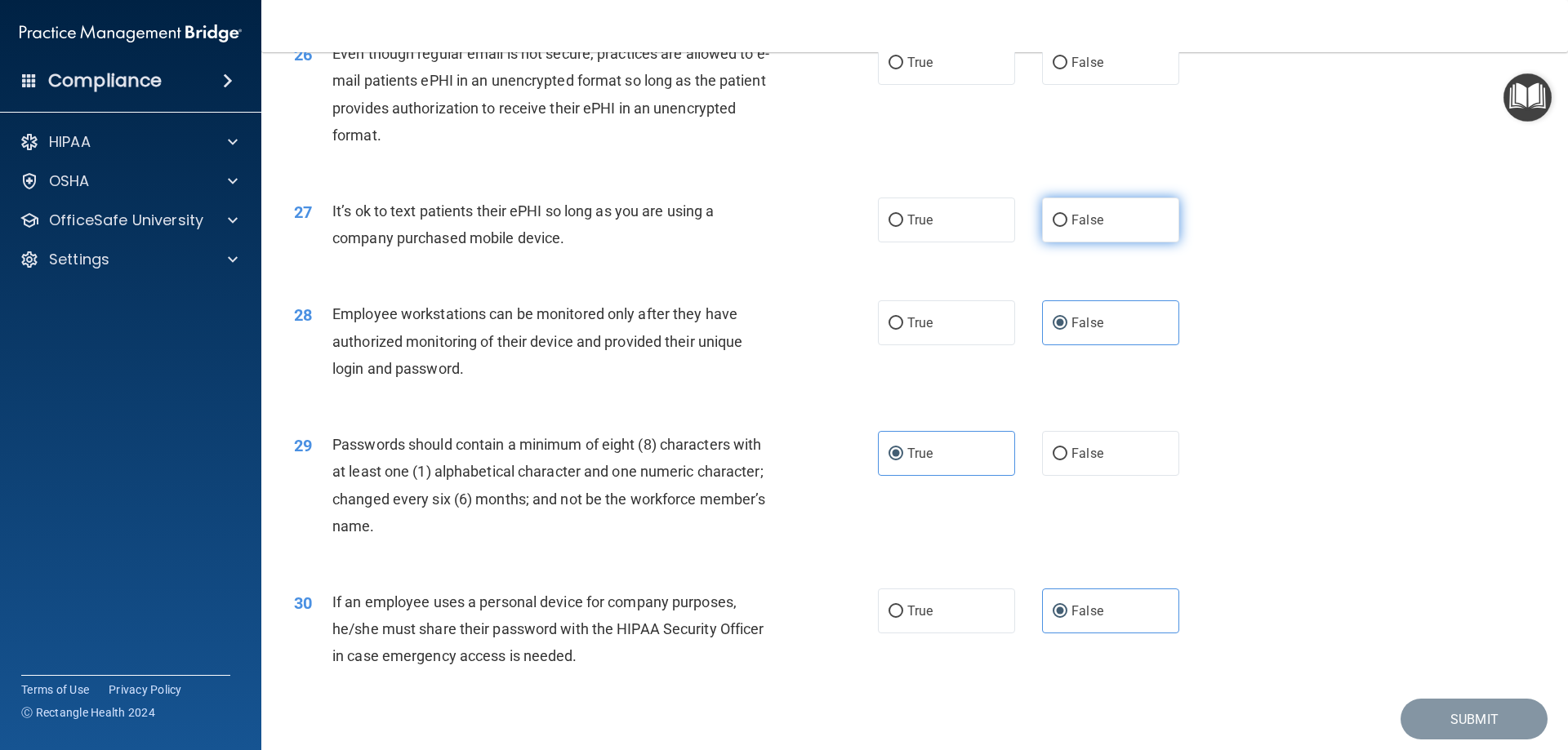
click at [1068, 227] on input "False" at bounding box center [1060, 221] width 15 height 12
radio input "true"
click at [1071, 70] on span "False" at bounding box center [1087, 63] width 32 height 16
click at [1068, 70] on input "False" at bounding box center [1060, 64] width 15 height 12
radio input "true"
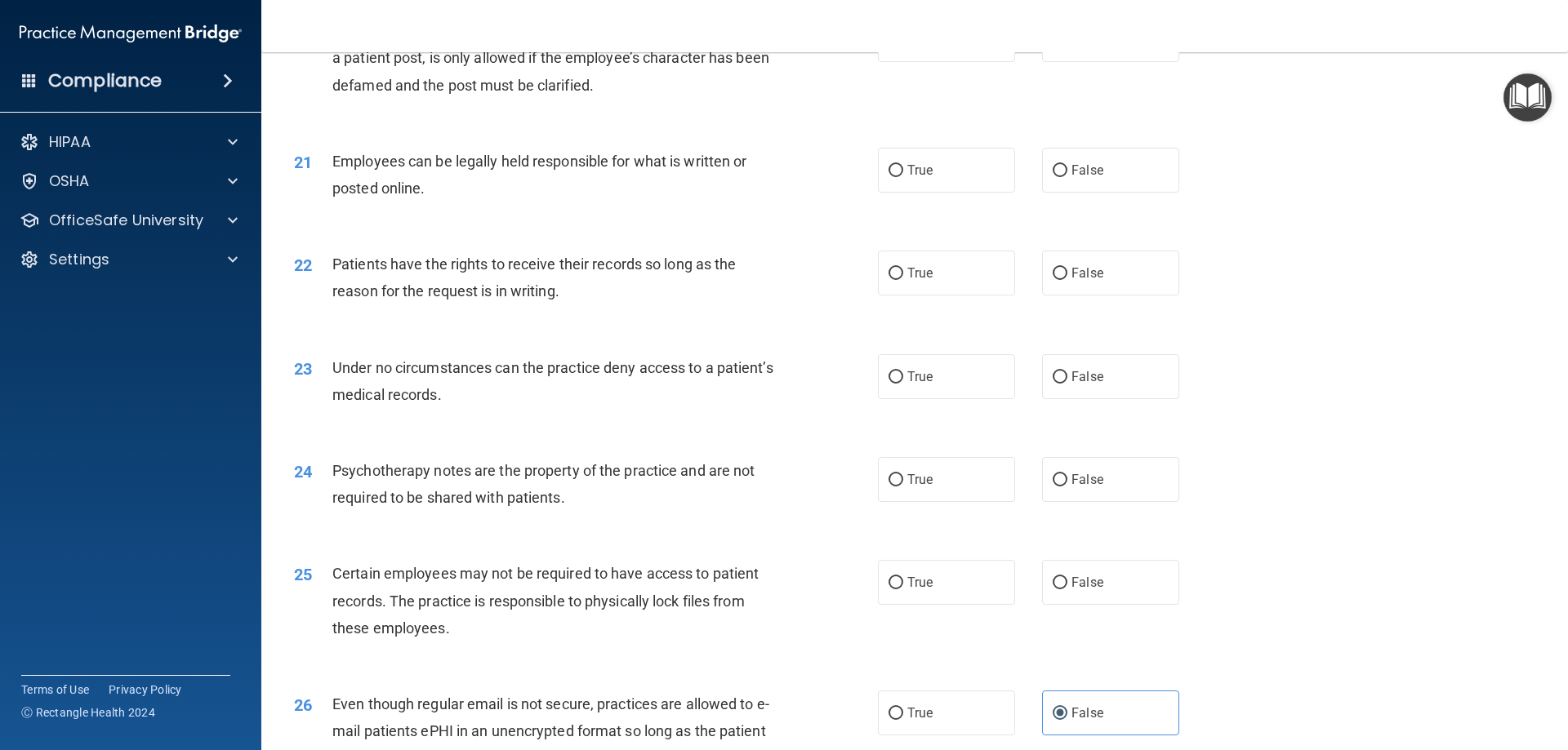
scroll to position [2613, 0]
click at [1082, 593] on span "False" at bounding box center [1087, 585] width 32 height 16
click at [1068, 592] on input "False" at bounding box center [1060, 586] width 15 height 12
radio input "true"
click at [939, 607] on label "True" at bounding box center [946, 585] width 137 height 45
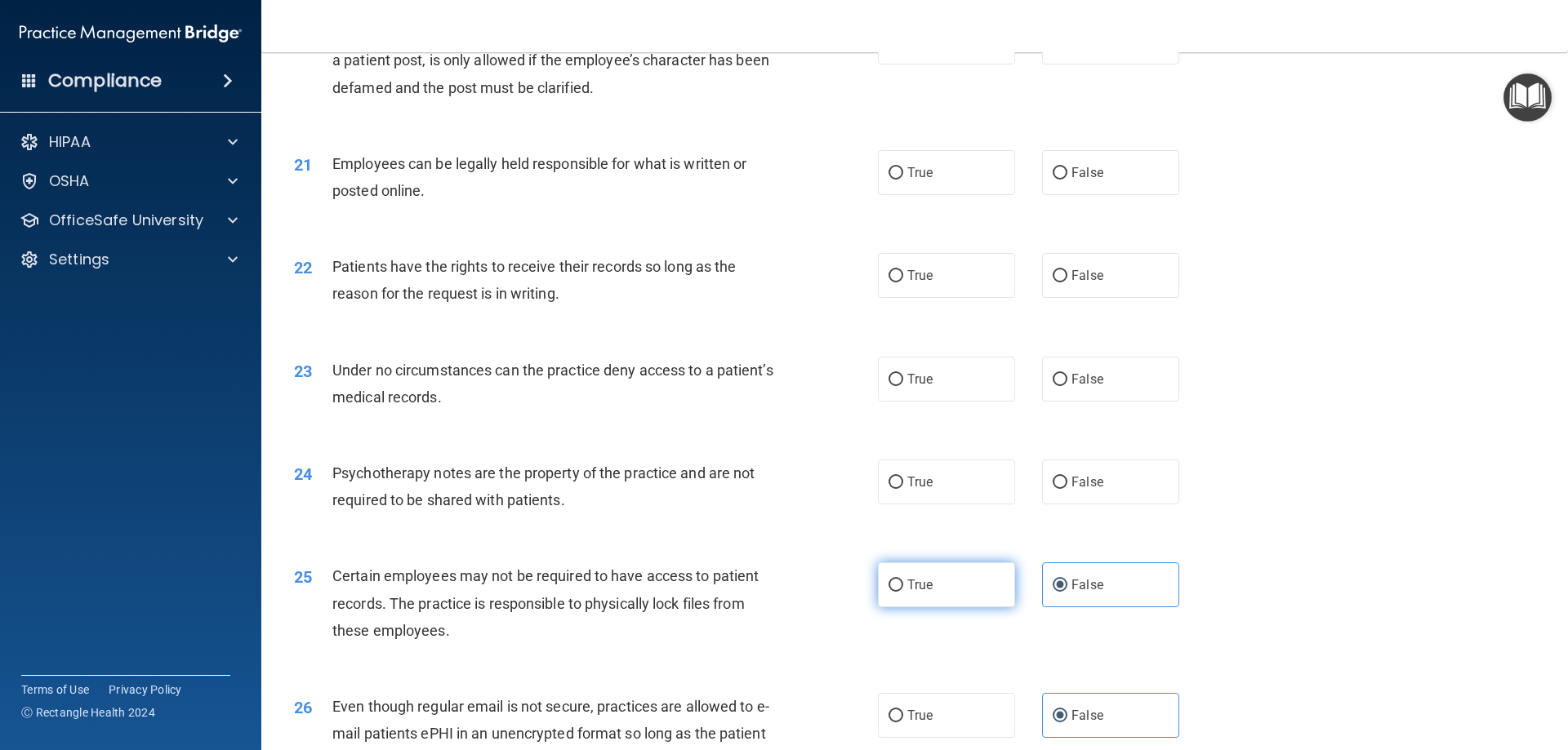
click at [903, 592] on input "True" at bounding box center [895, 586] width 15 height 12
radio input "true"
radio input "false"
click at [1055, 504] on label "False" at bounding box center [1110, 481] width 137 height 45
click at [1055, 489] on input "False" at bounding box center [1060, 483] width 15 height 12
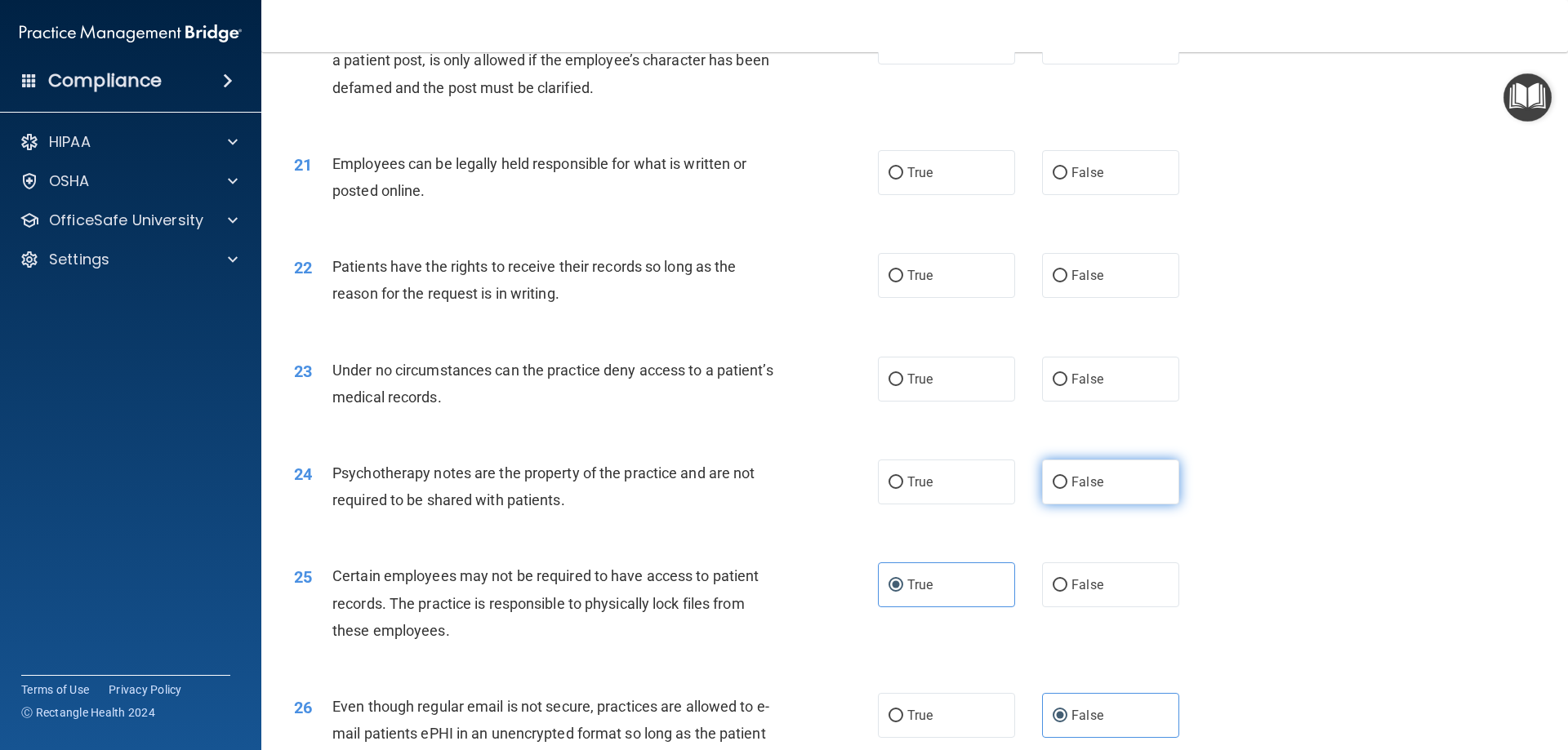
radio input "true"
click at [940, 402] on label "True" at bounding box center [946, 379] width 137 height 45
click at [903, 386] on input "True" at bounding box center [895, 380] width 15 height 12
radio input "true"
click at [1079, 387] on span "False" at bounding box center [1087, 379] width 32 height 16
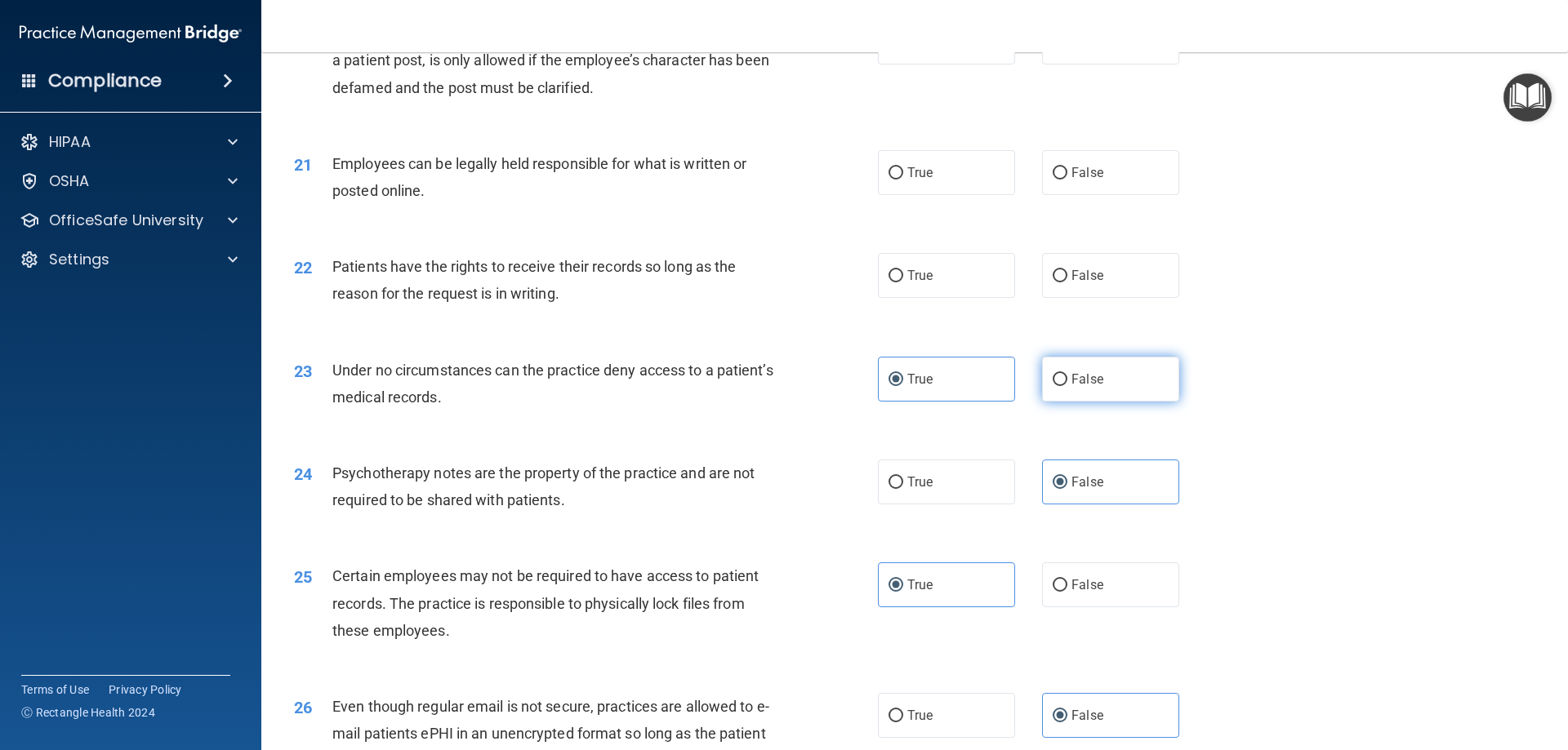
click at [1068, 386] on input "False" at bounding box center [1060, 380] width 15 height 12
radio input "true"
radio input "false"
click at [888, 283] on input "True" at bounding box center [895, 277] width 15 height 12
radio input "true"
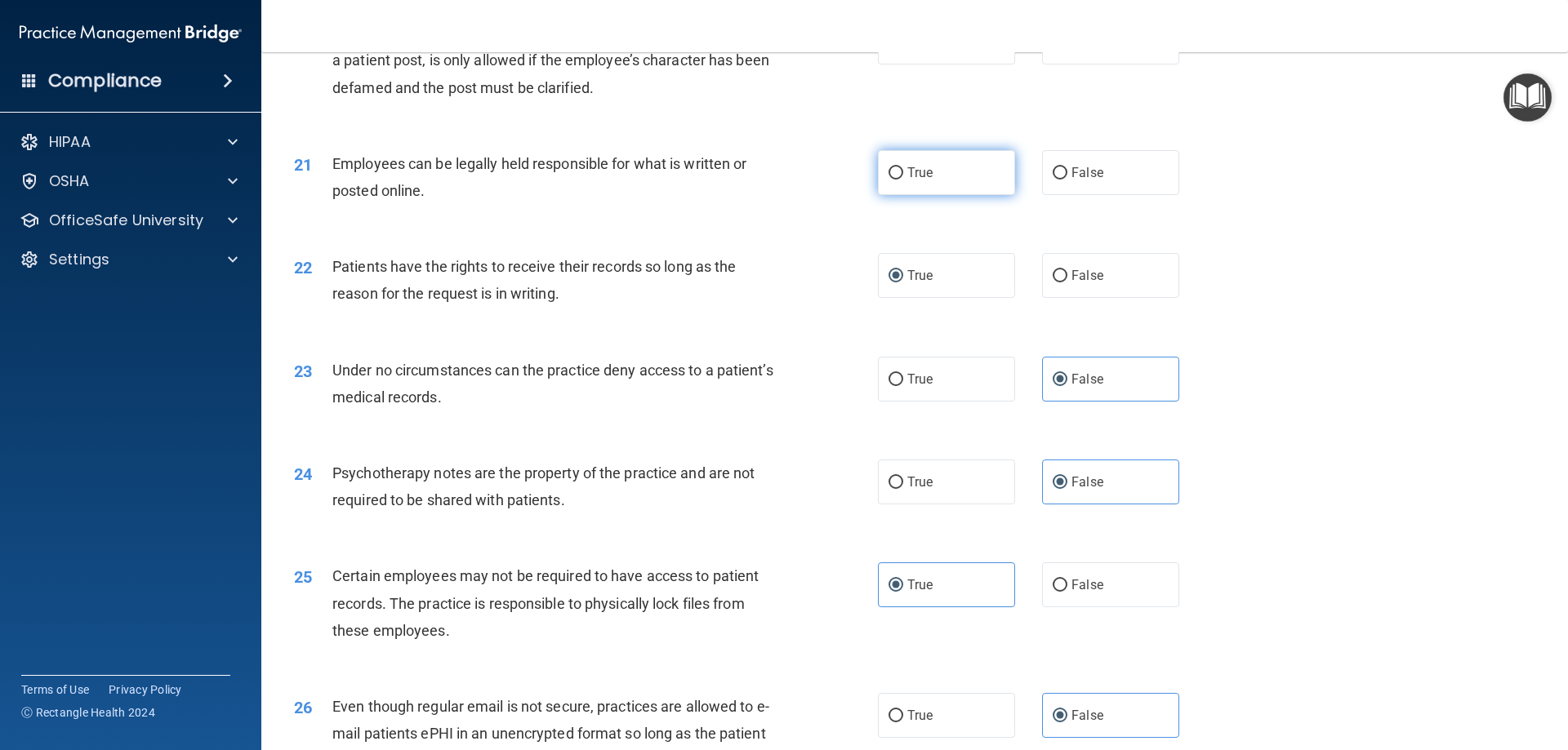
click at [934, 195] on label "True" at bounding box center [946, 172] width 137 height 45
click at [903, 179] on input "True" at bounding box center [895, 173] width 15 height 12
radio input "true"
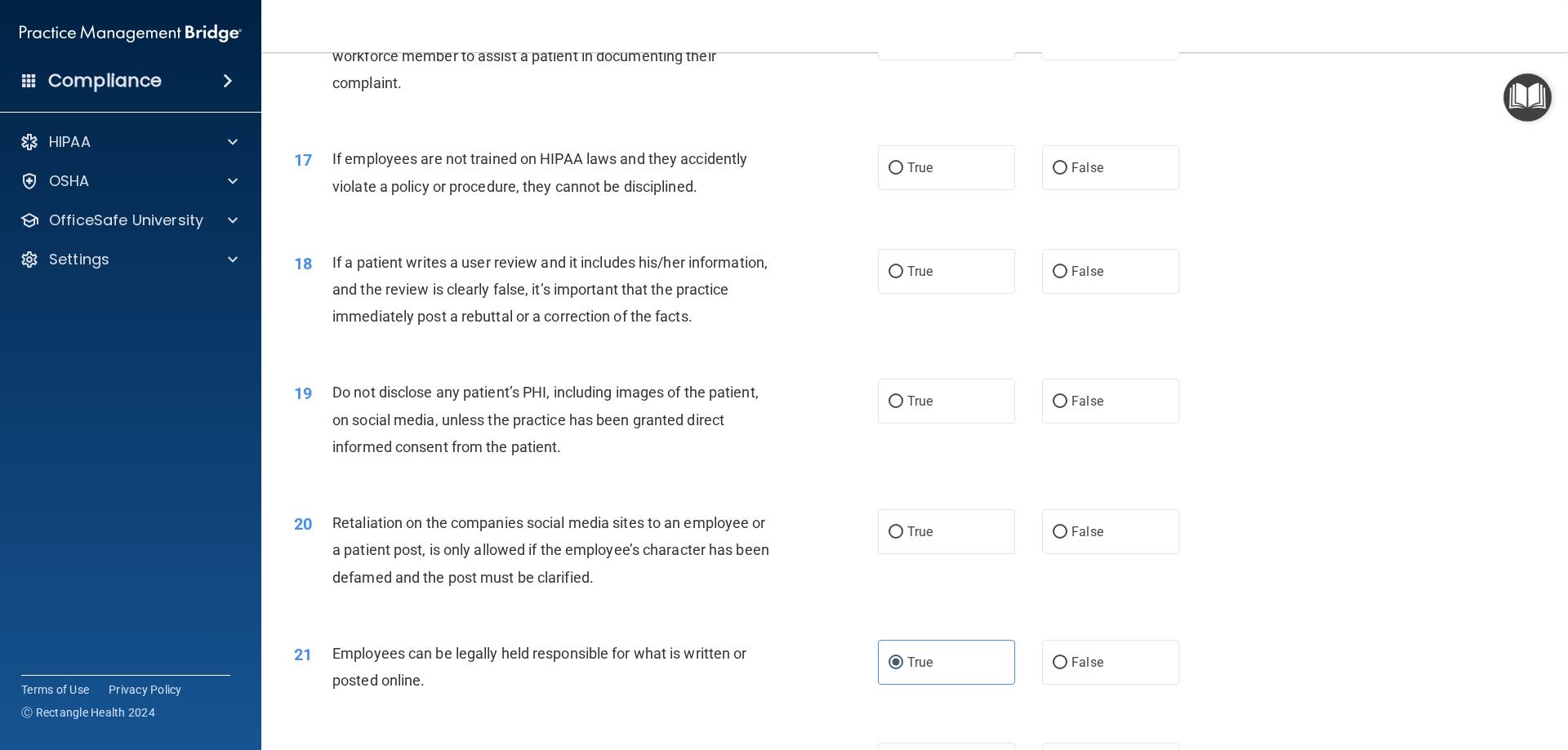
scroll to position [2042, 0]
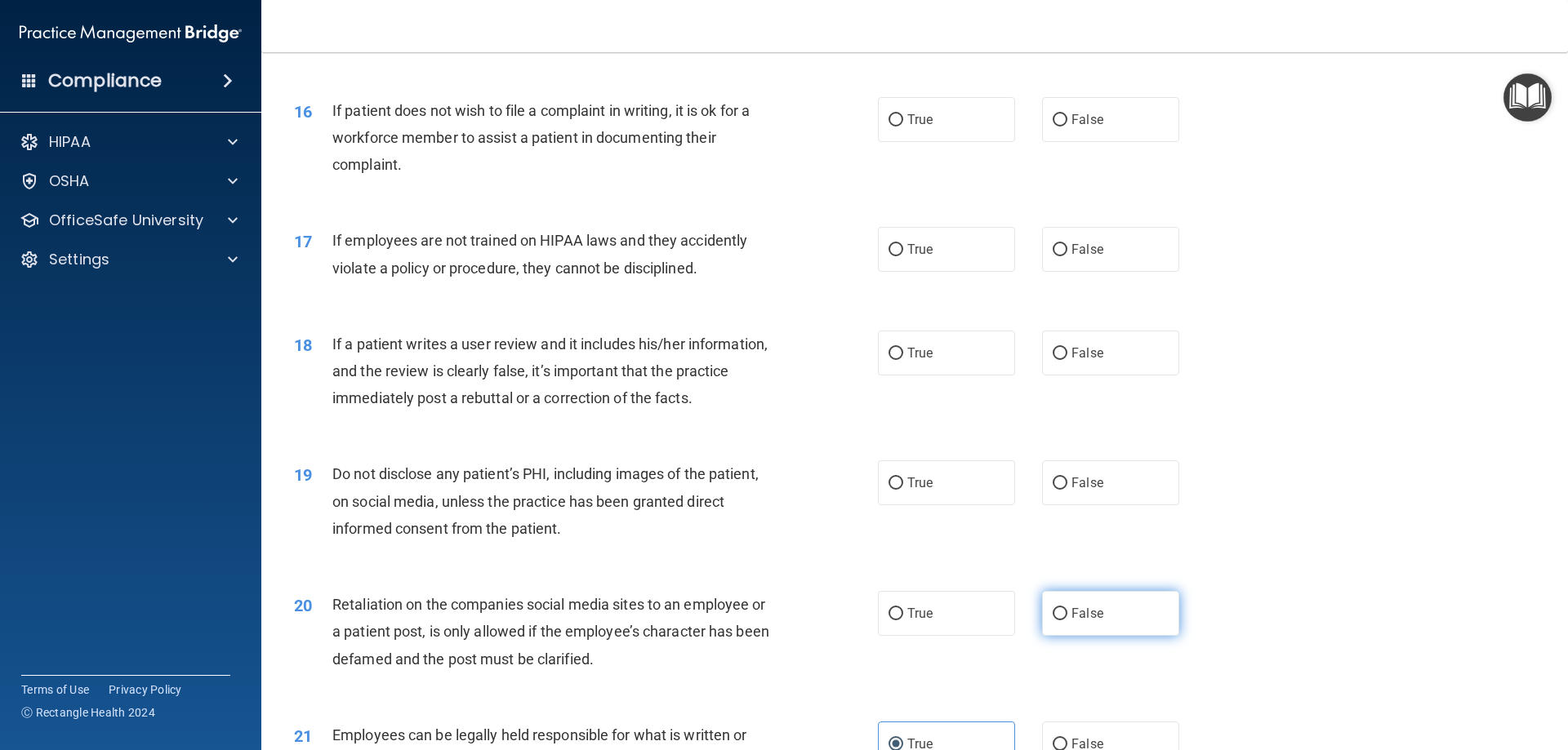
click at [1071, 621] on span "False" at bounding box center [1087, 614] width 32 height 16
click at [1066, 620] on input "False" at bounding box center [1060, 614] width 15 height 12
radio input "true"
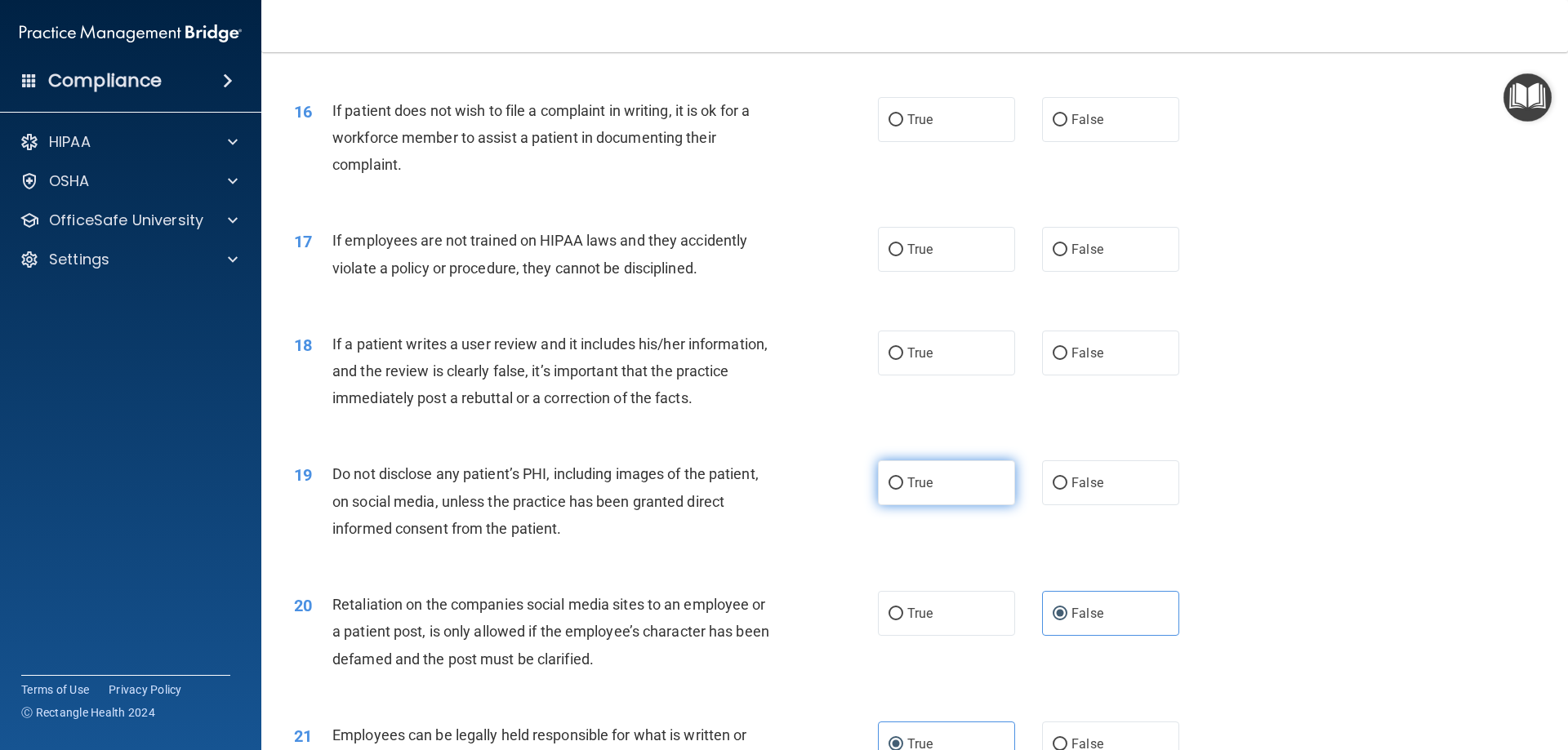
click at [930, 505] on label "True" at bounding box center [946, 482] width 137 height 45
click at [903, 489] on input "True" at bounding box center [895, 484] width 15 height 12
radio input "true"
click at [908, 360] on span "True" at bounding box center [920, 353] width 26 height 16
click at [903, 360] on input "True" at bounding box center [895, 354] width 15 height 12
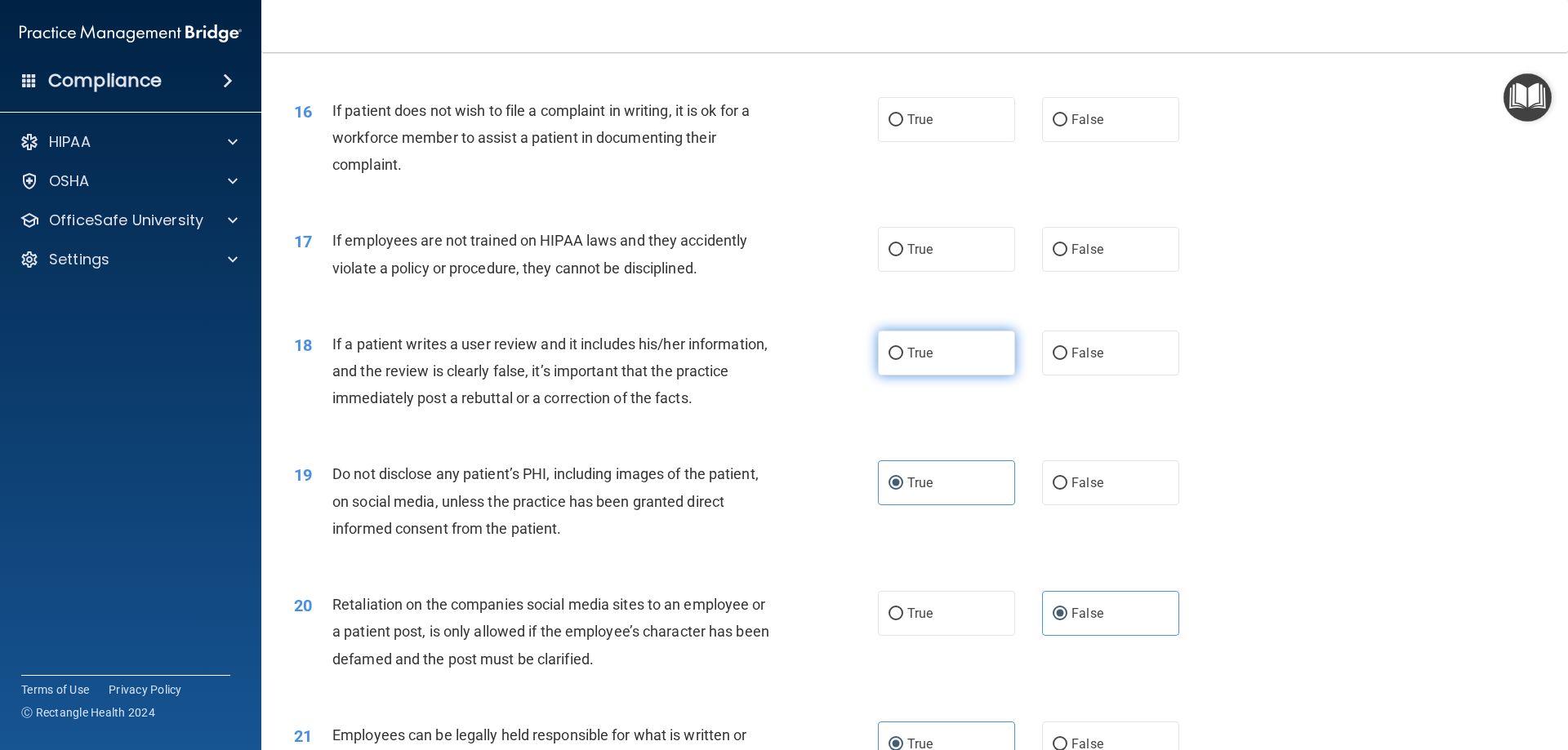
radio input "true"
click at [1047, 272] on label "False" at bounding box center [1110, 249] width 137 height 45
click at [1053, 256] on input "False" at bounding box center [1060, 250] width 15 height 12
radio input "true"
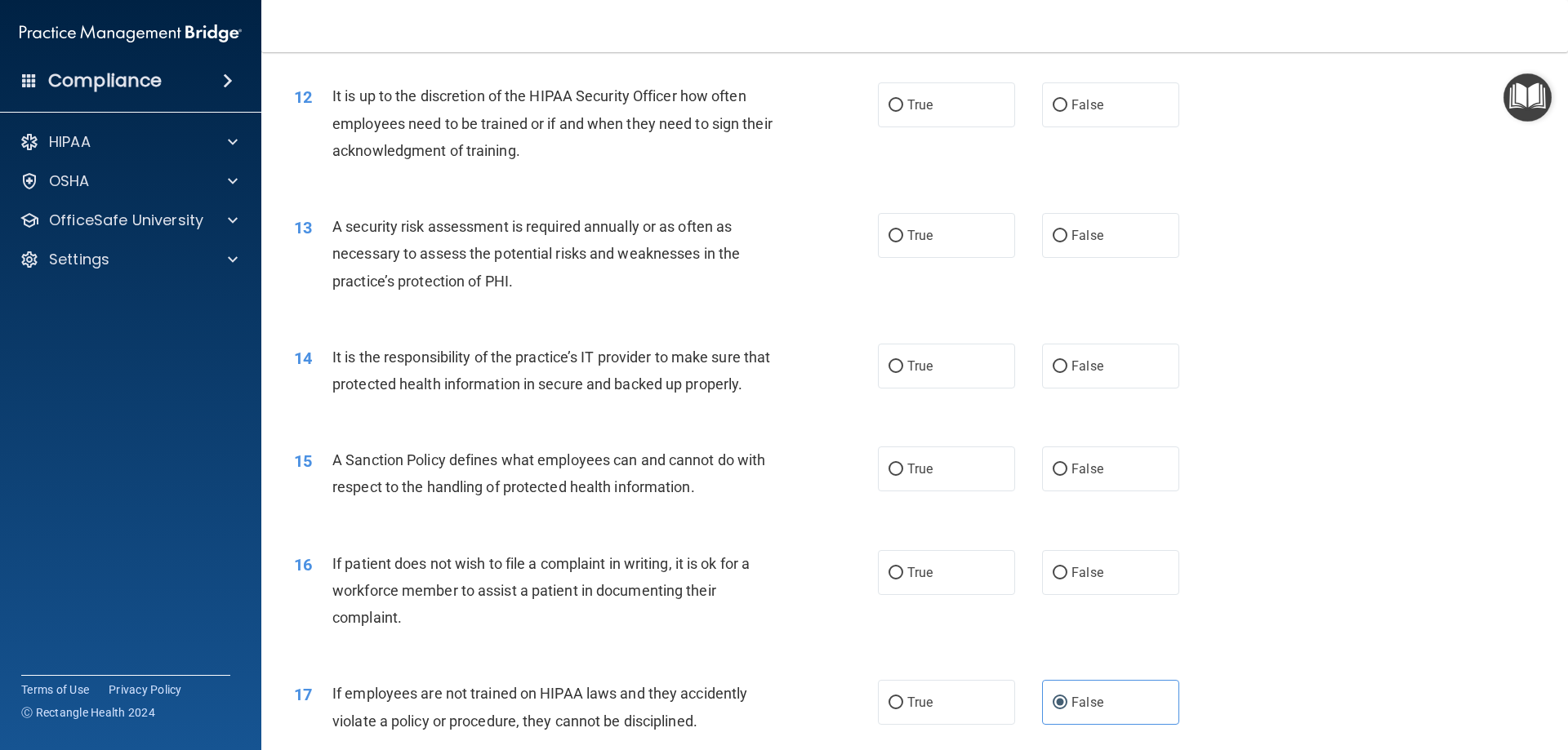
scroll to position [1552, 0]
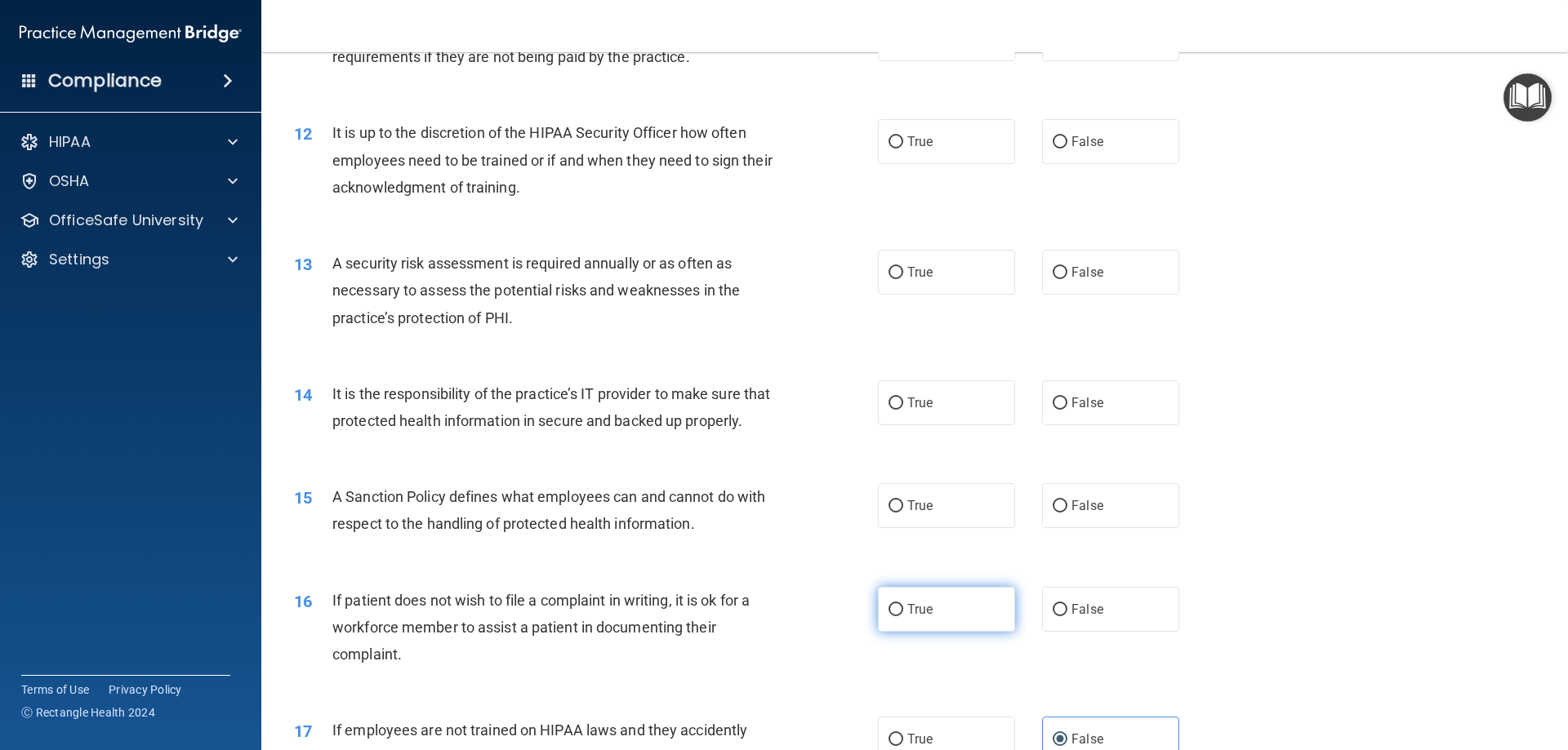
click at [881, 632] on label "True" at bounding box center [946, 609] width 137 height 45
click at [888, 617] on input "True" at bounding box center [895, 610] width 15 height 12
radio input "true"
click at [901, 528] on label "True" at bounding box center [946, 505] width 137 height 45
click at [901, 512] on input "True" at bounding box center [895, 506] width 15 height 12
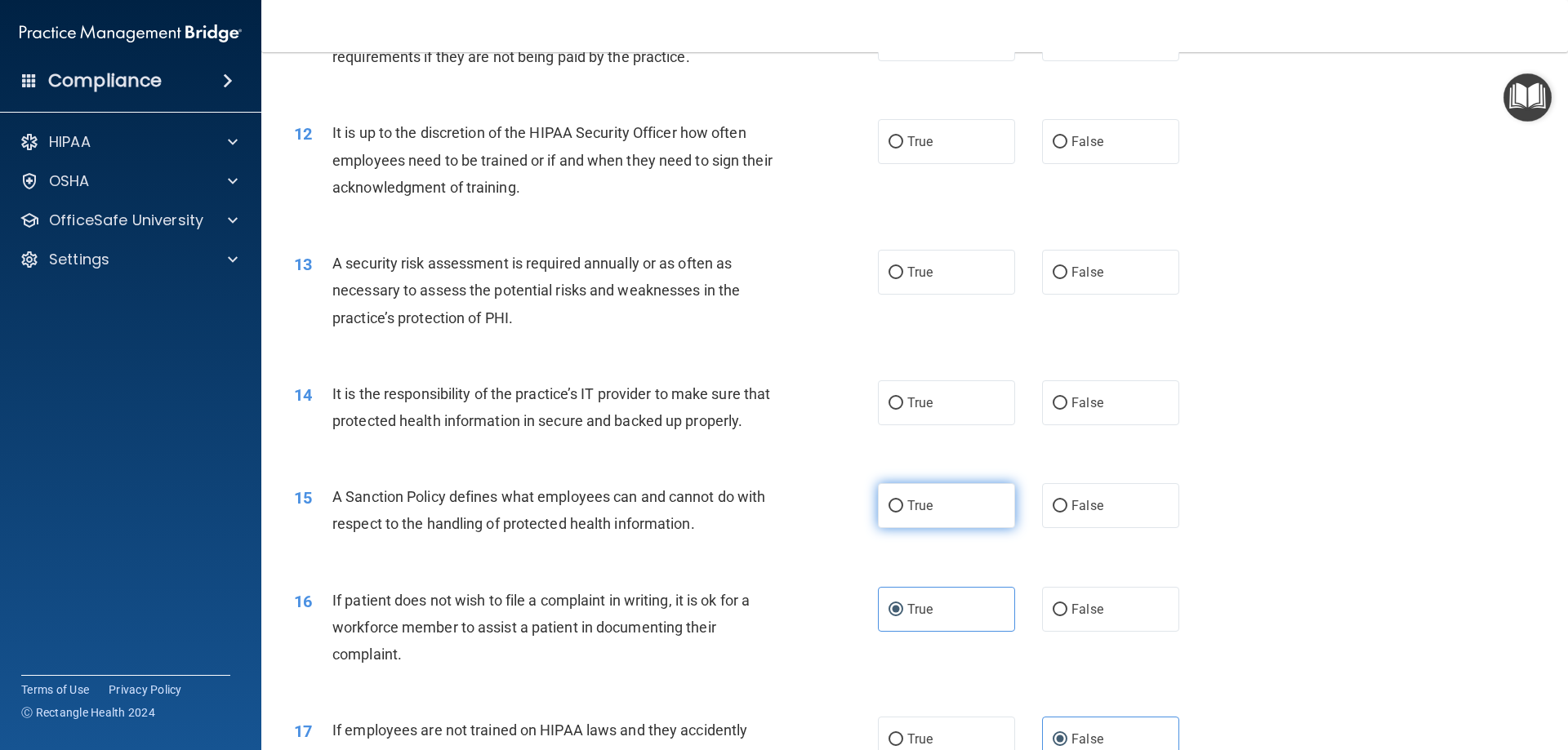
radio input "true"
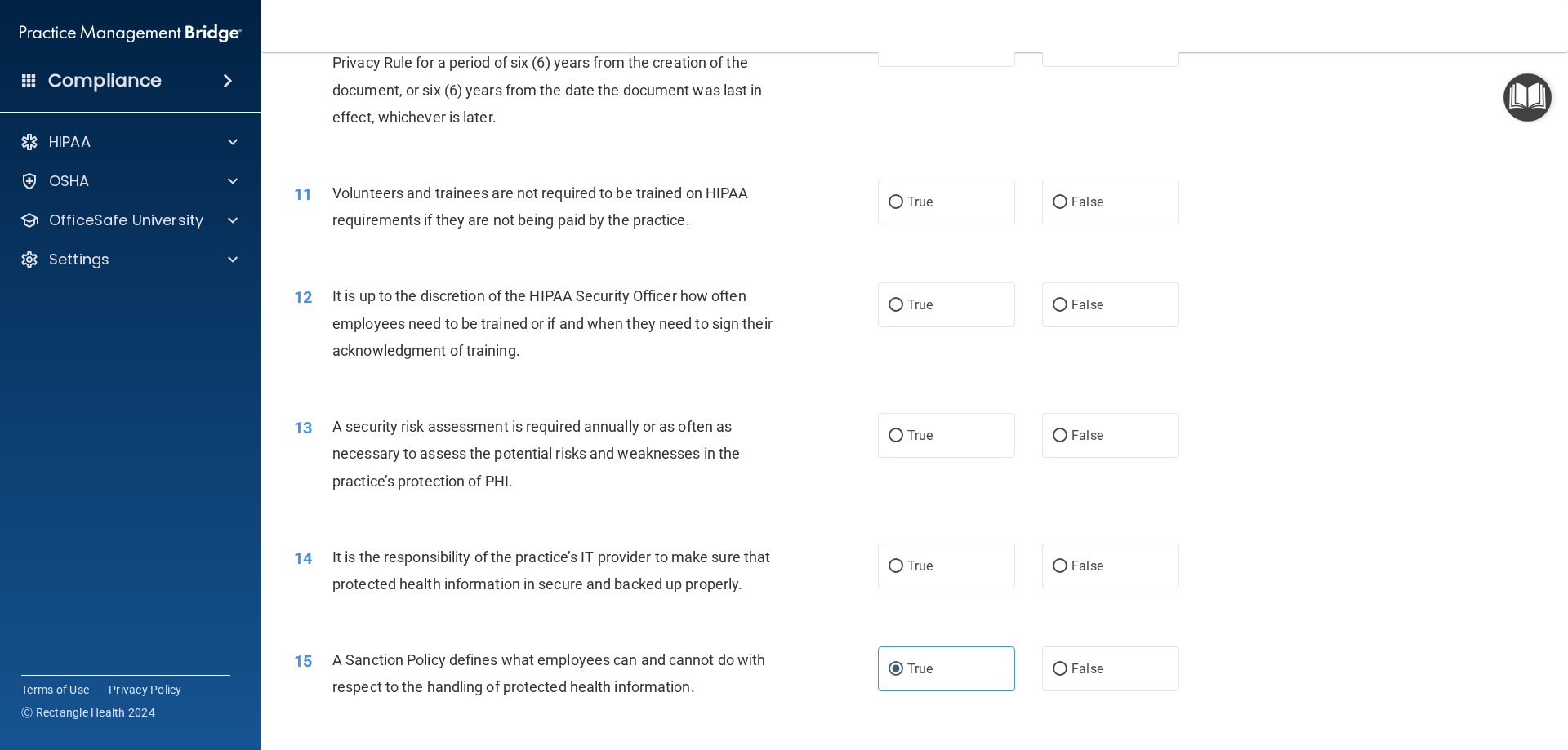
scroll to position [1307, 0]
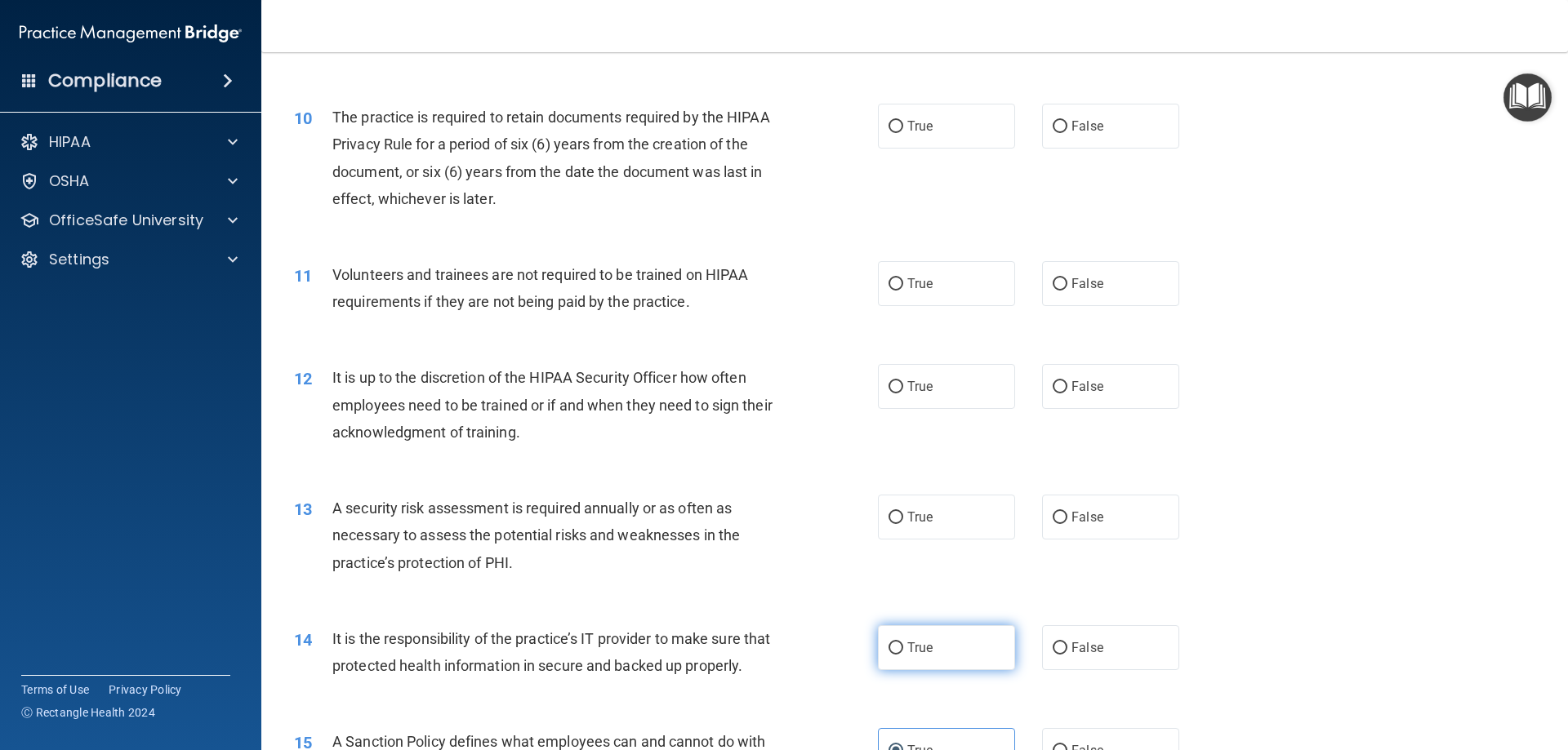
click at [908, 645] on span "True" at bounding box center [920, 648] width 26 height 16
click at [903, 645] on input "True" at bounding box center [895, 648] width 15 height 12
radio input "true"
click at [897, 519] on label "True" at bounding box center [946, 517] width 137 height 45
click at [897, 519] on input "True" at bounding box center [895, 518] width 15 height 12
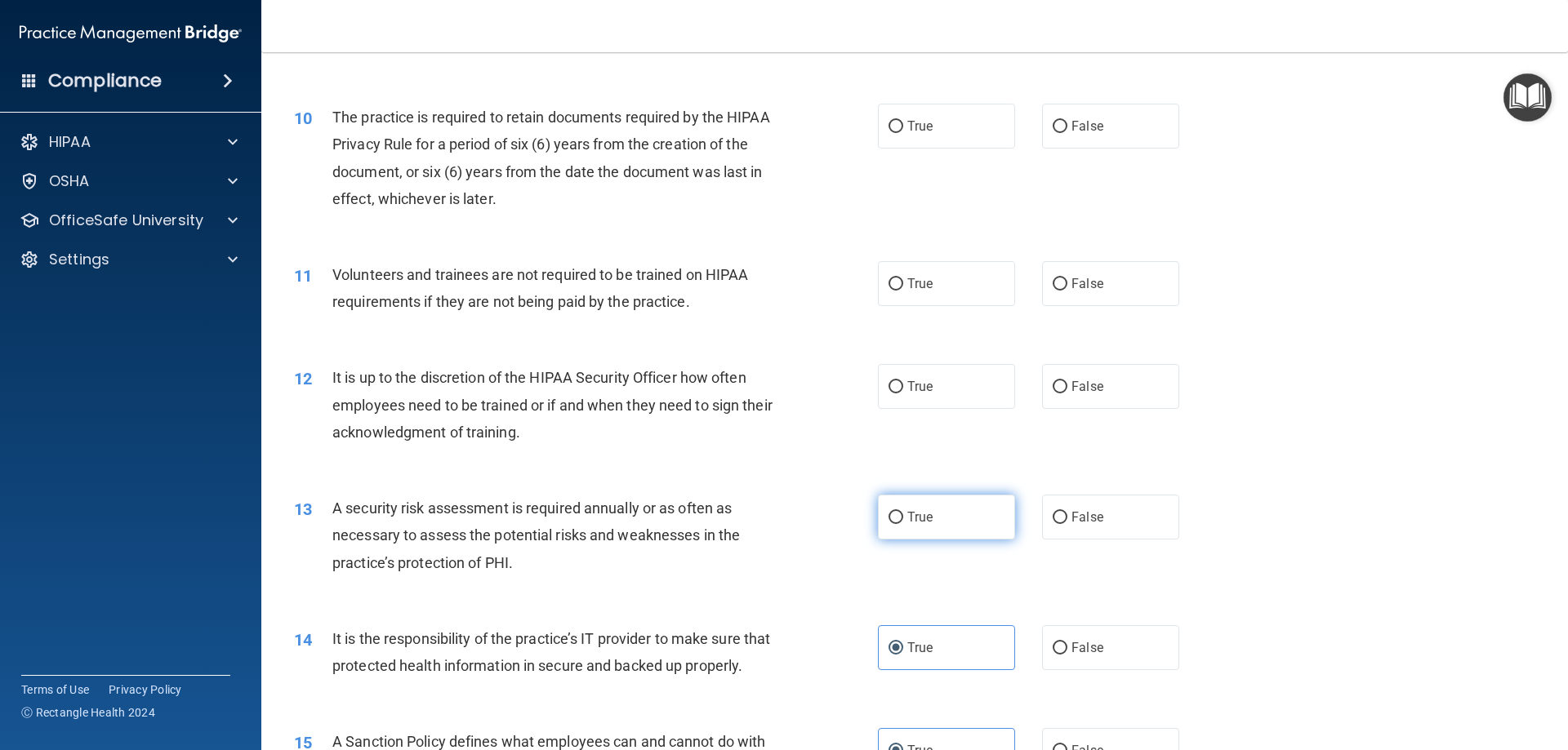
radio input "true"
click at [1098, 387] on label "False" at bounding box center [1110, 386] width 137 height 45
click at [1068, 387] on input "False" at bounding box center [1060, 388] width 15 height 12
radio input "true"
click at [1053, 284] on input "False" at bounding box center [1060, 284] width 15 height 12
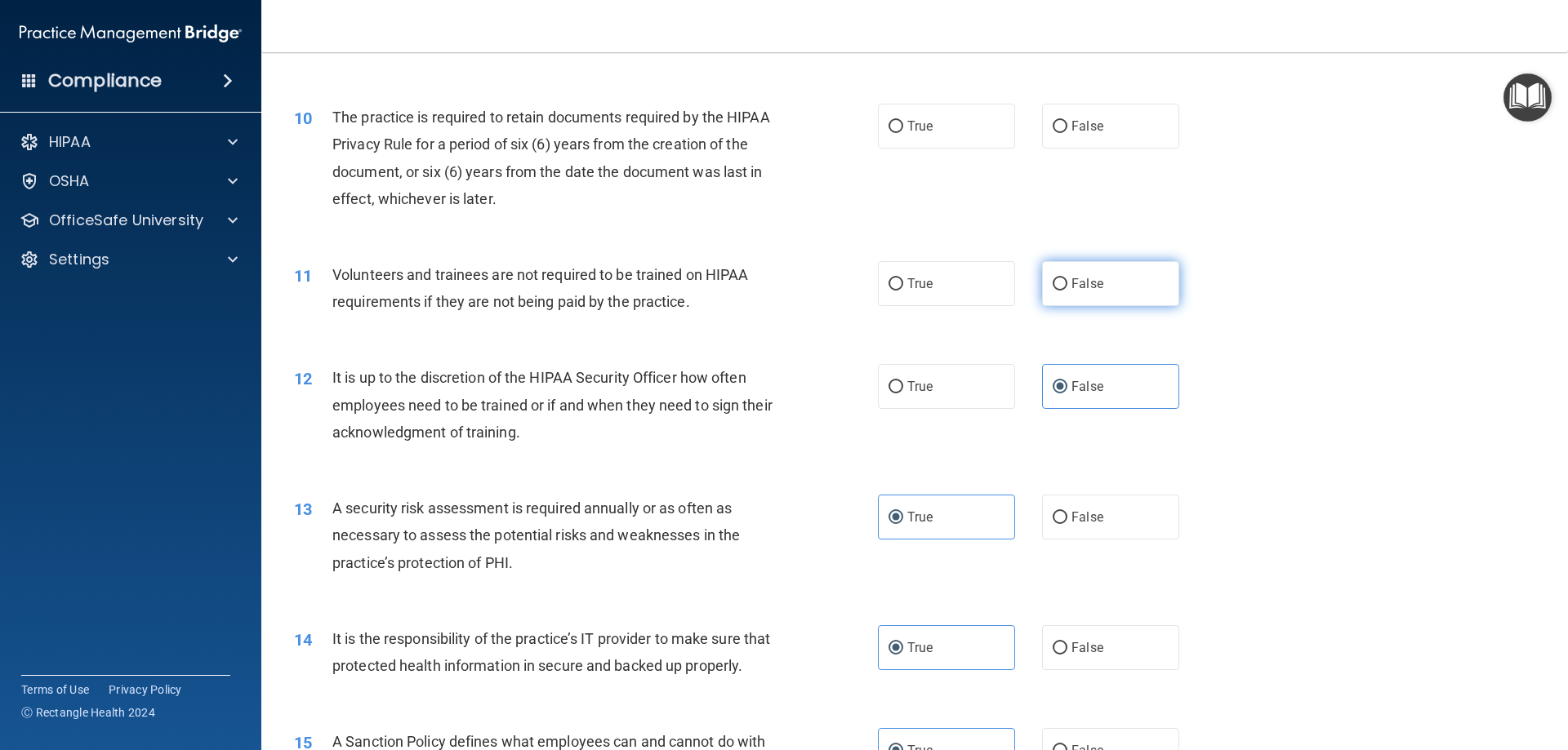
radio input "true"
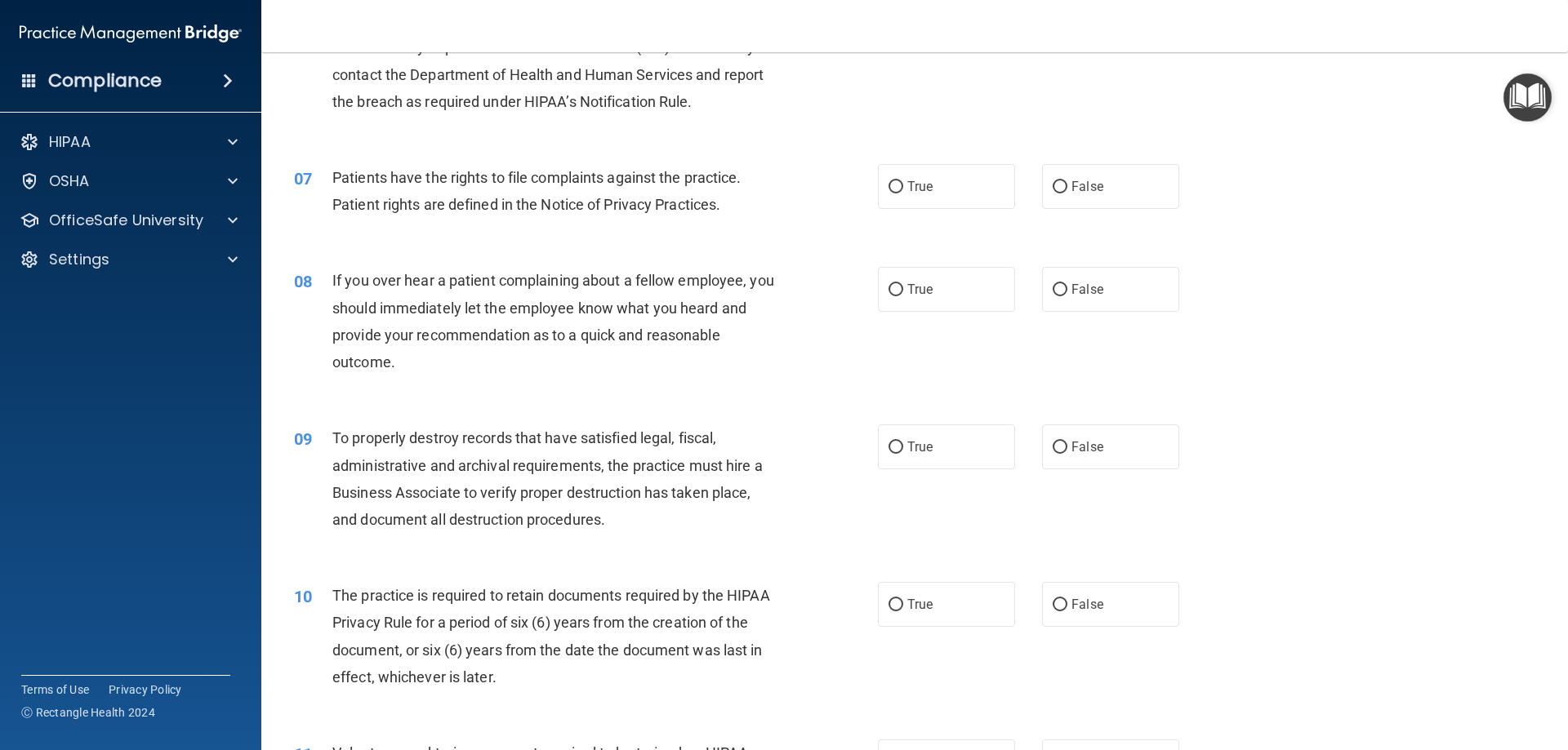
scroll to position [817, 0]
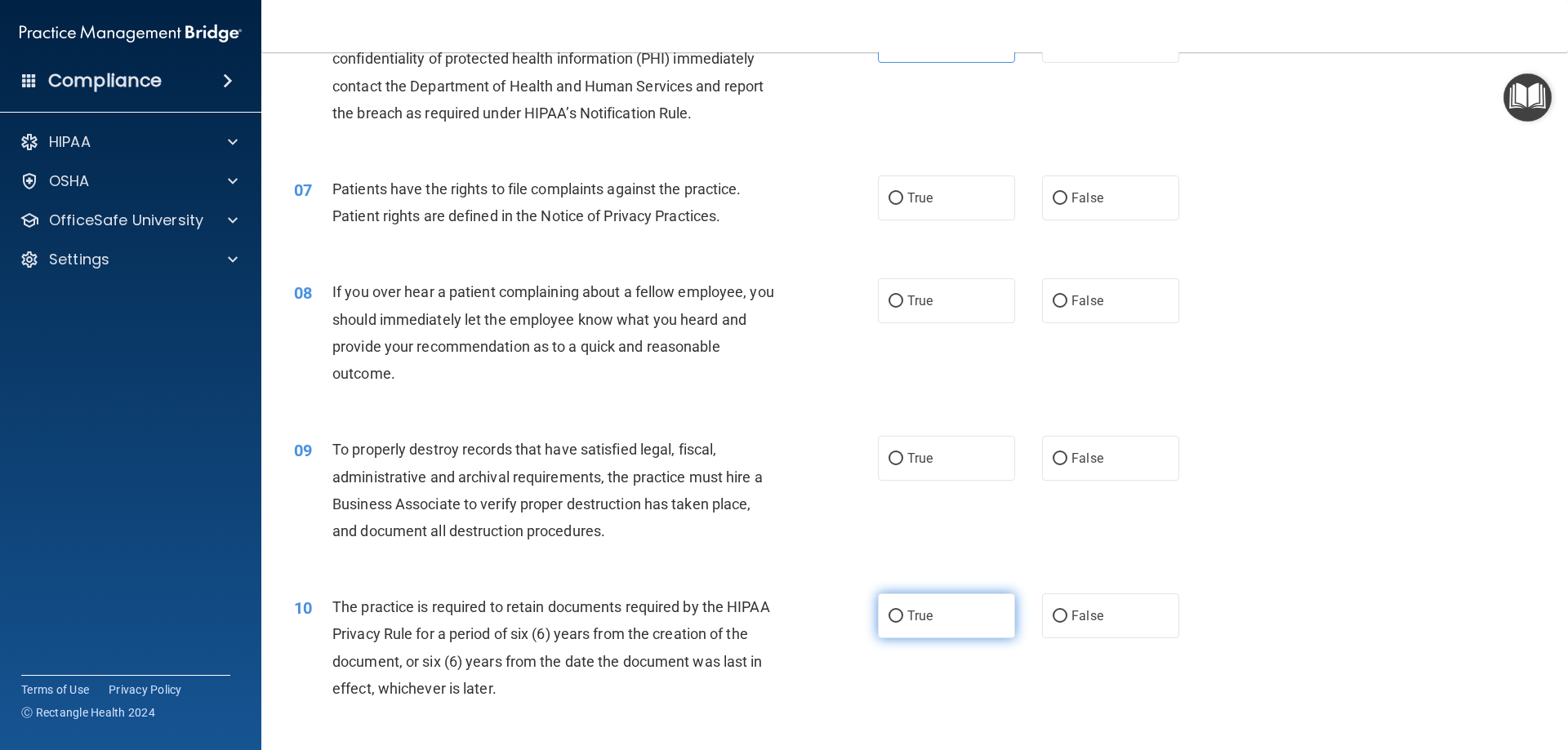
click at [943, 625] on label "True" at bounding box center [946, 616] width 137 height 45
click at [903, 623] on input "True" at bounding box center [895, 617] width 15 height 12
radio input "true"
click at [901, 456] on label "True" at bounding box center [946, 458] width 137 height 45
click at [901, 456] on input "True" at bounding box center [895, 459] width 15 height 12
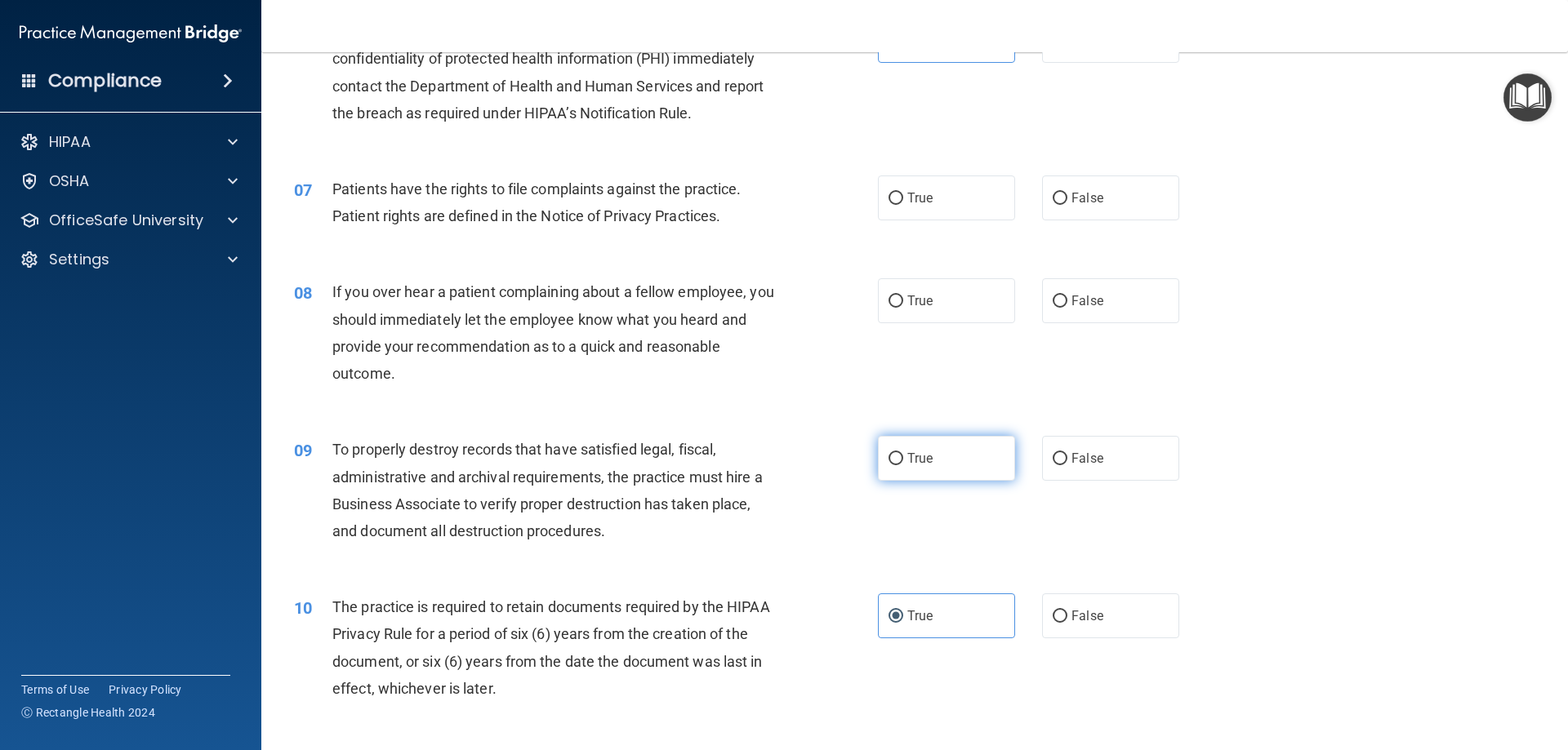
radio input "true"
click at [908, 198] on span "True" at bounding box center [920, 198] width 26 height 16
click at [903, 198] on input "True" at bounding box center [895, 199] width 15 height 12
radio input "true"
click at [1019, 302] on div "True False" at bounding box center [1042, 300] width 329 height 45
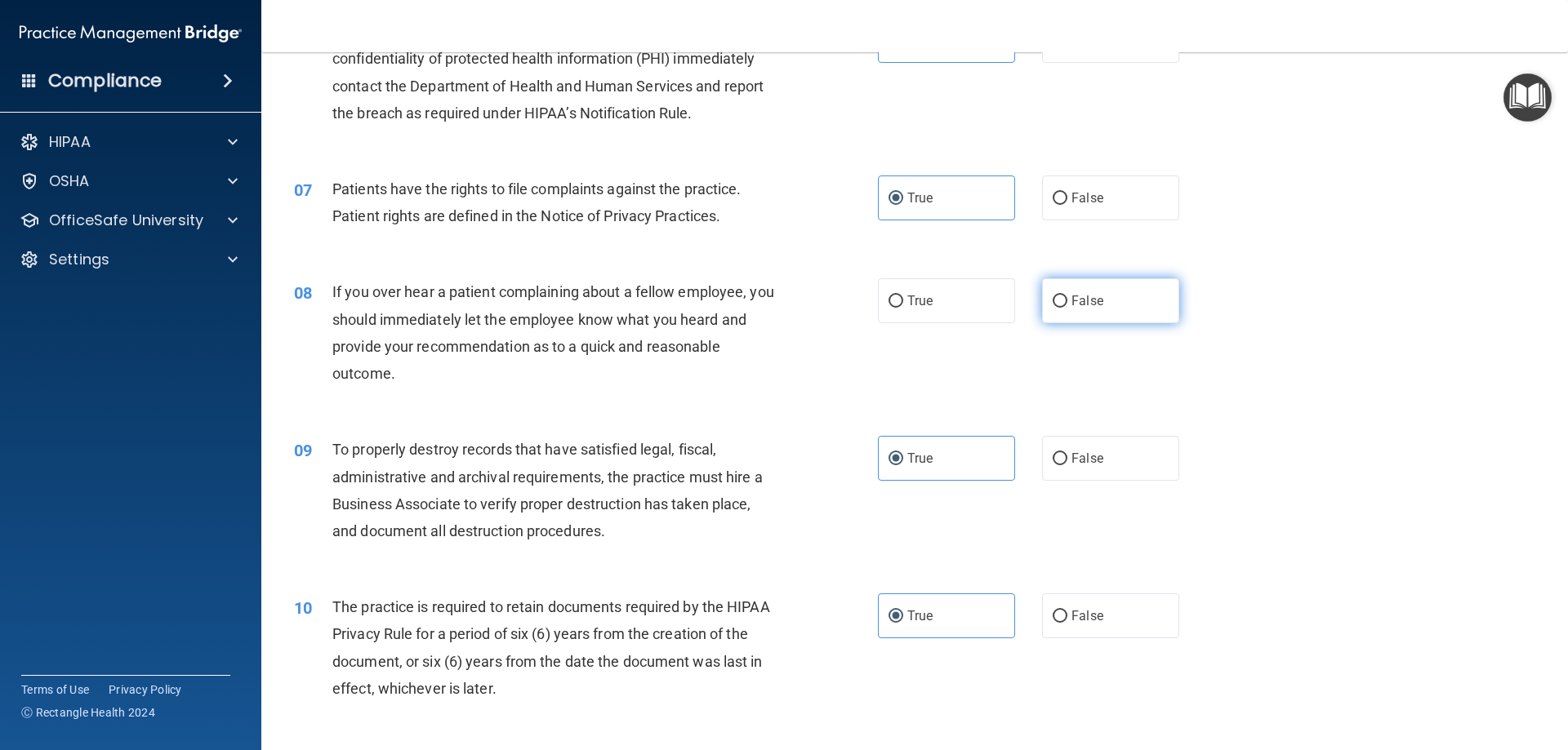
click at [1072, 299] on span "False" at bounding box center [1087, 301] width 32 height 16
click at [1068, 299] on input "False" at bounding box center [1060, 301] width 15 height 12
radio input "true"
click at [878, 302] on label "True" at bounding box center [946, 300] width 137 height 45
click at [888, 302] on input "True" at bounding box center [895, 301] width 15 height 12
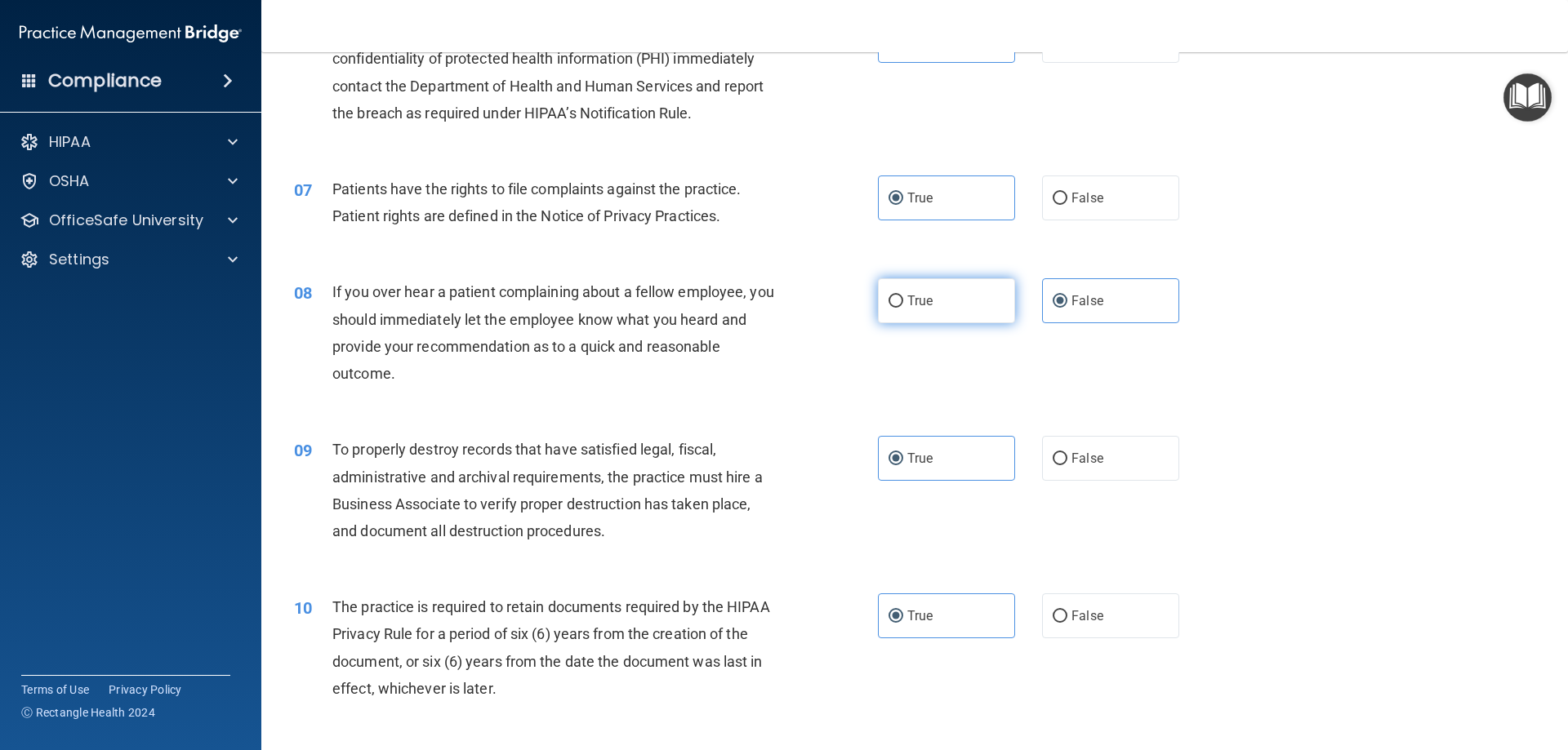
radio input "true"
radio input "false"
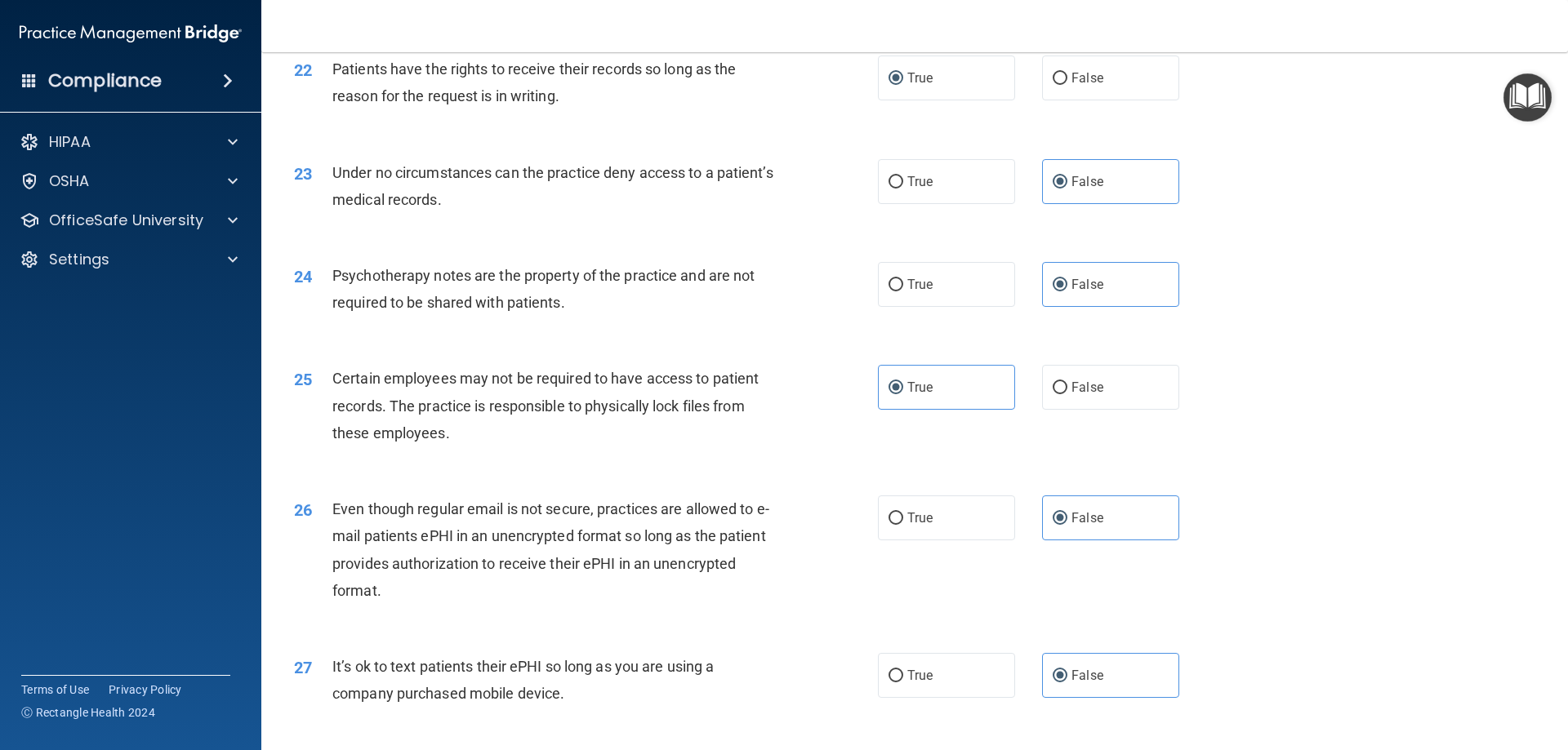
scroll to position [3347, 0]
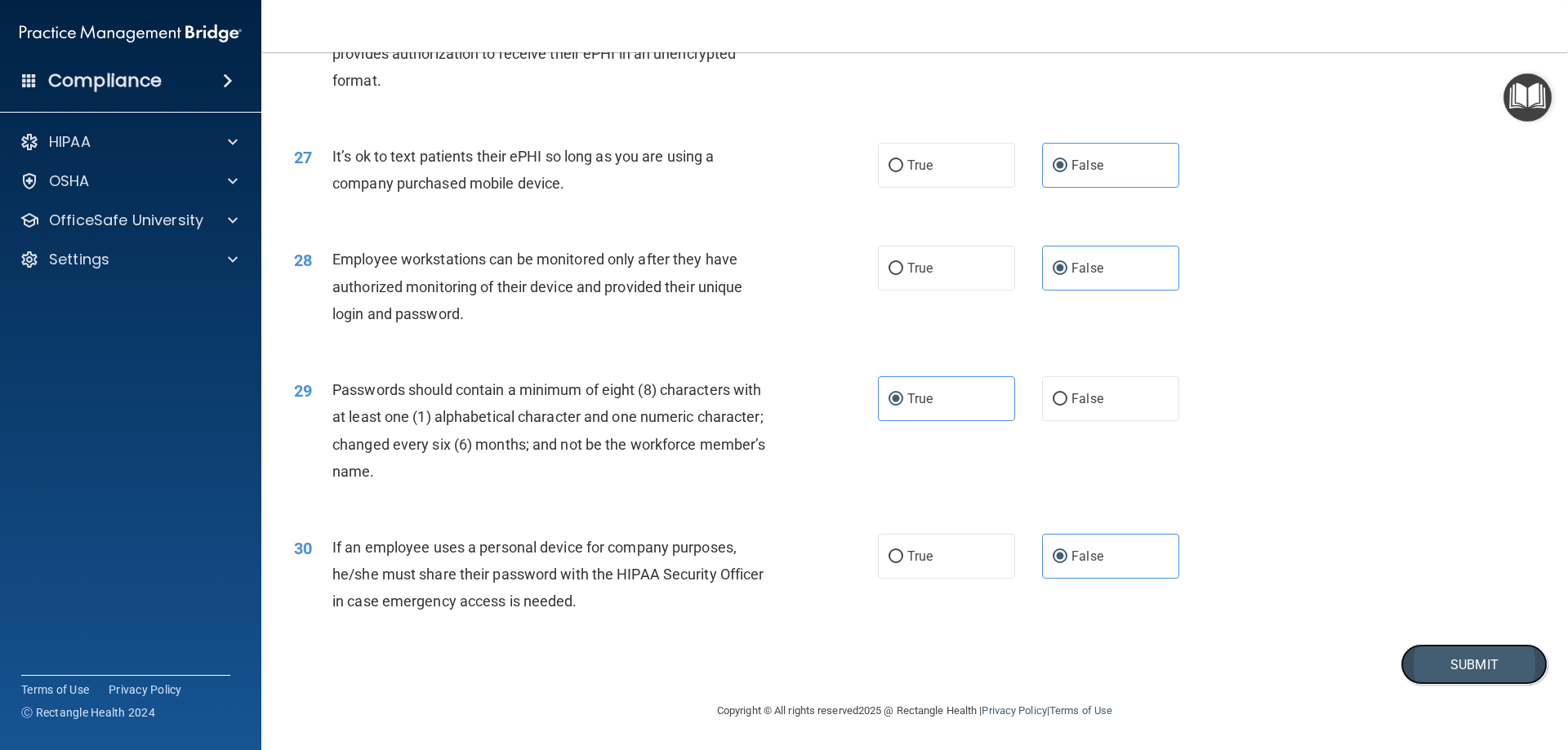
click at [1473, 671] on button "Submit" at bounding box center [1474, 664] width 147 height 42
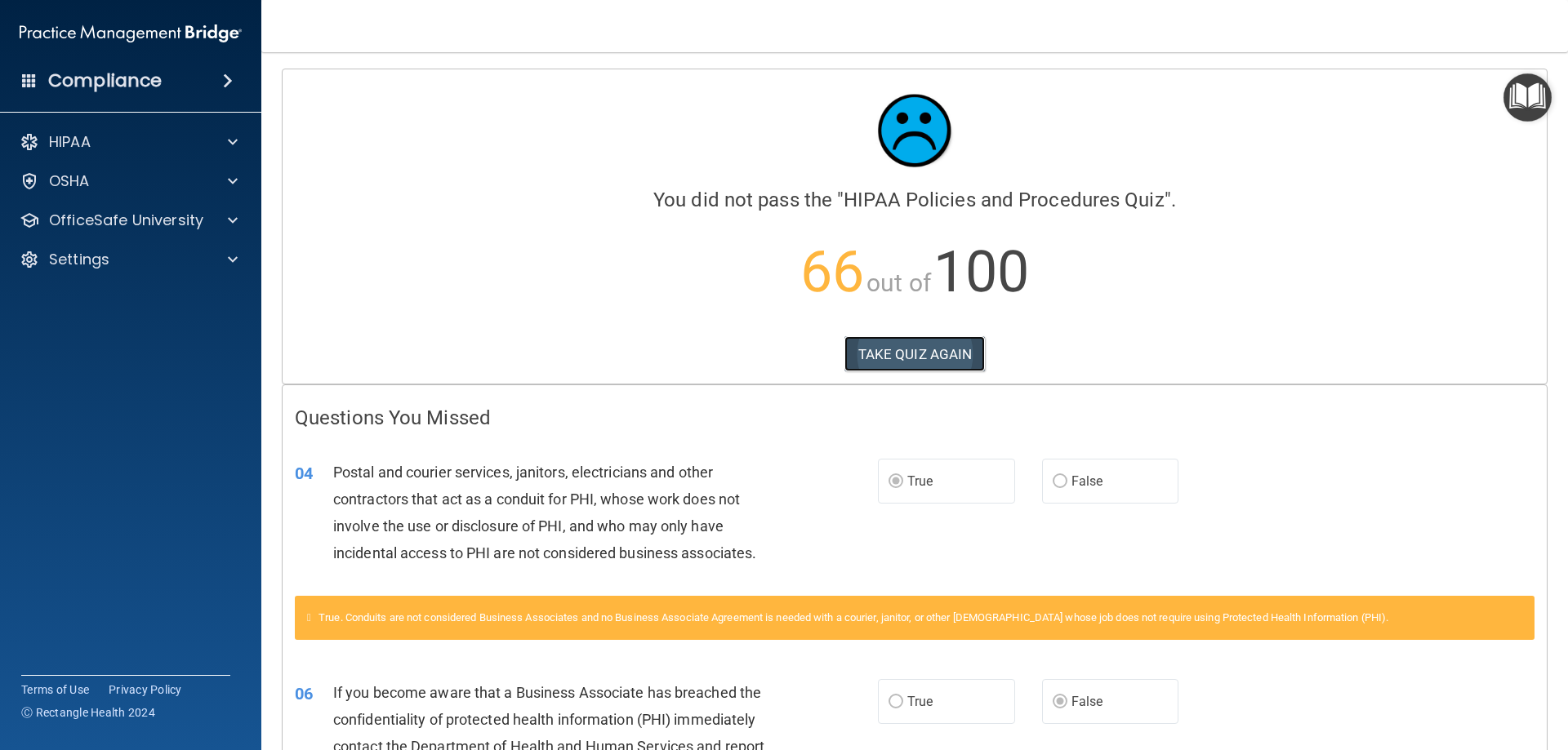
click at [924, 352] on button "TAKE QUIZ AGAIN" at bounding box center [915, 354] width 141 height 36
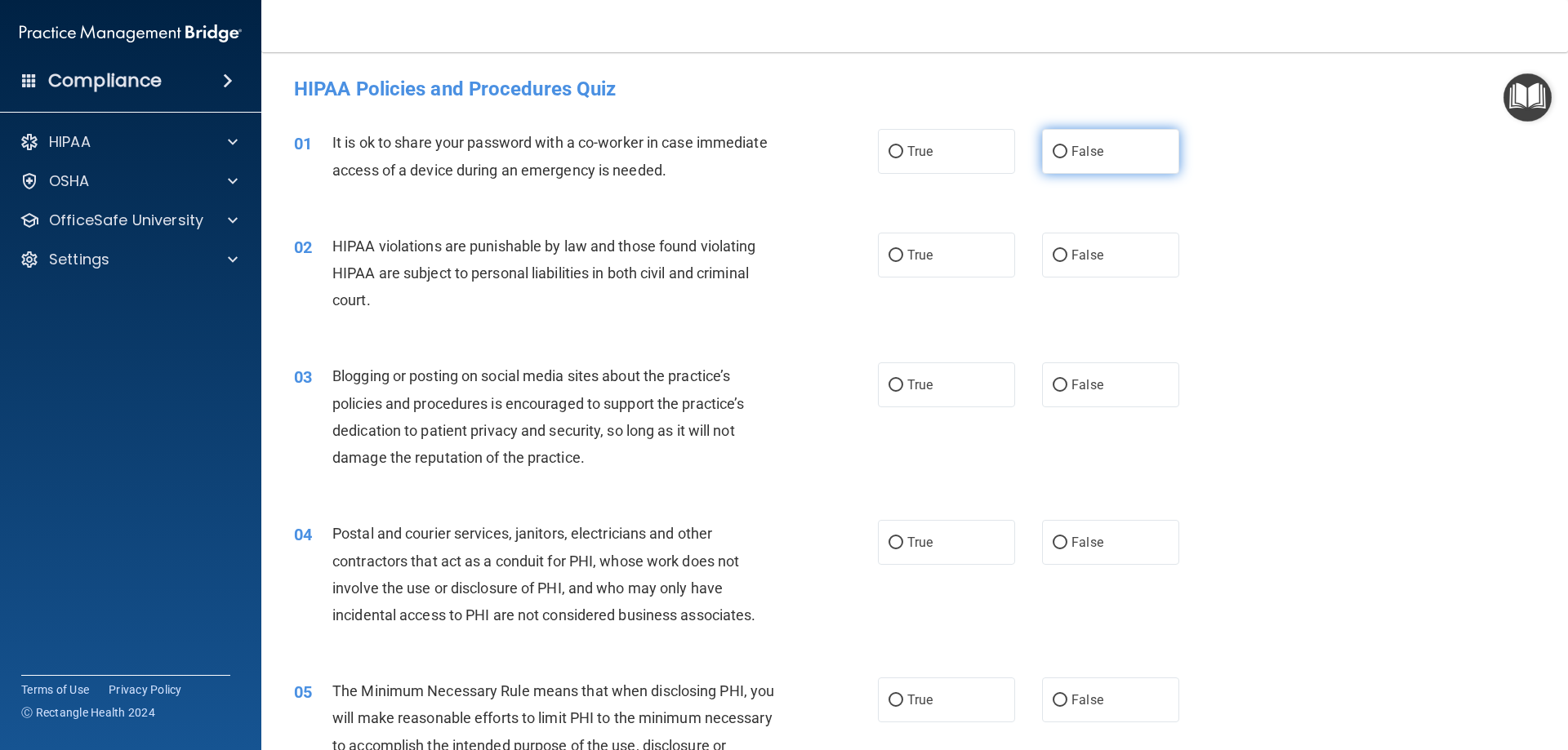
click at [1113, 150] on label "False" at bounding box center [1110, 151] width 137 height 45
click at [1068, 150] on input "False" at bounding box center [1060, 152] width 15 height 12
radio input "true"
click at [924, 242] on label "True" at bounding box center [946, 254] width 137 height 45
click at [903, 250] on input "True" at bounding box center [895, 256] width 15 height 12
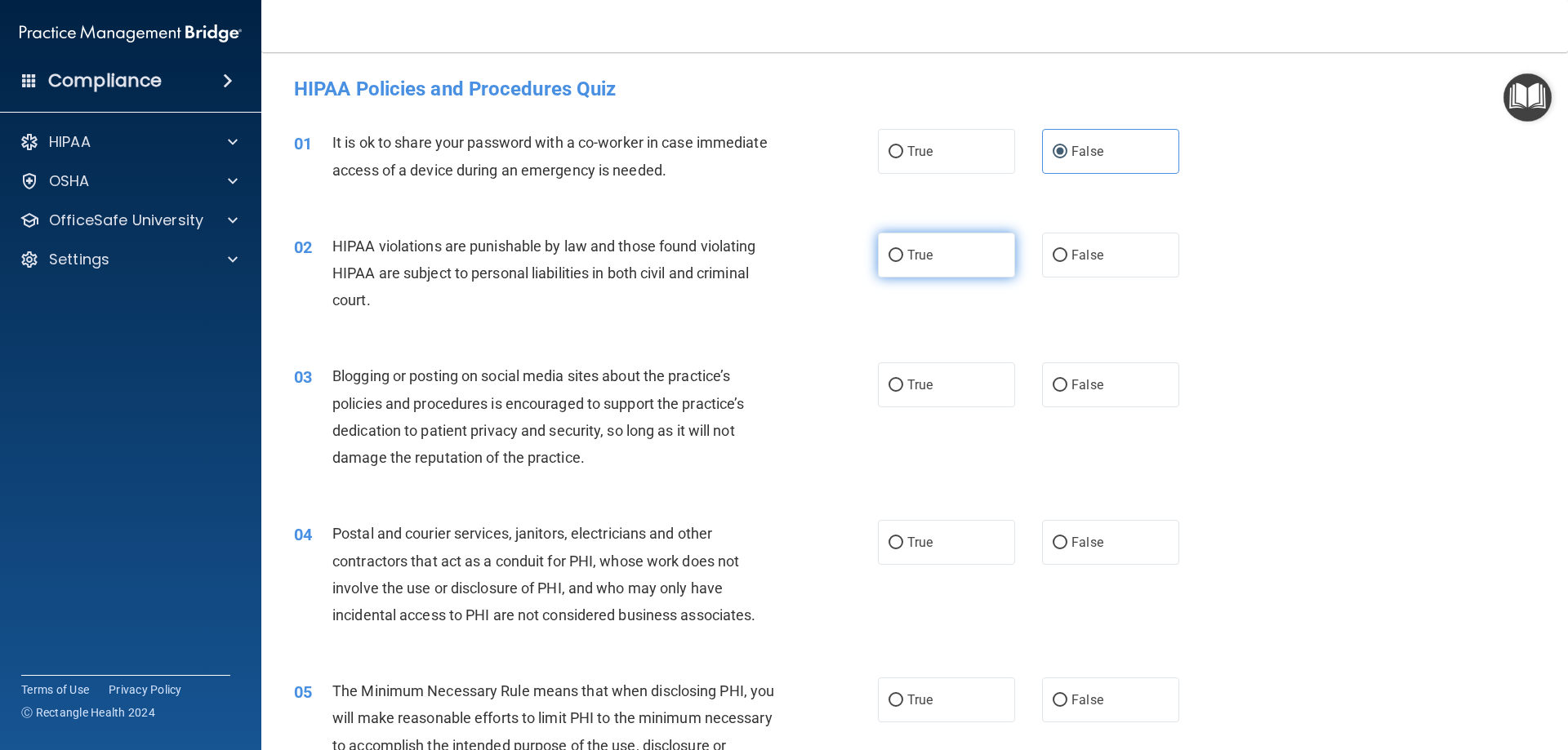
radio input "true"
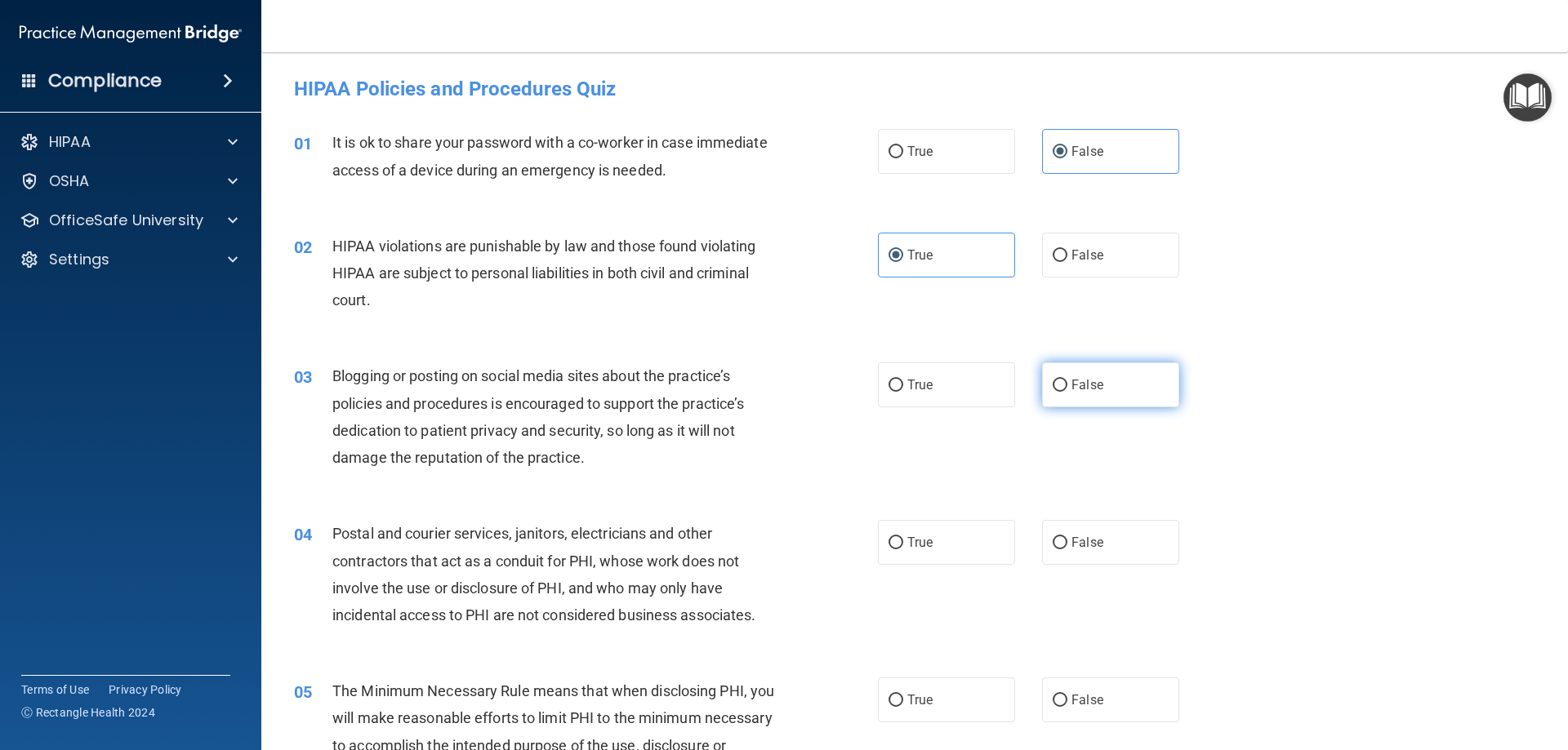
click at [1071, 377] on span "False" at bounding box center [1087, 385] width 32 height 16
click at [1068, 380] on input "False" at bounding box center [1060, 386] width 15 height 12
radio input "true"
click at [927, 534] on label "True" at bounding box center [946, 542] width 137 height 45
click at [903, 537] on input "True" at bounding box center [895, 543] width 15 height 12
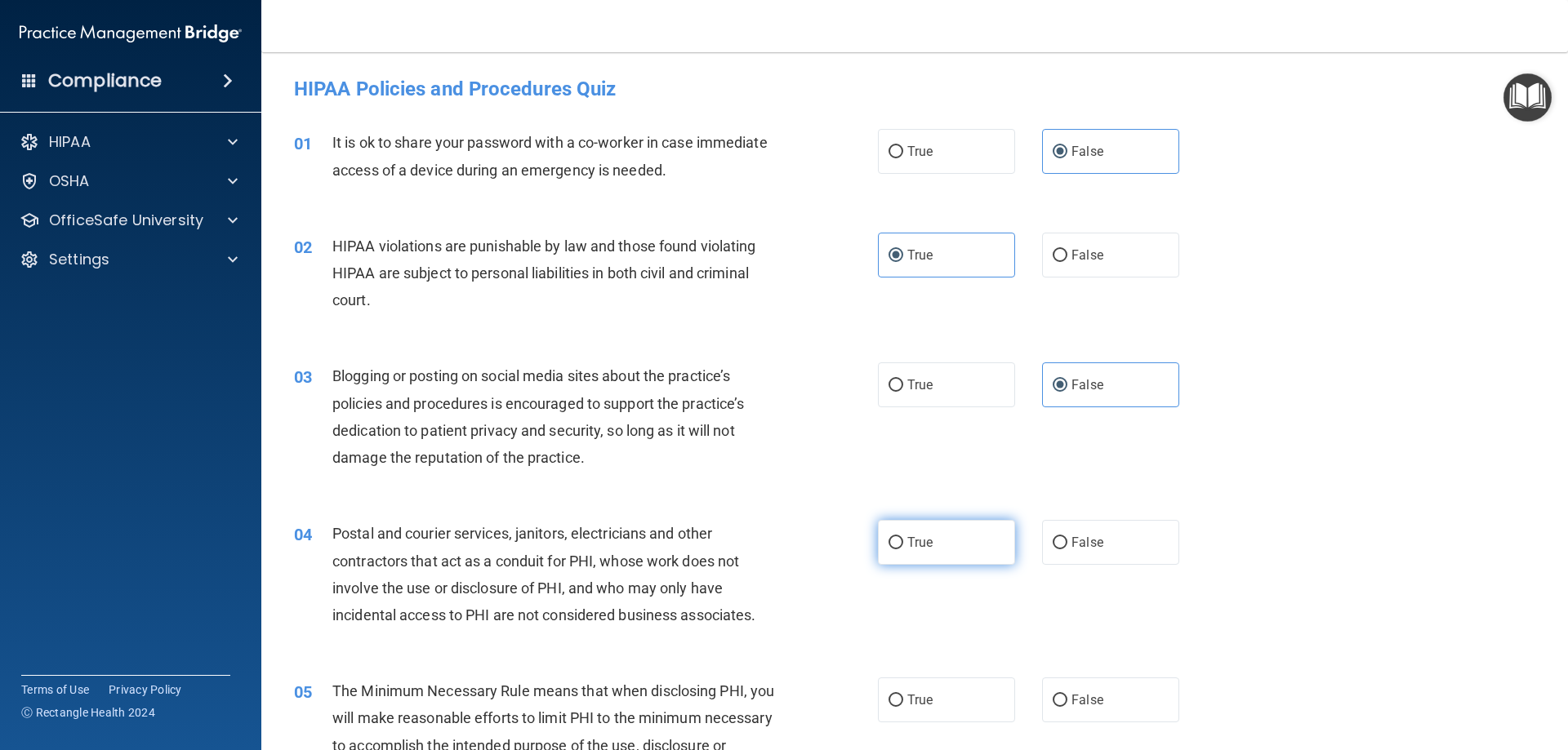
radio input "true"
drag, startPoint x: 925, startPoint y: 675, endPoint x: 952, endPoint y: 648, distance: 38.2
click at [925, 676] on div "05 The Minimum Necessary Rule means that when disclosing PHI, you will make rea…" at bounding box center [915, 736] width 1266 height 157
click at [956, 708] on label "True" at bounding box center [946, 700] width 137 height 45
click at [903, 707] on input "True" at bounding box center [895, 701] width 15 height 12
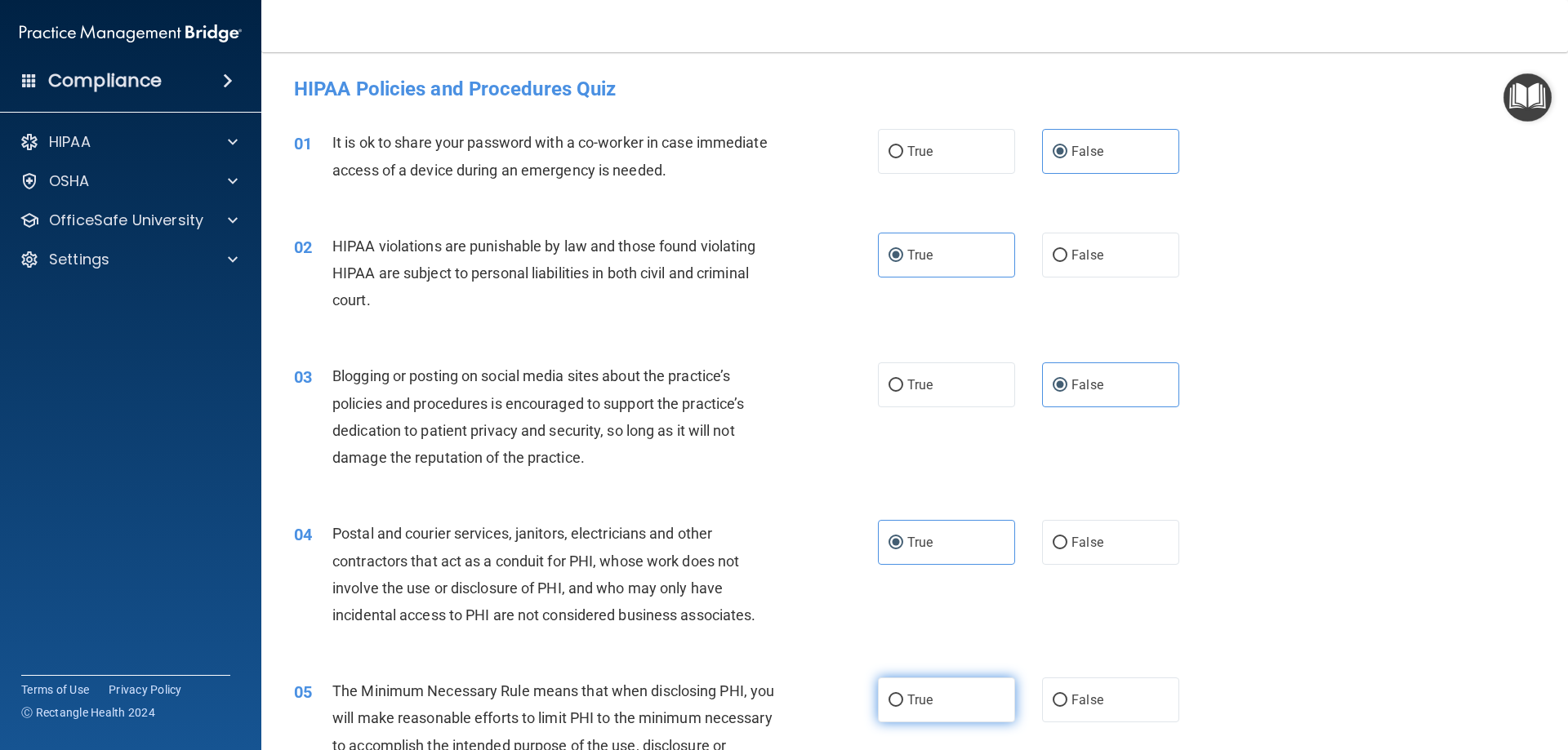
radio input "true"
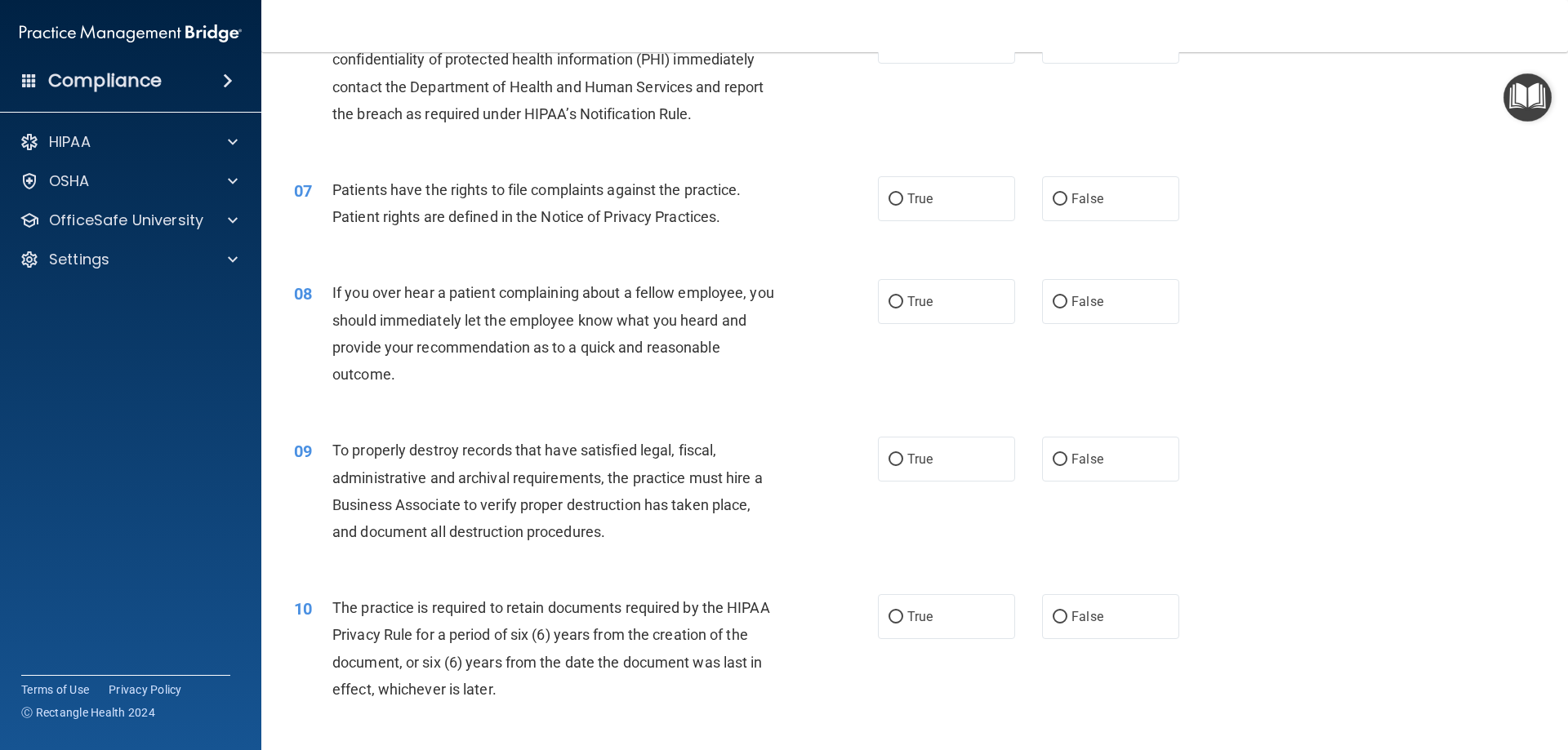
scroll to position [735, 0]
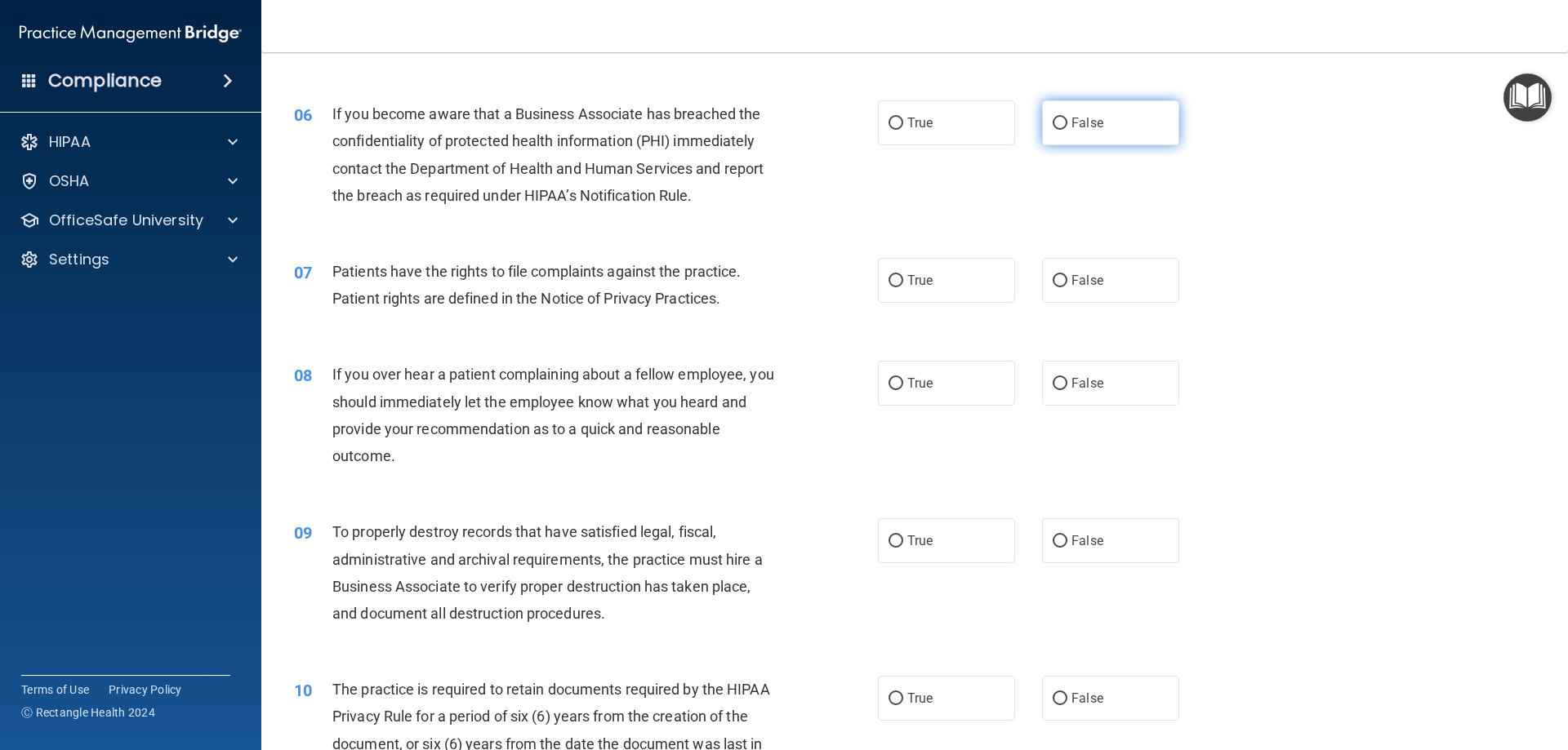
click at [1072, 128] on span "False" at bounding box center [1087, 123] width 32 height 16
click at [1068, 128] on input "False" at bounding box center [1060, 124] width 15 height 12
radio input "true"
click at [910, 284] on span "True" at bounding box center [920, 281] width 26 height 16
click at [903, 284] on input "True" at bounding box center [895, 281] width 15 height 12
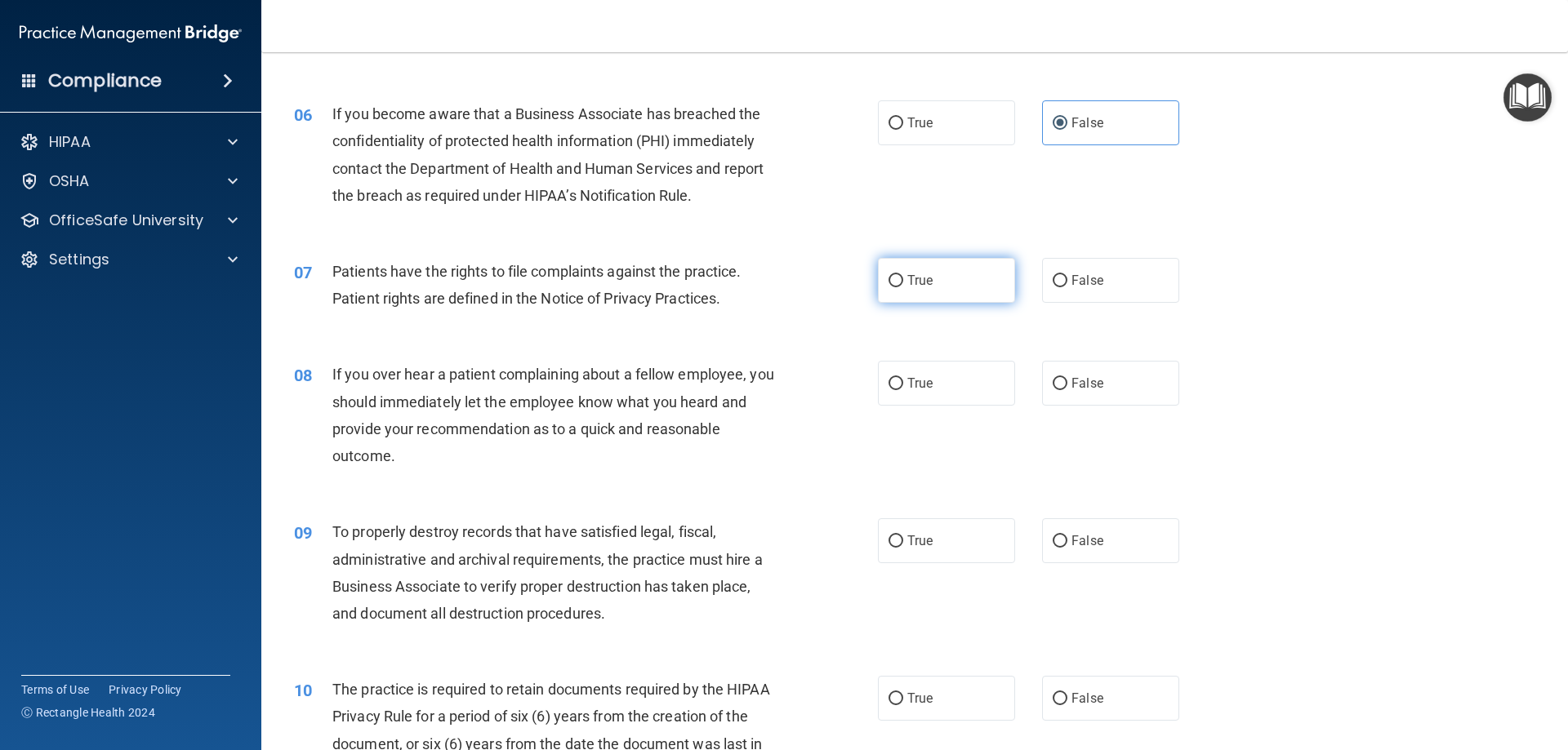
radio input "true"
click at [1096, 383] on label "False" at bounding box center [1110, 383] width 137 height 45
click at [1068, 383] on input "False" at bounding box center [1060, 384] width 15 height 12
radio input "true"
click at [1074, 570] on div "09 To properly destroy records that have satisfied legal, fiscal, administrativ…" at bounding box center [915, 577] width 1266 height 157
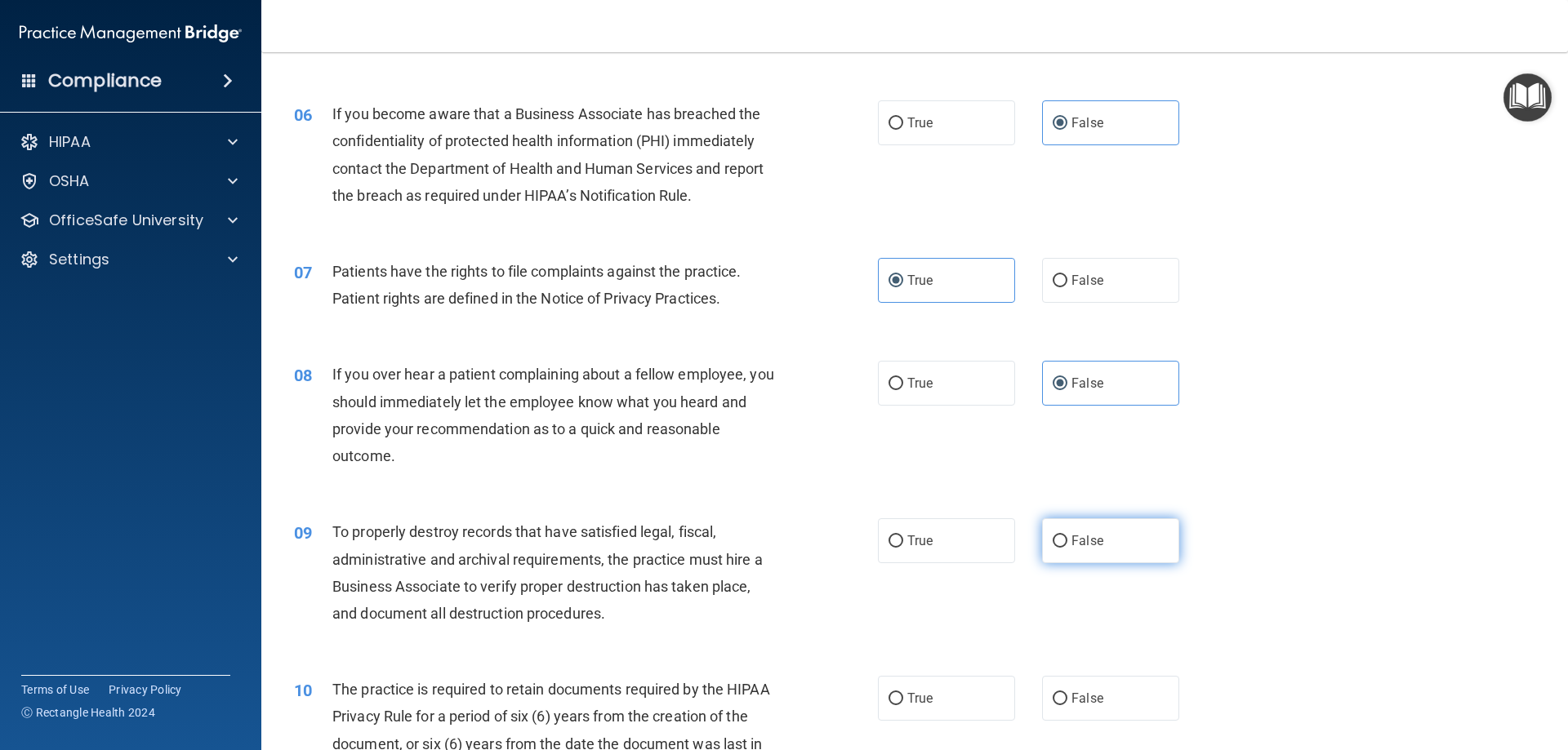
click at [1071, 544] on span "False" at bounding box center [1087, 541] width 32 height 16
click at [1068, 544] on input "False" at bounding box center [1060, 542] width 15 height 12
radio input "true"
click at [926, 693] on span "True" at bounding box center [920, 699] width 26 height 16
click at [903, 693] on input "True" at bounding box center [895, 699] width 15 height 12
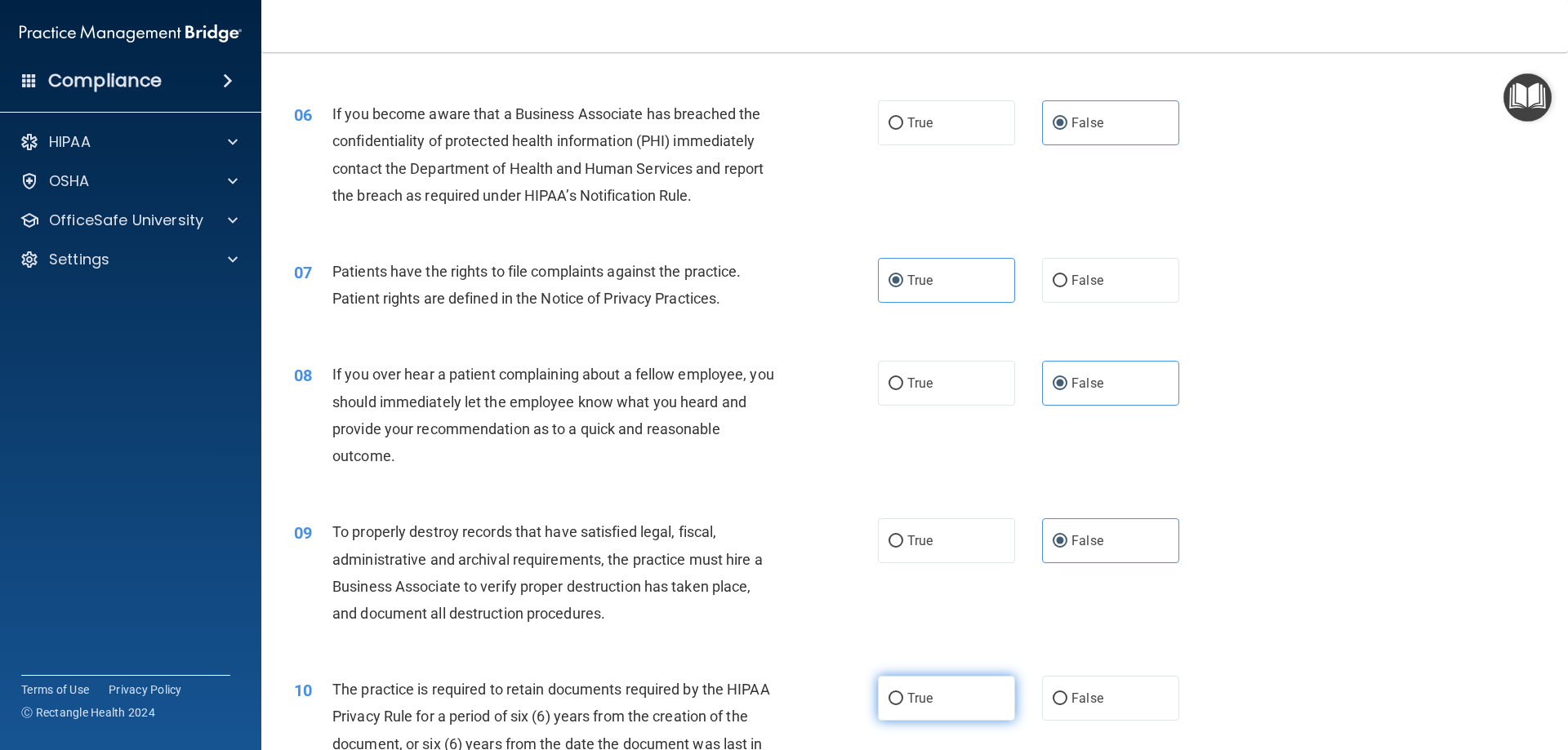
radio input "true"
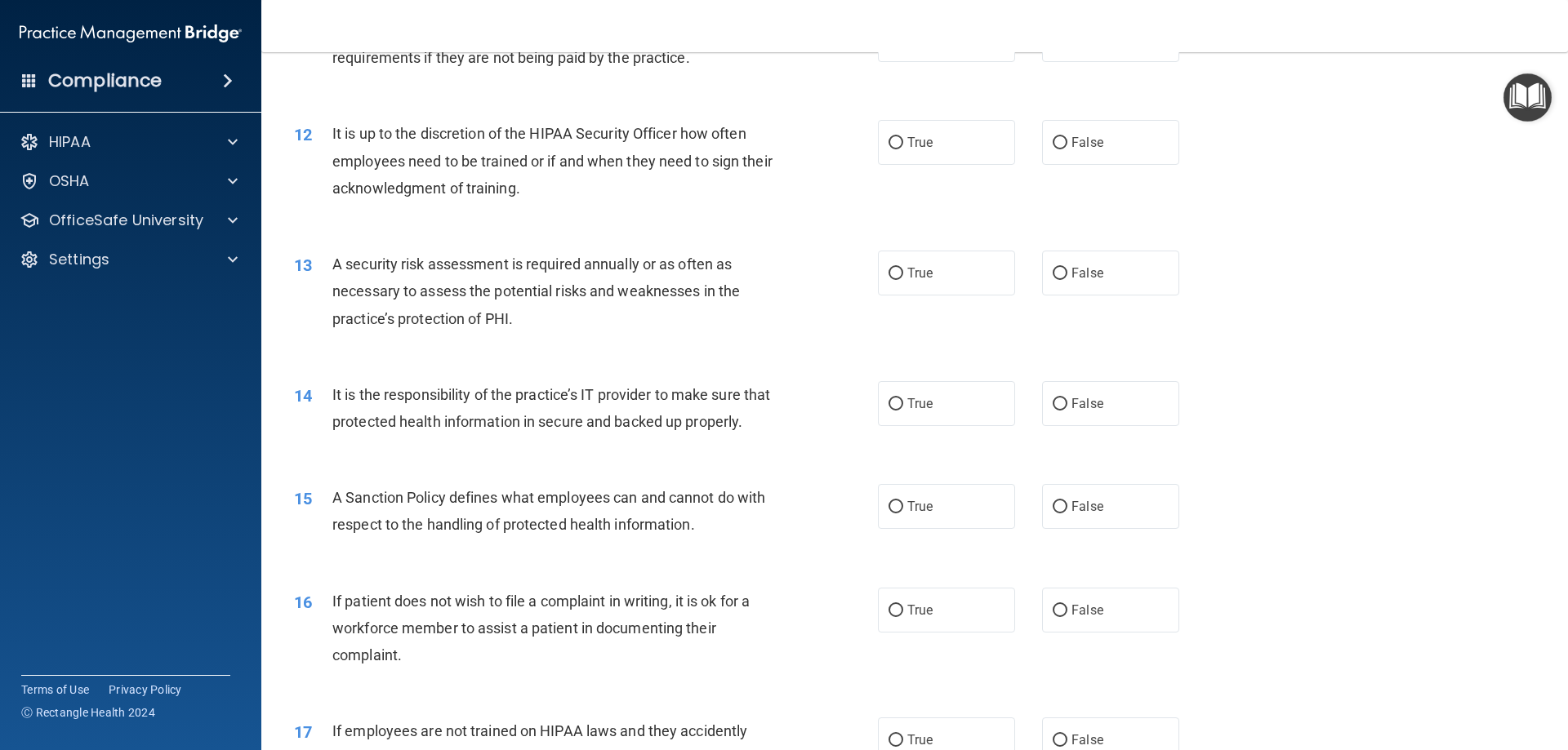
scroll to position [1469, 0]
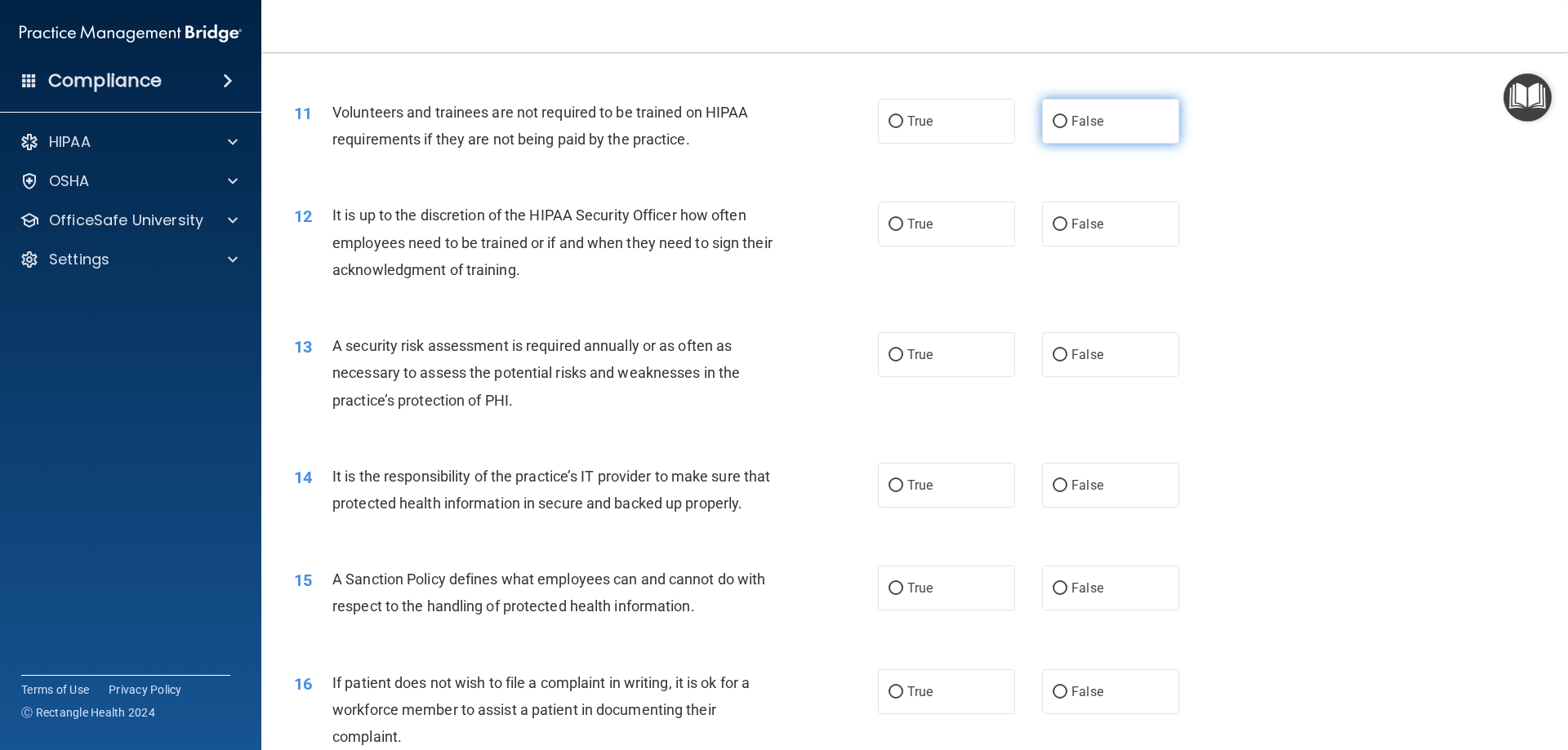
click at [1097, 134] on label "False" at bounding box center [1110, 121] width 137 height 45
click at [1068, 128] on input "False" at bounding box center [1060, 122] width 15 height 12
radio input "true"
click at [1085, 235] on label "False" at bounding box center [1110, 223] width 137 height 45
click at [1068, 231] on input "False" at bounding box center [1060, 225] width 15 height 12
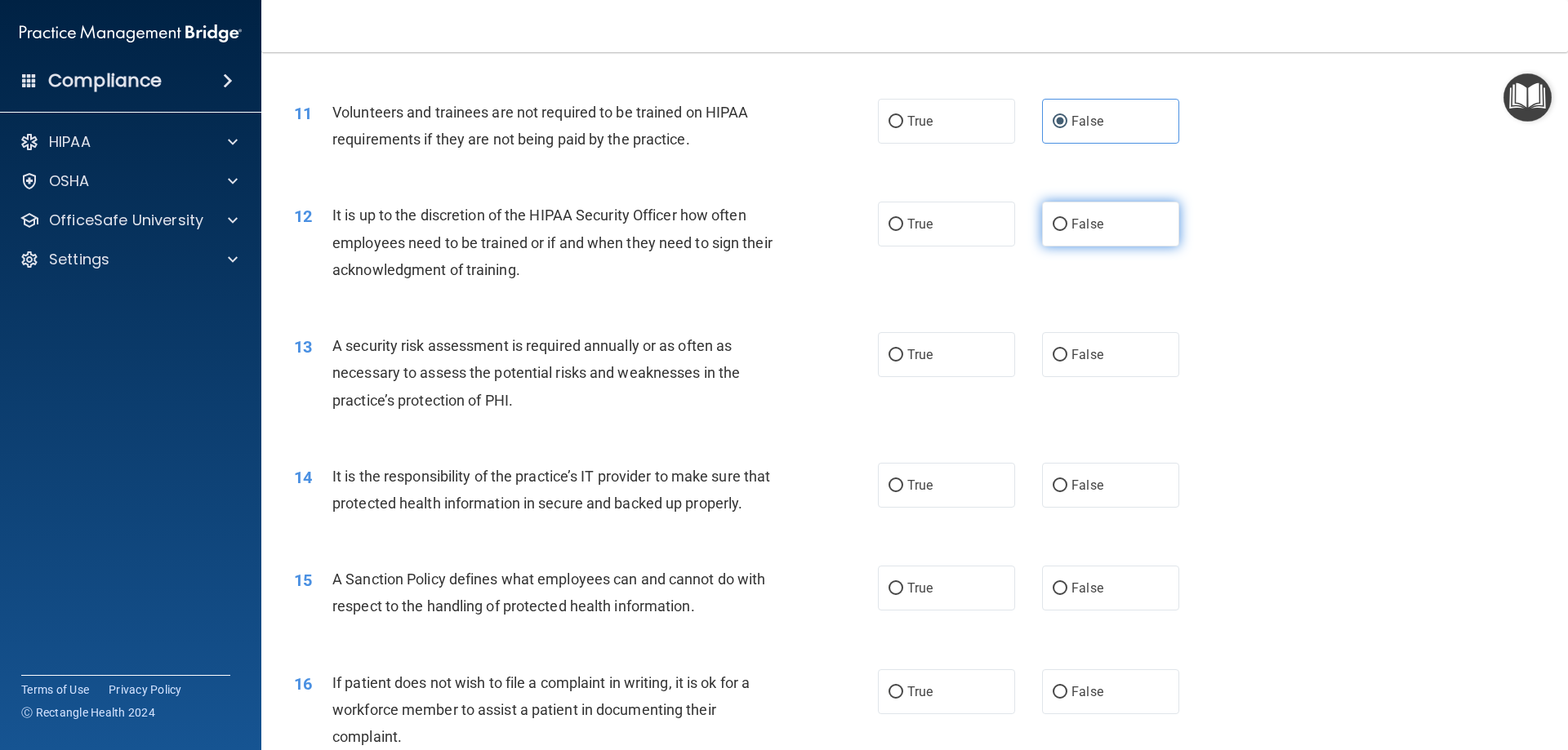
radio input "true"
click at [932, 349] on label "True" at bounding box center [946, 354] width 137 height 45
click at [903, 349] on input "True" at bounding box center [895, 355] width 15 height 12
radio input "true"
click at [1096, 489] on label "False" at bounding box center [1110, 485] width 137 height 45
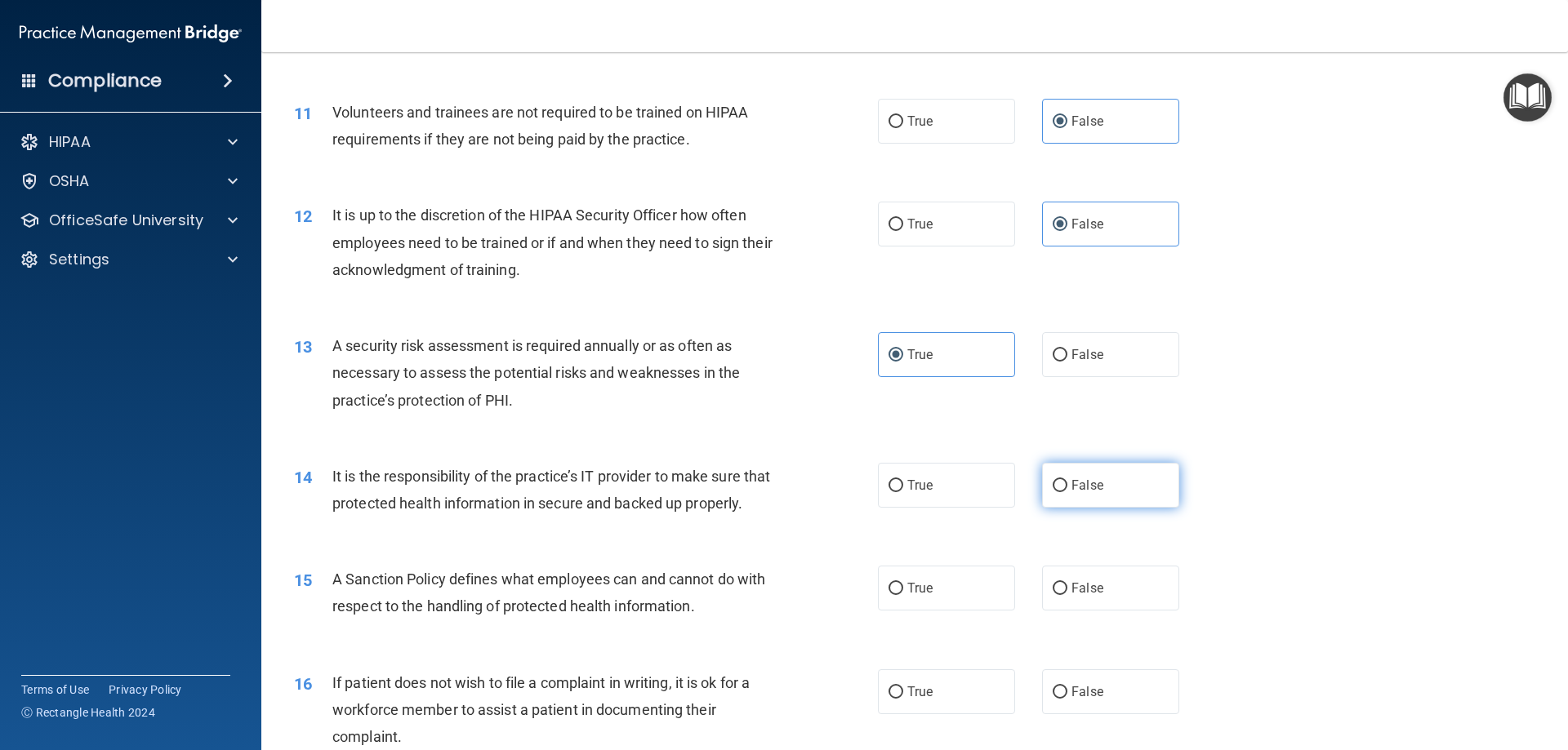
click at [1068, 489] on input "False" at bounding box center [1060, 486] width 15 height 12
radio input "true"
click at [1100, 610] on label "False" at bounding box center [1110, 587] width 137 height 45
click at [1068, 595] on input "False" at bounding box center [1060, 589] width 15 height 12
radio input "true"
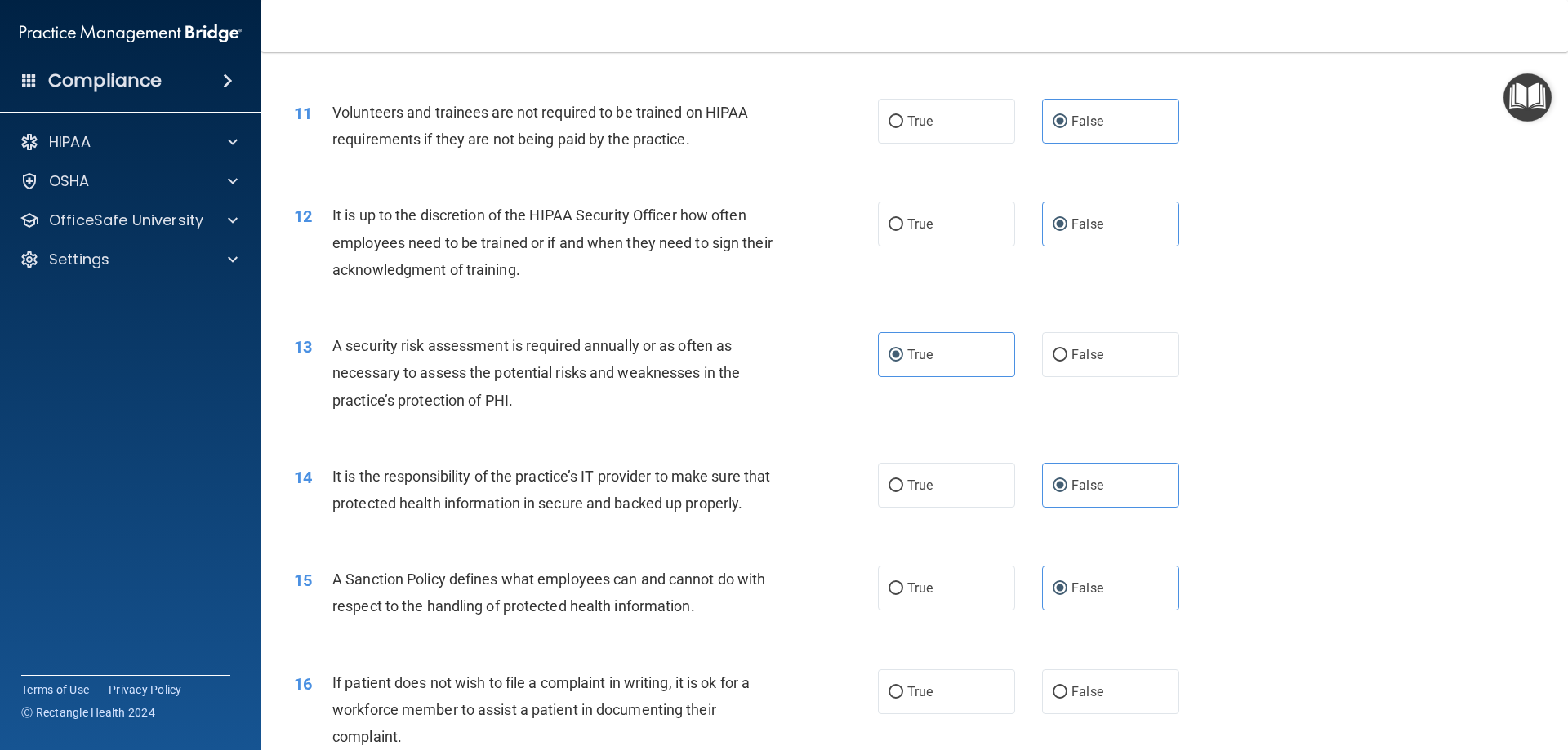
drag, startPoint x: 903, startPoint y: 720, endPoint x: 967, endPoint y: 669, distance: 81.8
click at [908, 700] on span "True" at bounding box center [920, 692] width 26 height 16
click at [903, 699] on input "True" at bounding box center [895, 693] width 15 height 12
radio input "true"
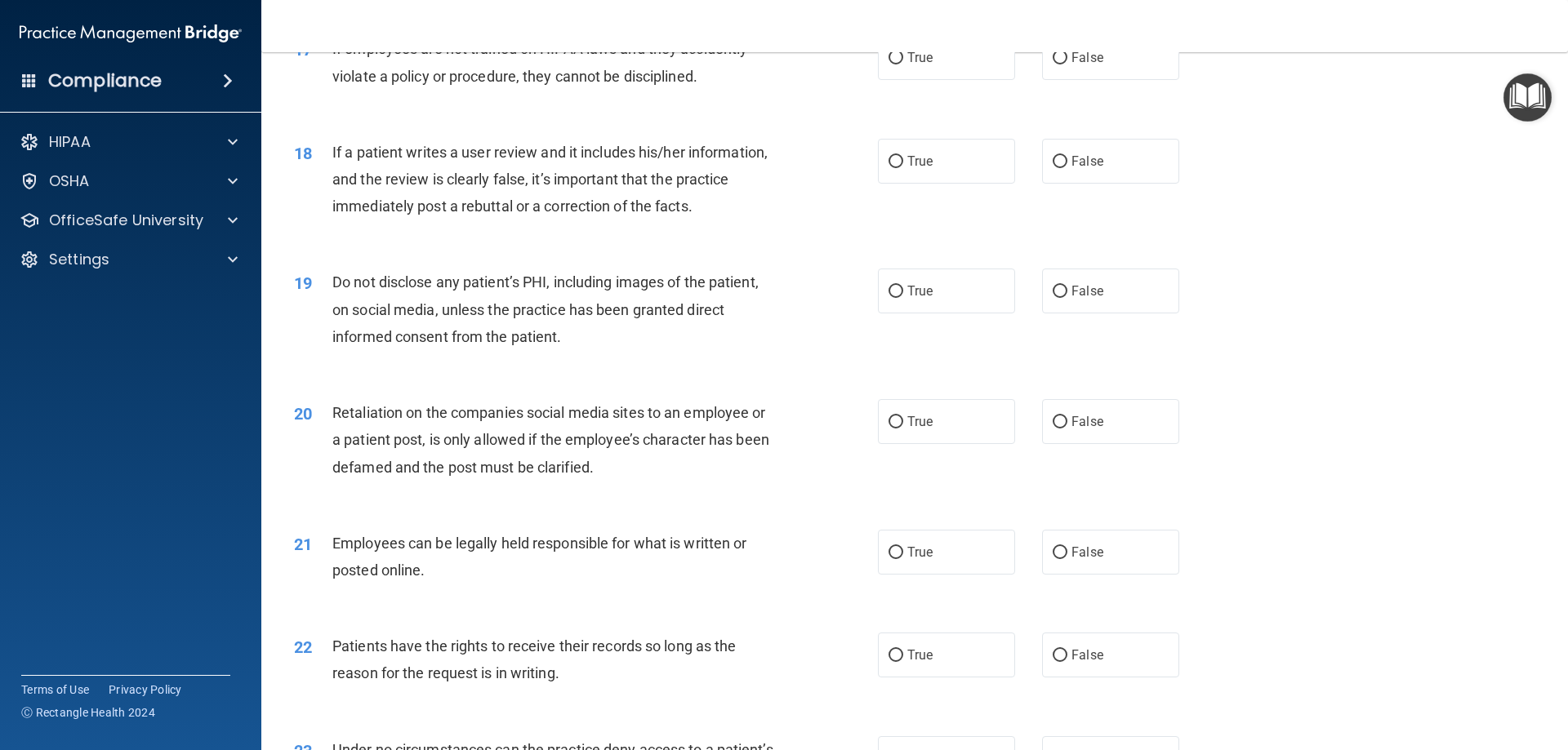
scroll to position [2204, 0]
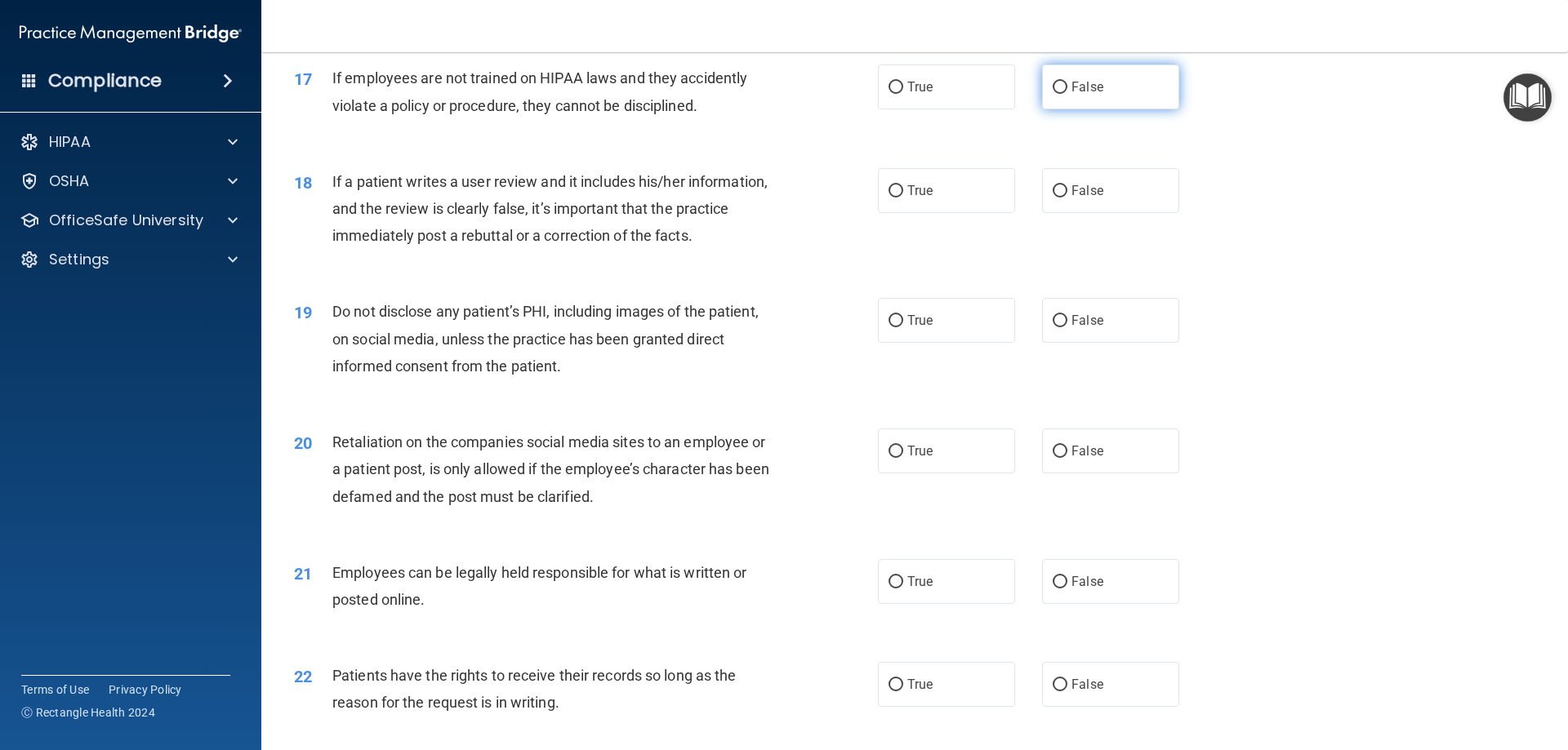
click at [1108, 110] on label "False" at bounding box center [1110, 87] width 137 height 45
click at [1068, 94] on input "False" at bounding box center [1060, 87] width 15 height 12
radio input "true"
click at [1106, 213] on label "False" at bounding box center [1110, 190] width 137 height 45
click at [1068, 198] on input "False" at bounding box center [1060, 192] width 15 height 12
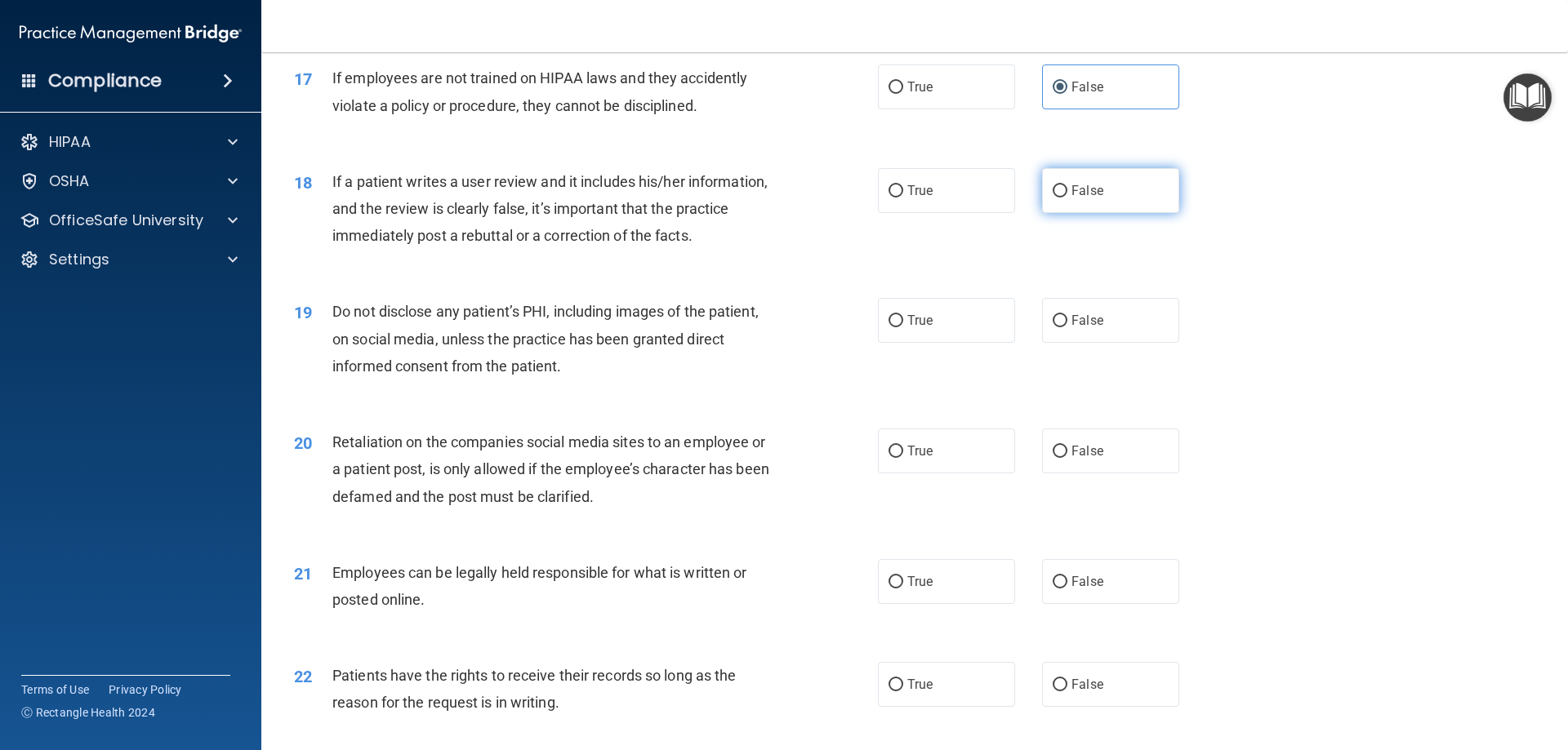
radio input "true"
click at [941, 343] on label "True" at bounding box center [946, 320] width 137 height 45
click at [903, 328] on input "True" at bounding box center [895, 322] width 15 height 12
radio input "true"
click at [1084, 458] on span "False" at bounding box center [1087, 451] width 32 height 16
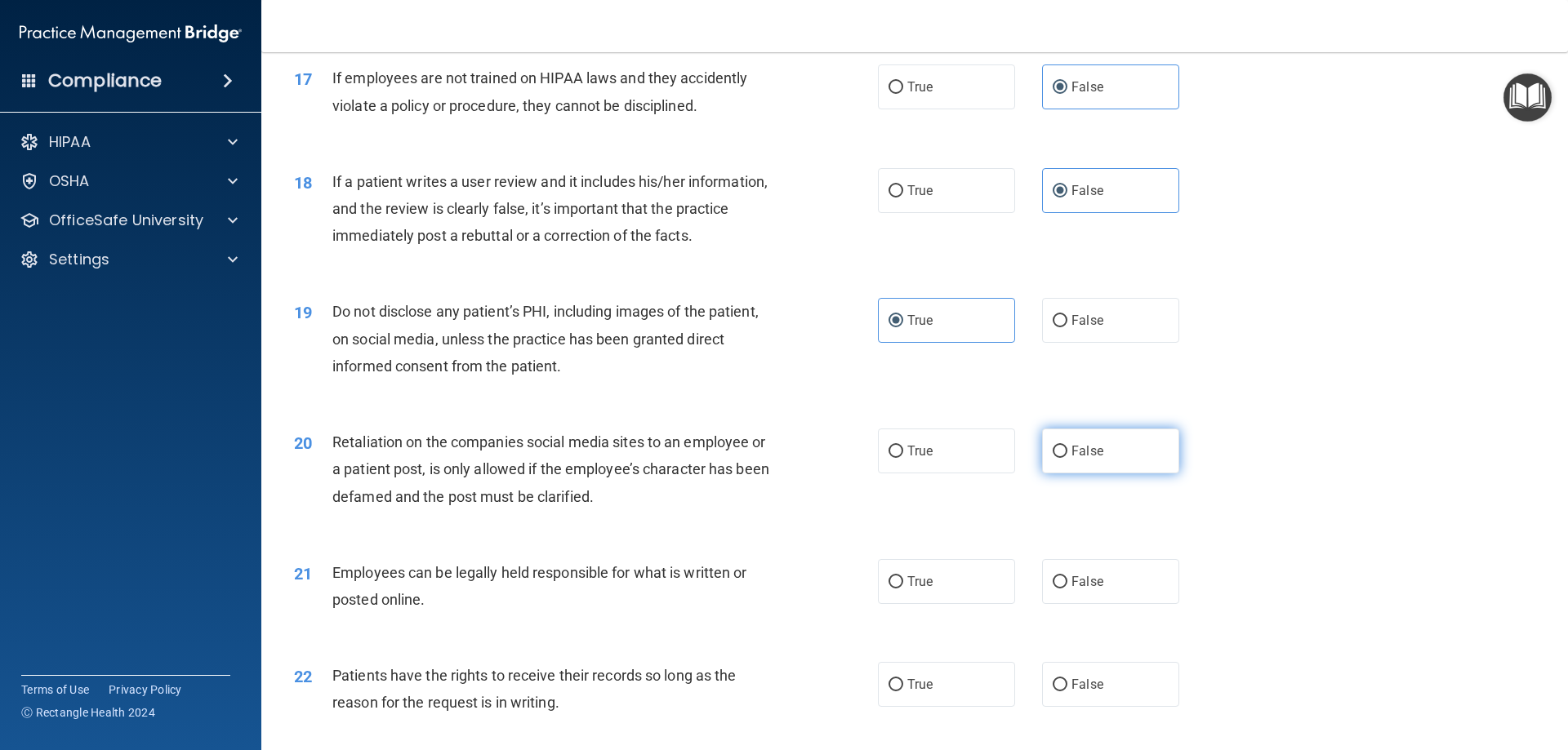
click at [1068, 458] on input "False" at bounding box center [1060, 452] width 15 height 12
radio input "true"
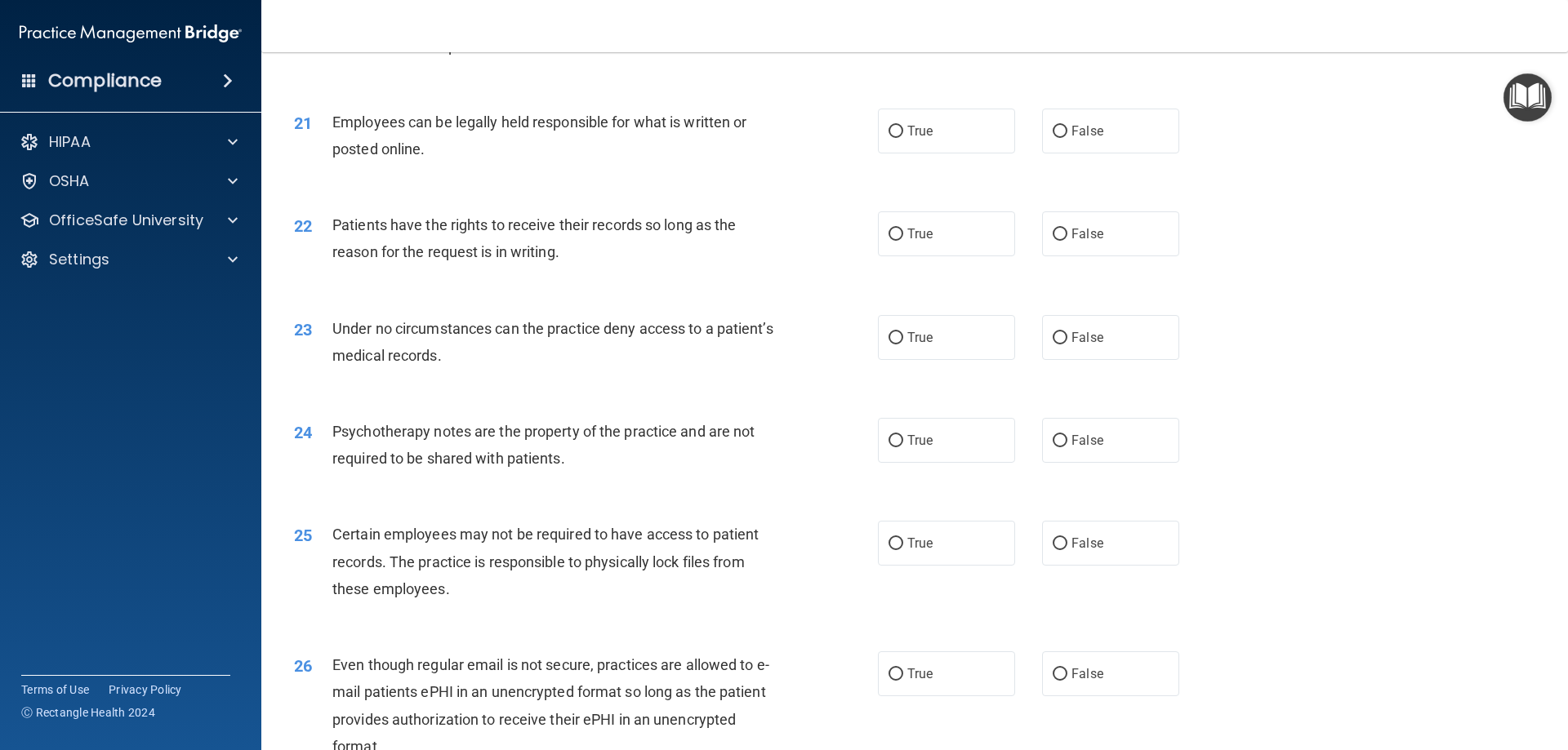
scroll to position [2693, 0]
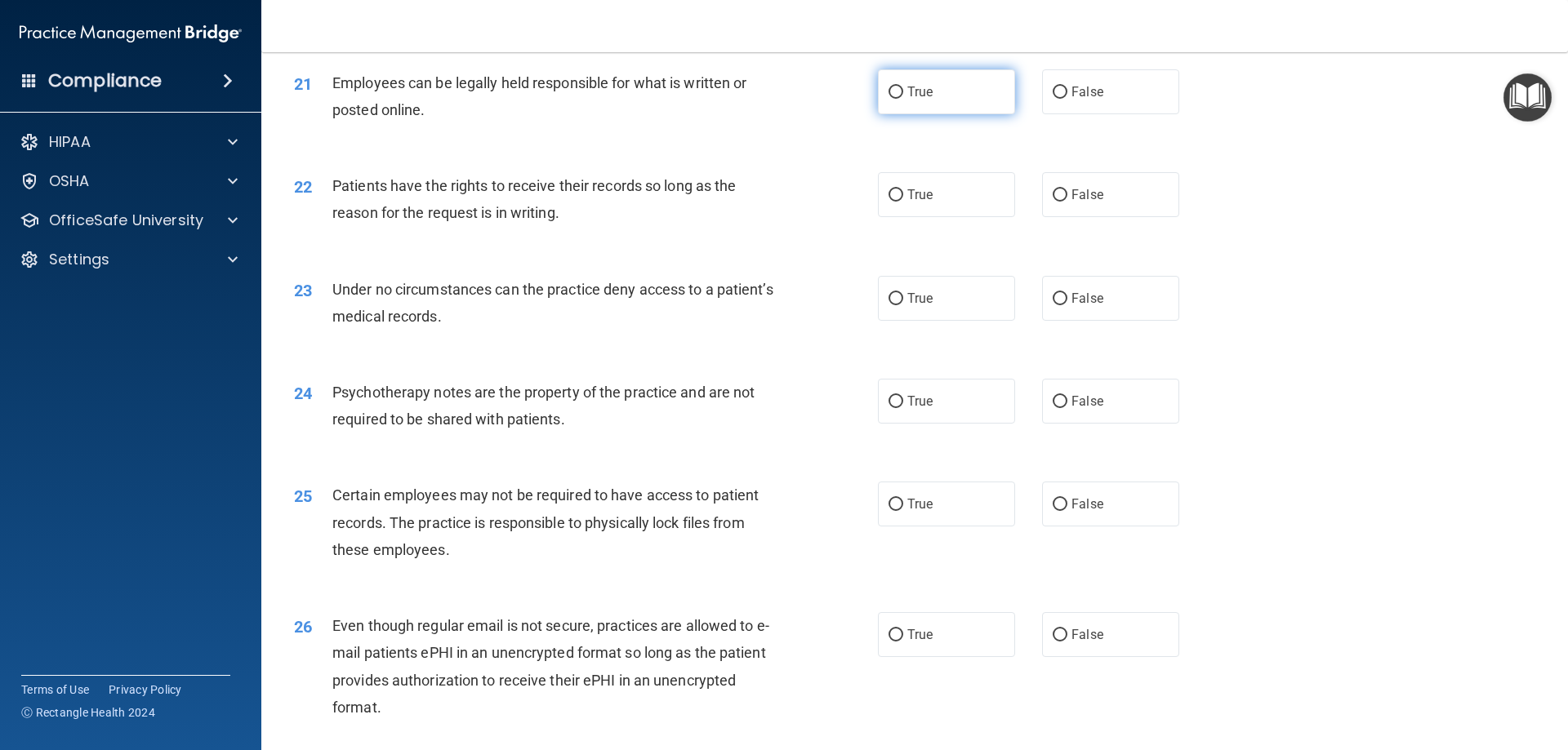
click at [950, 114] on label "True" at bounding box center [946, 92] width 137 height 45
click at [903, 99] on input "True" at bounding box center [895, 93] width 15 height 12
radio input "true"
click at [1071, 202] on span "False" at bounding box center [1087, 195] width 32 height 16
click at [1065, 201] on input "False" at bounding box center [1060, 195] width 15 height 12
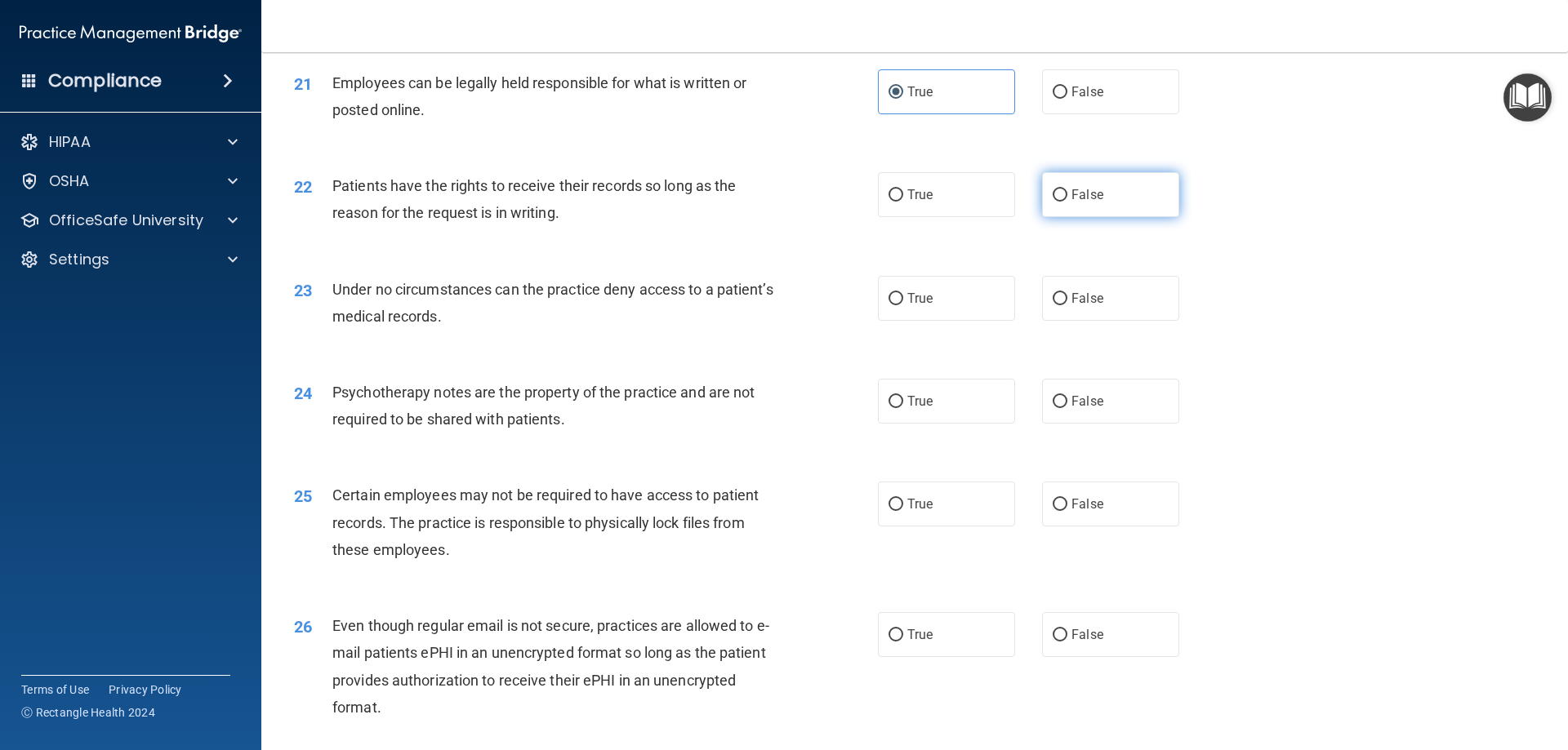
radio input "true"
click at [1078, 317] on label "False" at bounding box center [1110, 298] width 137 height 45
click at [1068, 306] on input "False" at bounding box center [1060, 299] width 15 height 12
radio input "true"
click at [944, 424] on label "True" at bounding box center [946, 401] width 137 height 45
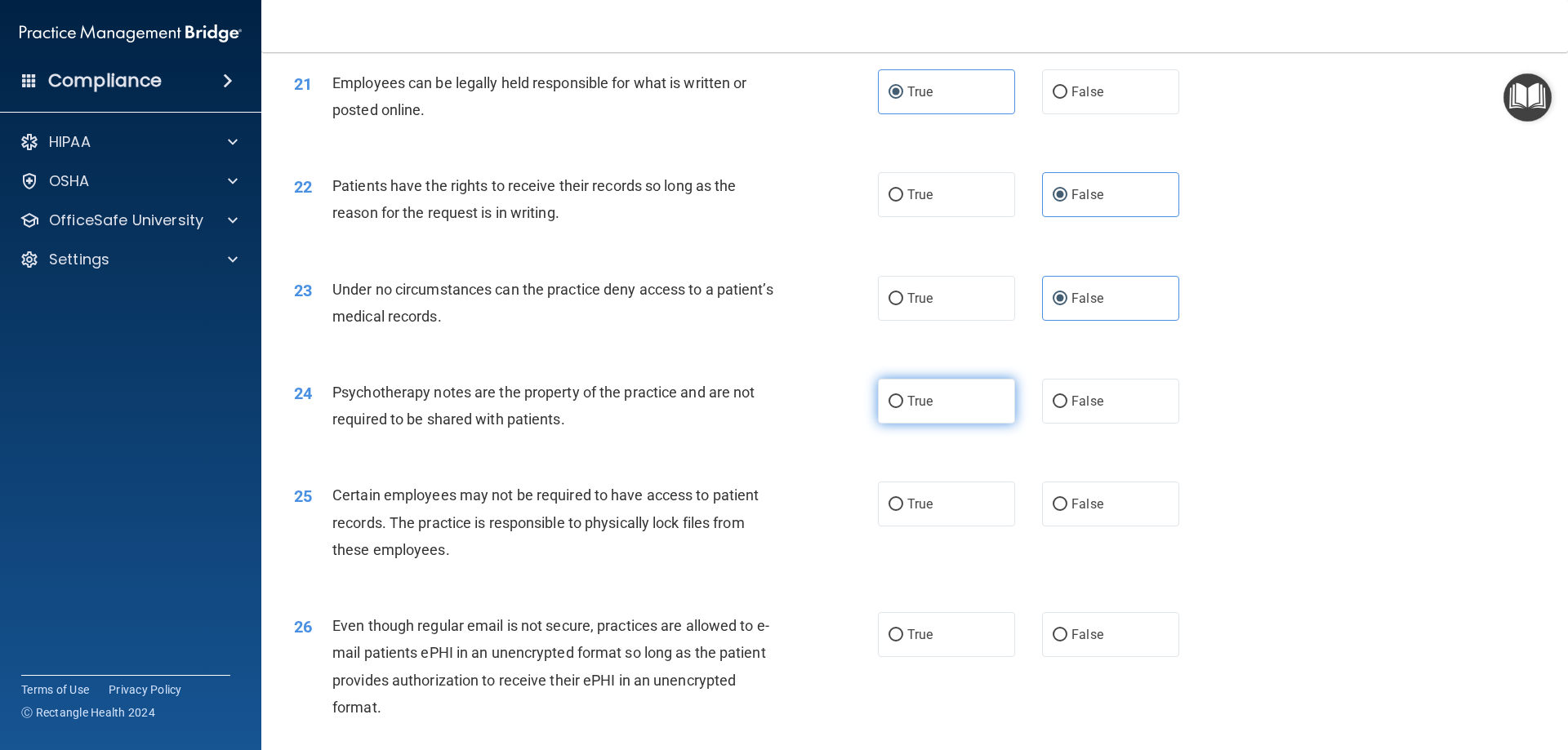
click at [903, 408] on input "True" at bounding box center [895, 402] width 15 height 12
radio input "true"
click at [936, 527] on label "True" at bounding box center [946, 504] width 137 height 45
click at [903, 511] on input "True" at bounding box center [895, 505] width 15 height 12
radio input "true"
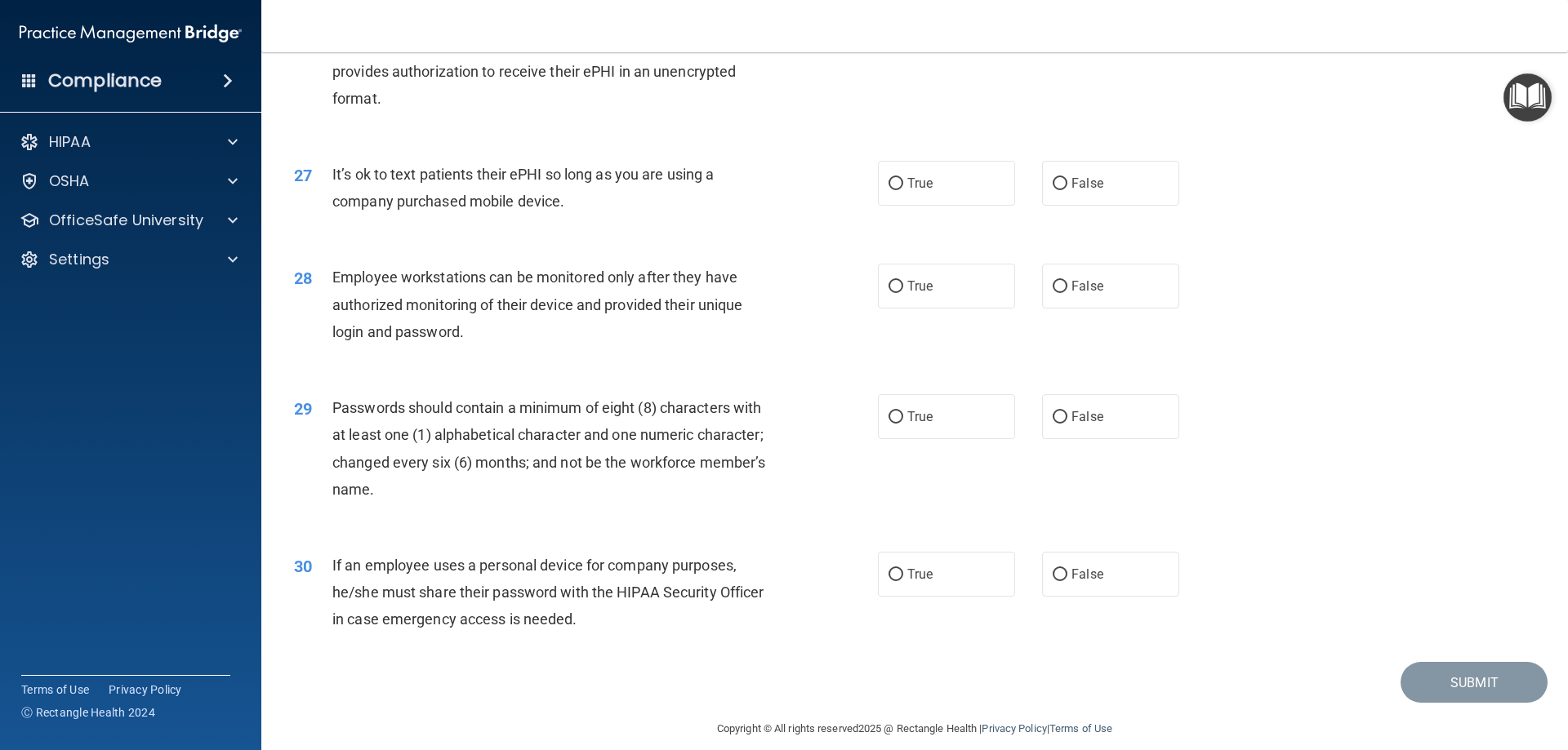
scroll to position [3265, 0]
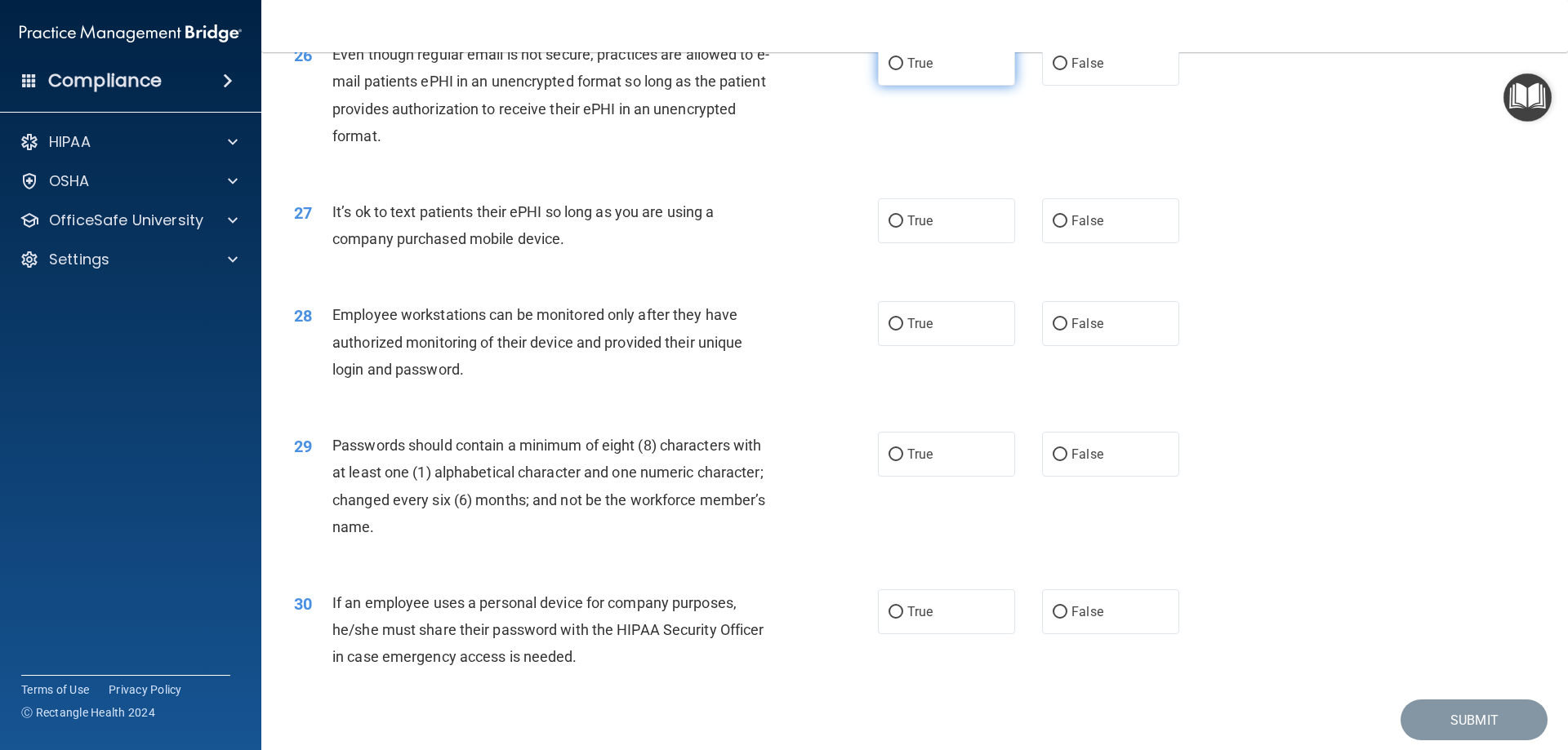
click at [951, 86] on label "True" at bounding box center [946, 63] width 137 height 45
click at [903, 70] on input "True" at bounding box center [895, 64] width 15 height 12
radio input "true"
click at [1096, 243] on label "False" at bounding box center [1110, 221] width 137 height 45
click at [1068, 228] on input "False" at bounding box center [1060, 222] width 15 height 12
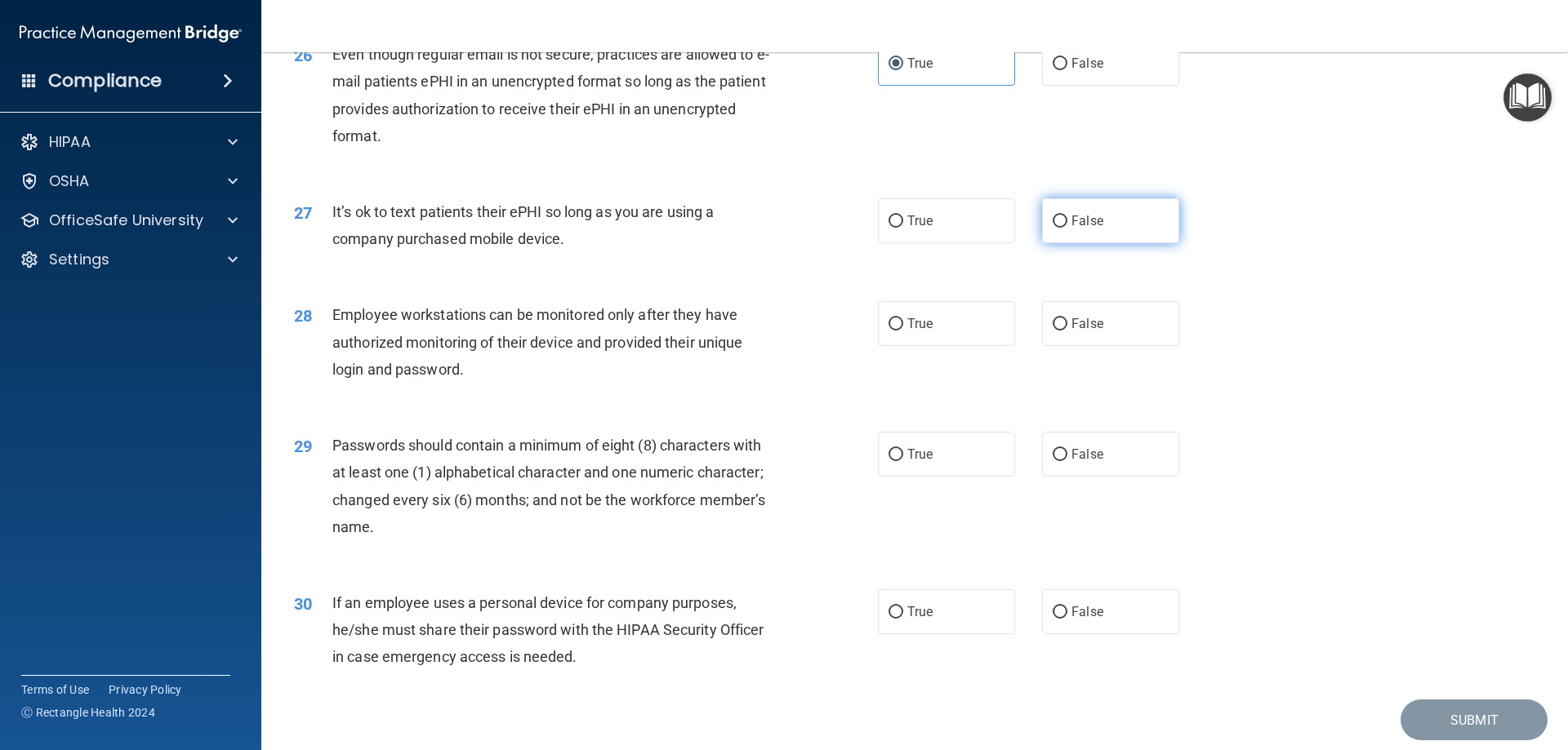
radio input "true"
click at [1095, 346] on label "False" at bounding box center [1110, 323] width 137 height 45
click at [1068, 330] on input "False" at bounding box center [1060, 324] width 15 height 12
radio input "true"
click at [967, 477] on label "True" at bounding box center [946, 454] width 137 height 45
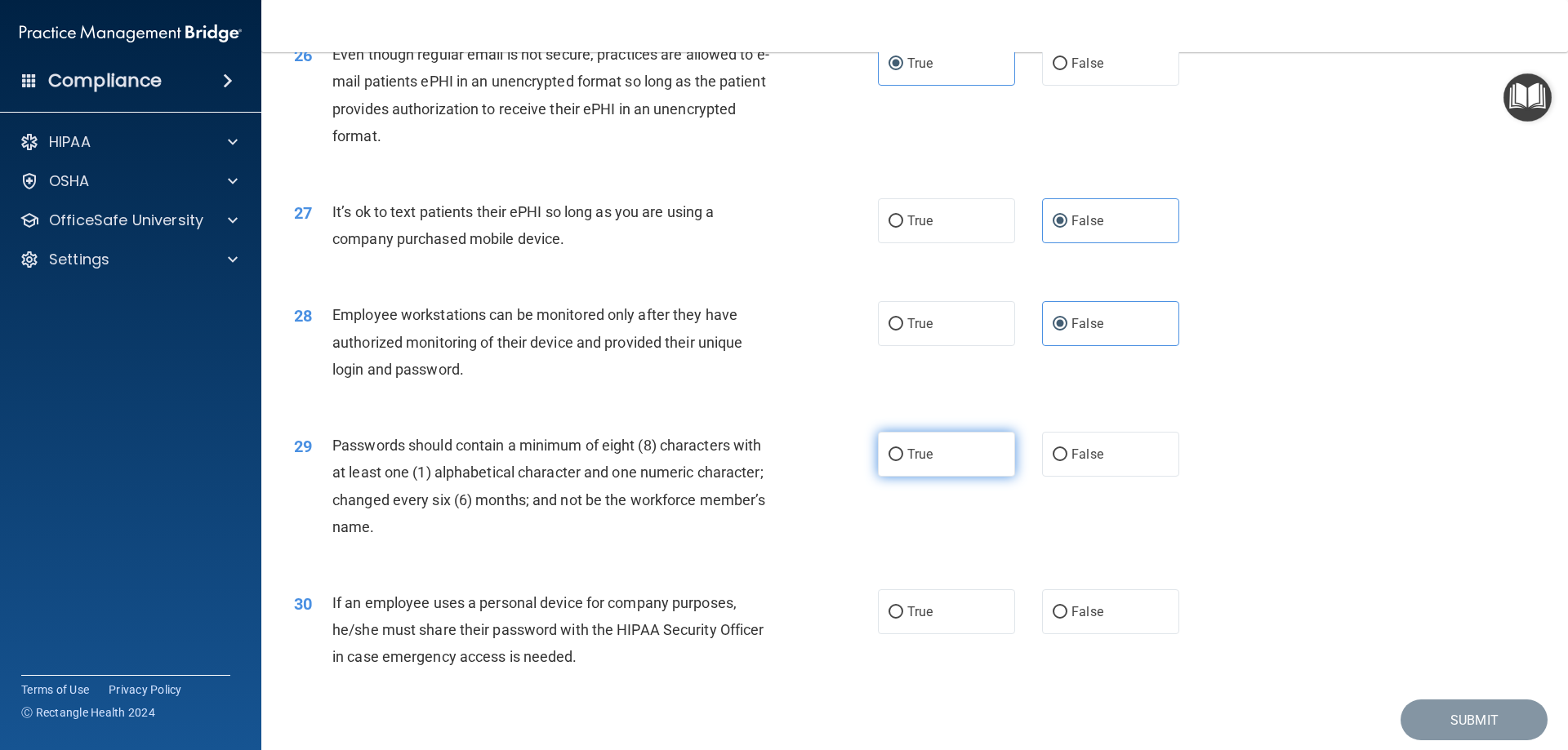
click at [903, 461] on input "True" at bounding box center [895, 455] width 15 height 12
radio input "true"
click at [1080, 619] on span "False" at bounding box center [1087, 612] width 32 height 16
click at [1068, 618] on input "False" at bounding box center [1060, 613] width 15 height 12
radio input "true"
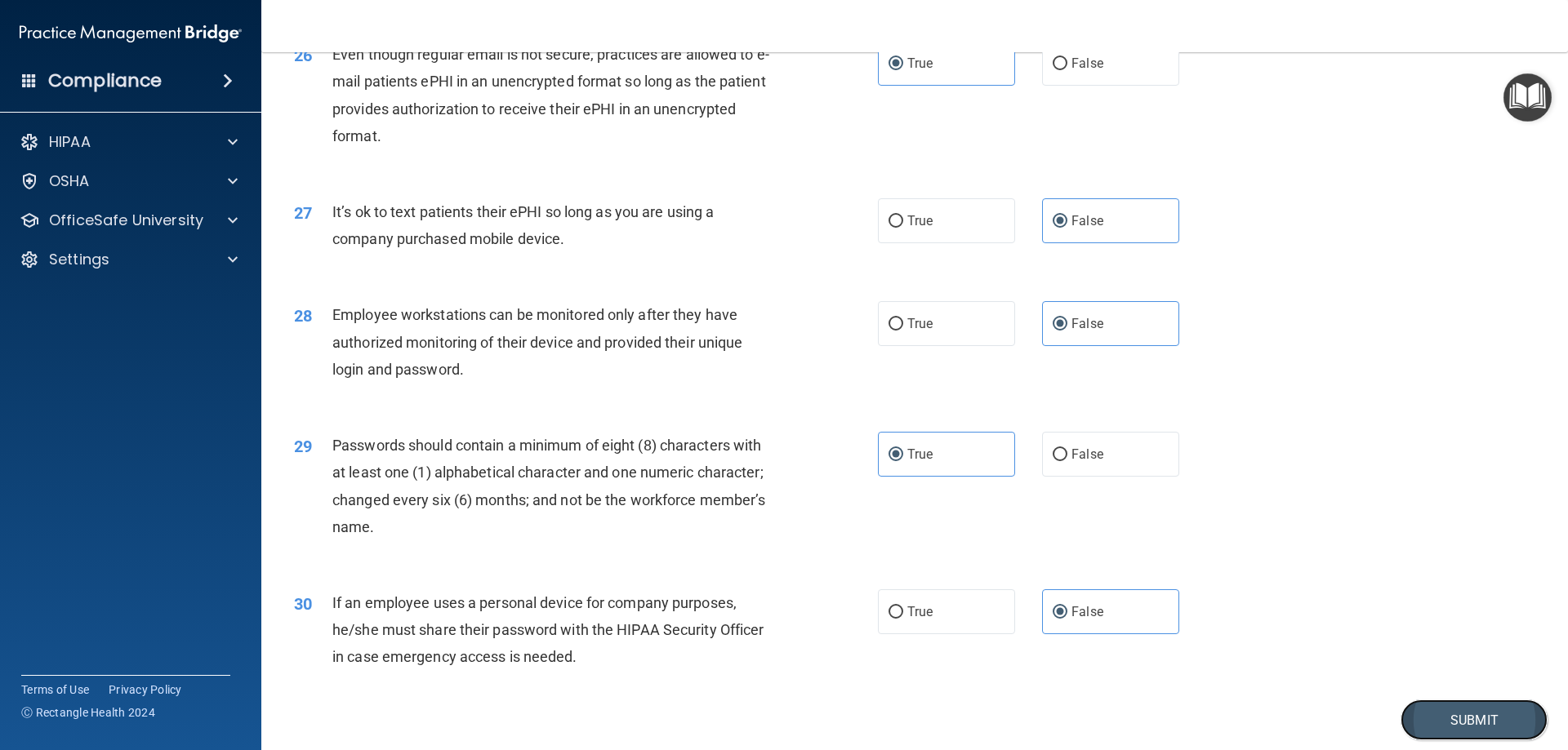
click at [1435, 741] on button "Submit" at bounding box center [1474, 720] width 147 height 42
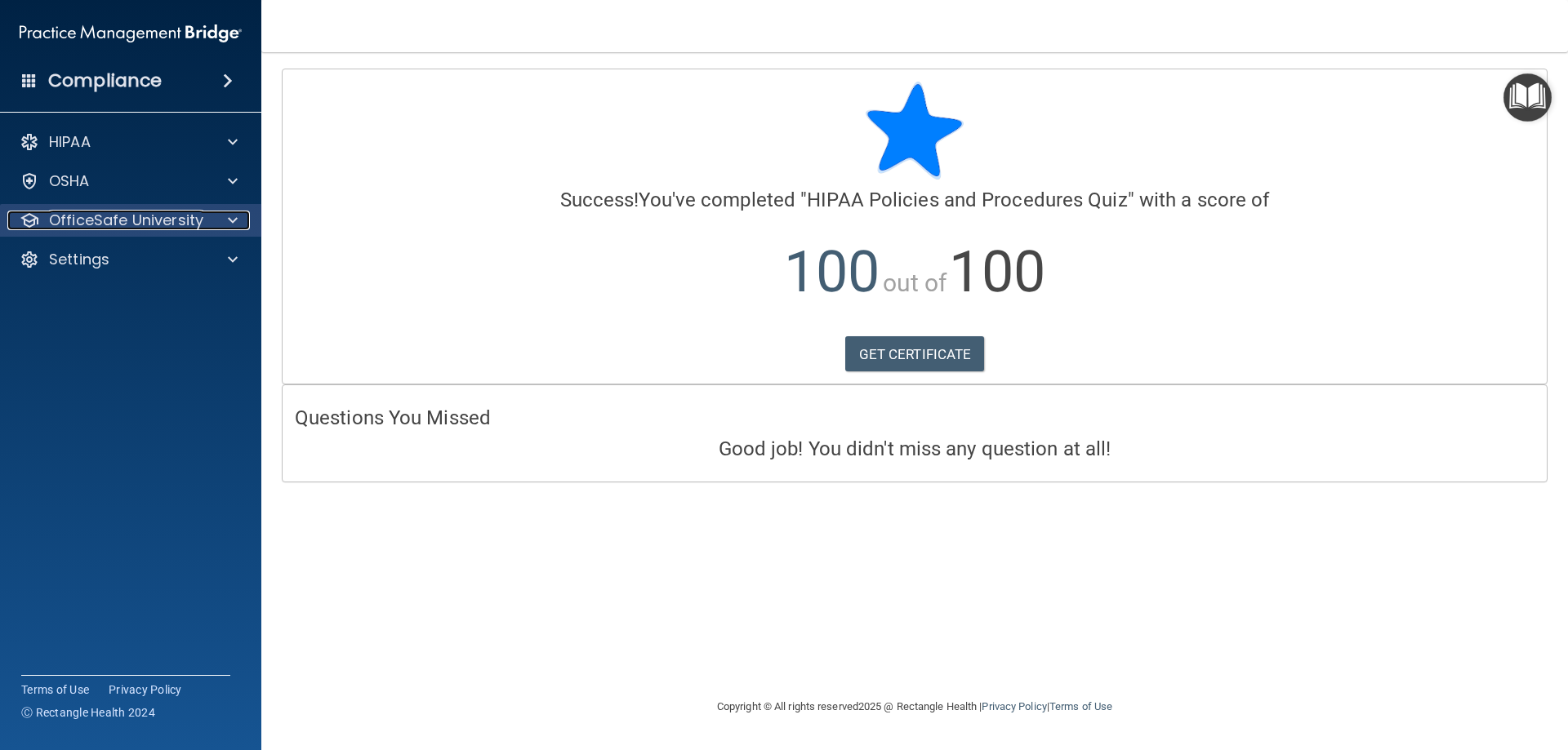
click at [171, 219] on p "OfficeSafe University" at bounding box center [126, 220] width 155 height 19
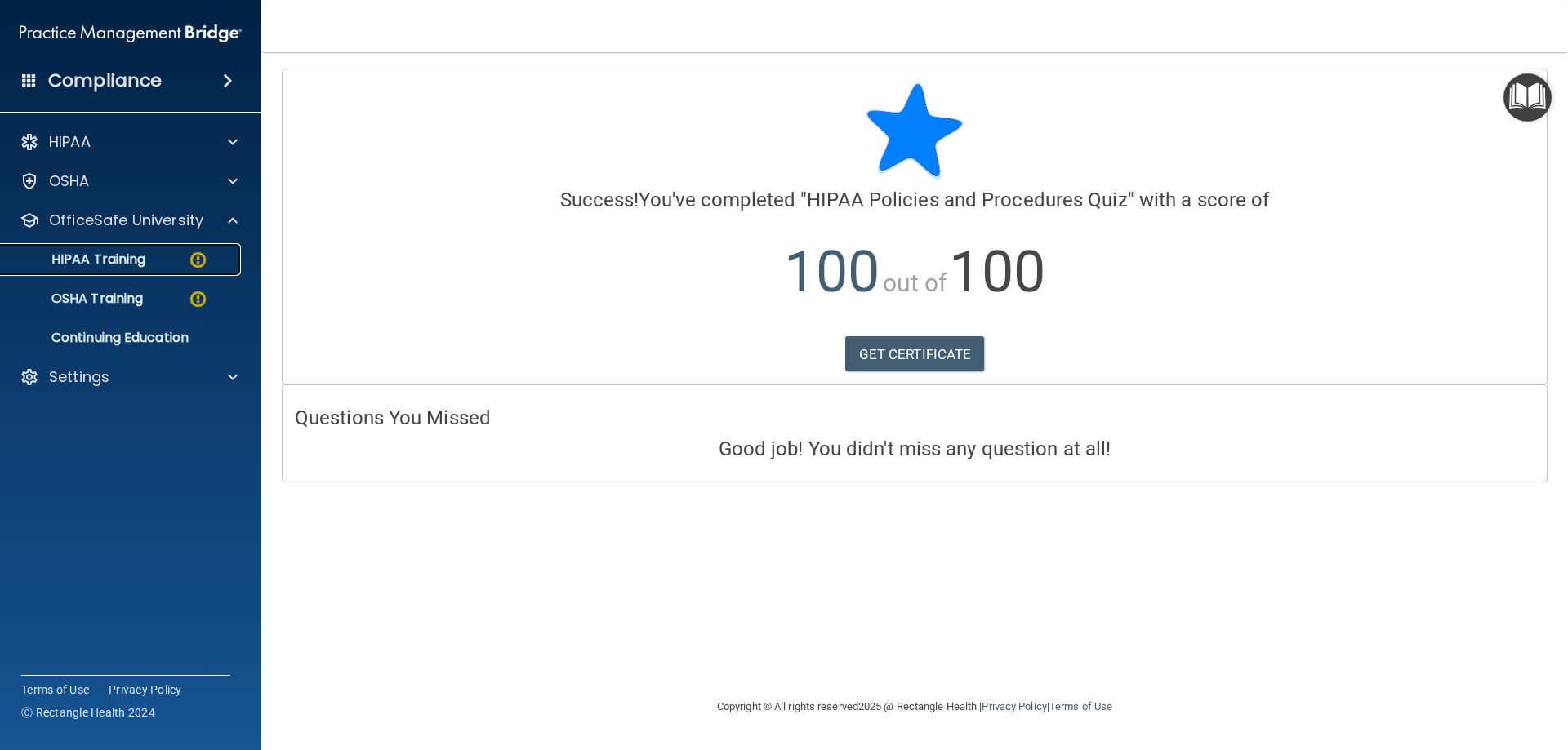
click at [148, 255] on div "HIPAA Training" at bounding box center [122, 260] width 223 height 16
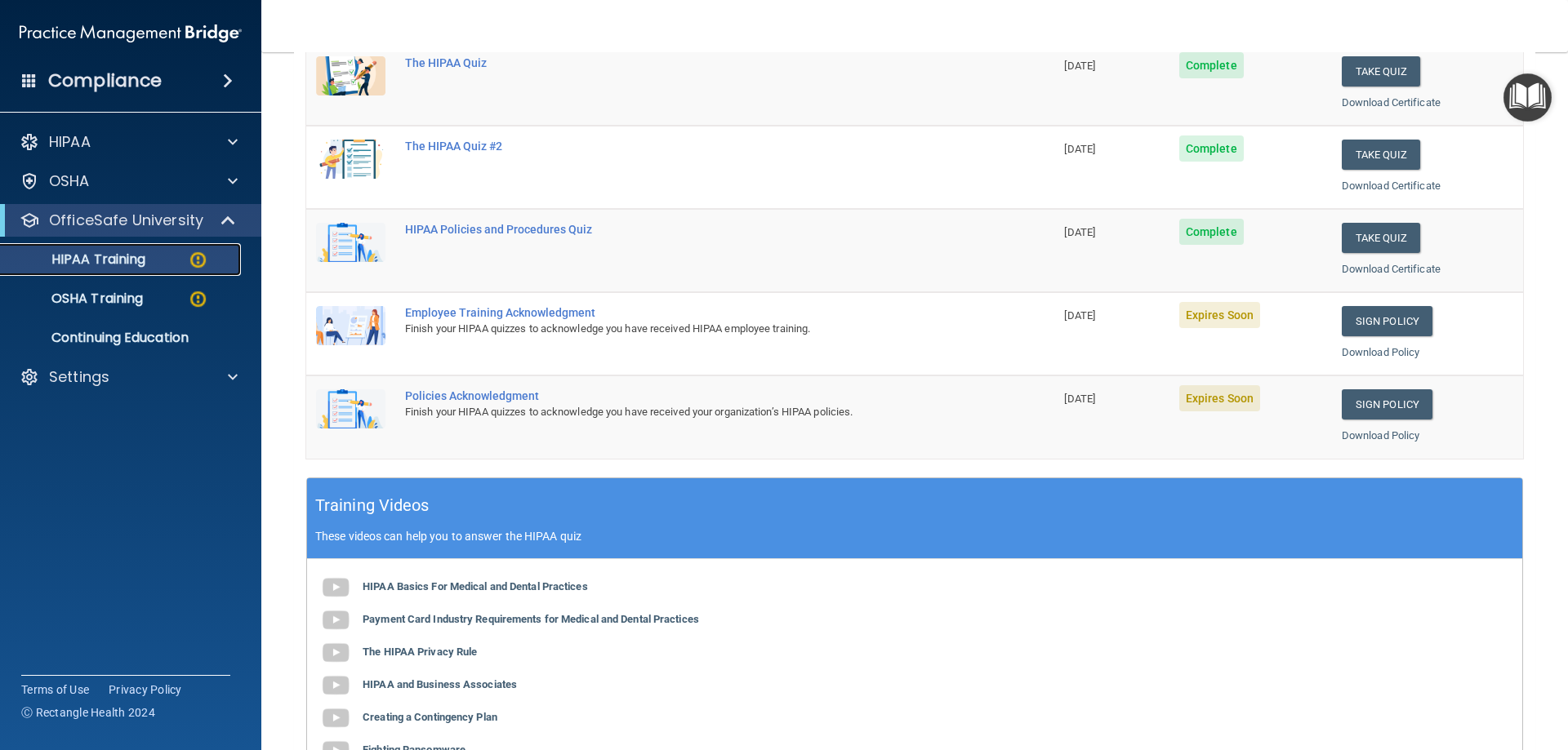
scroll to position [163, 0]
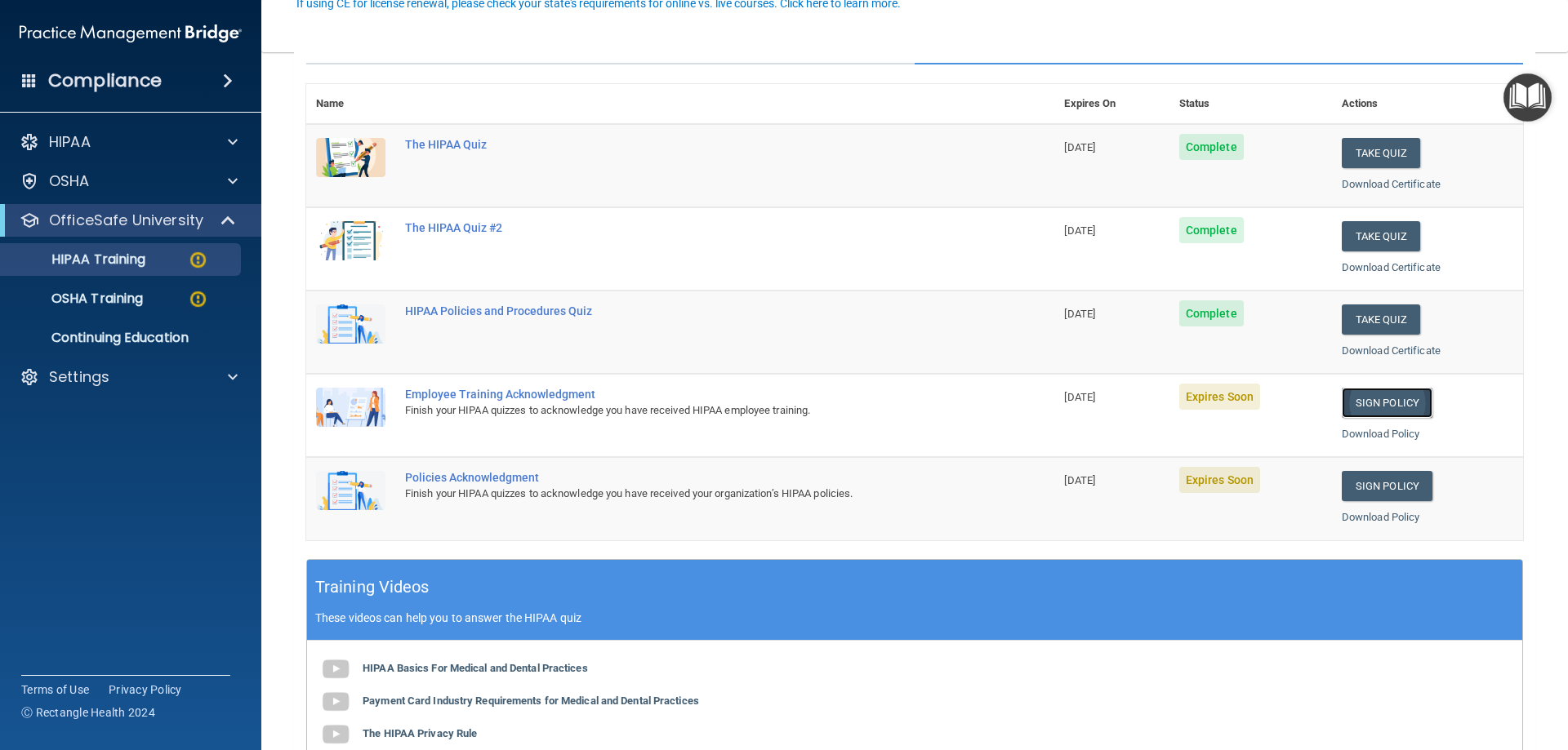
click at [1389, 401] on link "Sign Policy" at bounding box center [1387, 403] width 91 height 30
click at [1366, 468] on td "Sign Policy Sign Policy Download Policy" at bounding box center [1427, 497] width 191 height 82
click at [1366, 492] on link "Sign Policy" at bounding box center [1387, 486] width 91 height 30
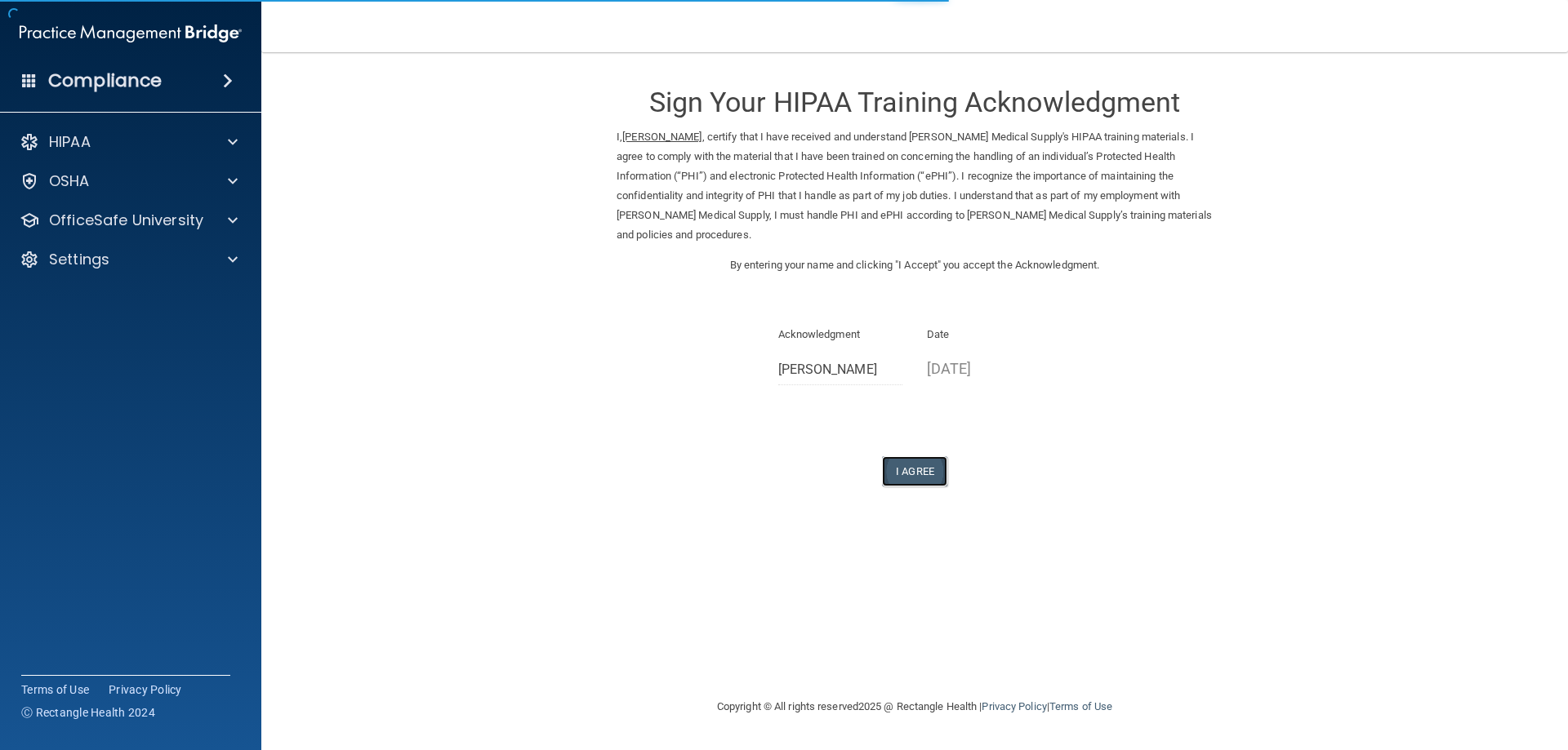
click at [925, 466] on button "I Agree" at bounding box center [915, 472] width 65 height 30
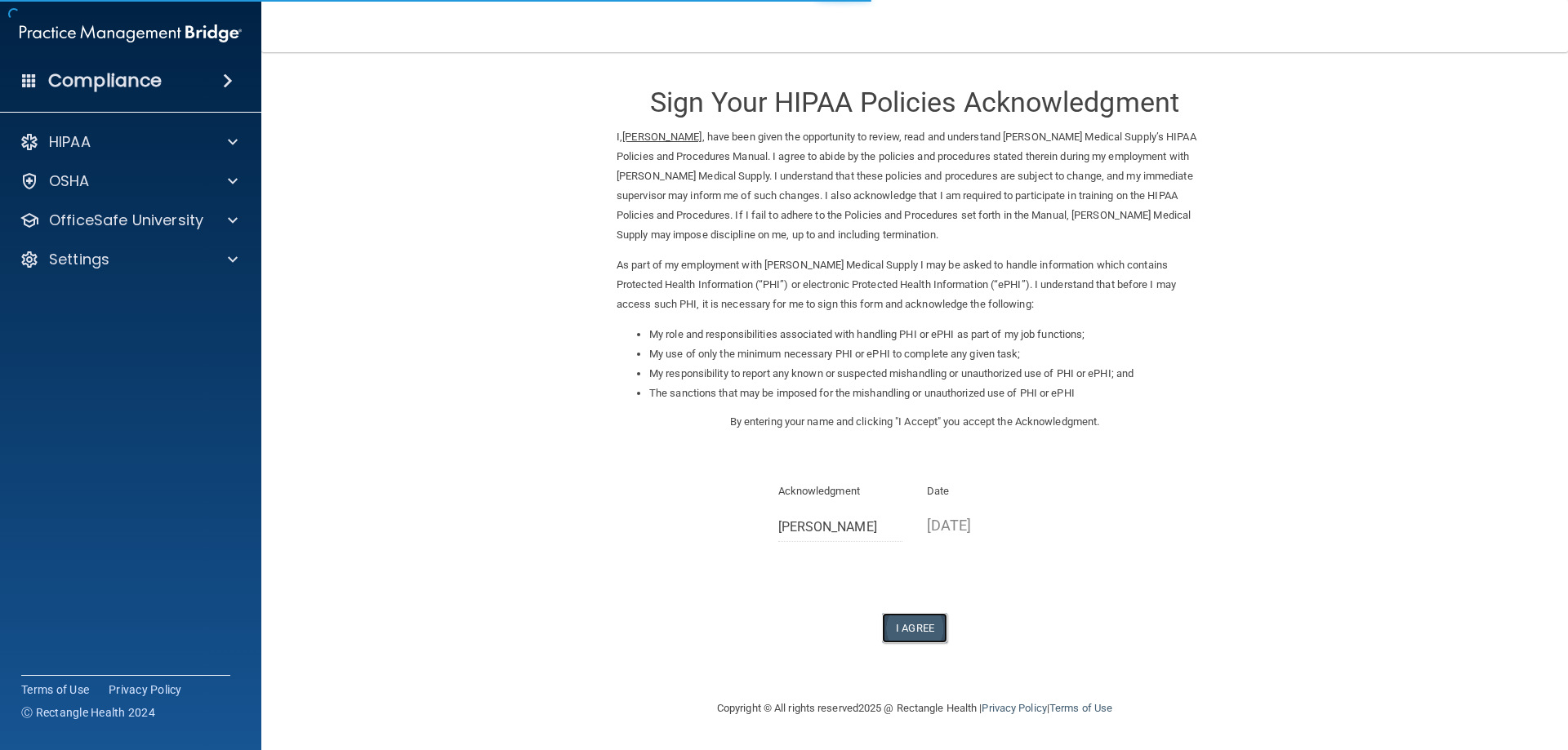
click at [902, 632] on button "I Agree" at bounding box center [915, 628] width 65 height 30
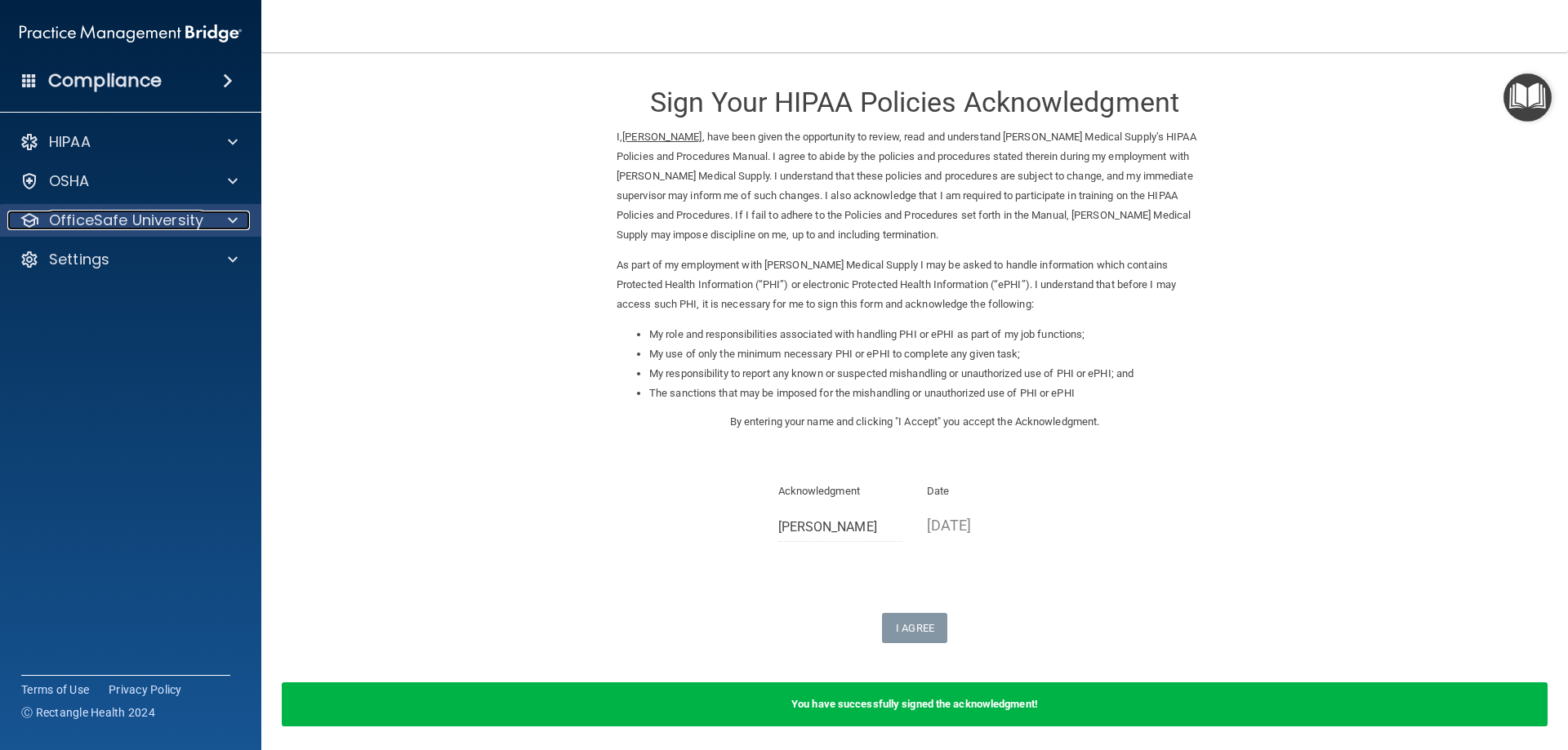
click at [166, 216] on p "OfficeSafe University" at bounding box center [126, 220] width 155 height 19
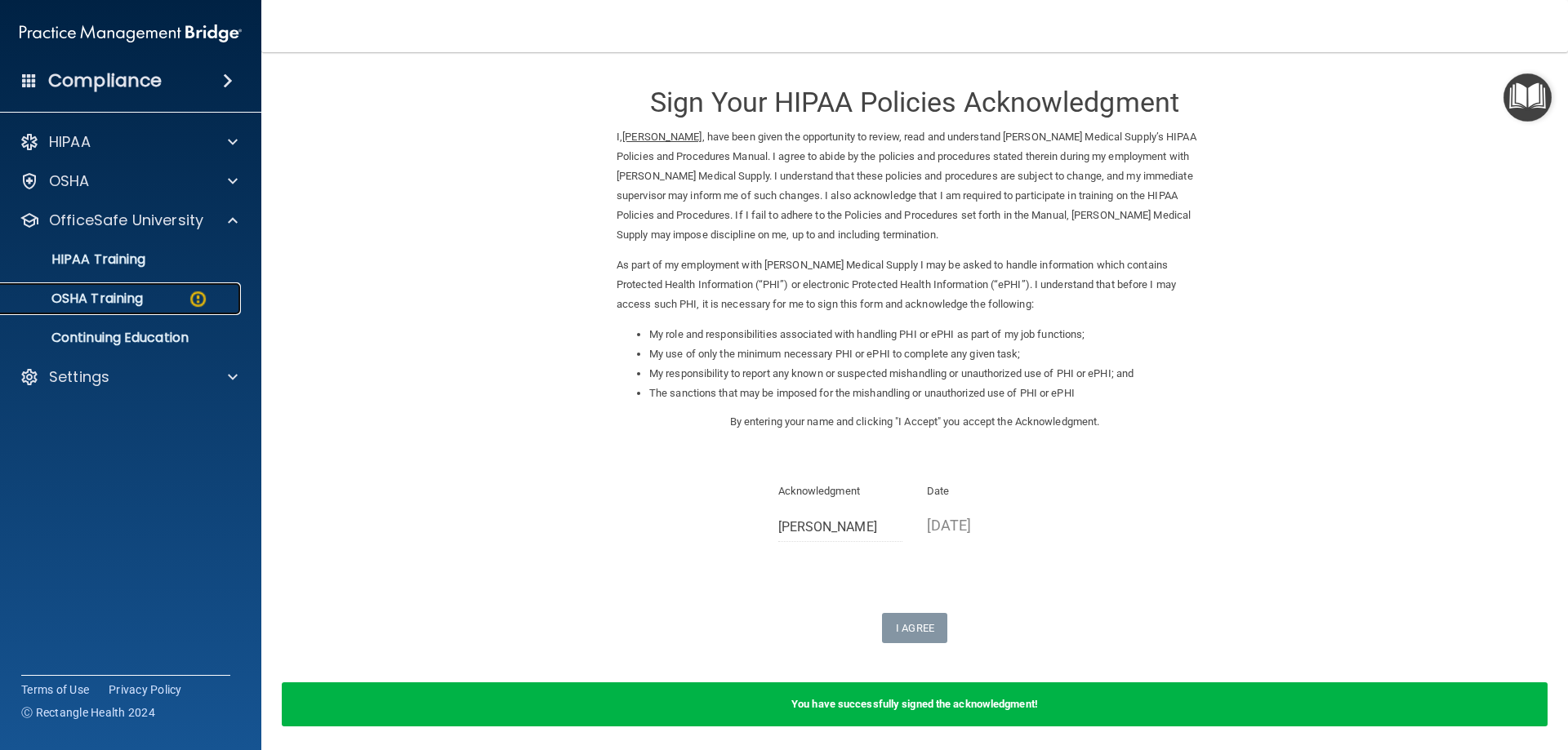
click at [126, 300] on p "OSHA Training" at bounding box center [77, 299] width 133 height 16
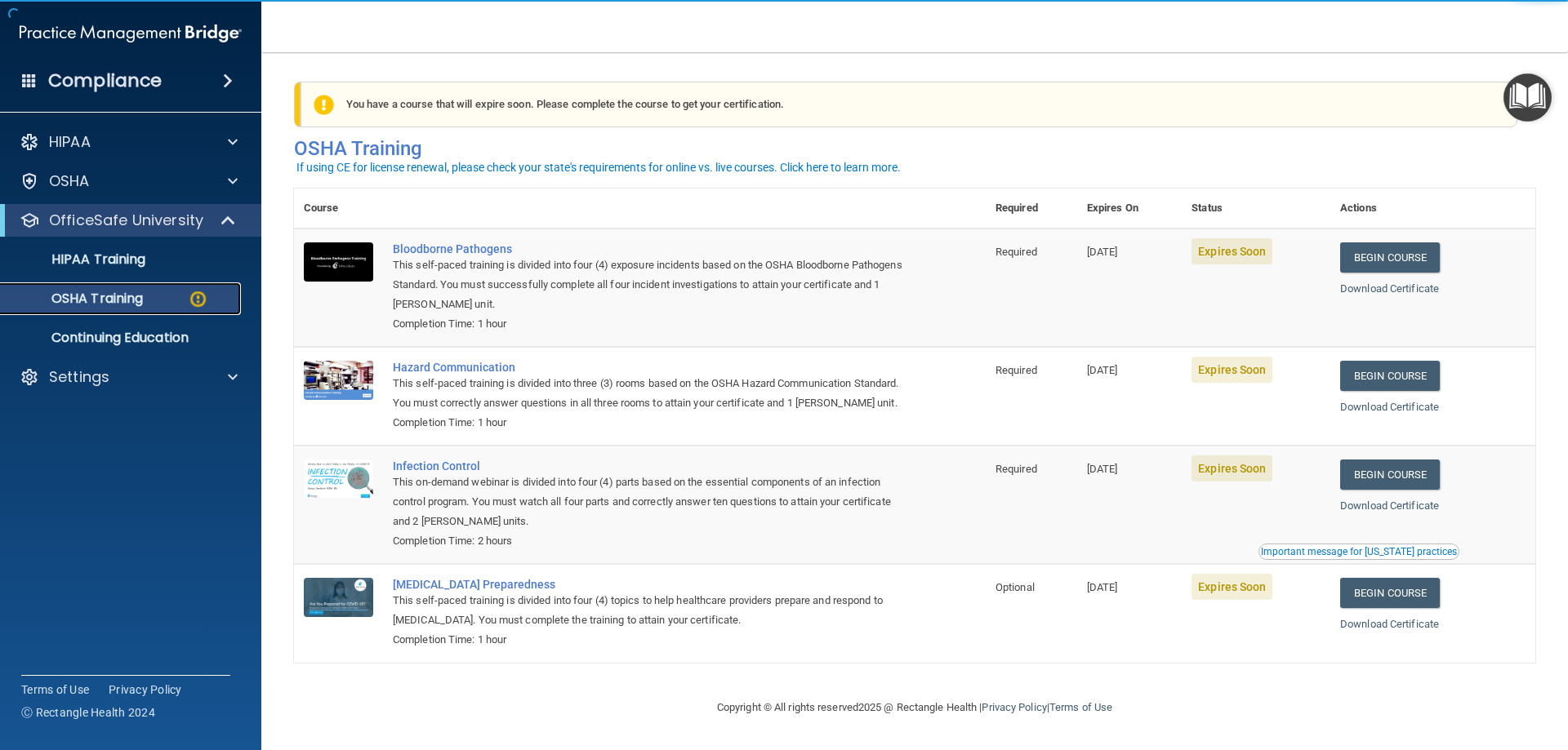
scroll to position [20, 0]
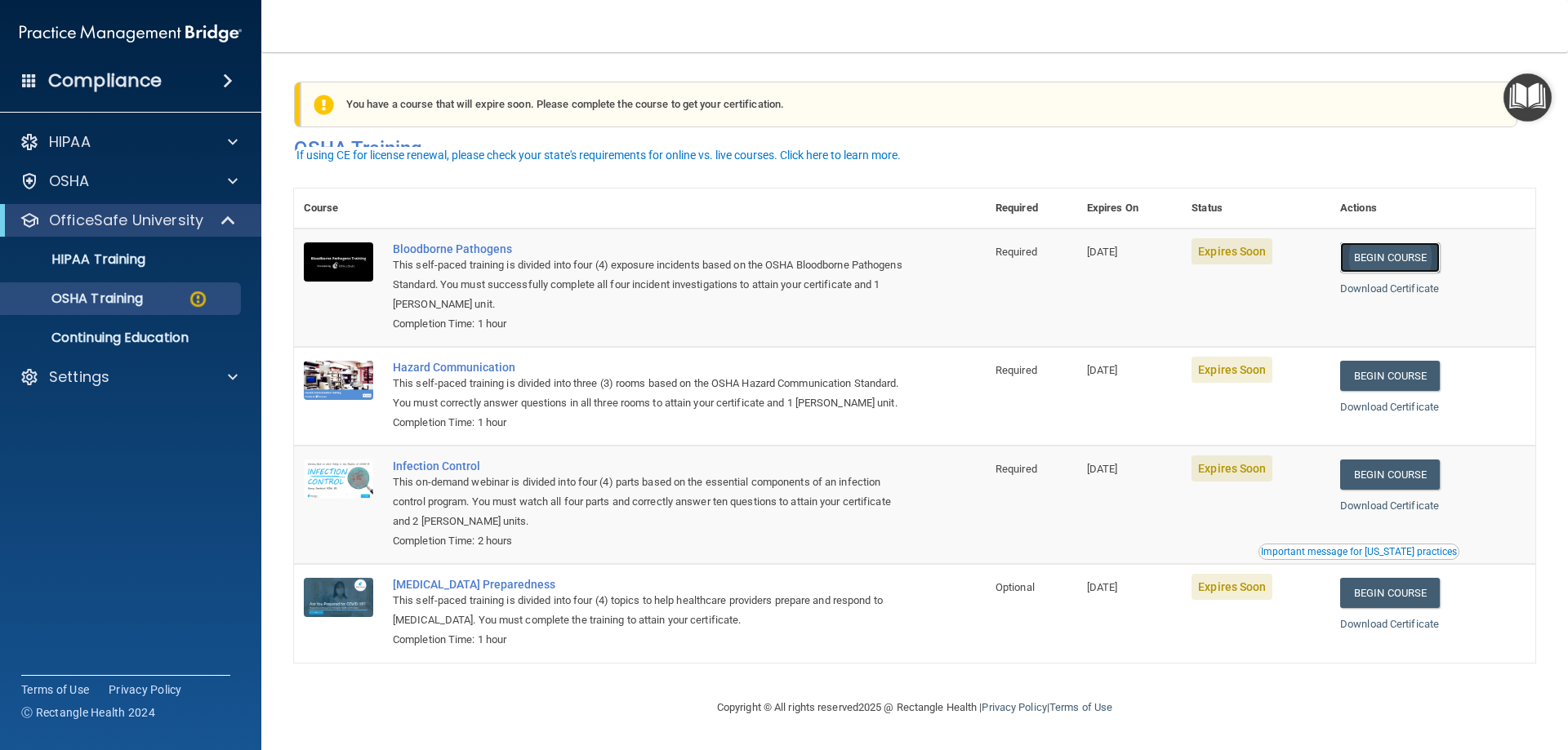
click at [1411, 242] on link "Begin Course" at bounding box center [1389, 257] width 100 height 30
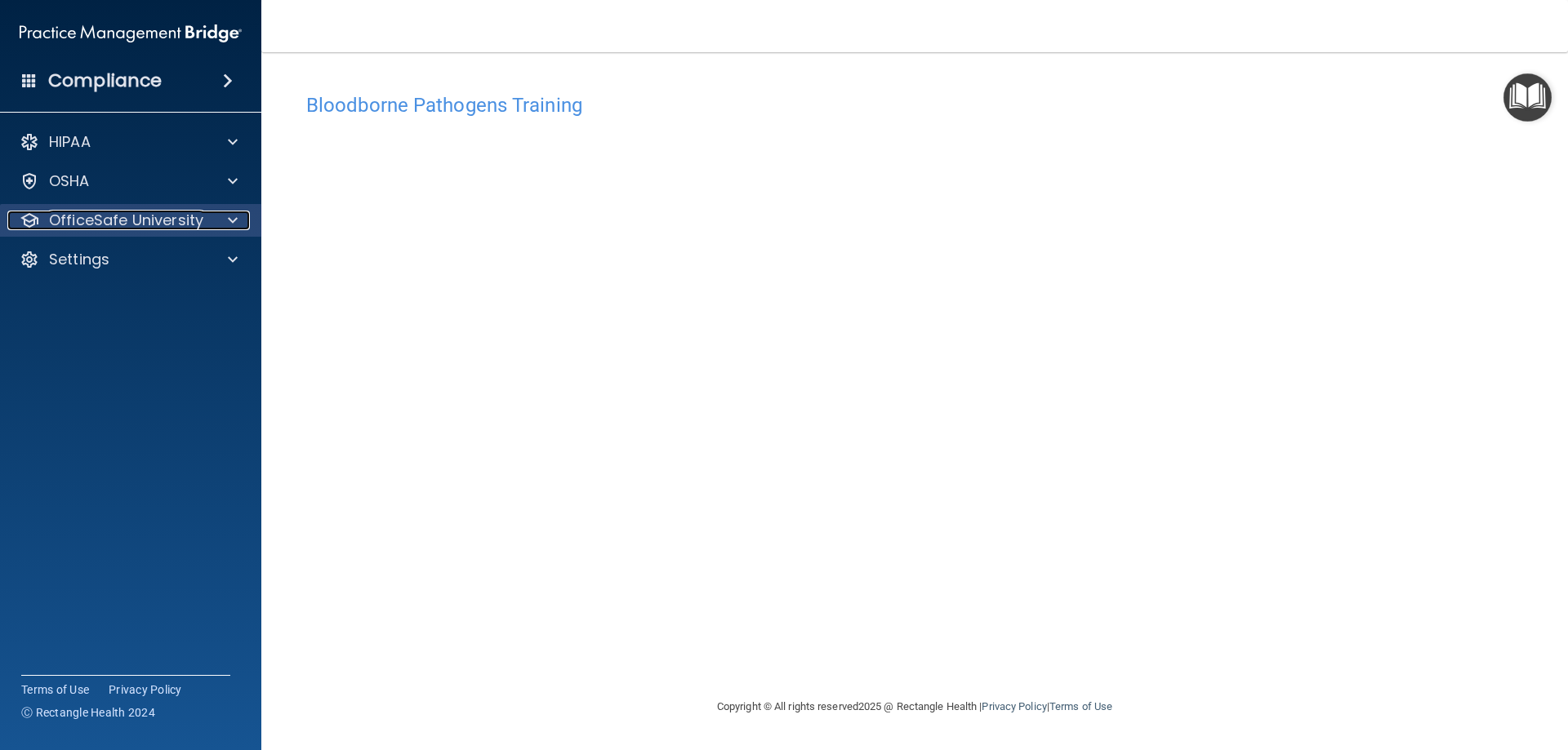
click at [169, 219] on p "OfficeSafe University" at bounding box center [126, 220] width 155 height 19
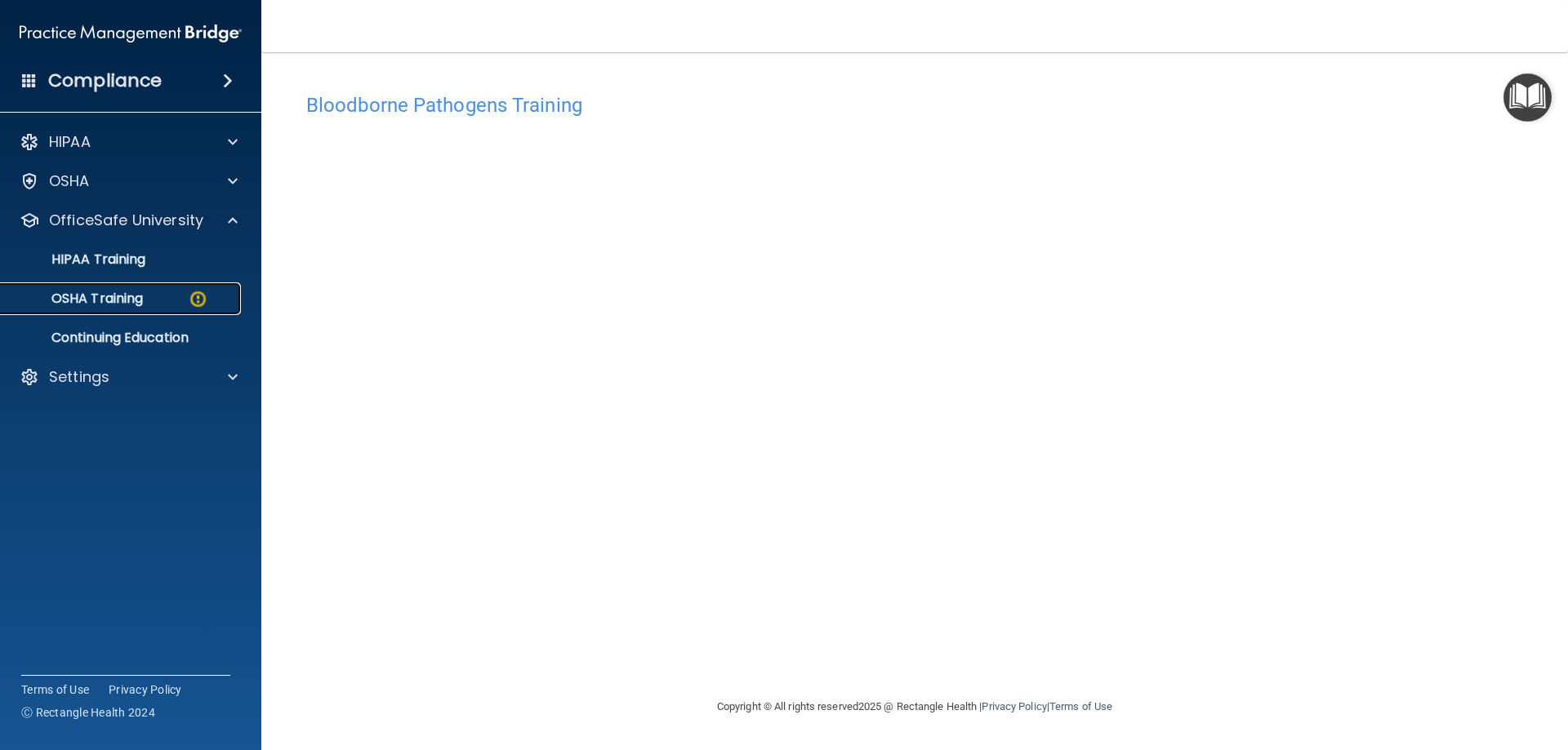
click at [178, 304] on div "OSHA Training" at bounding box center [122, 299] width 223 height 16
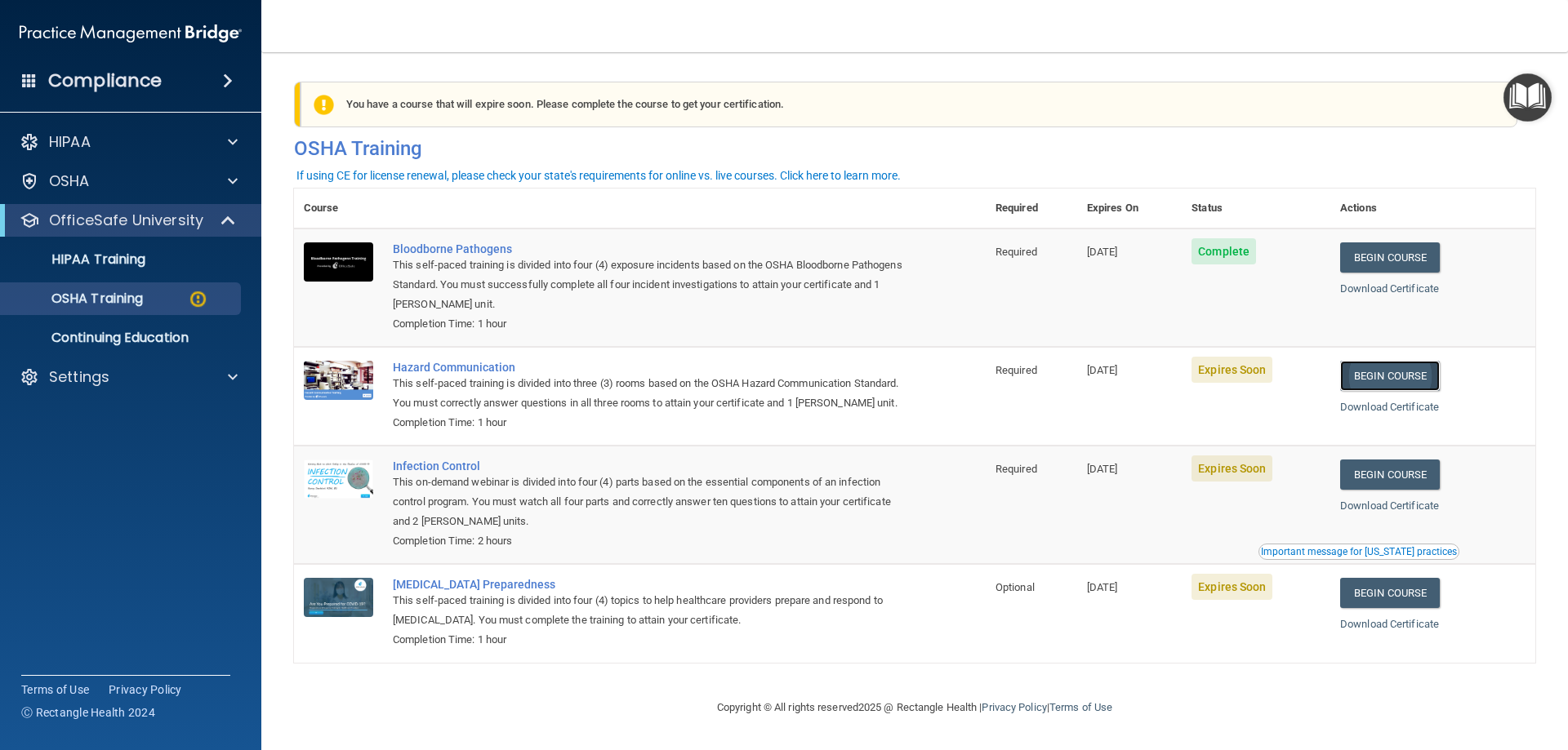
click at [1382, 371] on link "Begin Course" at bounding box center [1389, 375] width 100 height 30
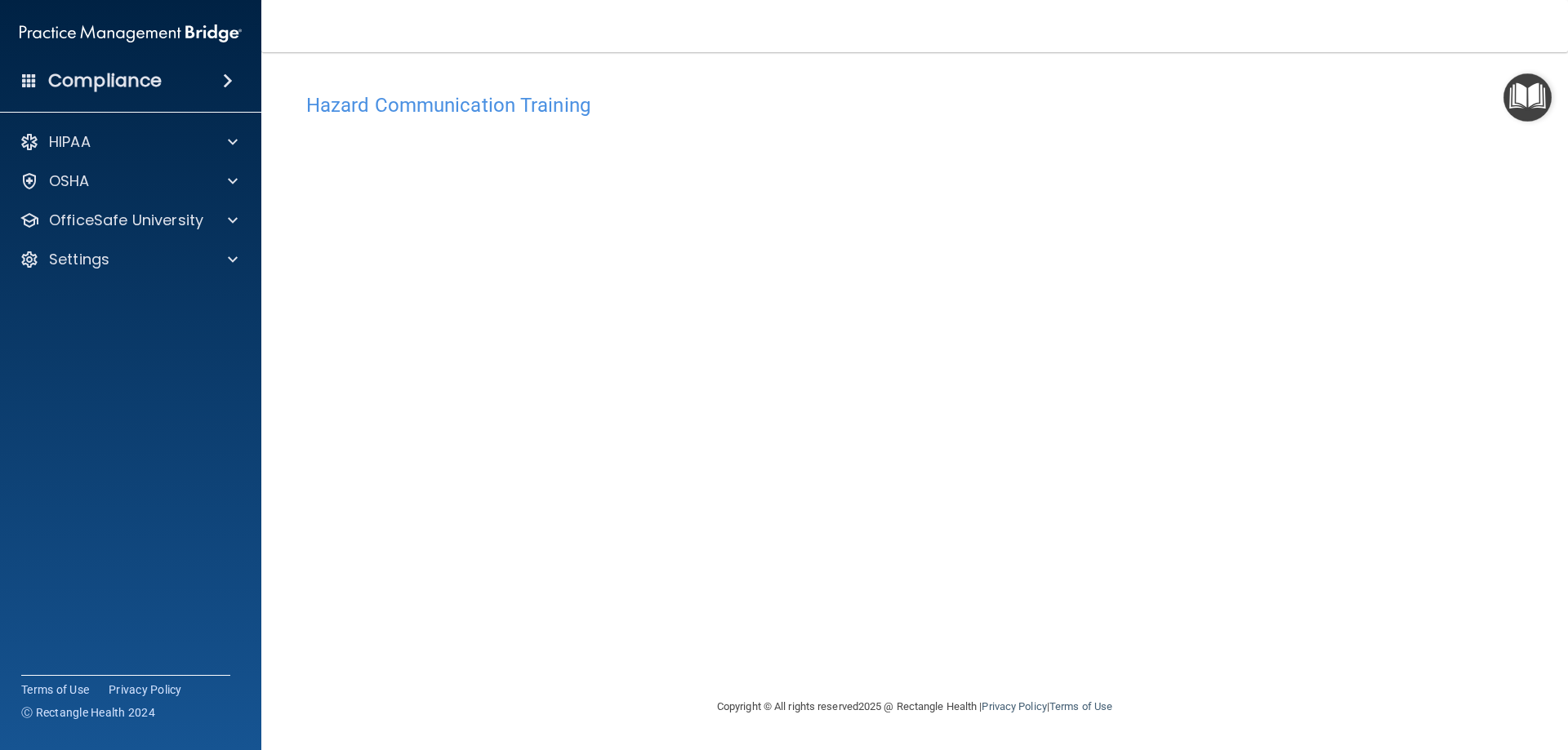
click at [1170, 590] on div "Hazard Communication Training This course doesn’t expire until 08/21/2025. Are …" at bounding box center [915, 390] width 1242 height 612
click at [1247, 537] on div "Hazard Communication Training This course doesn’t expire until 08/21/2025. Are …" at bounding box center [915, 390] width 1242 height 612
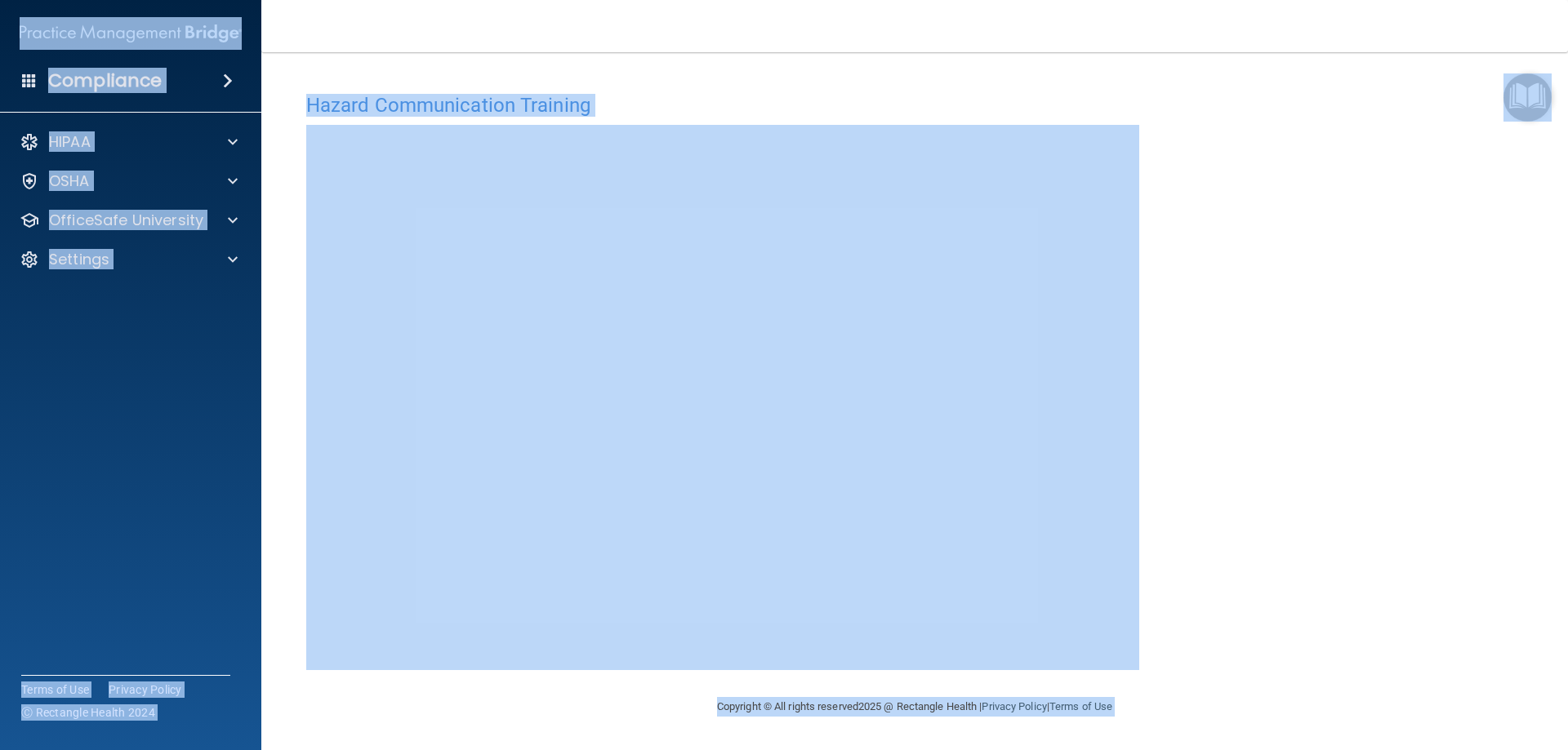
drag, startPoint x: 1498, startPoint y: 1, endPoint x: 1273, endPoint y: 214, distance: 309.8
click at [1273, 214] on div "Hazard Communication Training This course doesn’t expire until 08/21/2025. Are …" at bounding box center [915, 390] width 1242 height 612
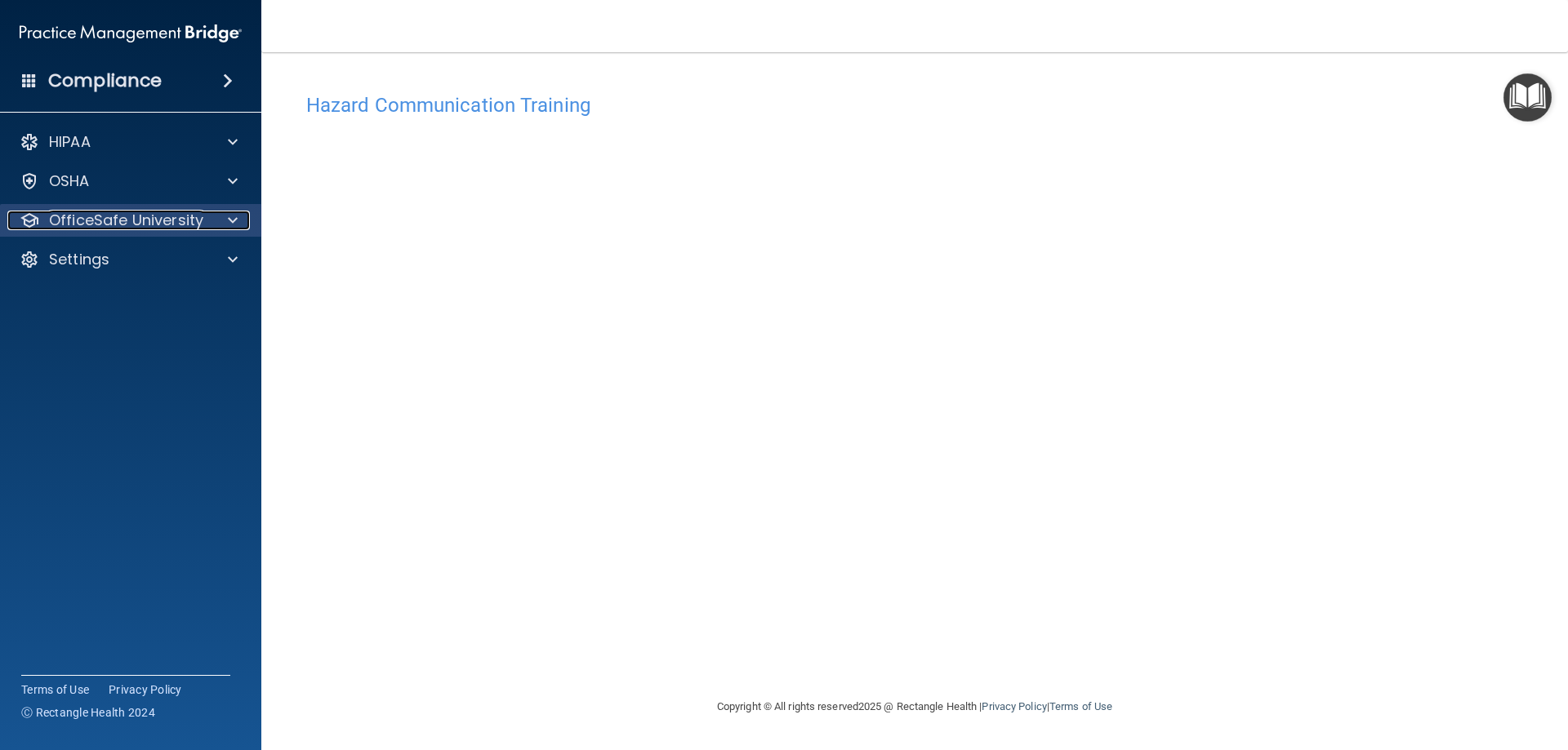
click at [183, 226] on p "OfficeSafe University" at bounding box center [126, 220] width 155 height 19
click at [122, 229] on p "OfficeSafe University" at bounding box center [126, 220] width 155 height 19
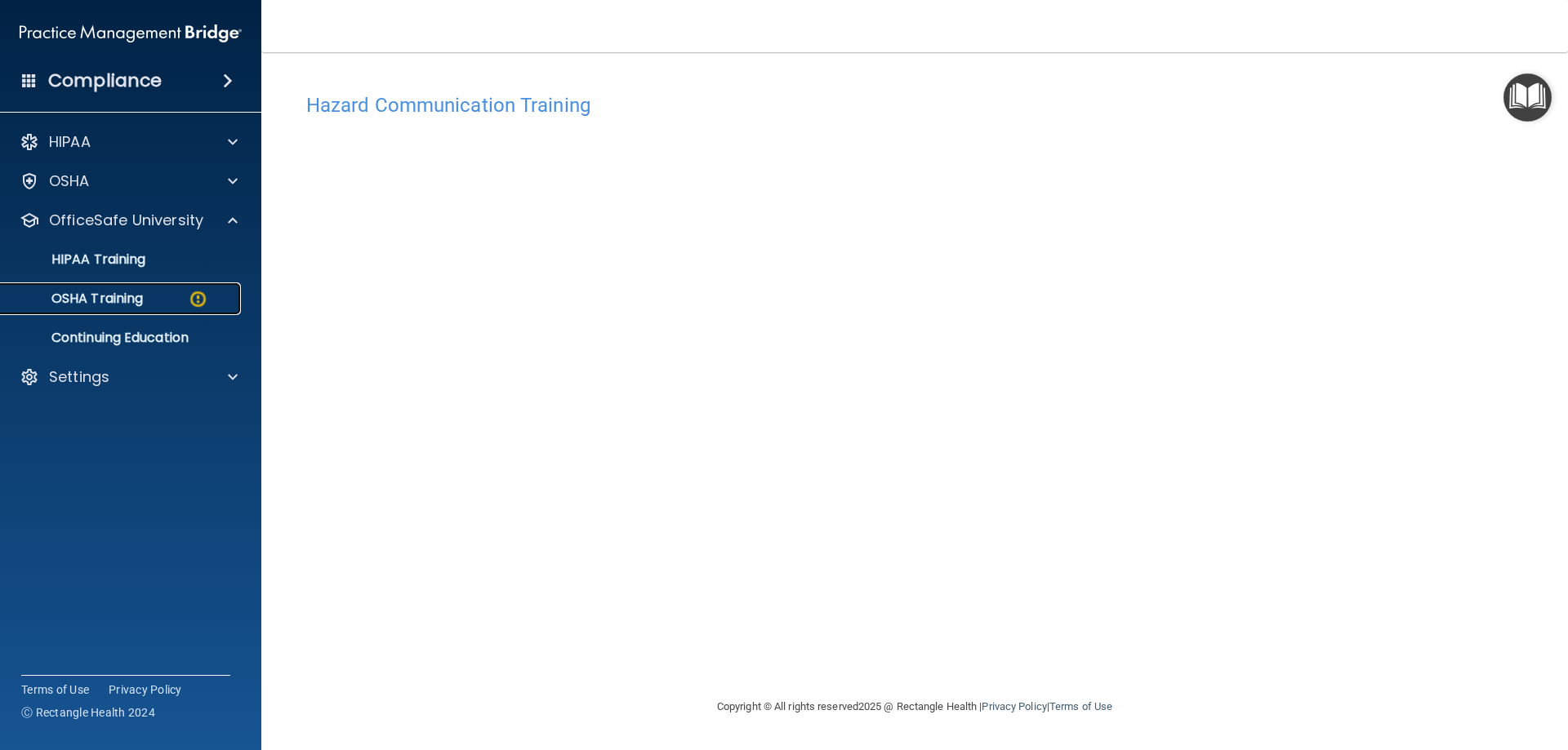
click at [134, 293] on p "OSHA Training" at bounding box center [77, 299] width 133 height 16
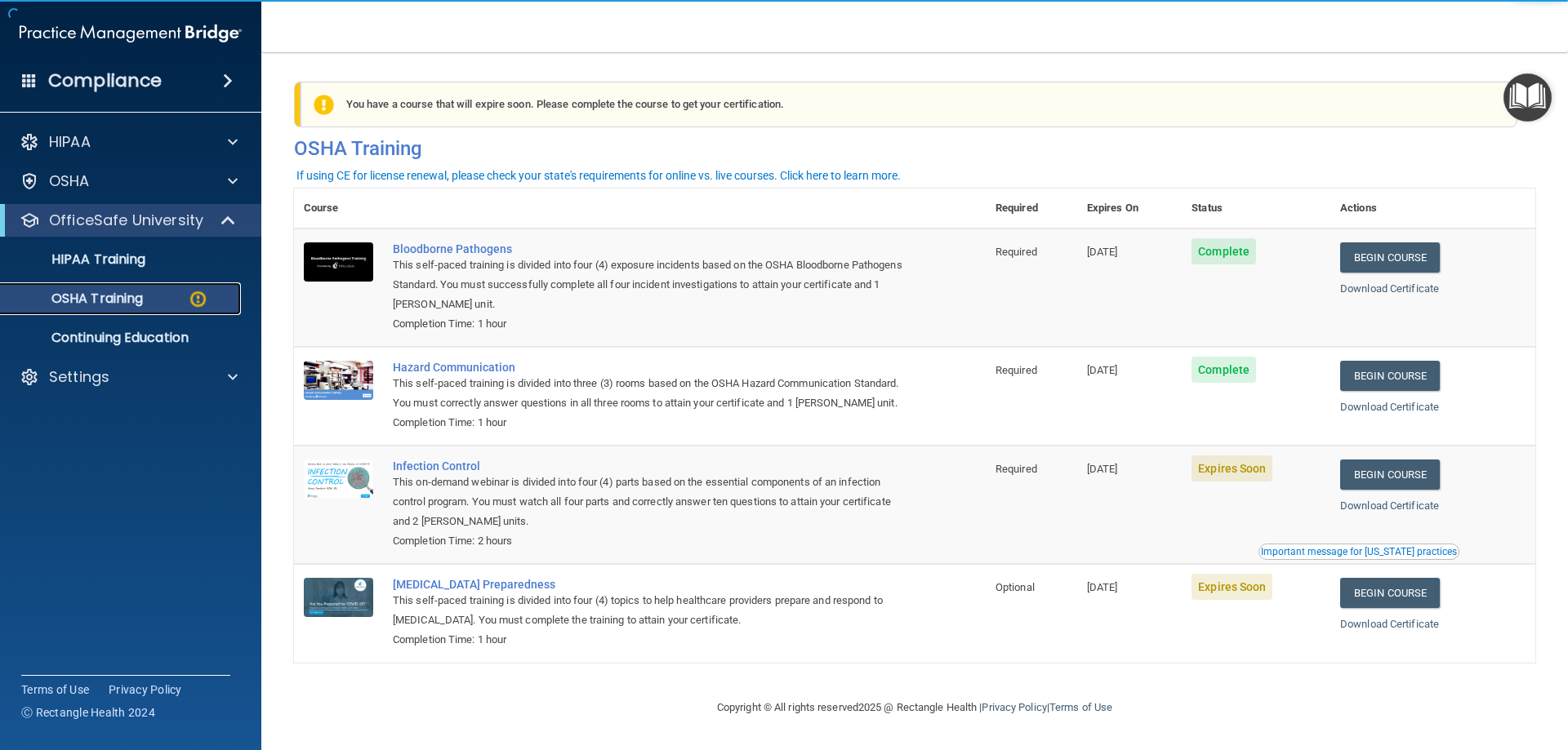
scroll to position [20, 0]
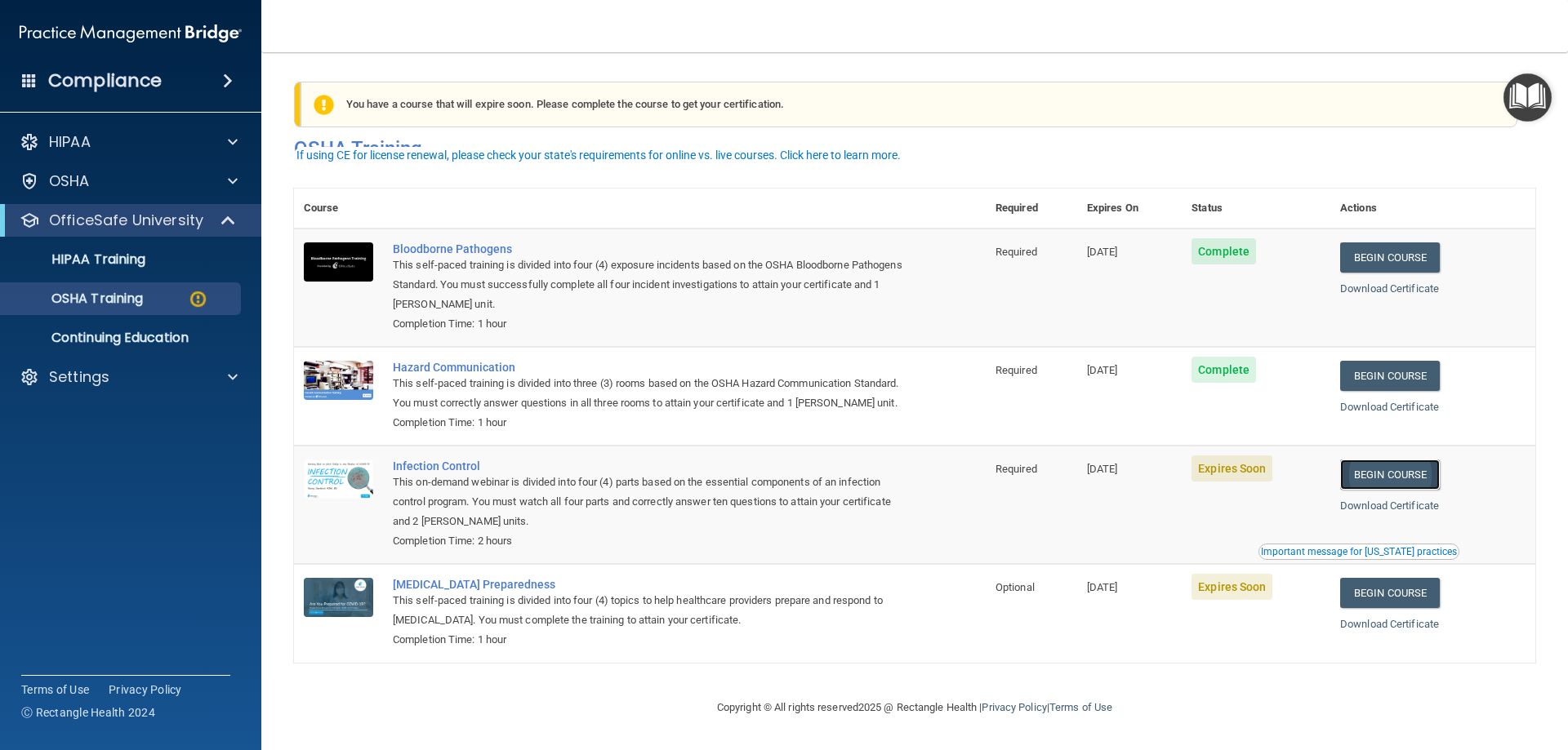
click at [1394, 474] on link "Begin Course" at bounding box center [1389, 474] width 100 height 30
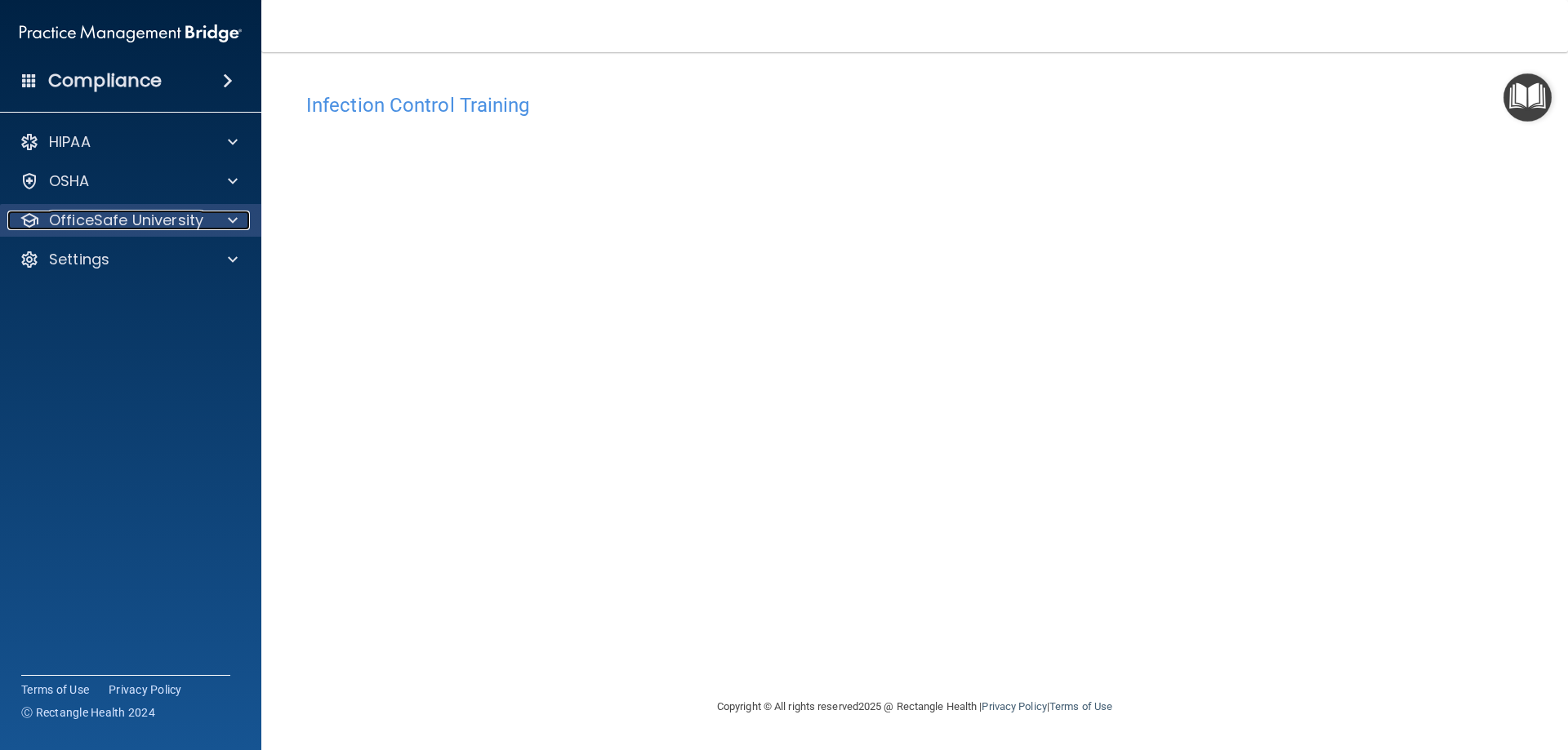
click at [133, 212] on p "OfficeSafe University" at bounding box center [126, 220] width 155 height 19
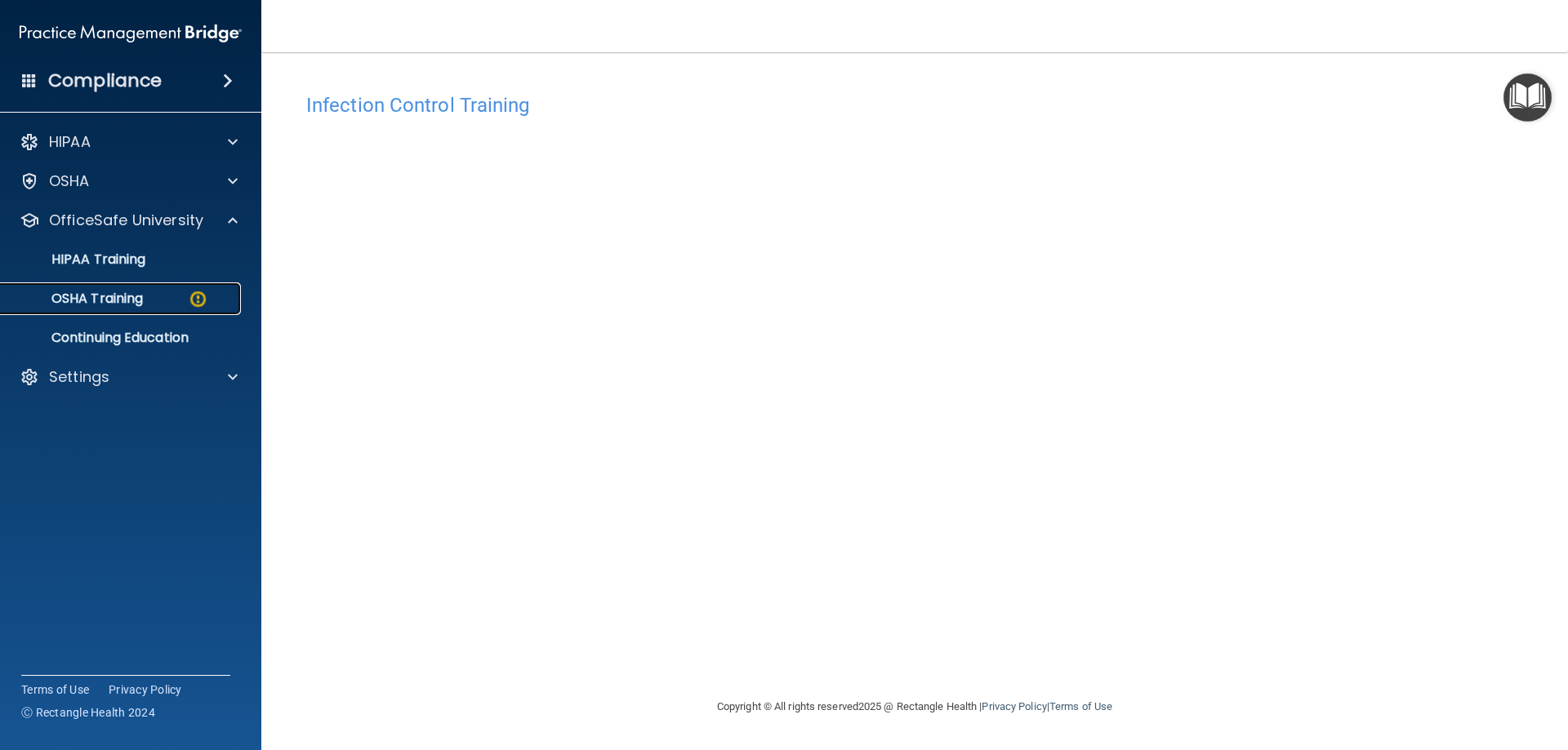
click at [148, 292] on div "OSHA Training" at bounding box center [122, 299] width 223 height 16
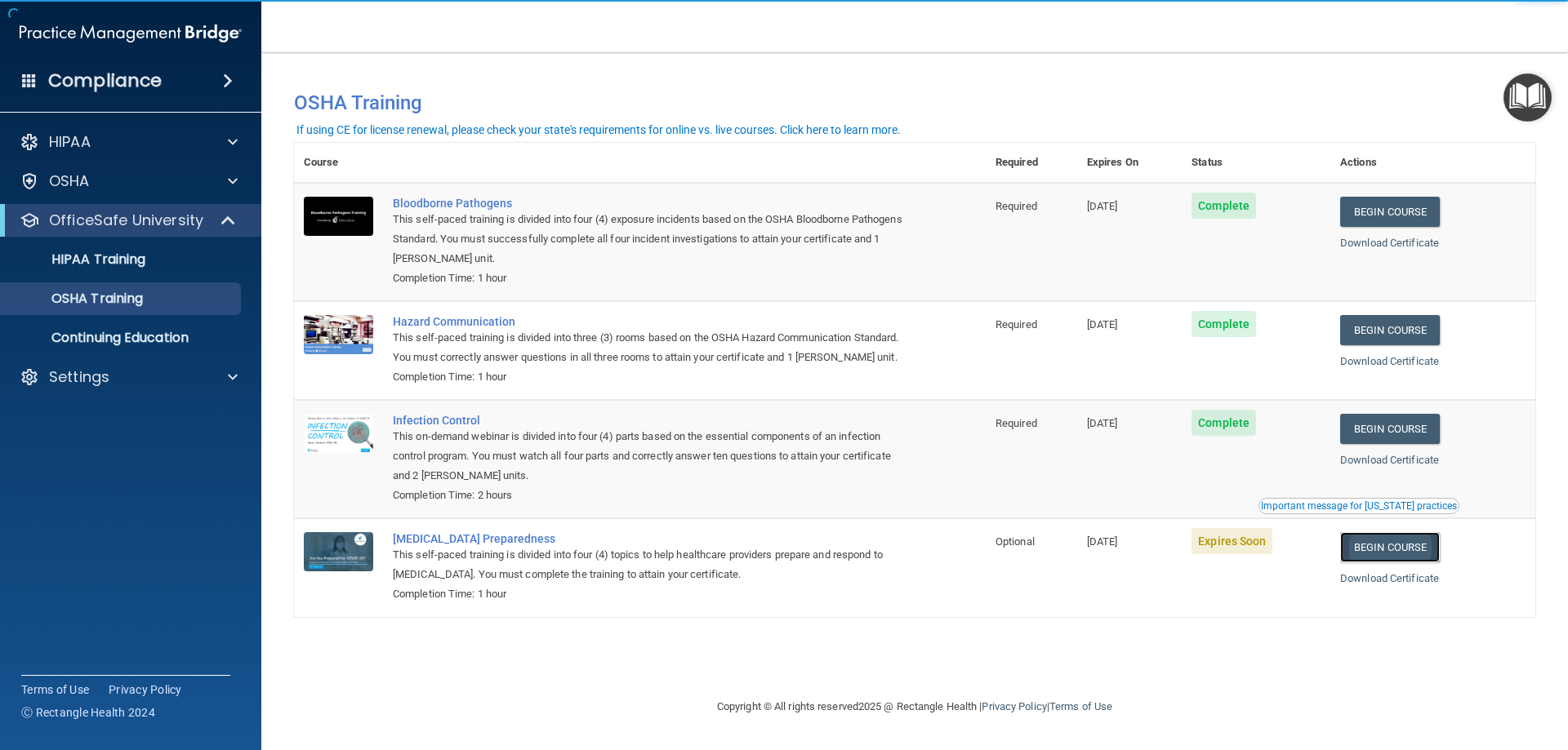
click at [1384, 563] on link "Begin Course" at bounding box center [1389, 547] width 100 height 30
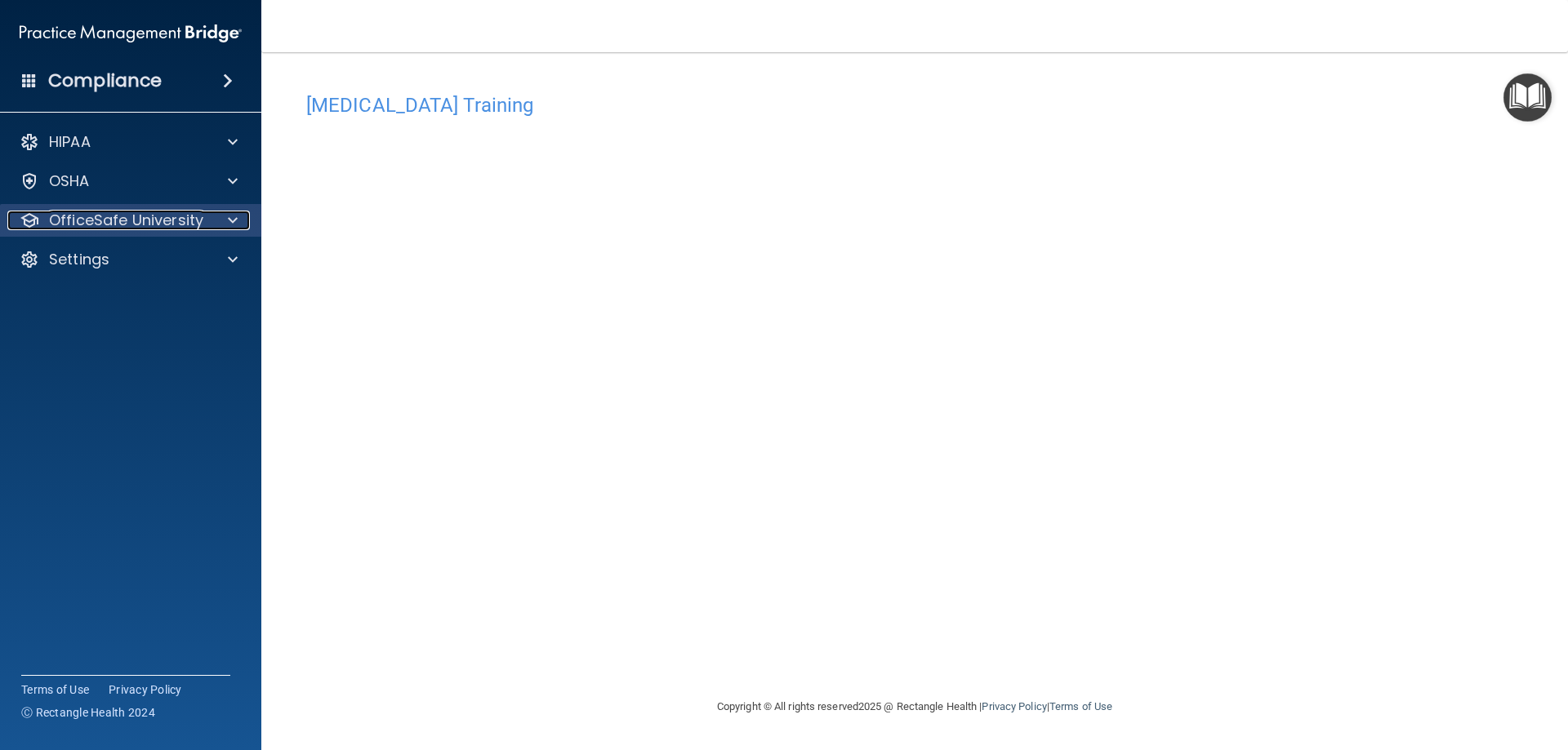
click at [185, 229] on p "OfficeSafe University" at bounding box center [126, 220] width 155 height 19
